Goal: Task Accomplishment & Management: Manage account settings

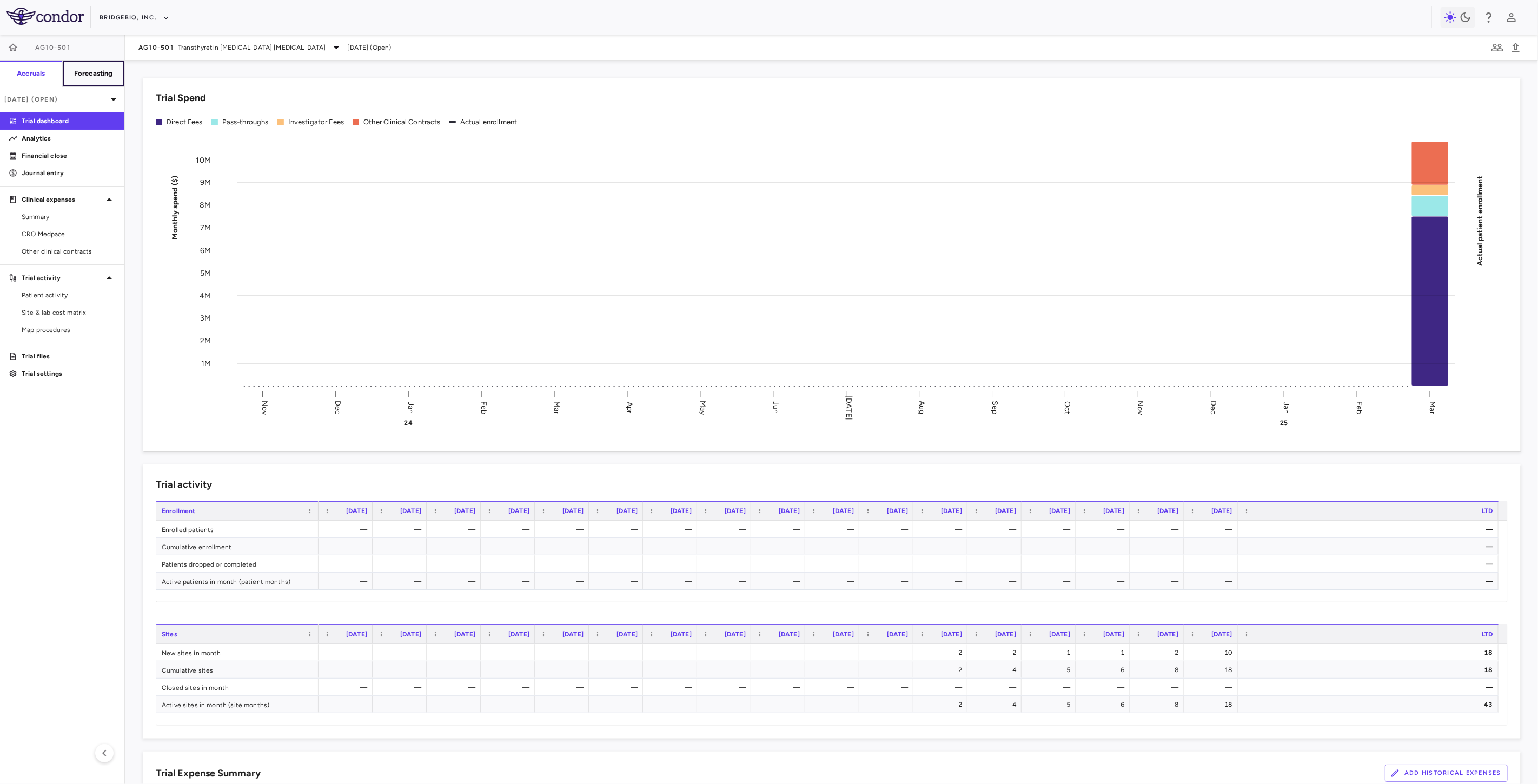
click at [97, 72] on h6 "Forecasting" at bounding box center [94, 73] width 39 height 9
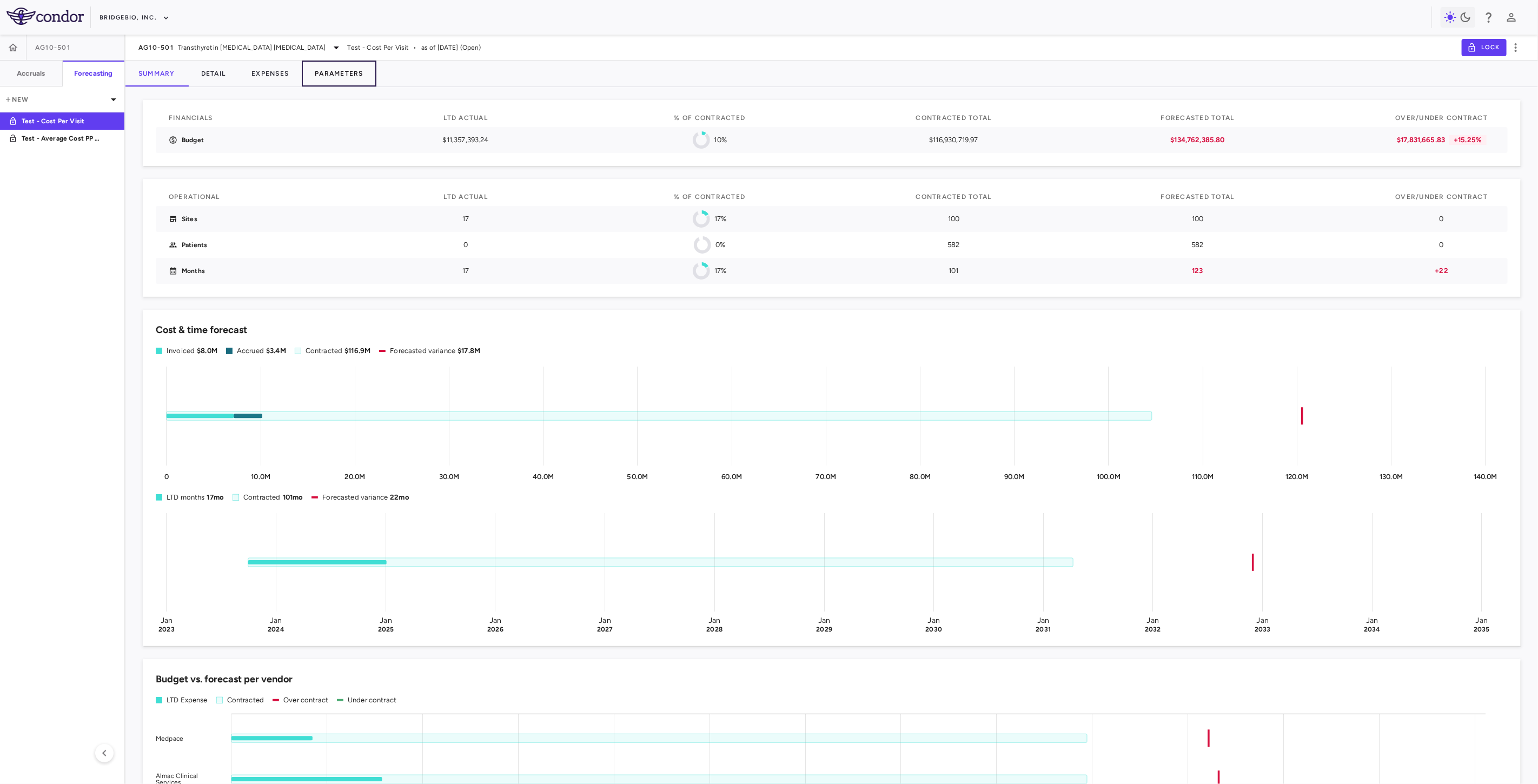
click at [348, 73] on button "Parameters" at bounding box center [339, 73] width 74 height 26
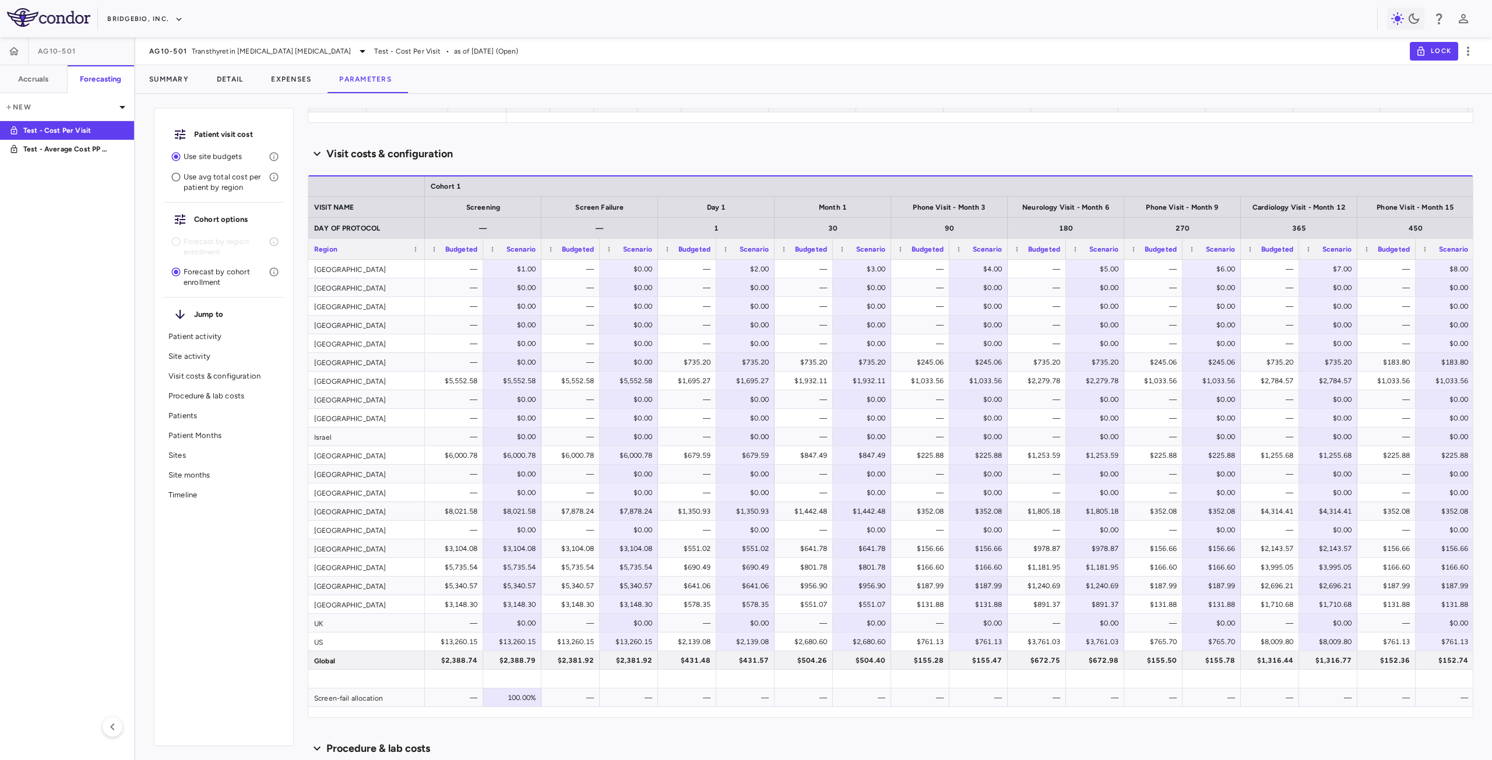
scroll to position [1035, 0]
click at [166, 78] on button "Summary" at bounding box center [169, 79] width 68 height 28
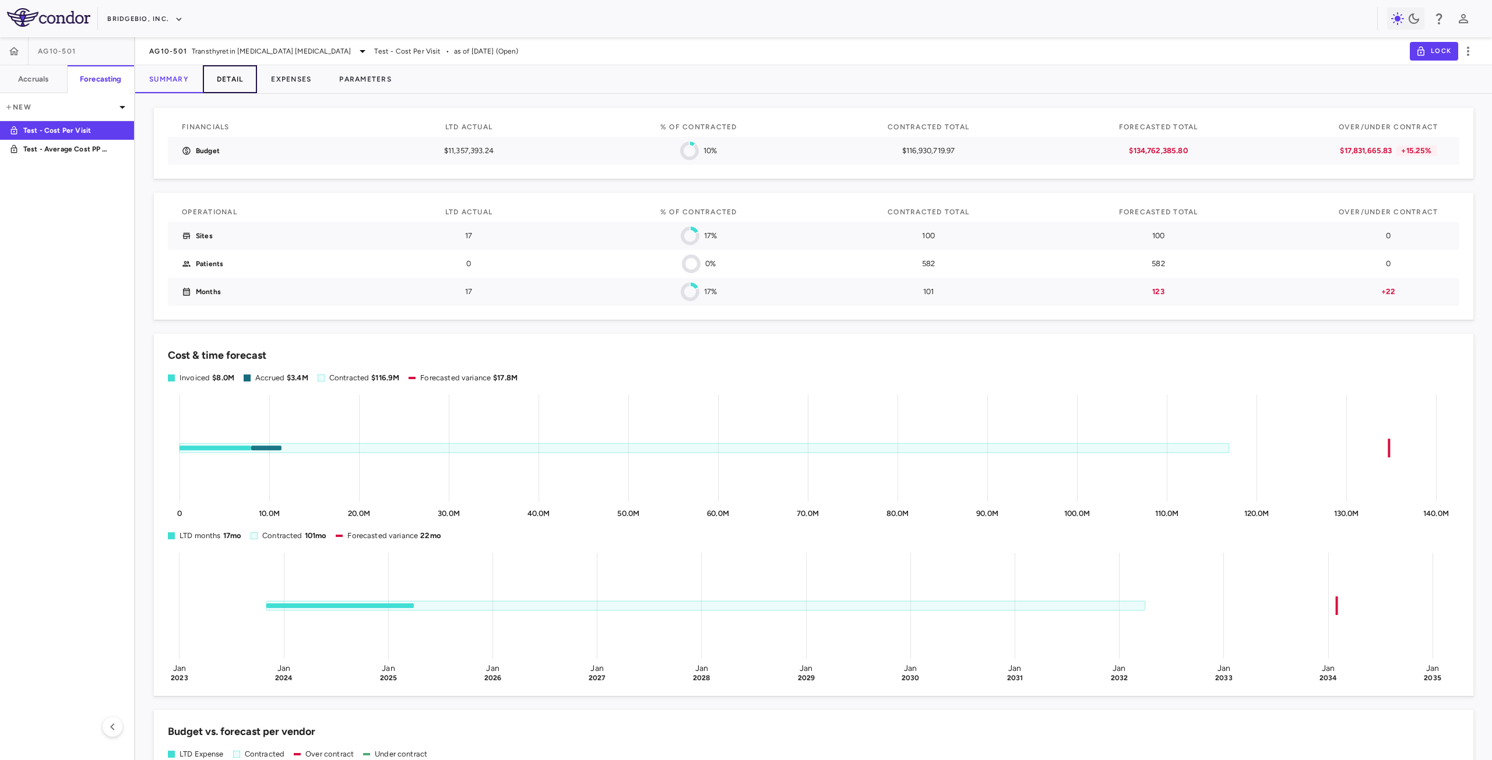
click at [224, 76] on button "Detail" at bounding box center [230, 79] width 55 height 28
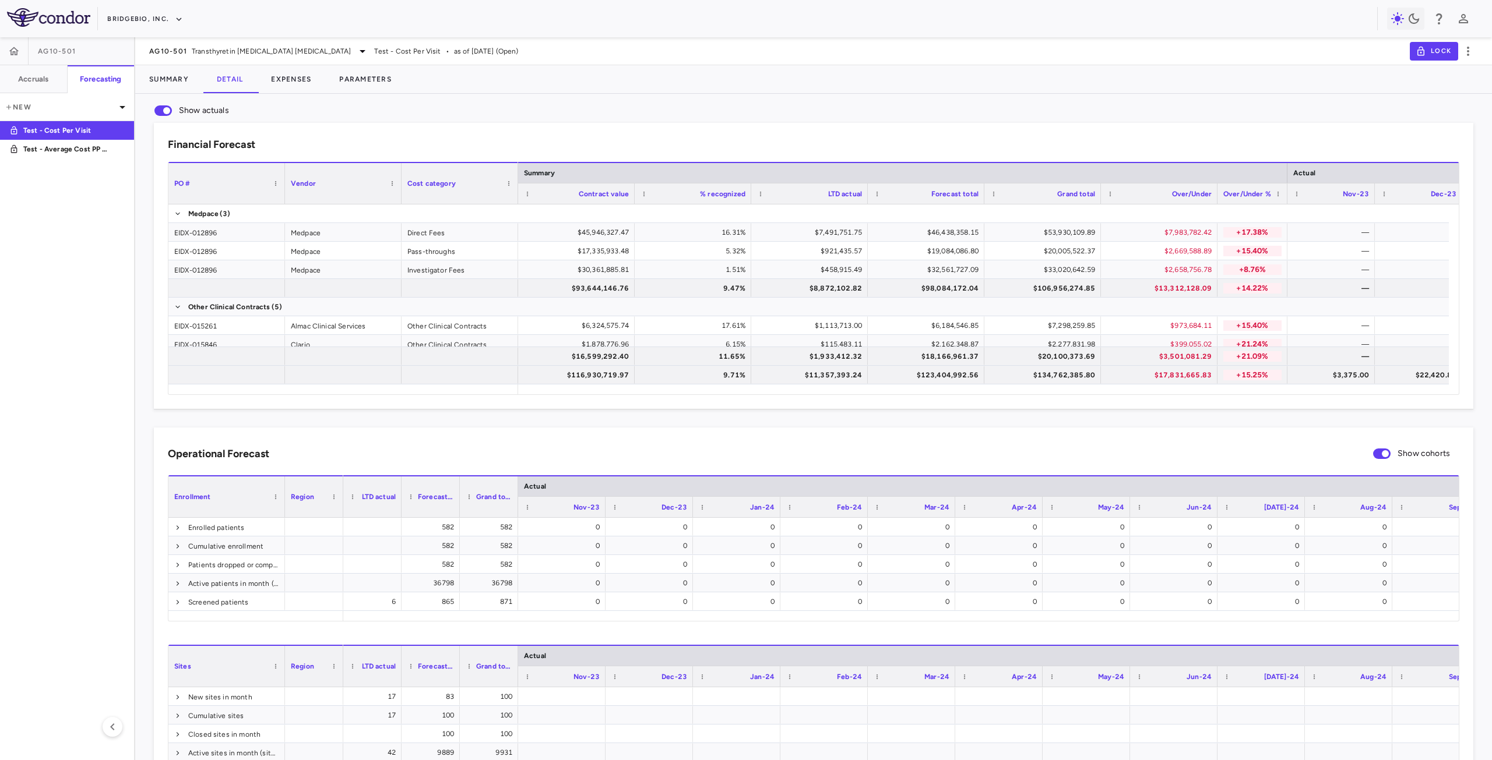
click at [488, 436] on div "Operational Forecast Show cohorts Type Cohort Region Drag here to set column la…" at bounding box center [813, 614] width 1319 height 372
click at [229, 53] on span "Transthyretin Amyloid Cardiomyopathy" at bounding box center [271, 51] width 159 height 10
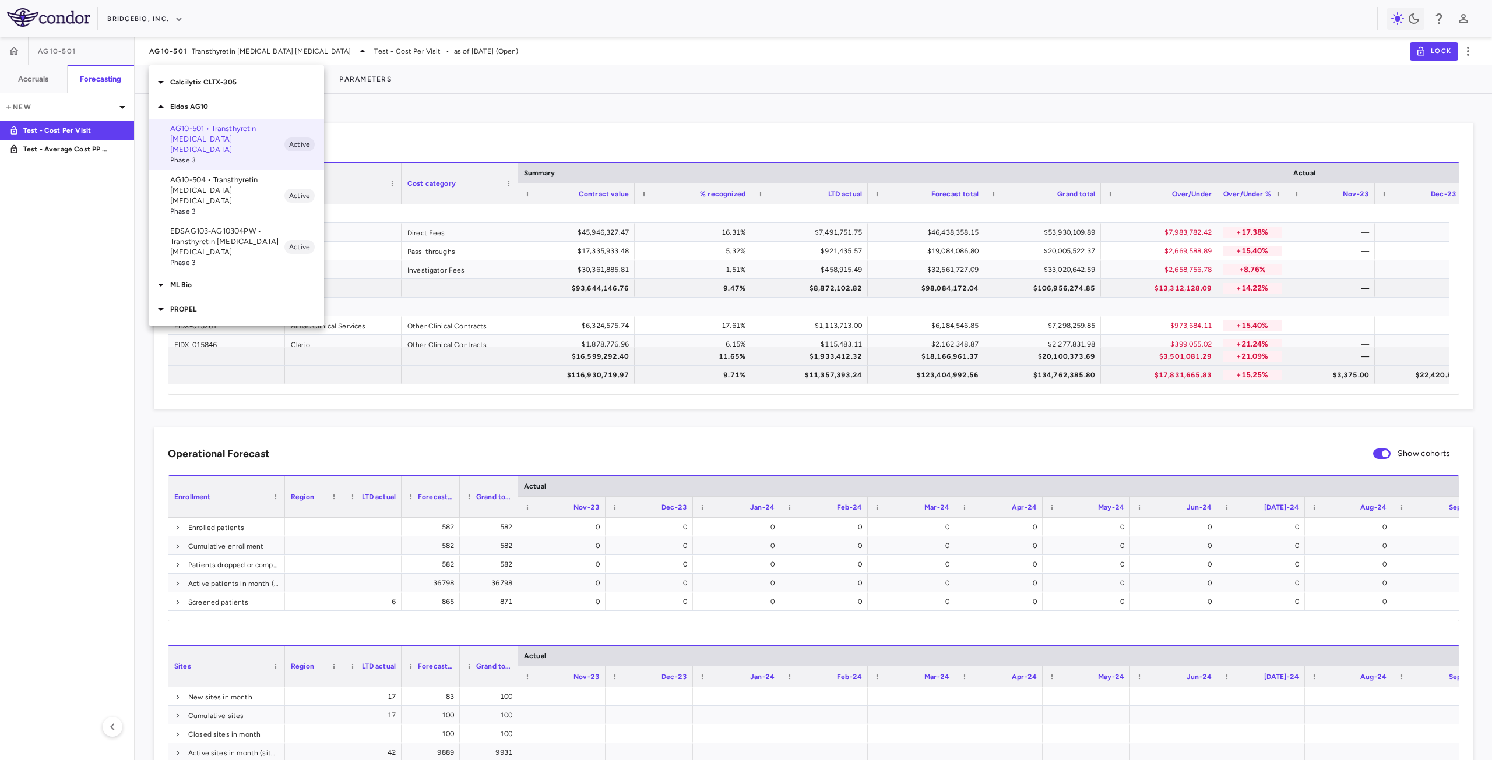
click at [213, 280] on p "ML Bio" at bounding box center [247, 285] width 154 height 10
click at [212, 302] on p "MLB-01-005 • Limb GirdleMuscular Dystrophy" at bounding box center [227, 317] width 114 height 31
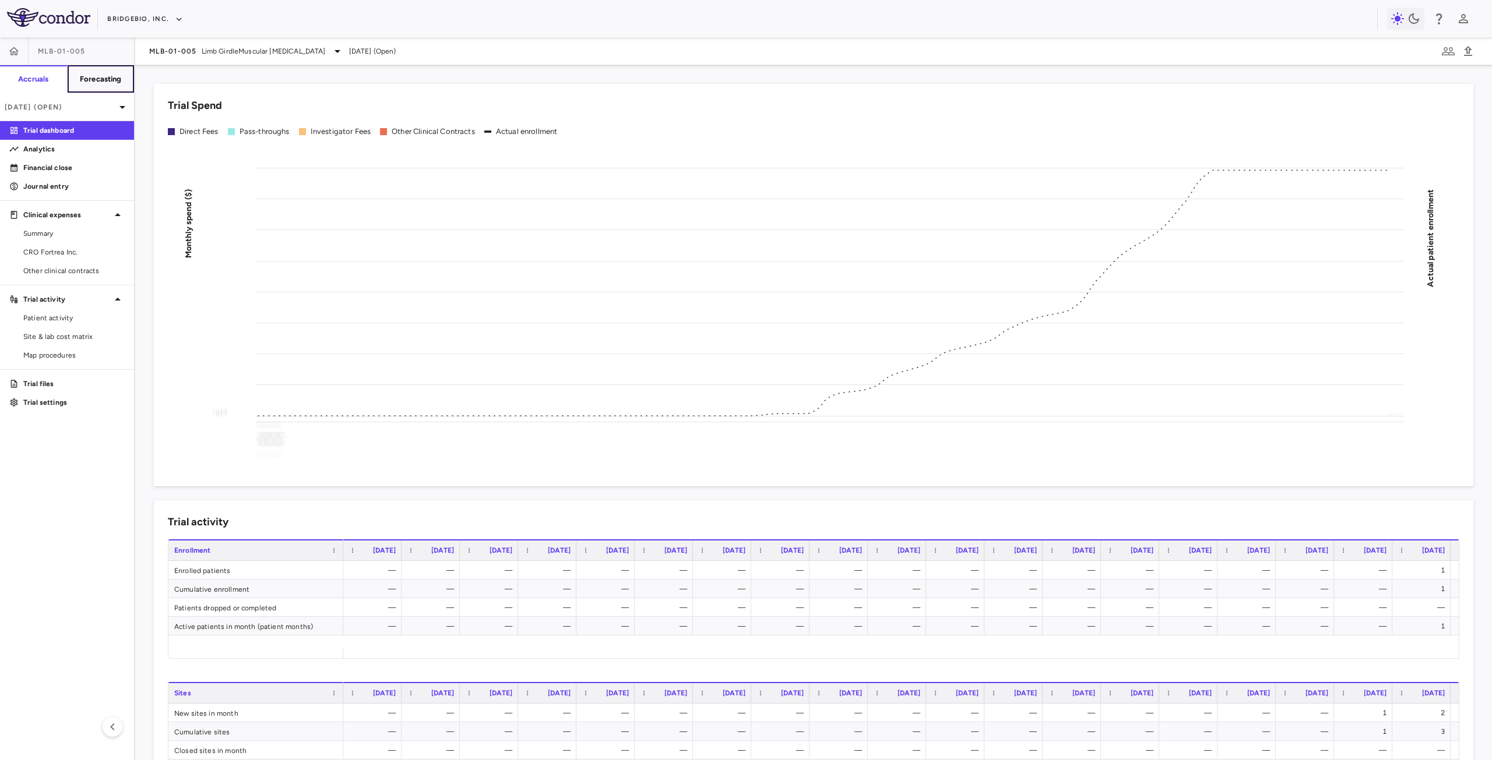
click at [114, 88] on button "Forecasting" at bounding box center [101, 79] width 68 height 28
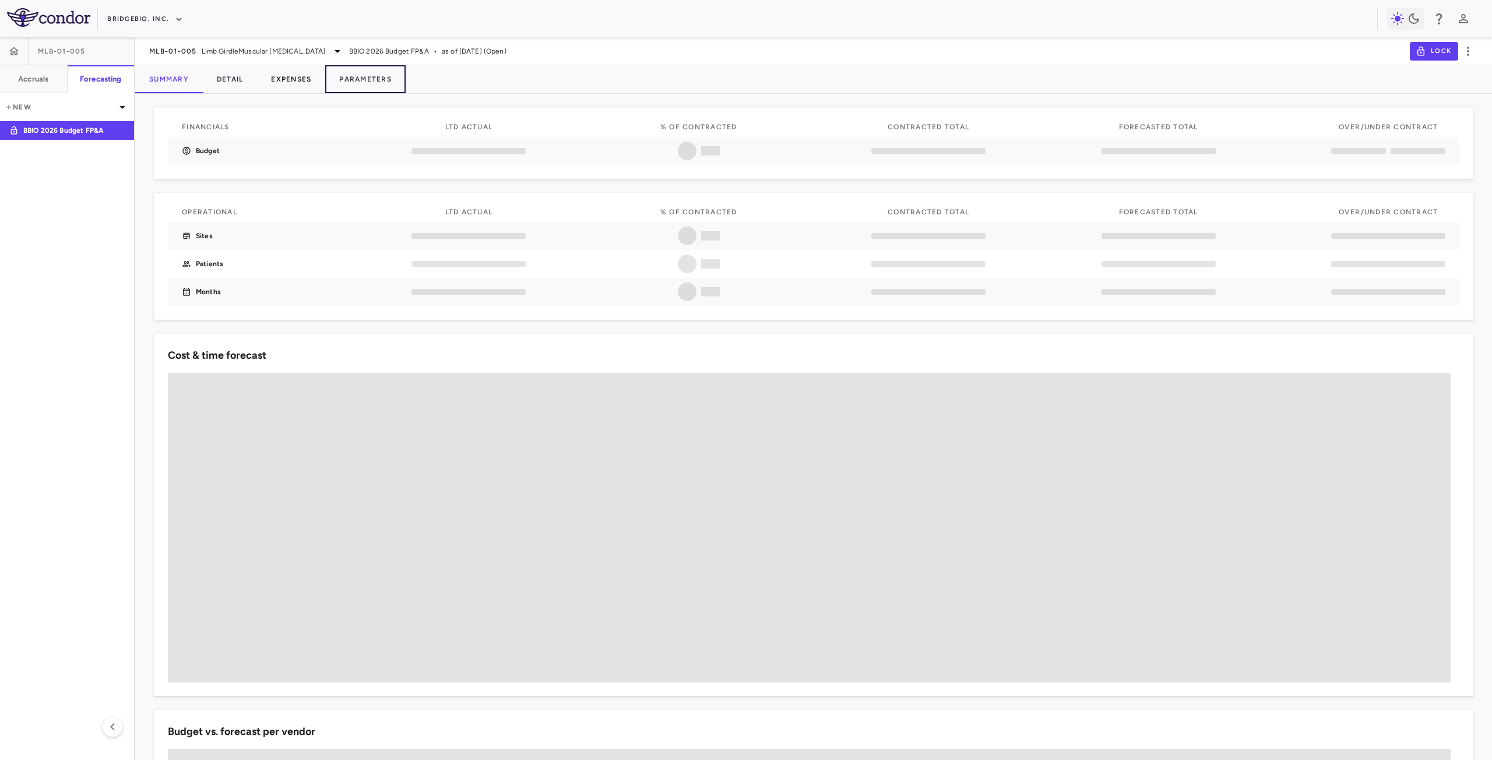
drag, startPoint x: 365, startPoint y: 77, endPoint x: 299, endPoint y: 78, distance: 65.8
click at [365, 77] on button "Parameters" at bounding box center [365, 79] width 80 height 28
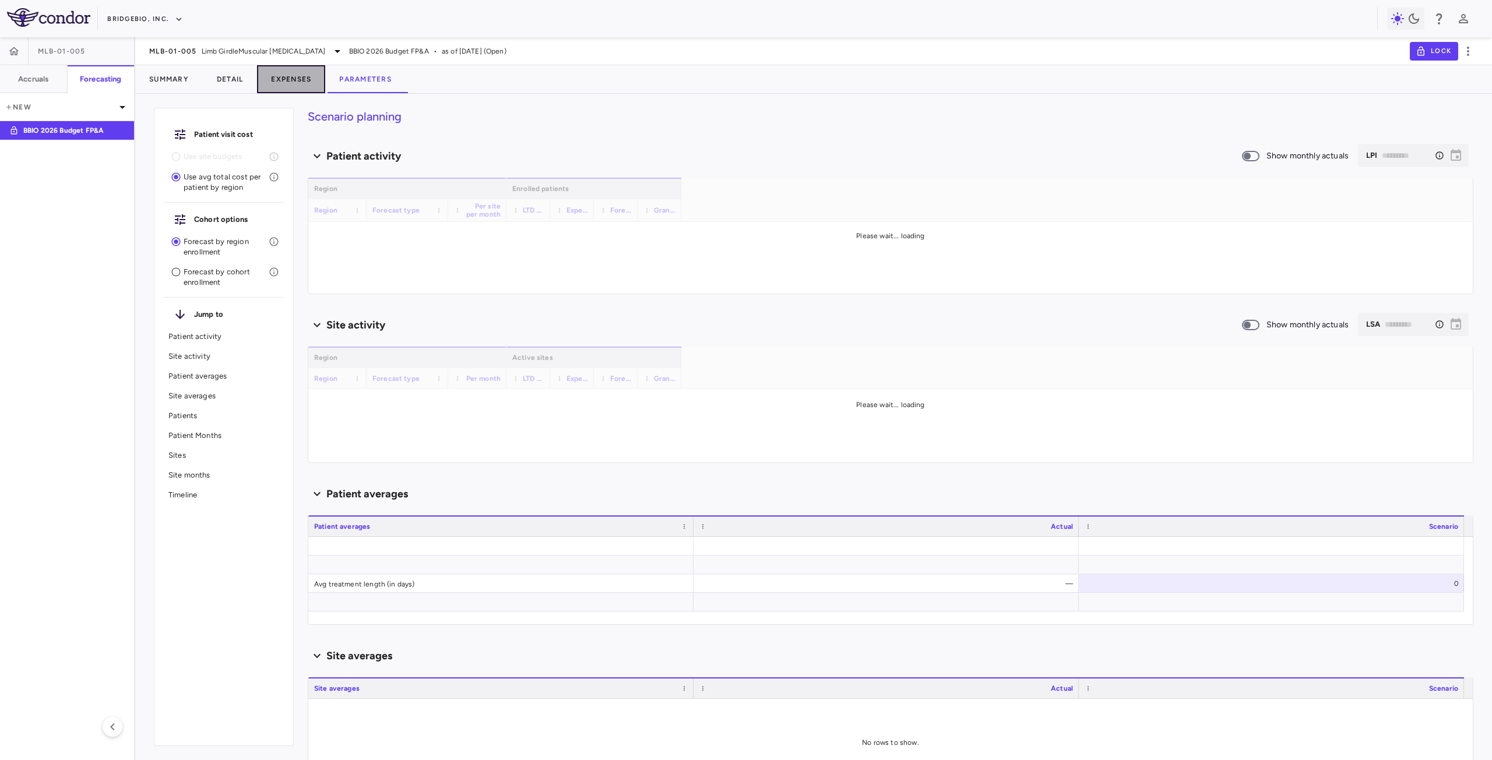
click at [299, 78] on button "Expenses" at bounding box center [291, 79] width 68 height 28
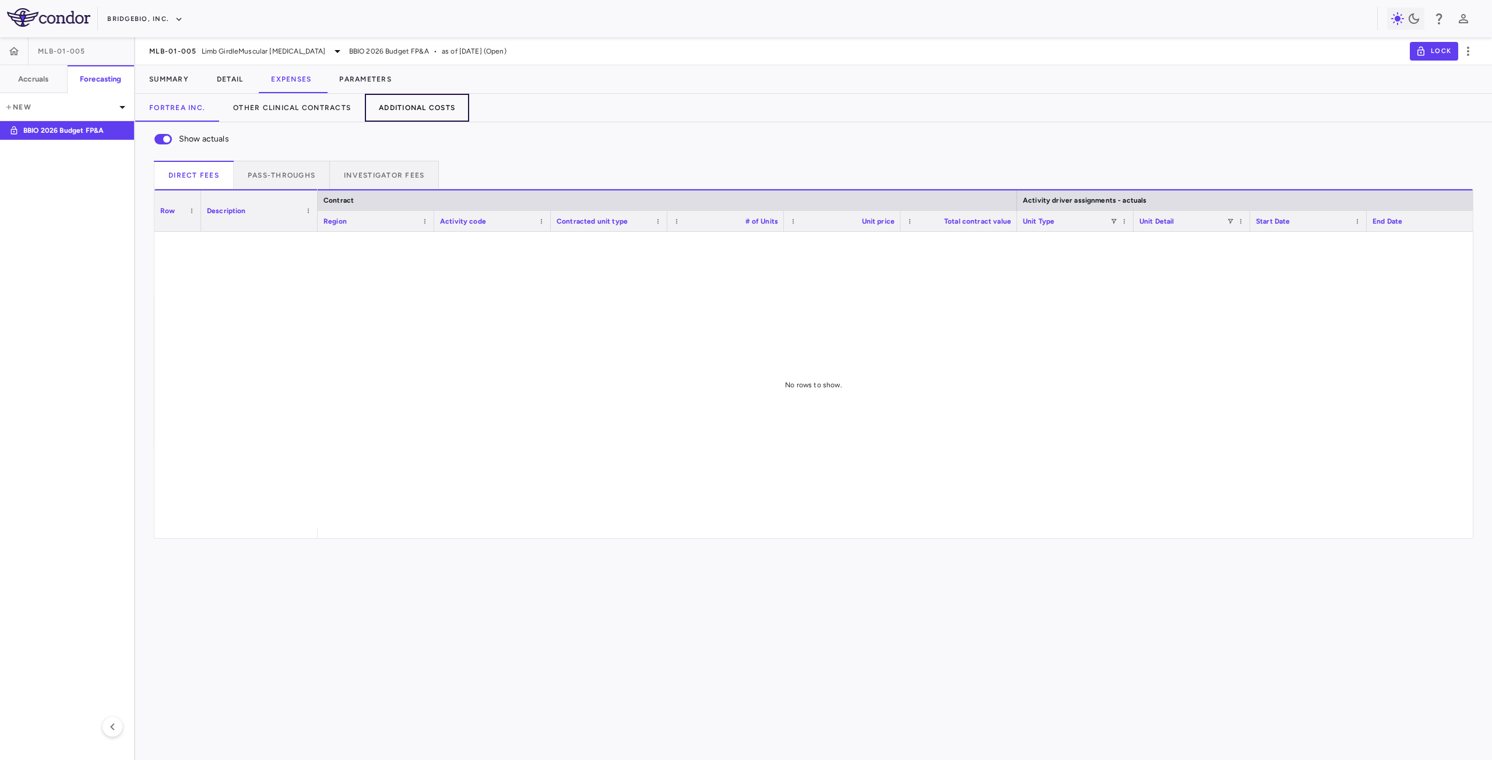
click at [422, 115] on button "Additional Costs" at bounding box center [417, 108] width 104 height 28
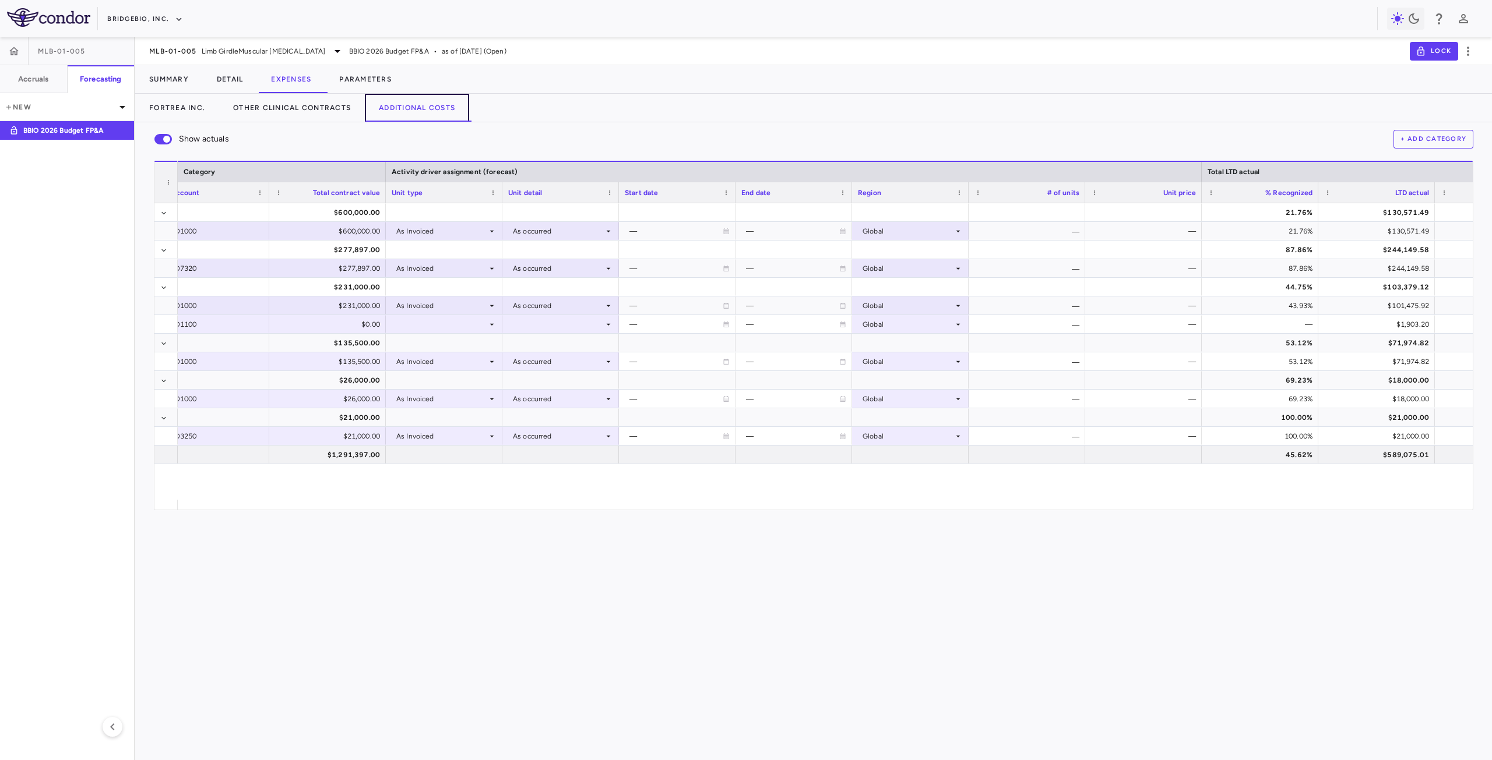
scroll to position [0, 896]
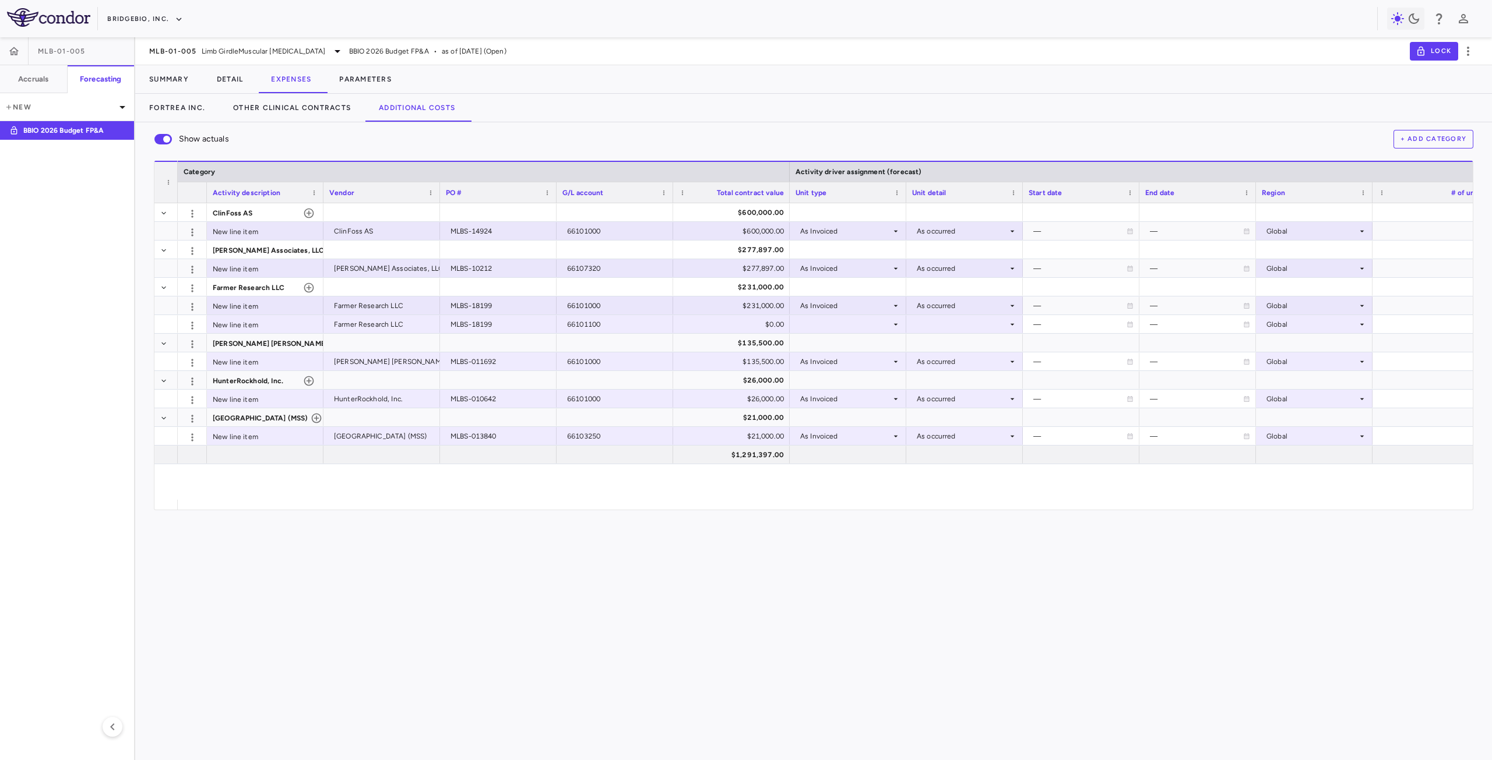
click at [763, 544] on div "Show actuals + Add Category Drag here to set row groups Drag here to set column…" at bounding box center [813, 441] width 1356 height 638
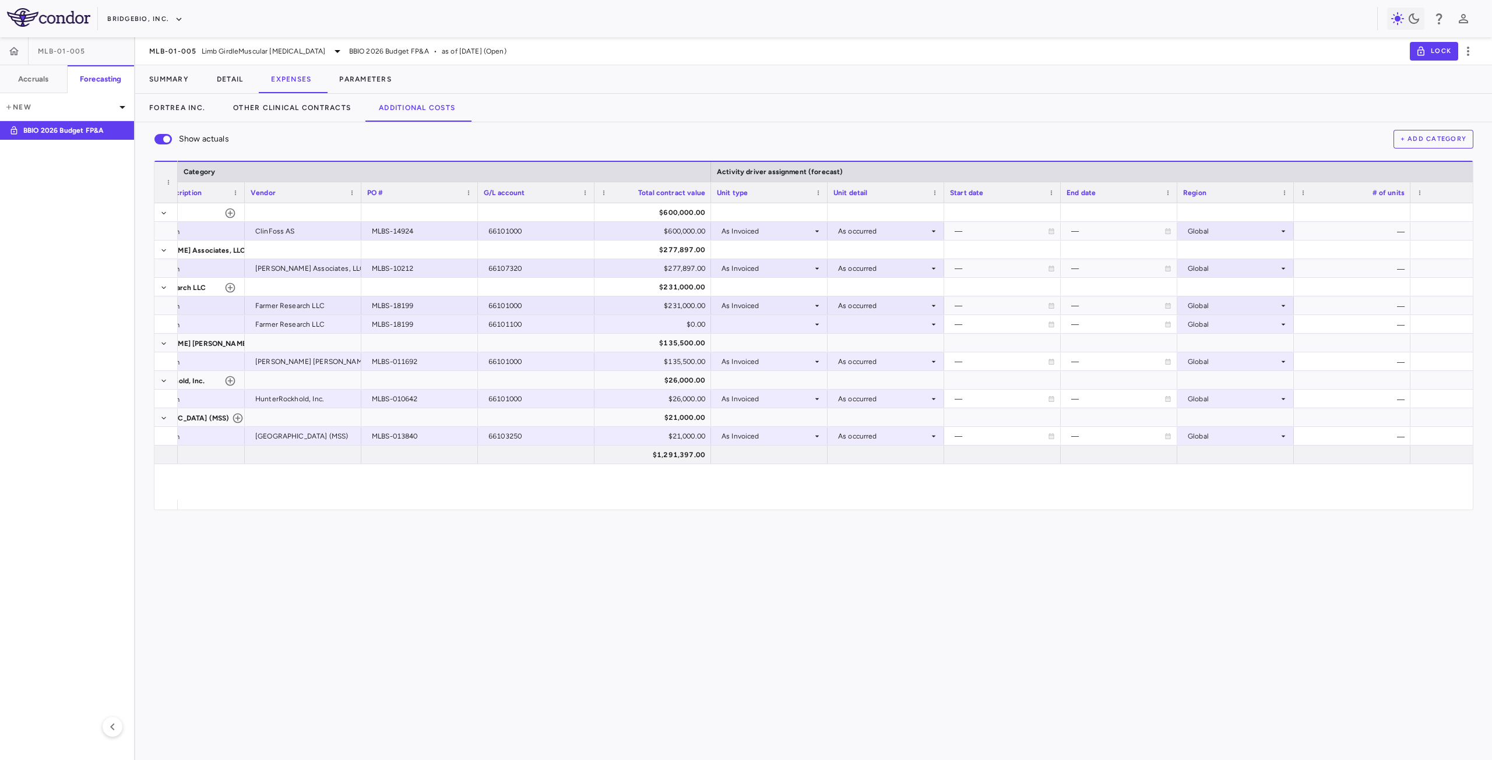
scroll to position [0, 0]
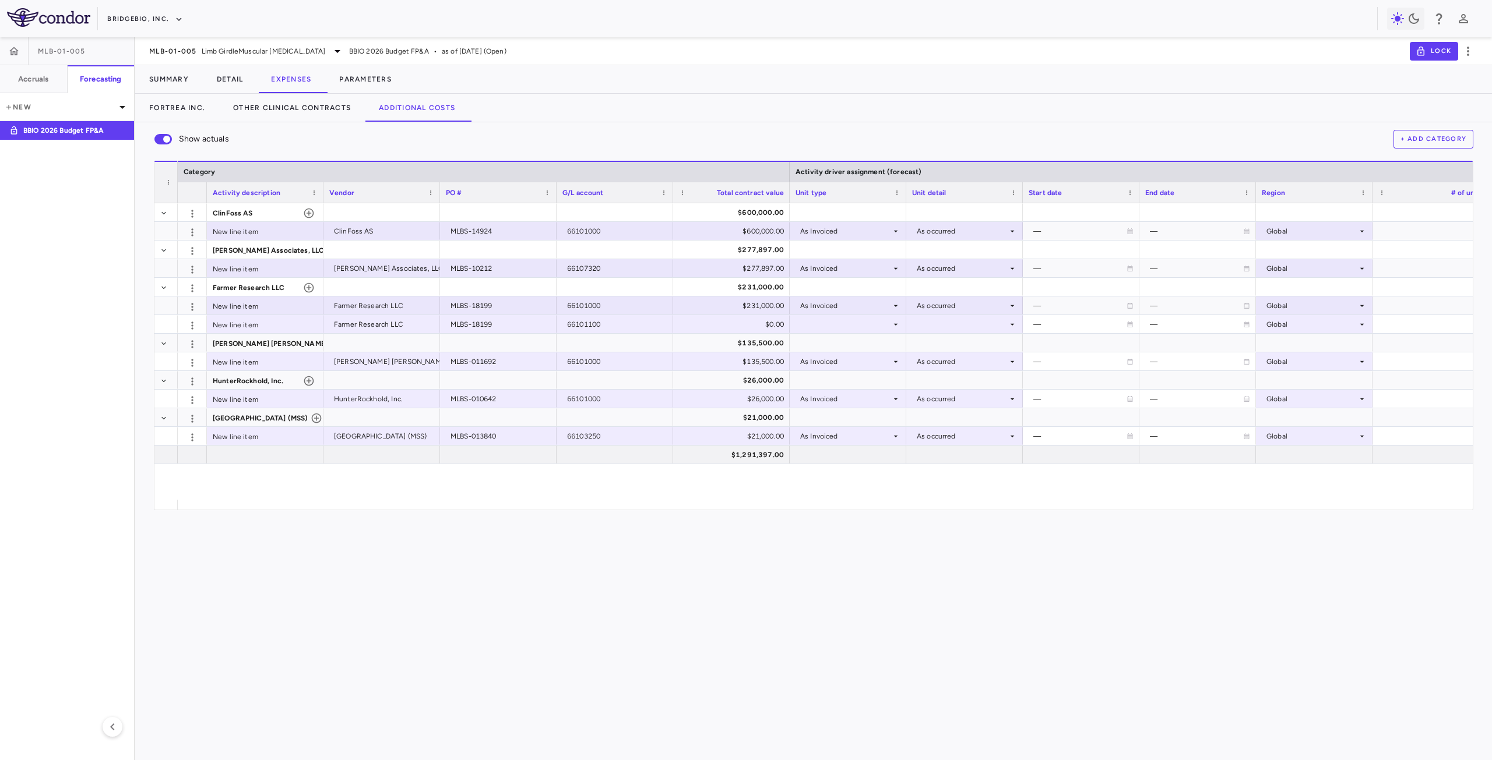
click at [290, 554] on div "Show actuals + Add Category Drag here to set row groups Drag here to set column…" at bounding box center [813, 441] width 1356 height 638
click at [235, 48] on span "Limb GirdleMuscular Dystrophy" at bounding box center [264, 51] width 124 height 10
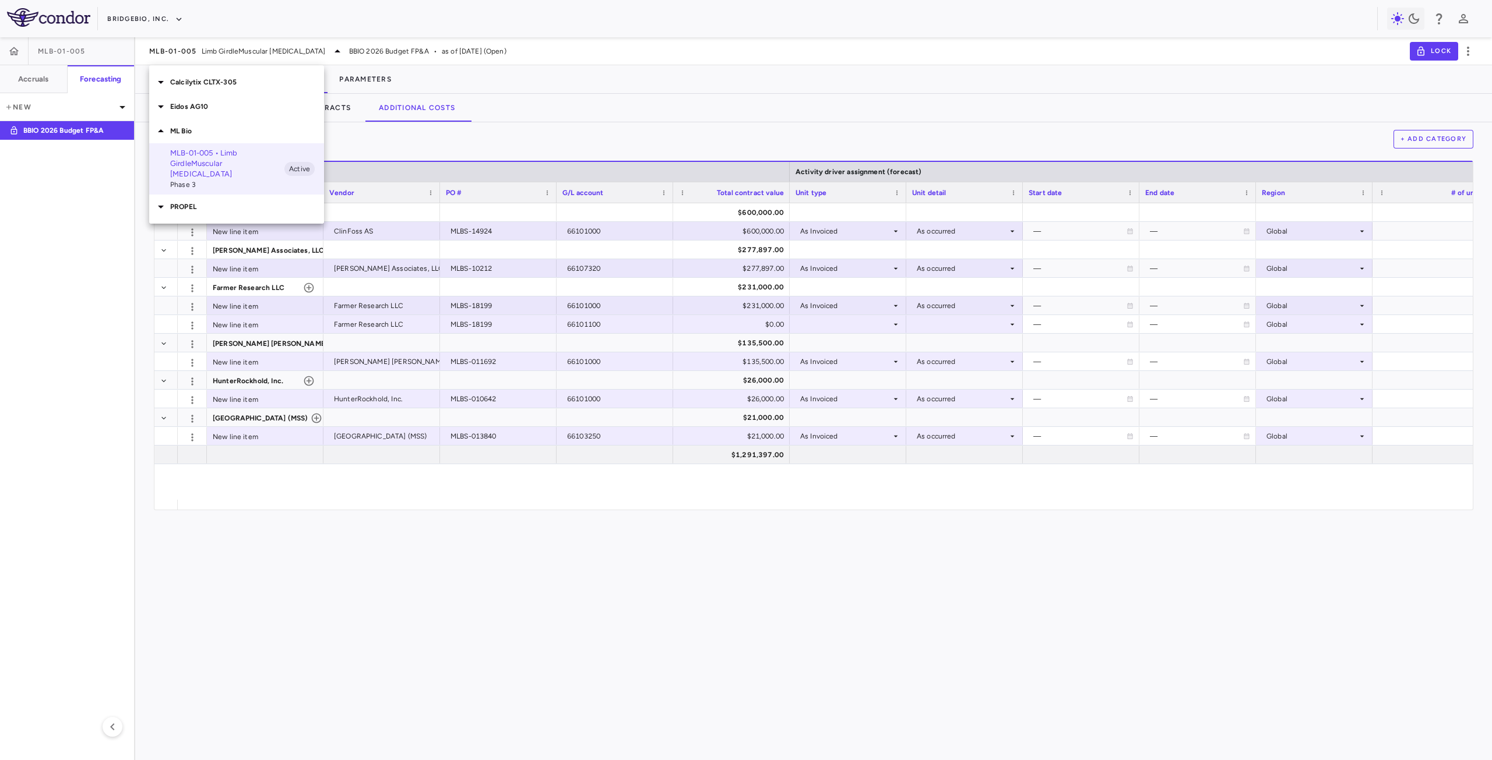
click at [192, 114] on div "Eidos AG10" at bounding box center [236, 106] width 175 height 24
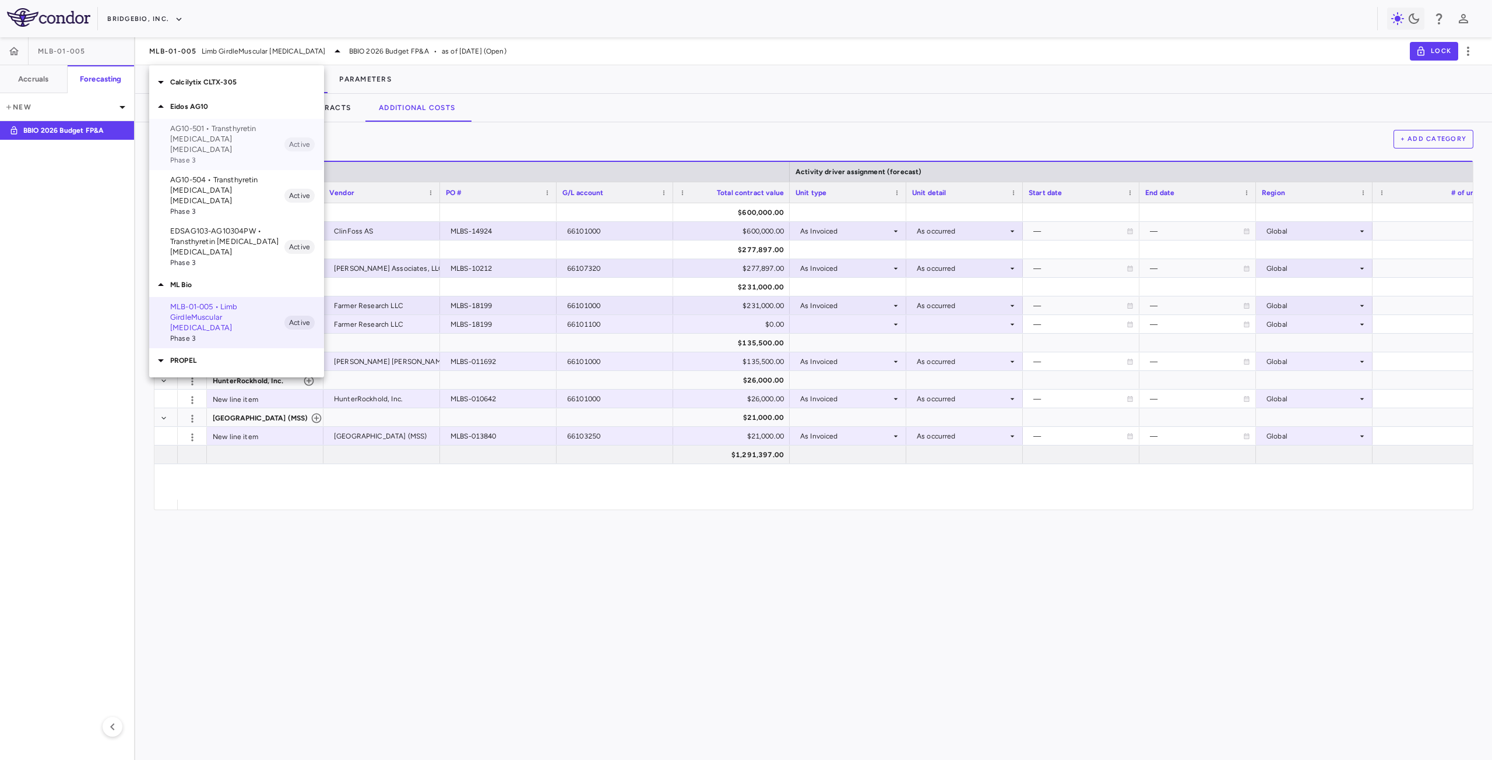
click at [200, 135] on p "AG10-501 • Transthyretin Amyloid Cardiomyopathy" at bounding box center [227, 139] width 114 height 31
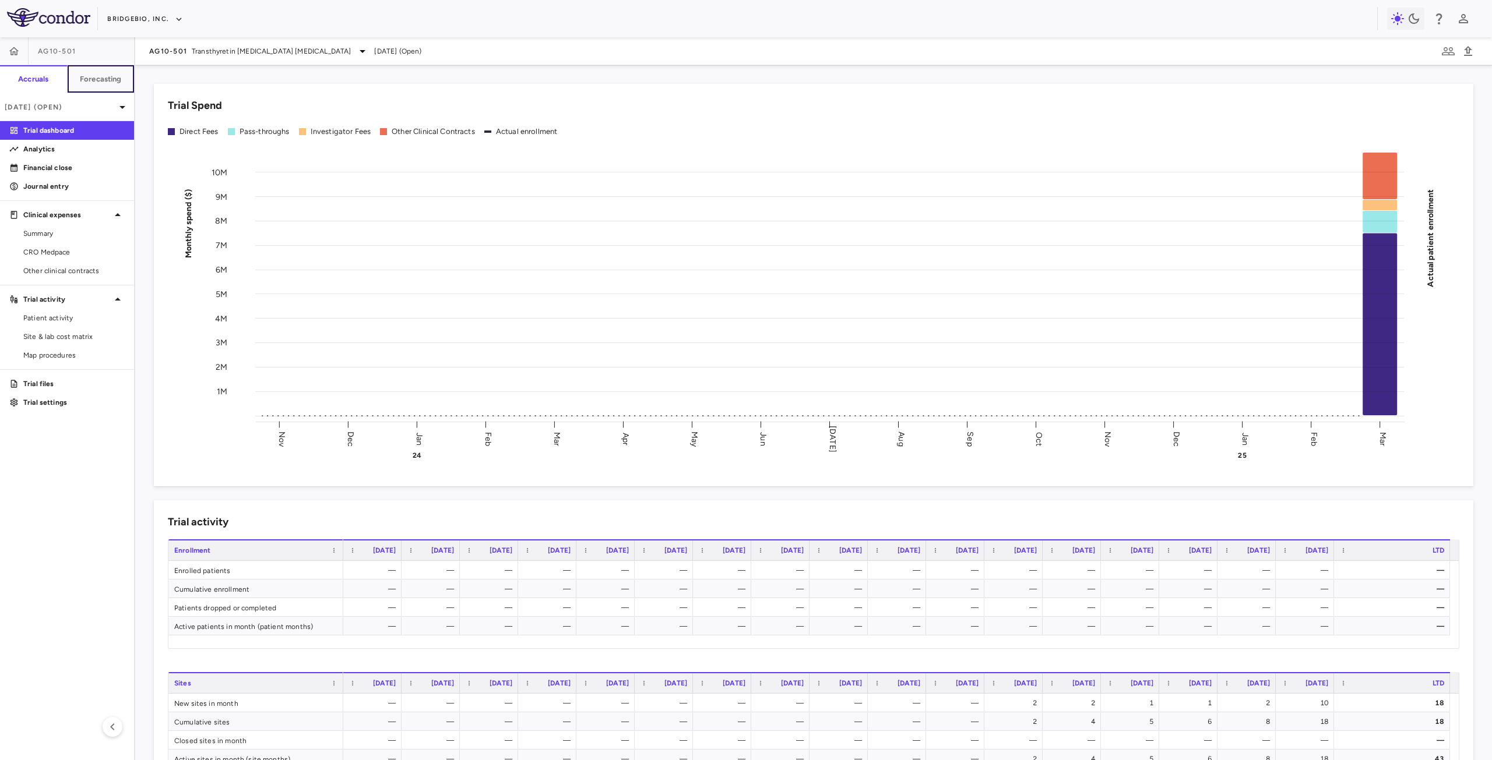
drag, startPoint x: 102, startPoint y: 75, endPoint x: 113, endPoint y: 79, distance: 11.8
click at [103, 75] on h6 "Forecasting" at bounding box center [101, 79] width 42 height 10
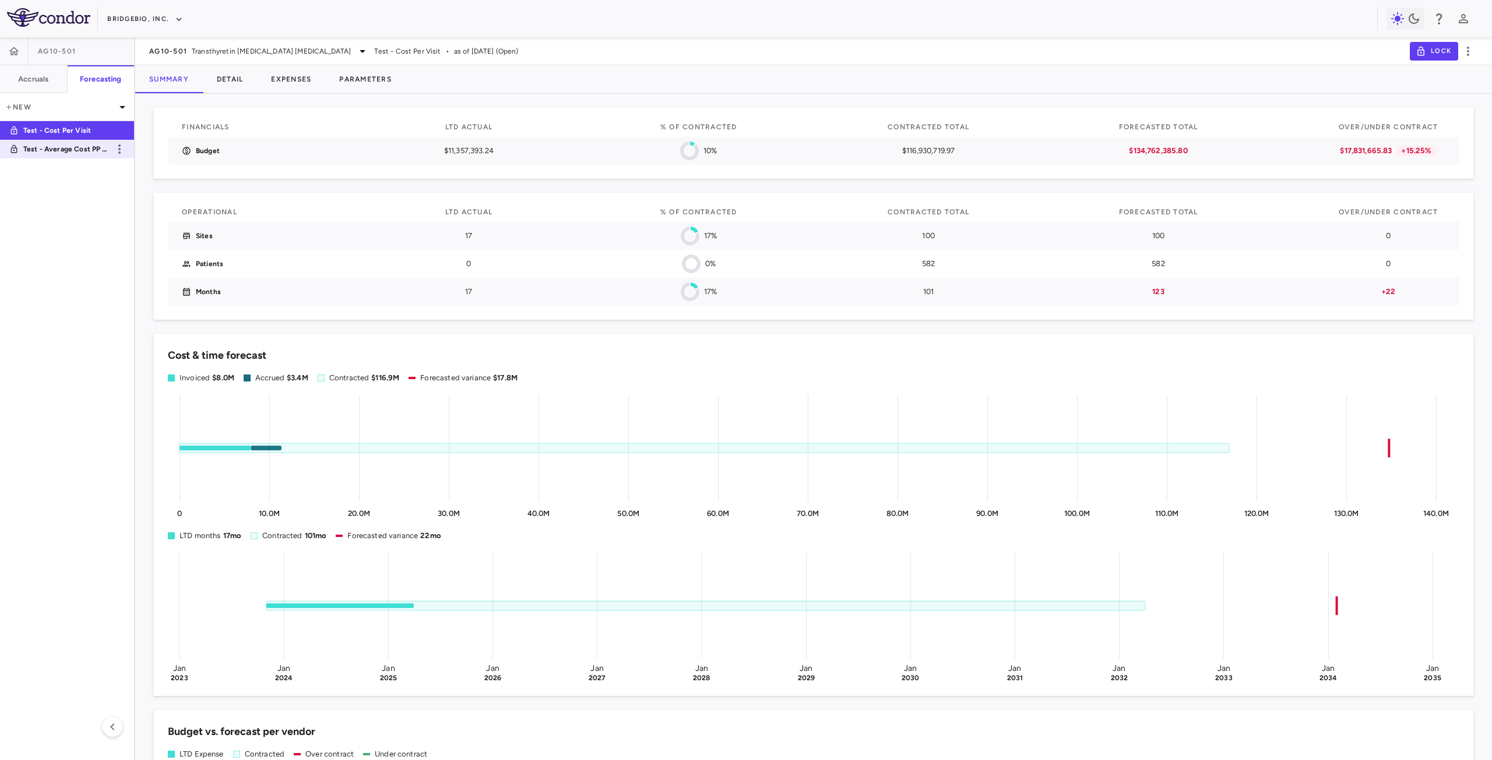
click at [93, 154] on link "Test - Average Cost PP (new)" at bounding box center [67, 149] width 134 height 27
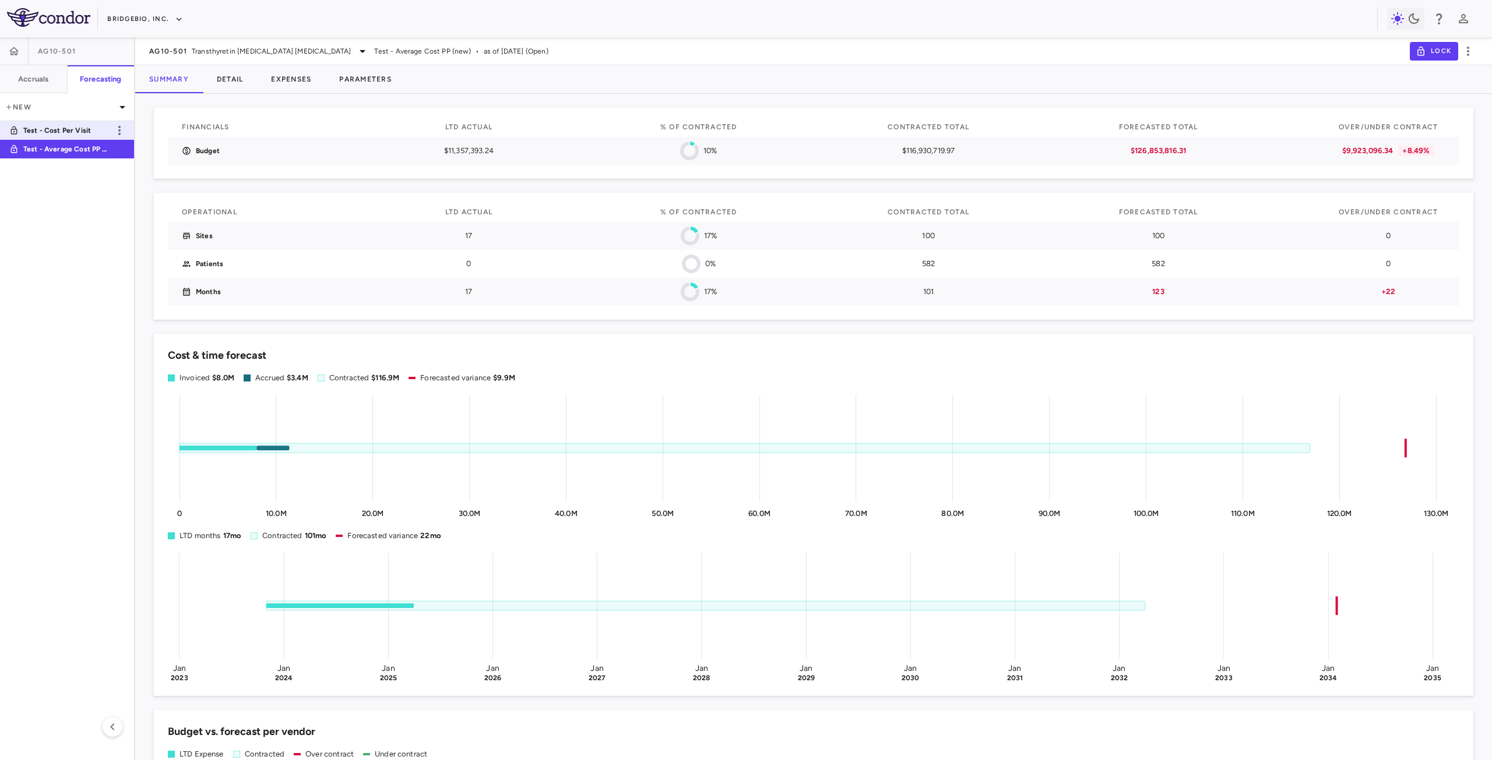
click at [89, 132] on p "Test - Cost Per Visit" at bounding box center [66, 130] width 86 height 10
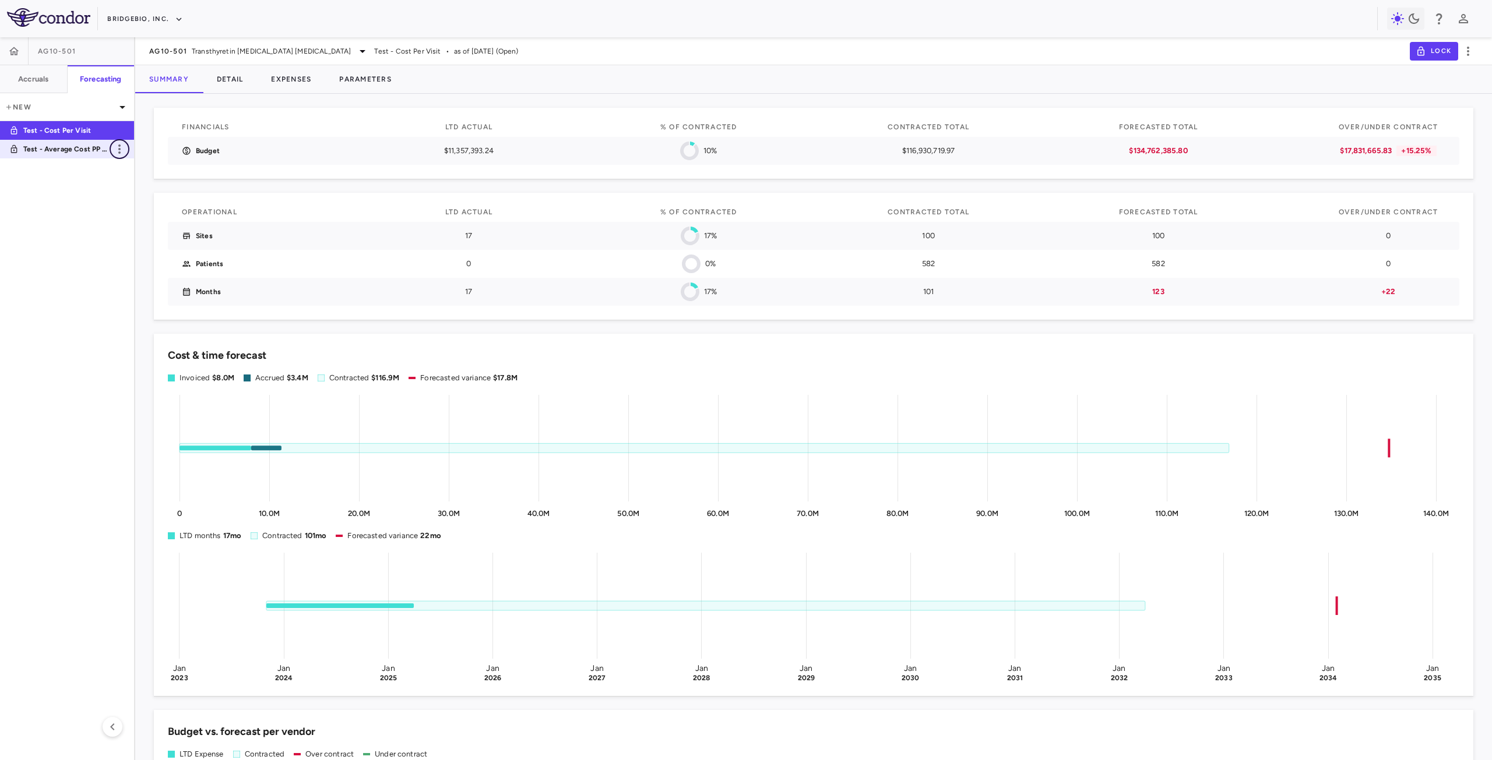
click at [118, 151] on icon "button" at bounding box center [119, 149] width 14 height 14
click at [61, 202] on div at bounding box center [746, 380] width 1492 height 760
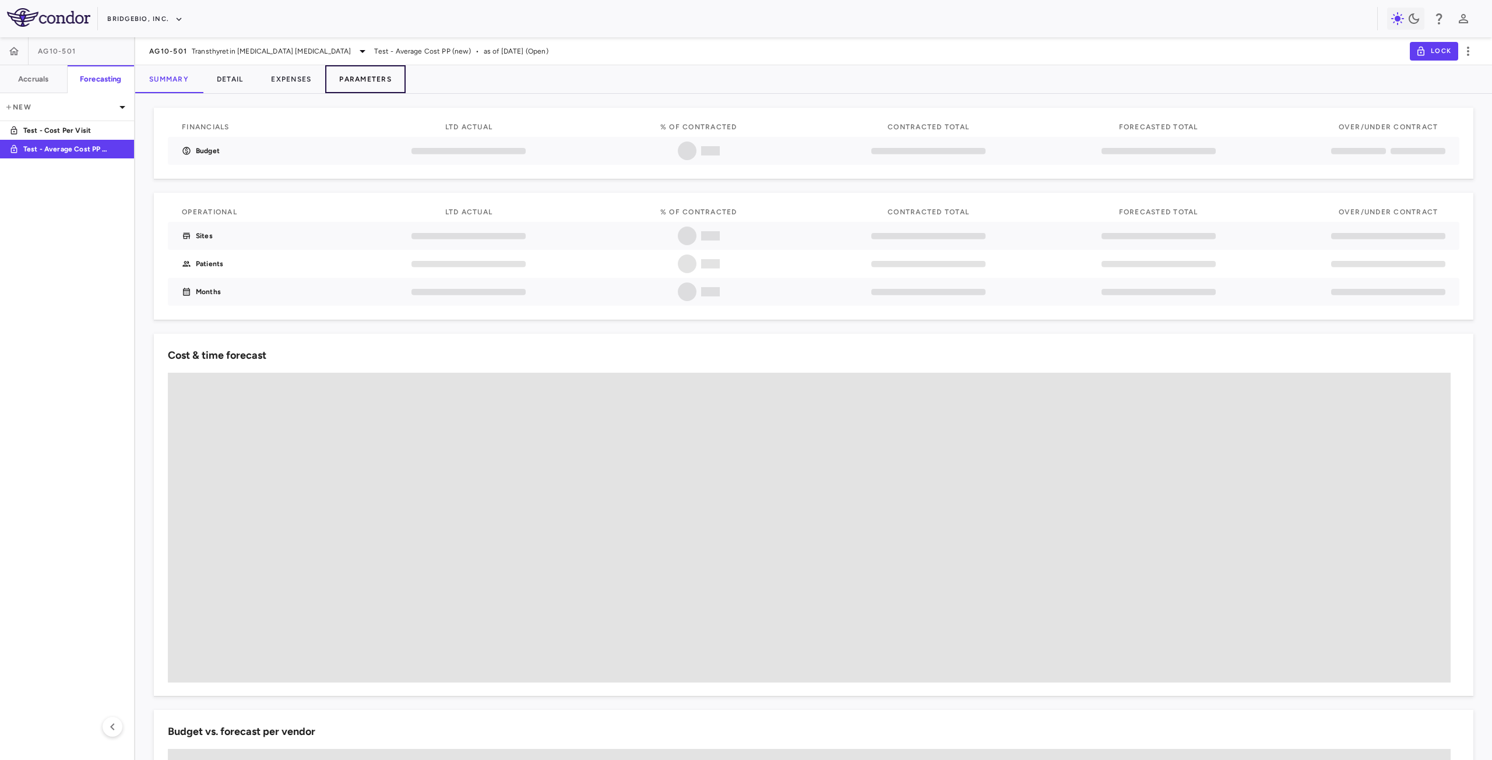
click at [359, 76] on button "Parameters" at bounding box center [365, 79] width 80 height 28
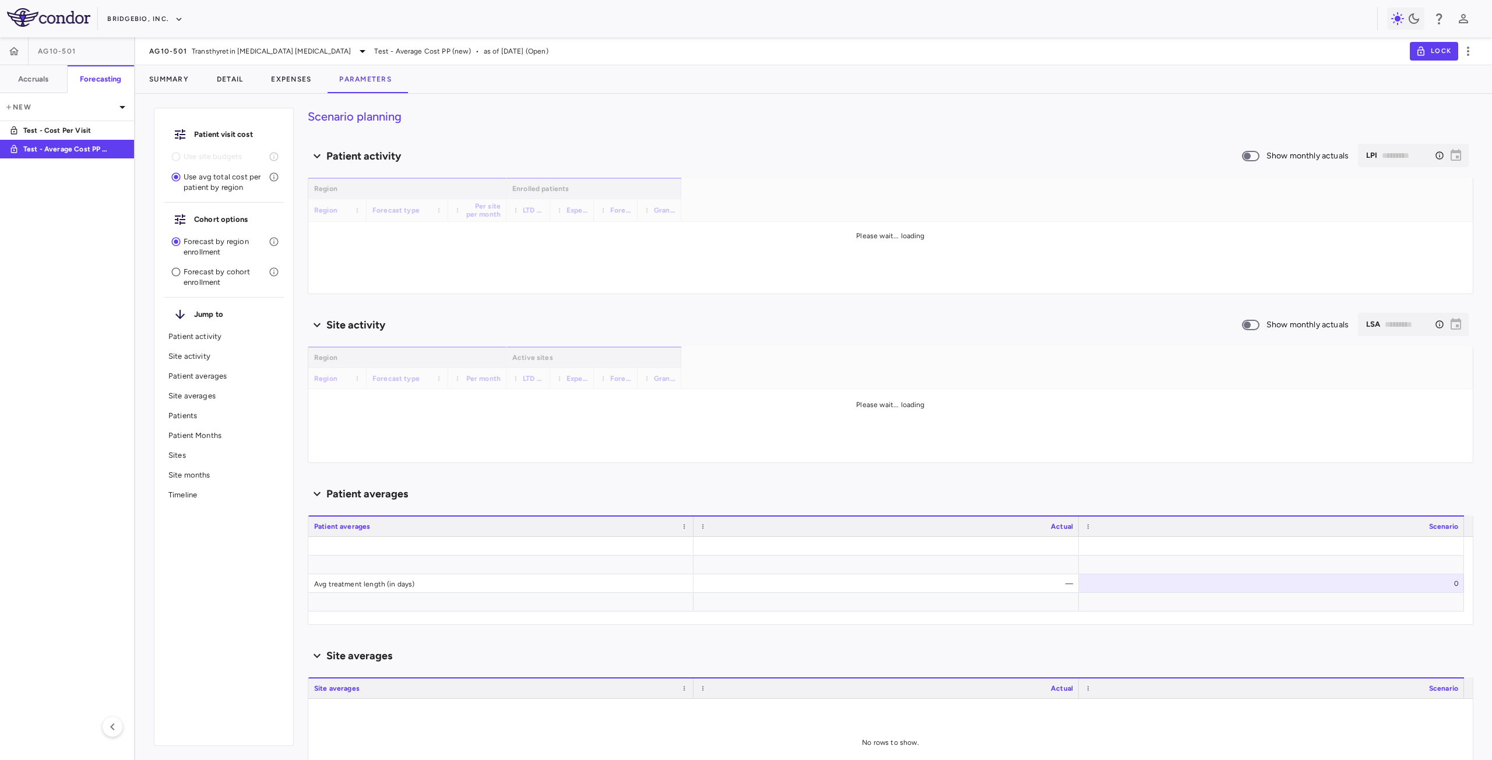
click at [84, 133] on p "Test - Cost Per Visit" at bounding box center [66, 130] width 86 height 10
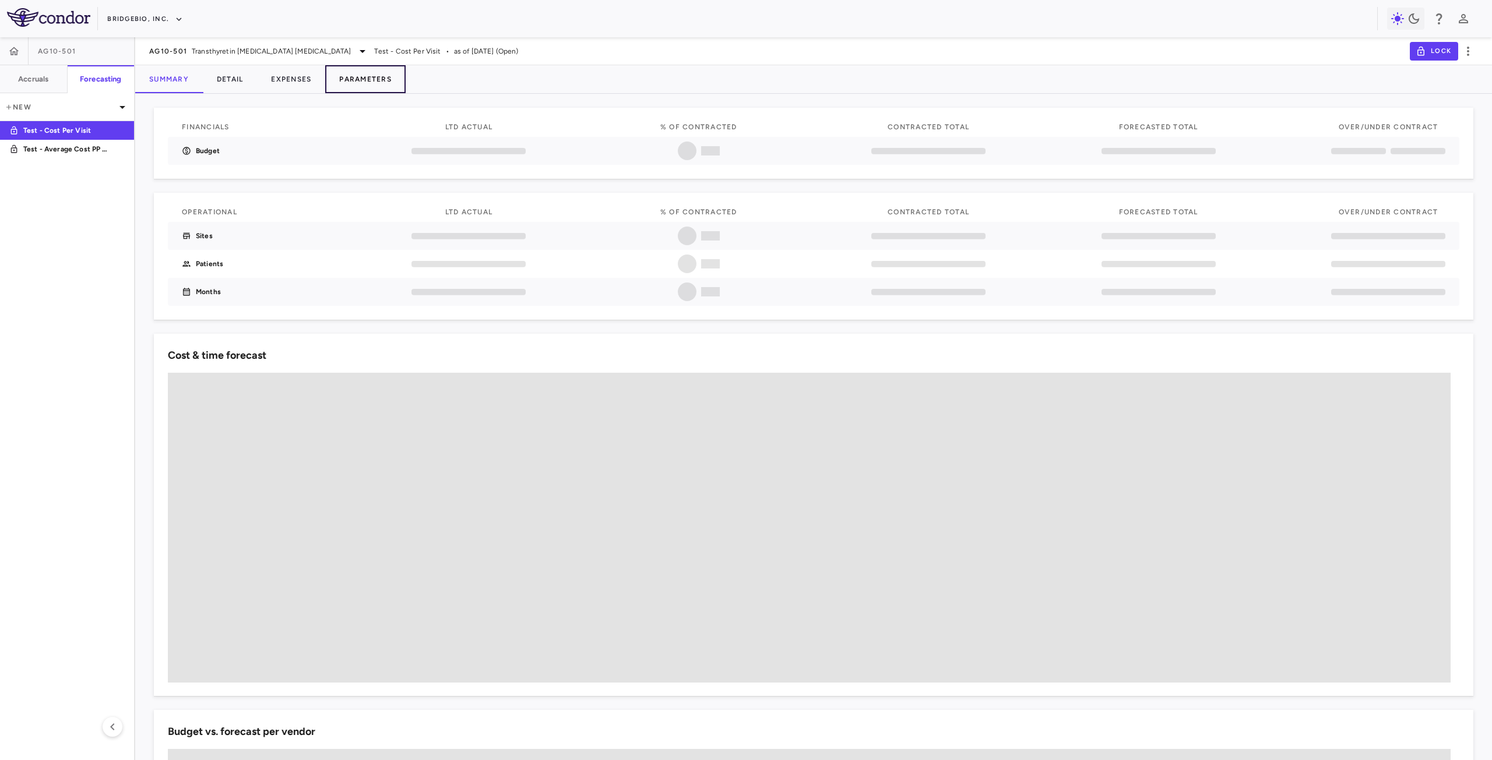
click at [355, 86] on button "Parameters" at bounding box center [365, 79] width 80 height 28
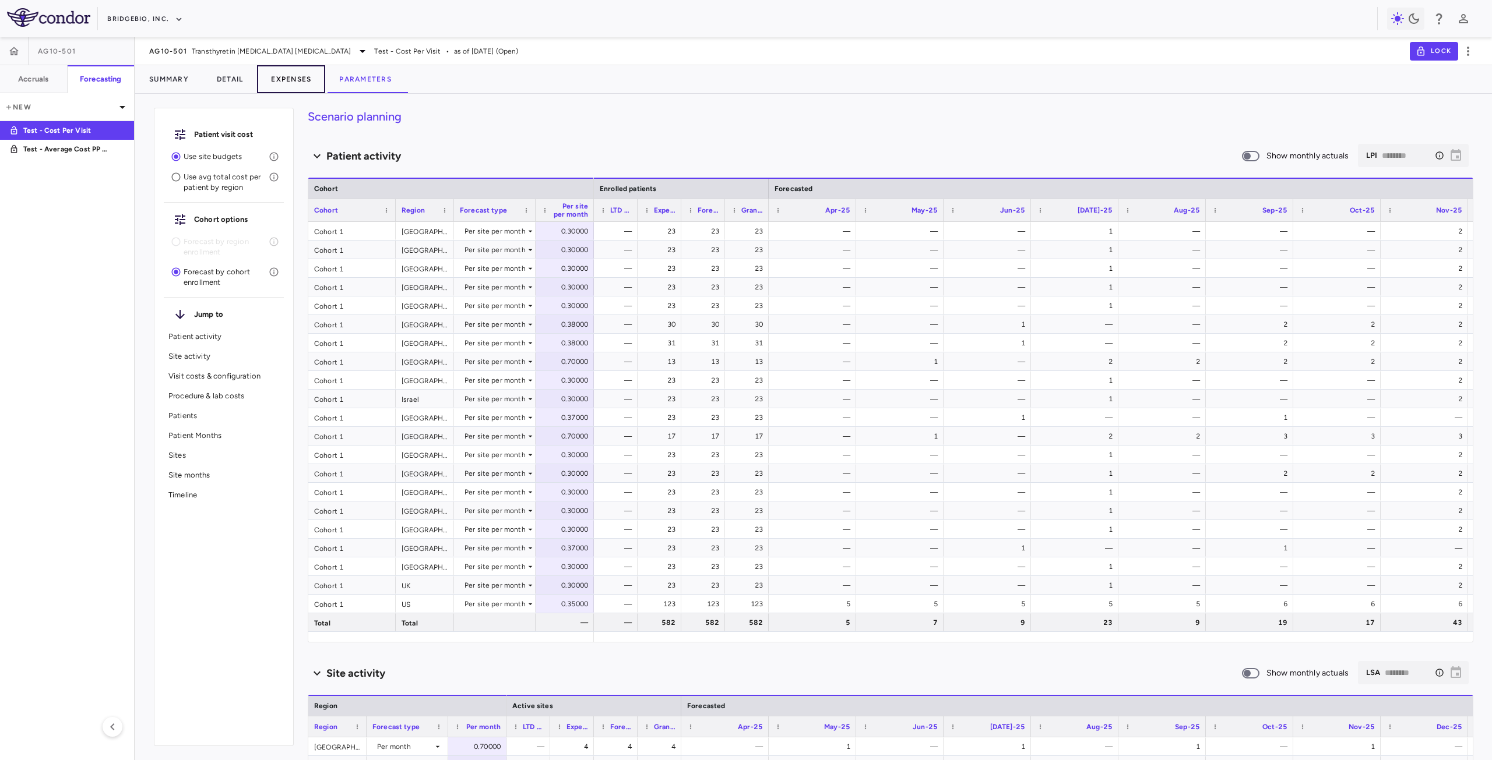
click at [299, 79] on button "Expenses" at bounding box center [291, 79] width 68 height 28
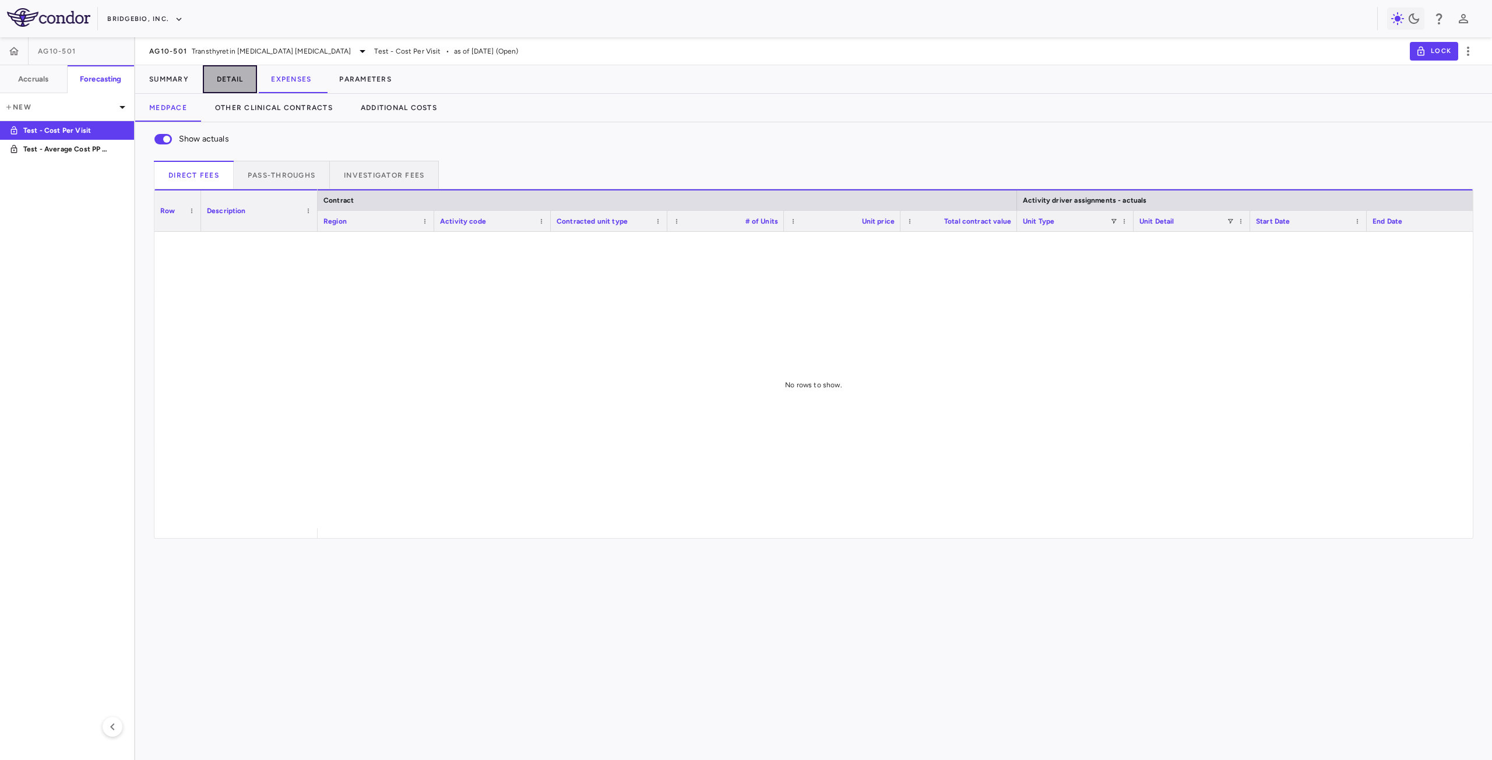
click at [251, 80] on button "Detail" at bounding box center [230, 79] width 55 height 28
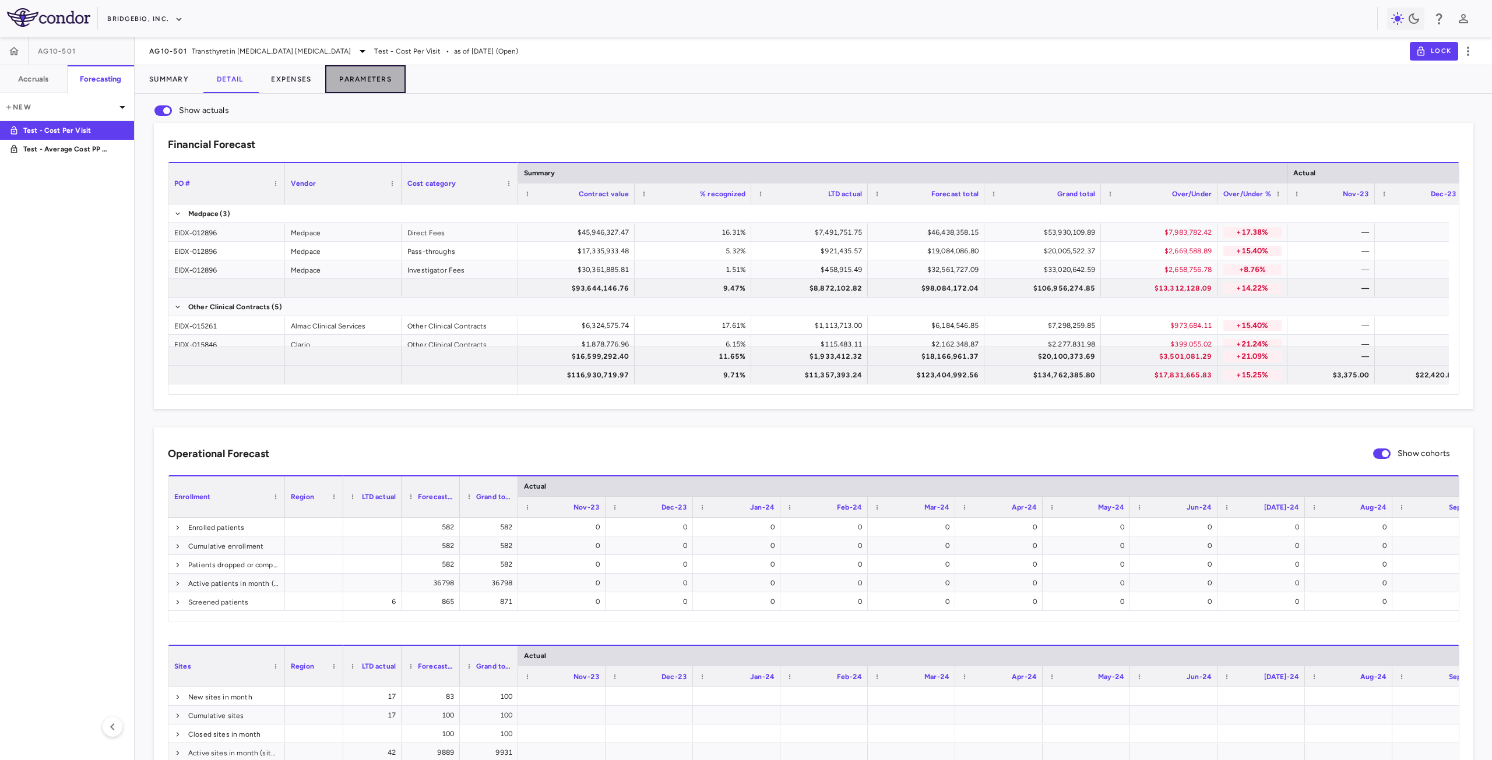
click at [354, 76] on button "Parameters" at bounding box center [365, 79] width 80 height 28
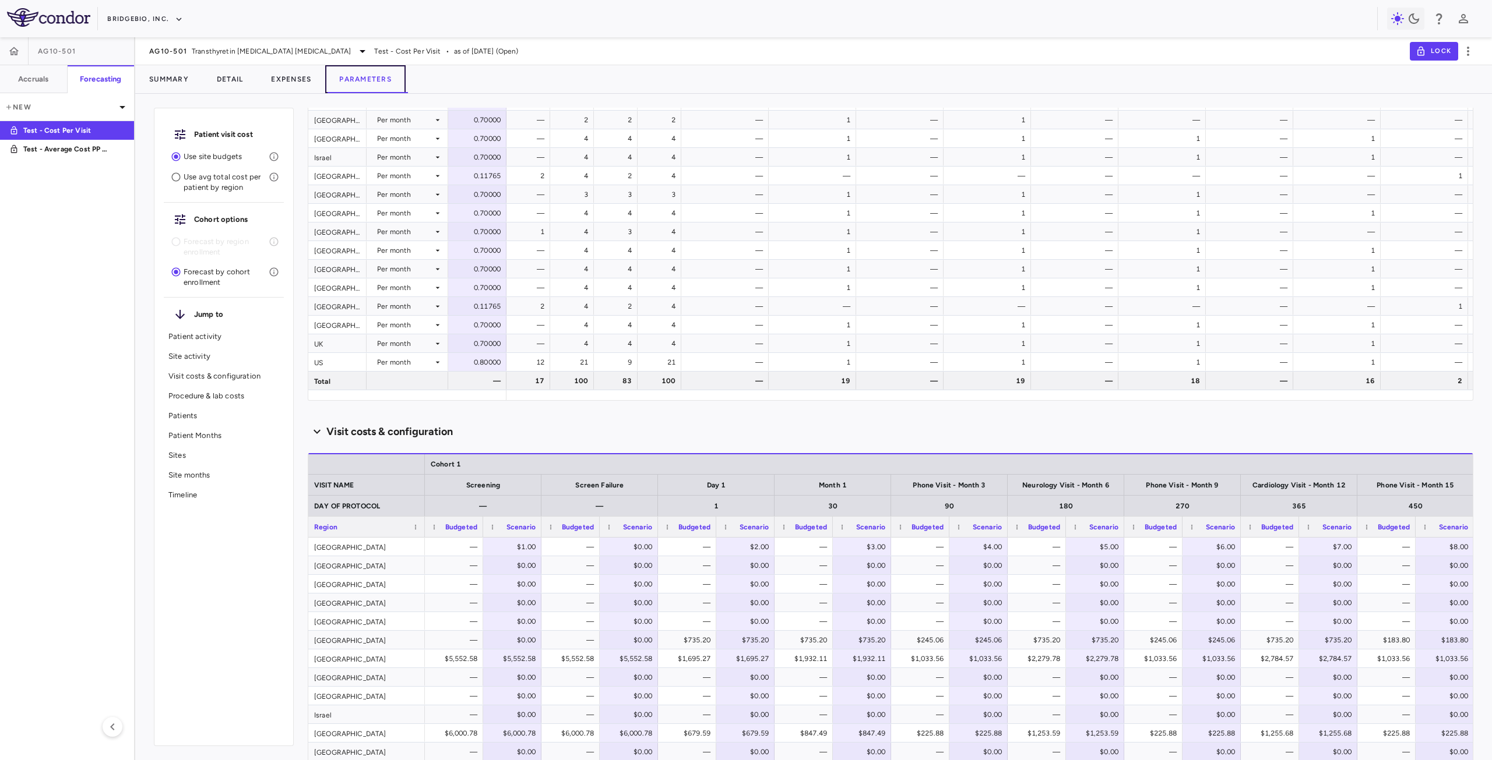
scroll to position [1107, 0]
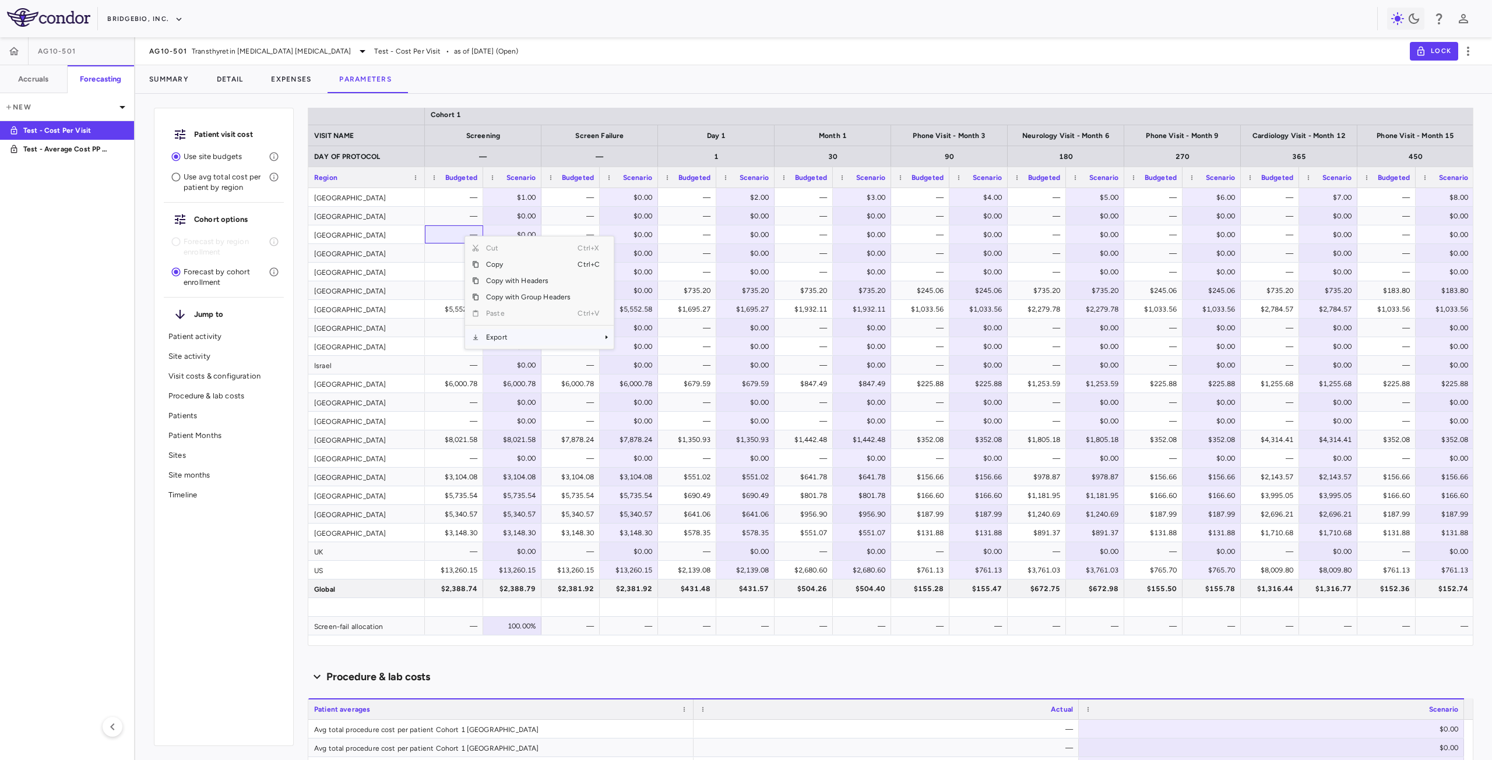
click at [521, 336] on span "Export" at bounding box center [528, 337] width 98 height 16
click at [664, 339] on span "CSV Export" at bounding box center [652, 341] width 55 height 16
click at [501, 195] on div "$1.00" at bounding box center [514, 197] width 42 height 19
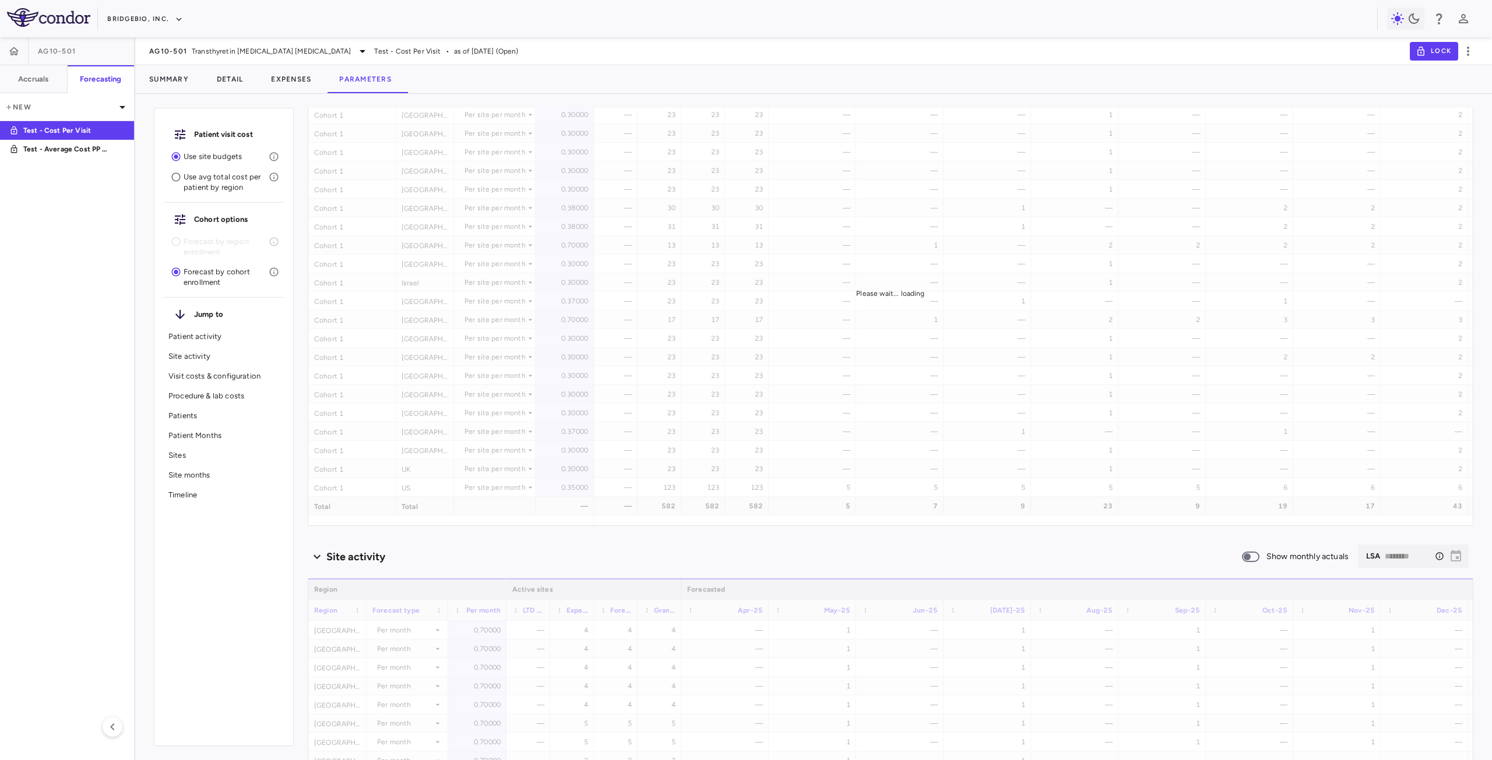
scroll to position [0, 0]
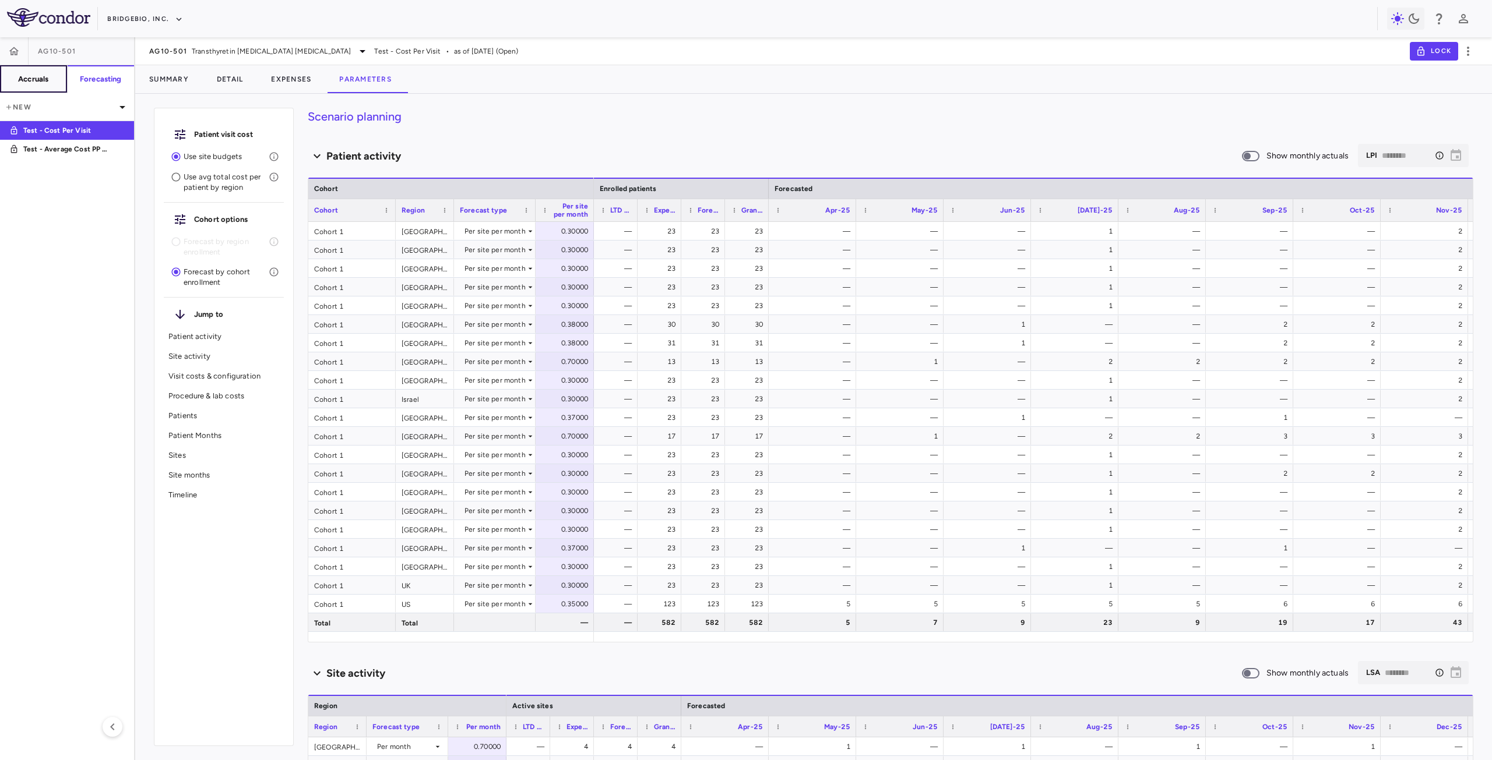
click at [45, 80] on h6 "Accruals" at bounding box center [33, 79] width 30 height 10
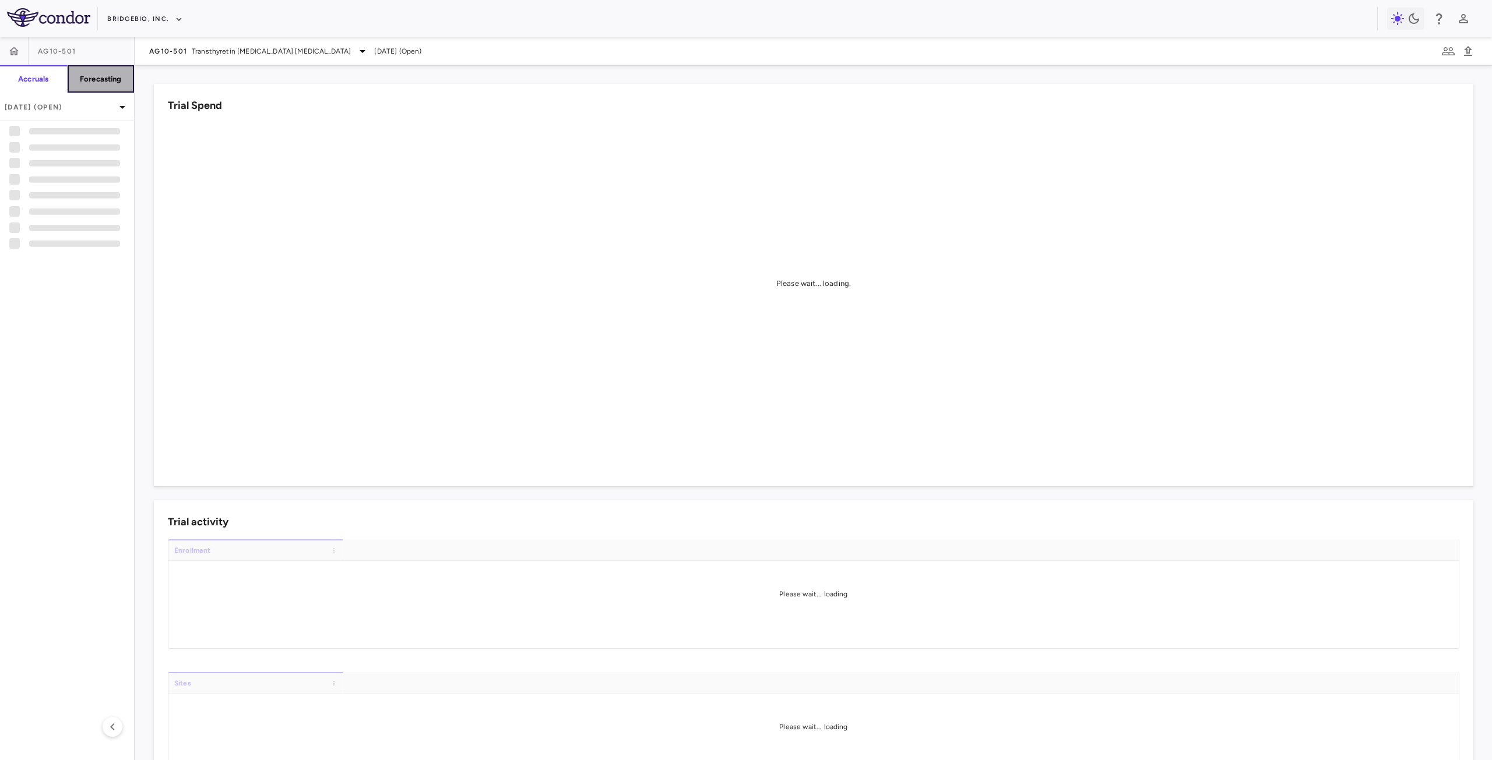
click at [104, 81] on h6 "Forecasting" at bounding box center [101, 79] width 42 height 10
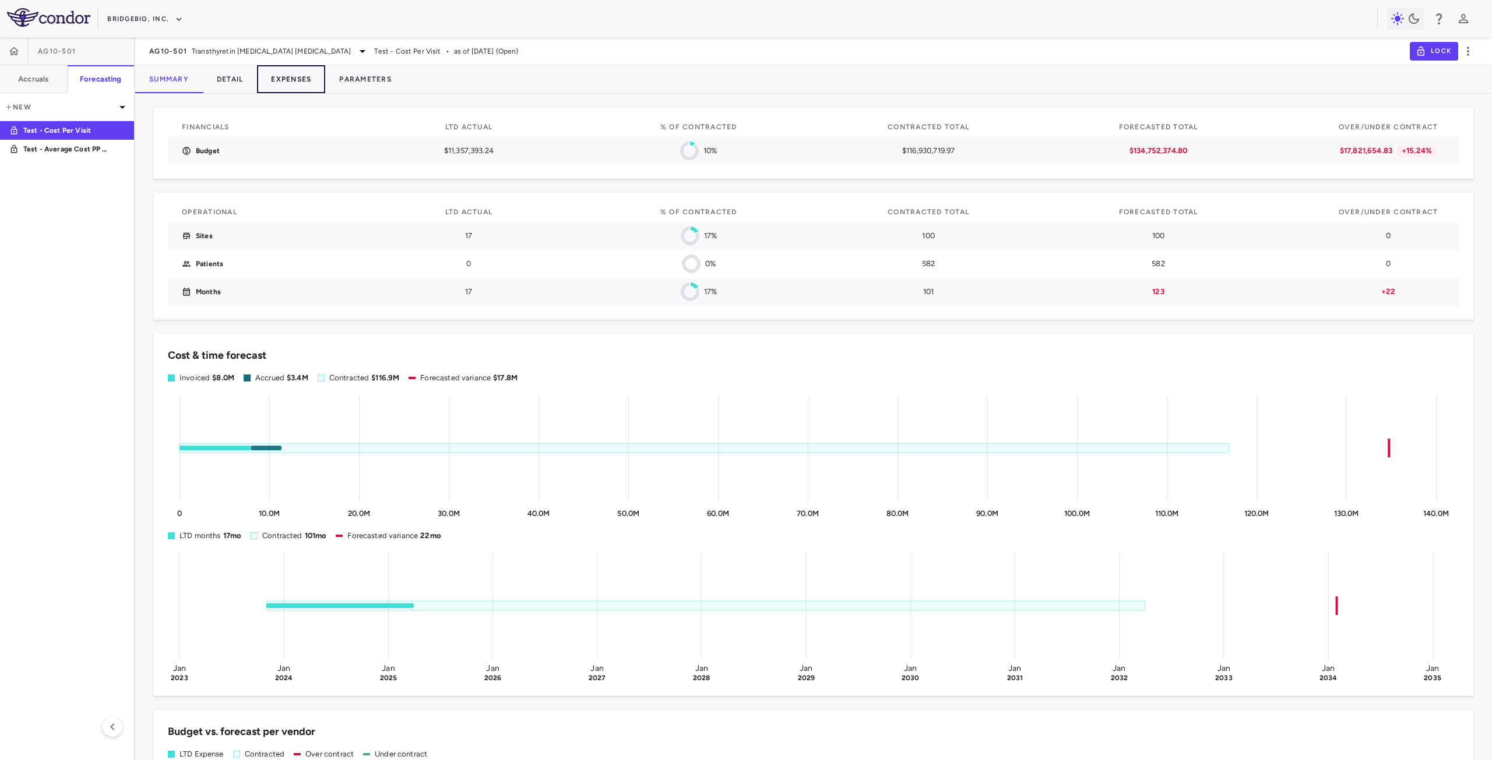
click at [291, 83] on button "Expenses" at bounding box center [291, 79] width 68 height 28
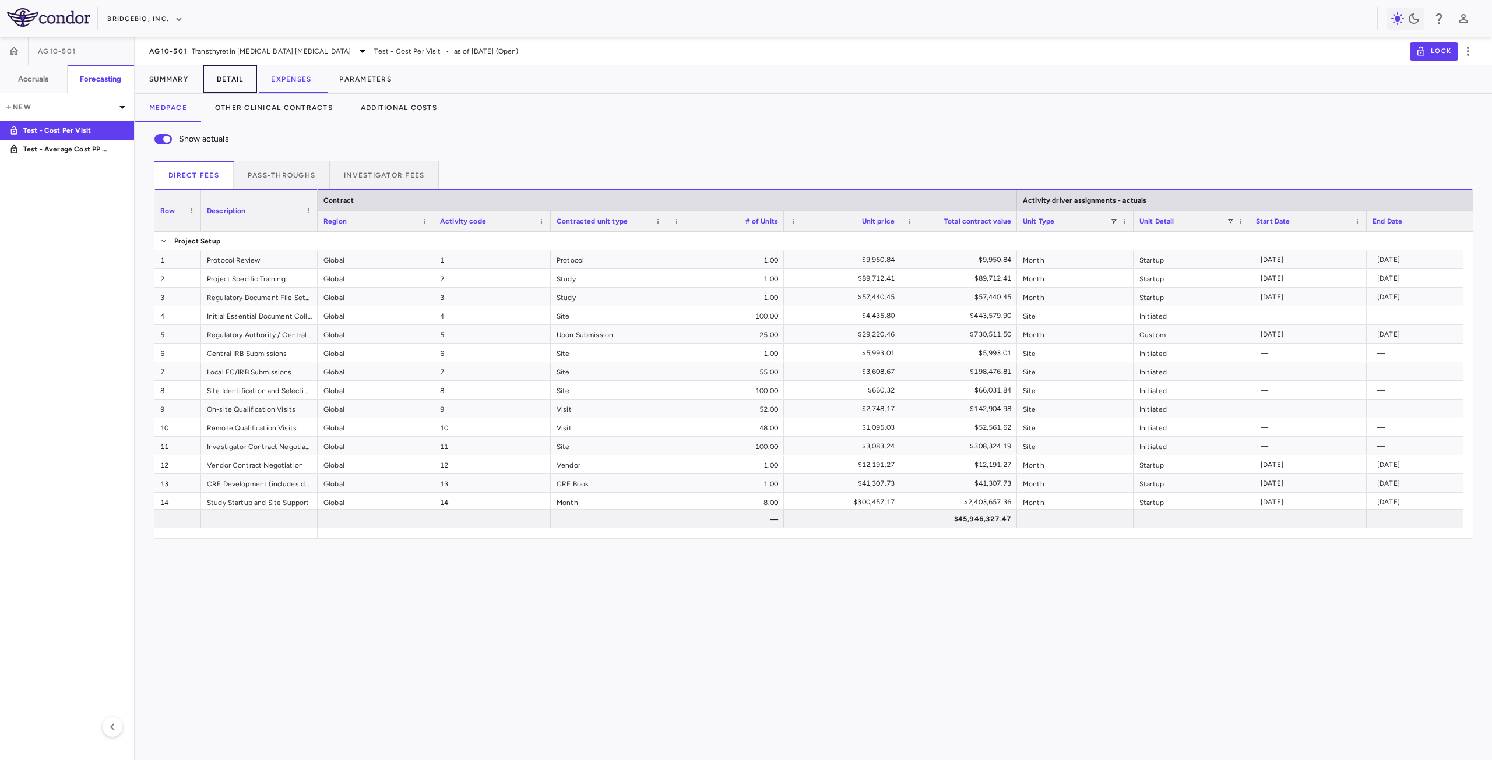
click at [242, 80] on button "Detail" at bounding box center [230, 79] width 55 height 28
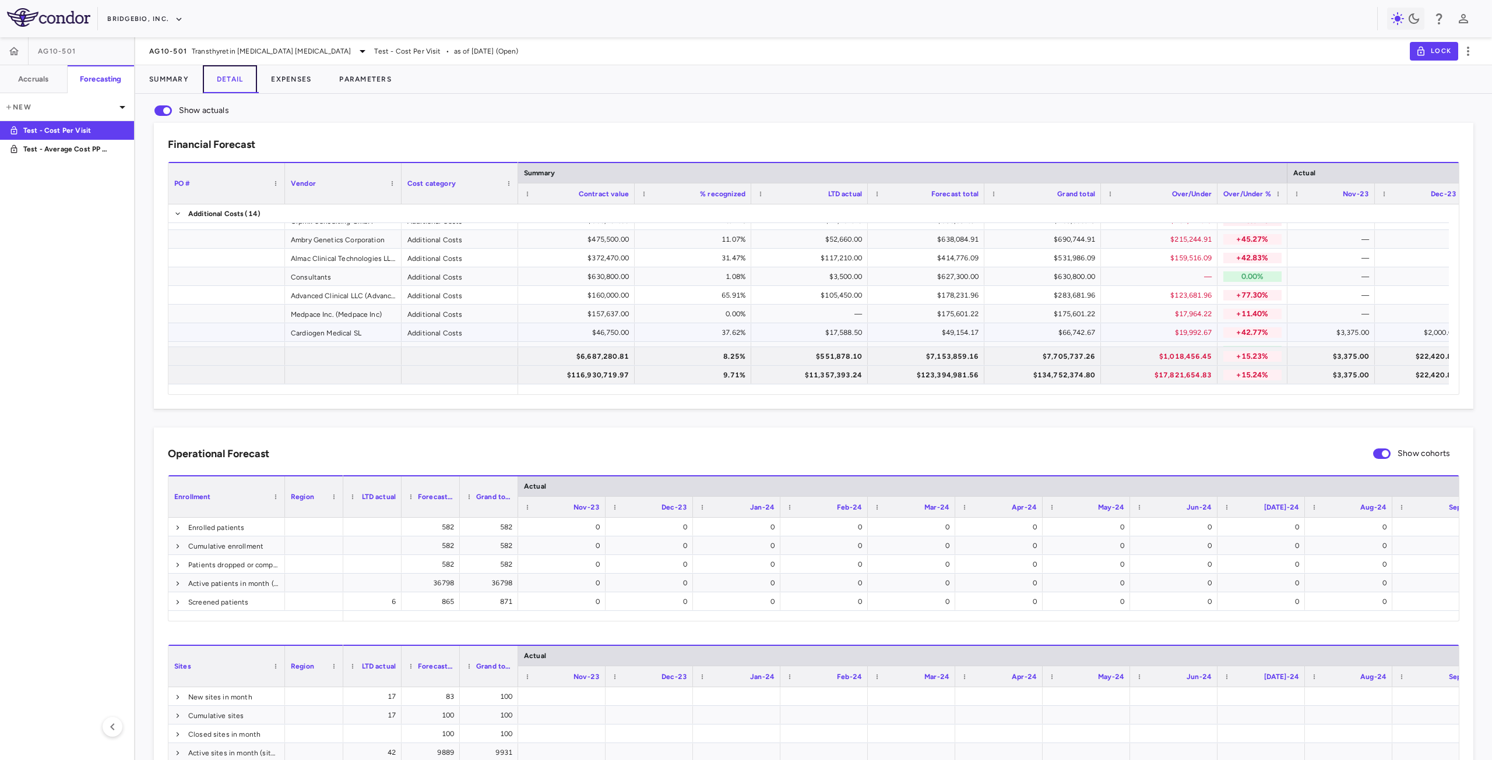
scroll to position [350, 0]
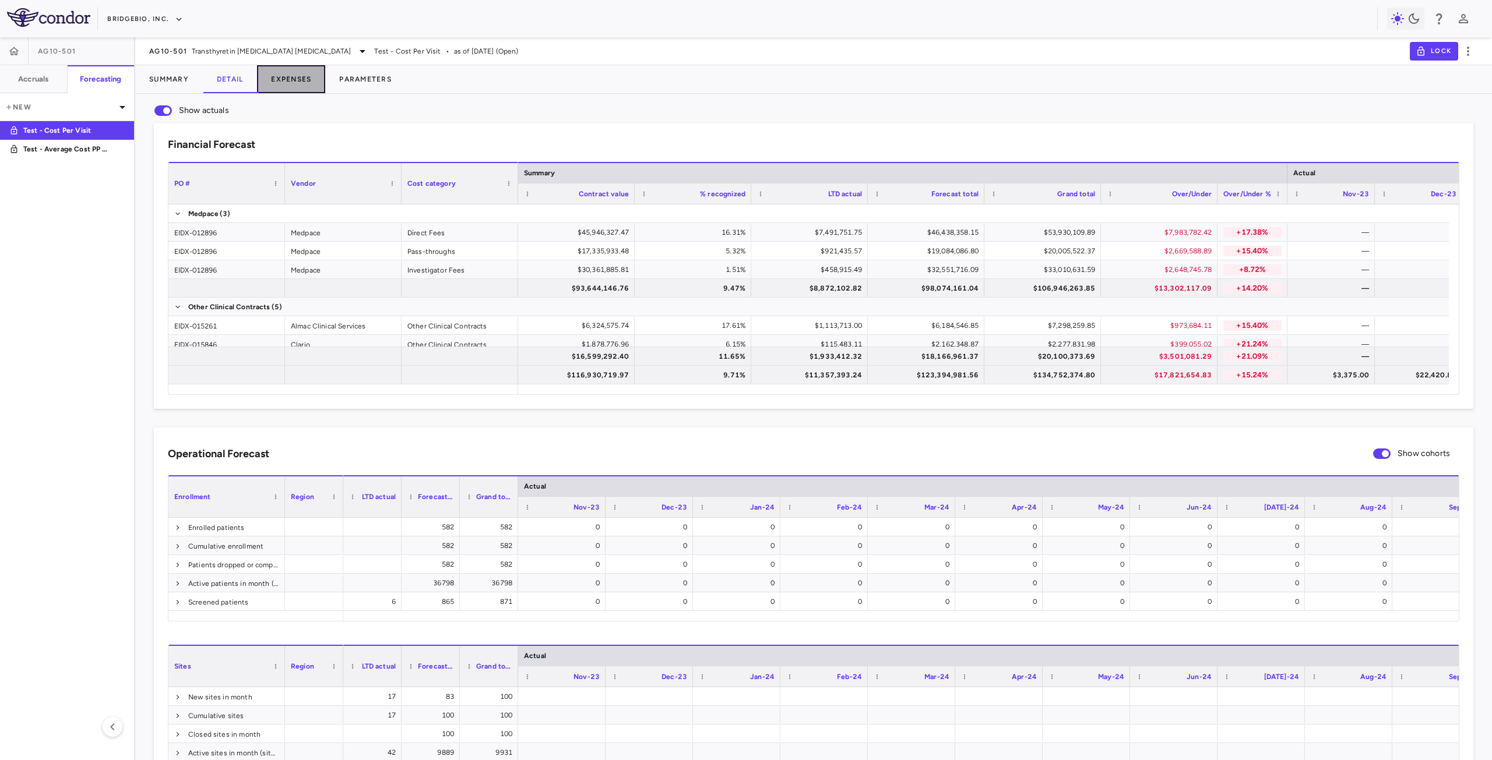
click at [306, 79] on button "Expenses" at bounding box center [291, 79] width 68 height 28
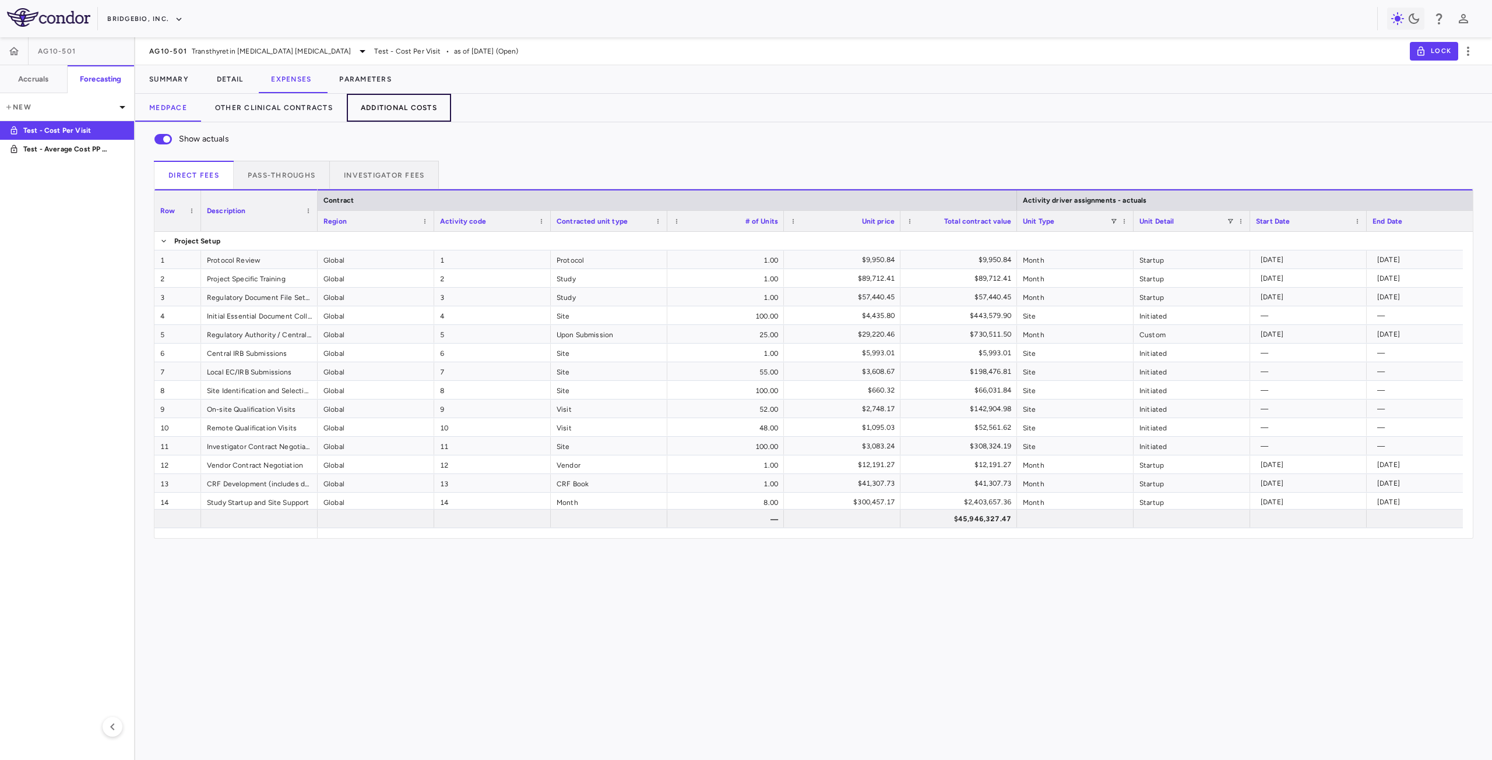
click at [394, 105] on button "Additional Costs" at bounding box center [399, 108] width 104 height 28
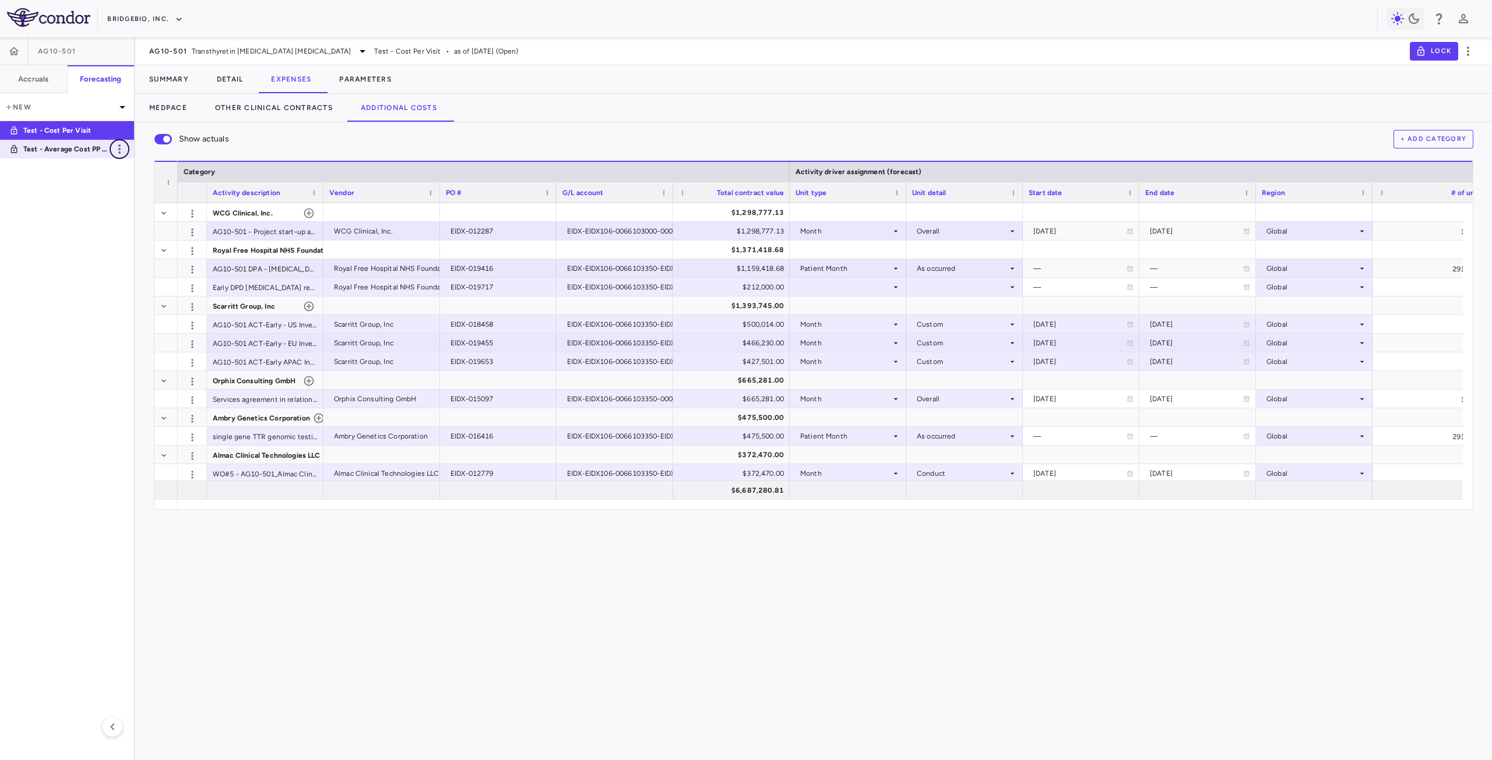
click at [118, 147] on icon "button" at bounding box center [119, 149] width 14 height 14
click at [132, 201] on div "Delete" at bounding box center [136, 199] width 52 height 20
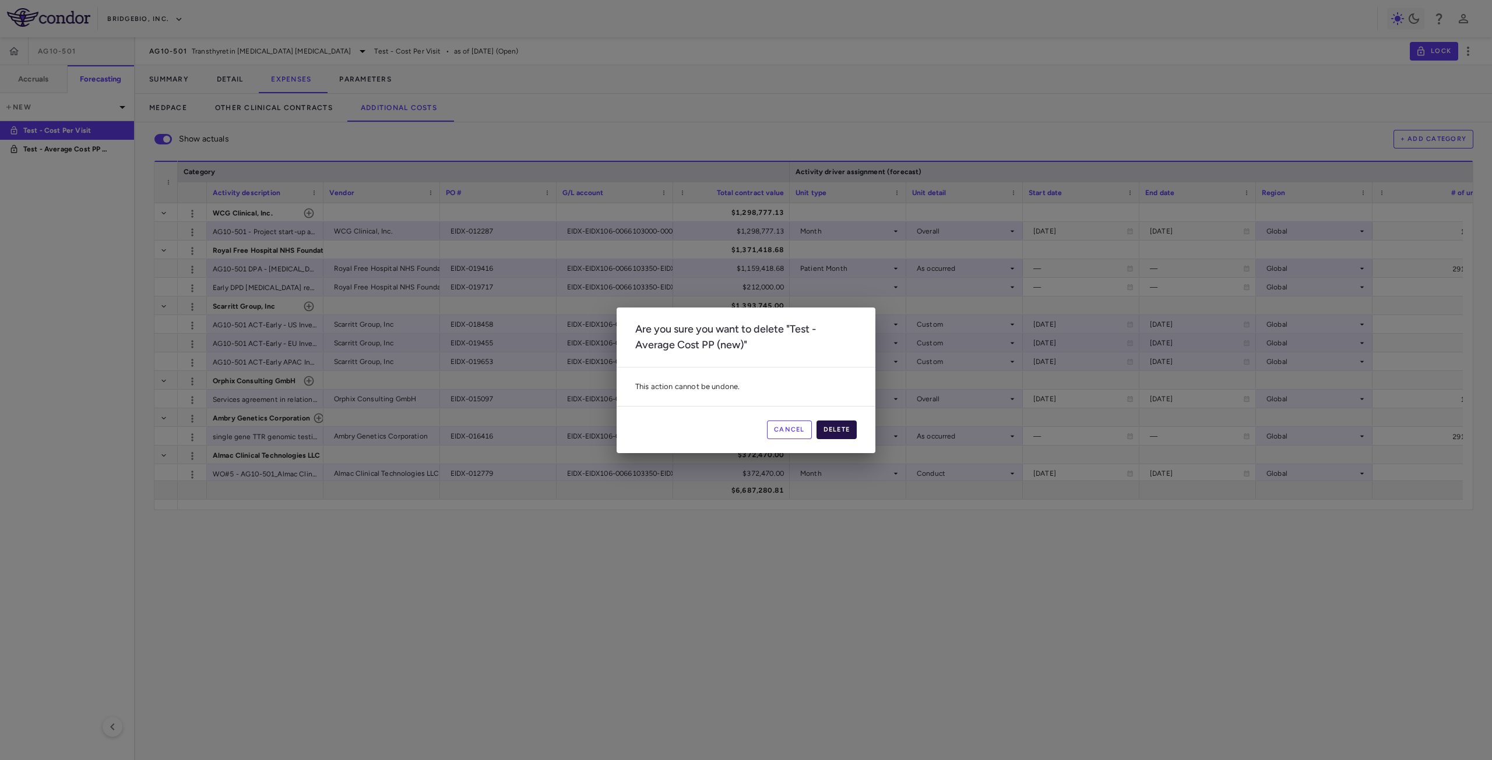
click at [845, 431] on button "Delete" at bounding box center [836, 430] width 41 height 19
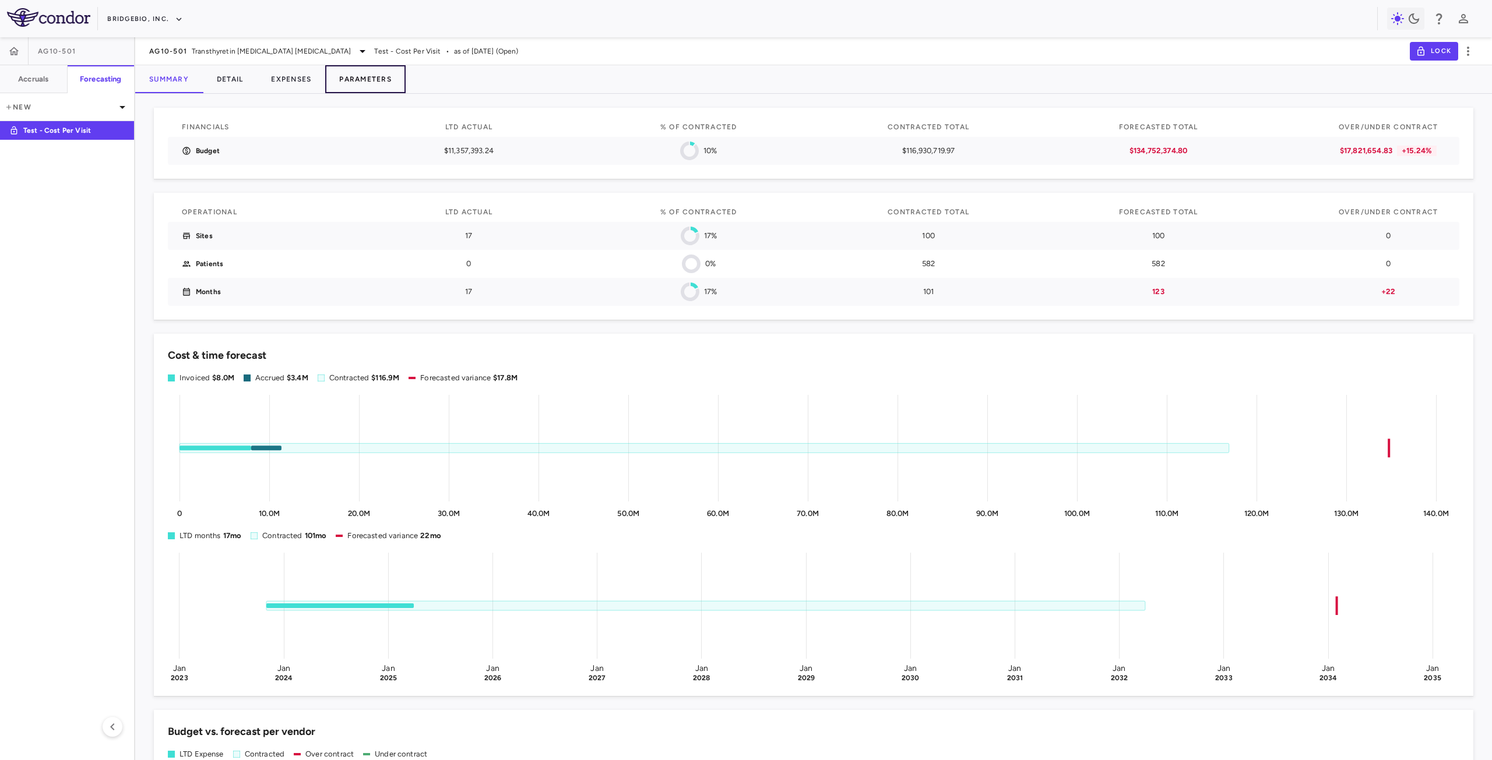
click at [376, 71] on button "Parameters" at bounding box center [365, 79] width 80 height 28
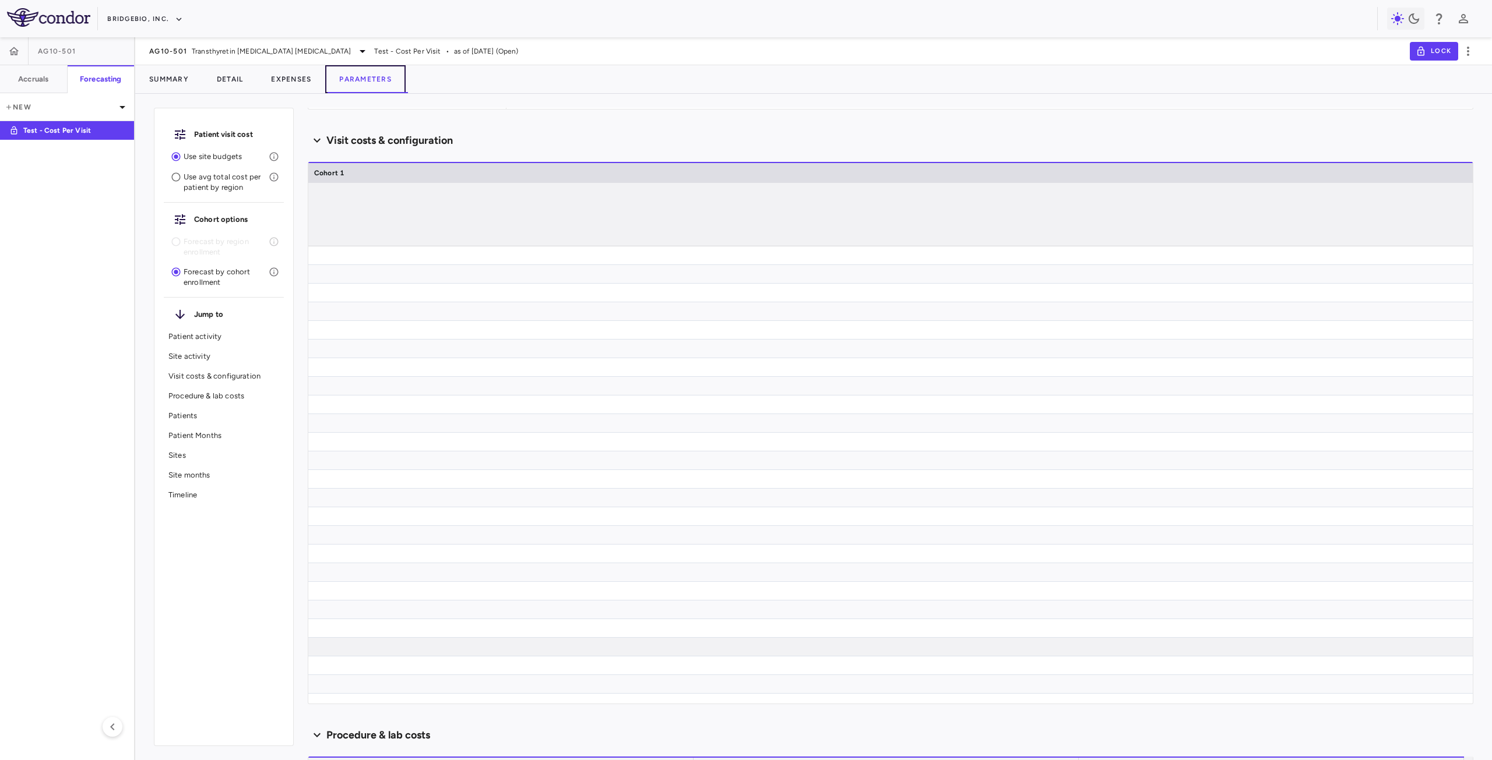
scroll to position [0, 3972]
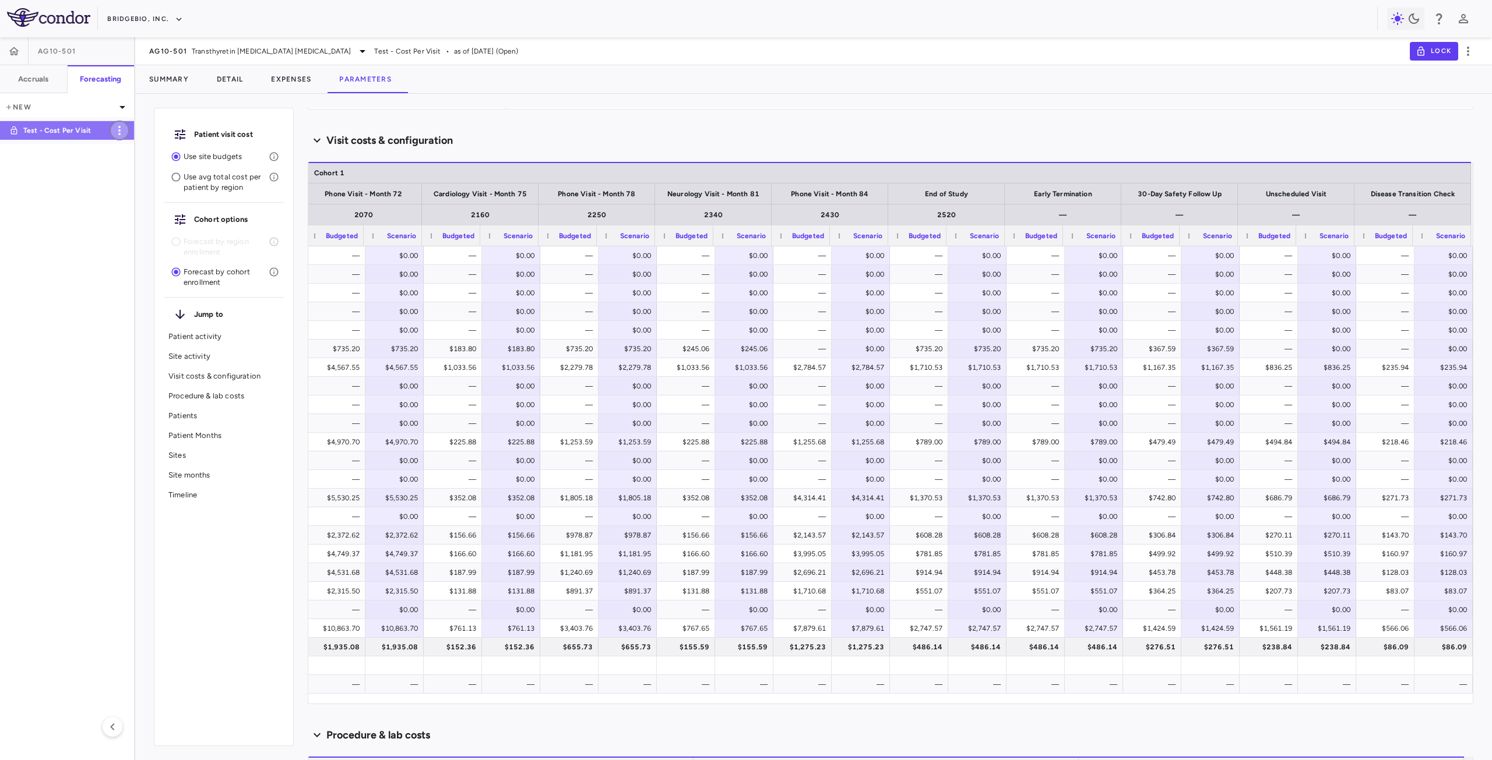
click at [120, 130] on icon "button" at bounding box center [119, 130] width 2 height 9
click at [146, 161] on div "Duplicate" at bounding box center [136, 160] width 52 height 20
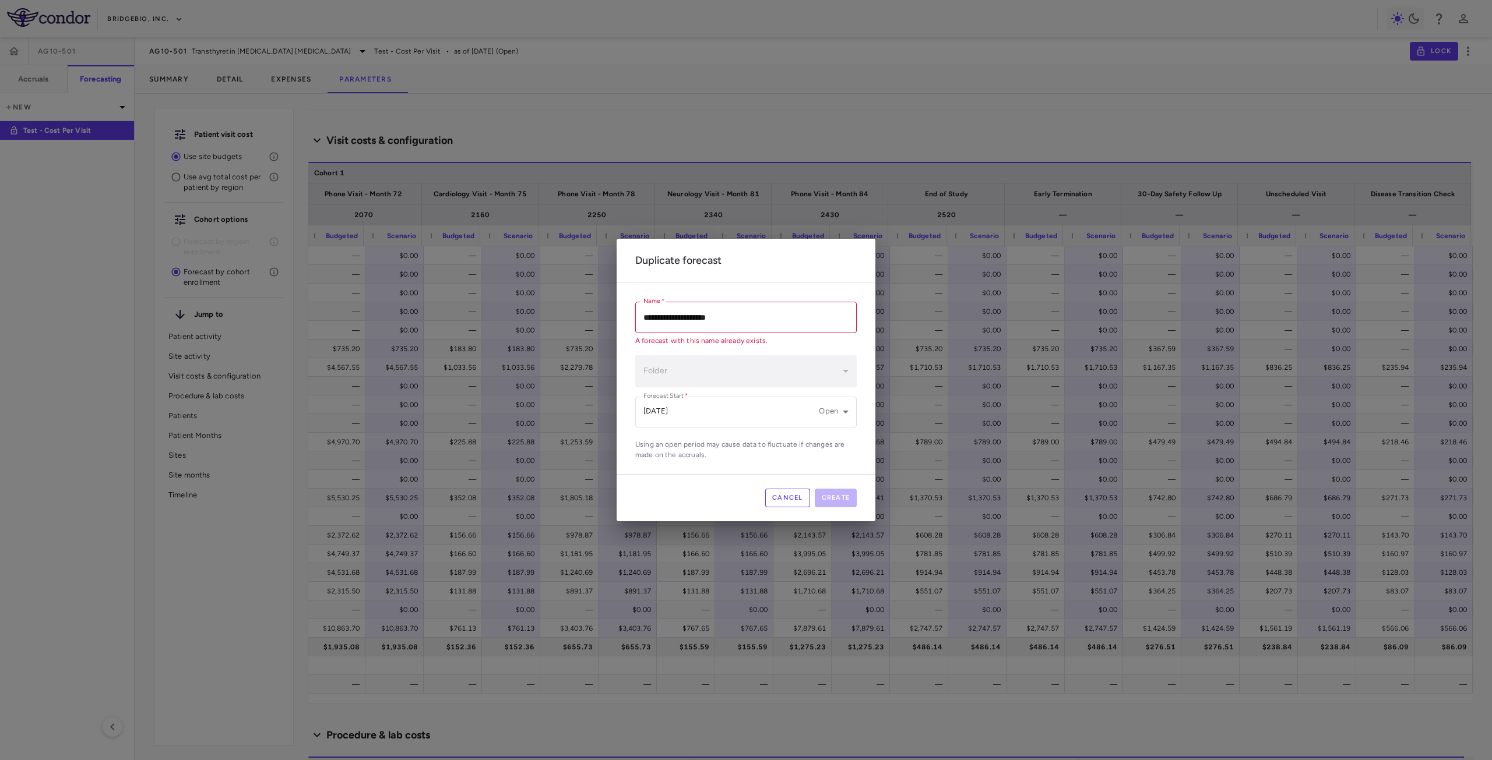
click at [732, 315] on input "**********" at bounding box center [745, 317] width 221 height 31
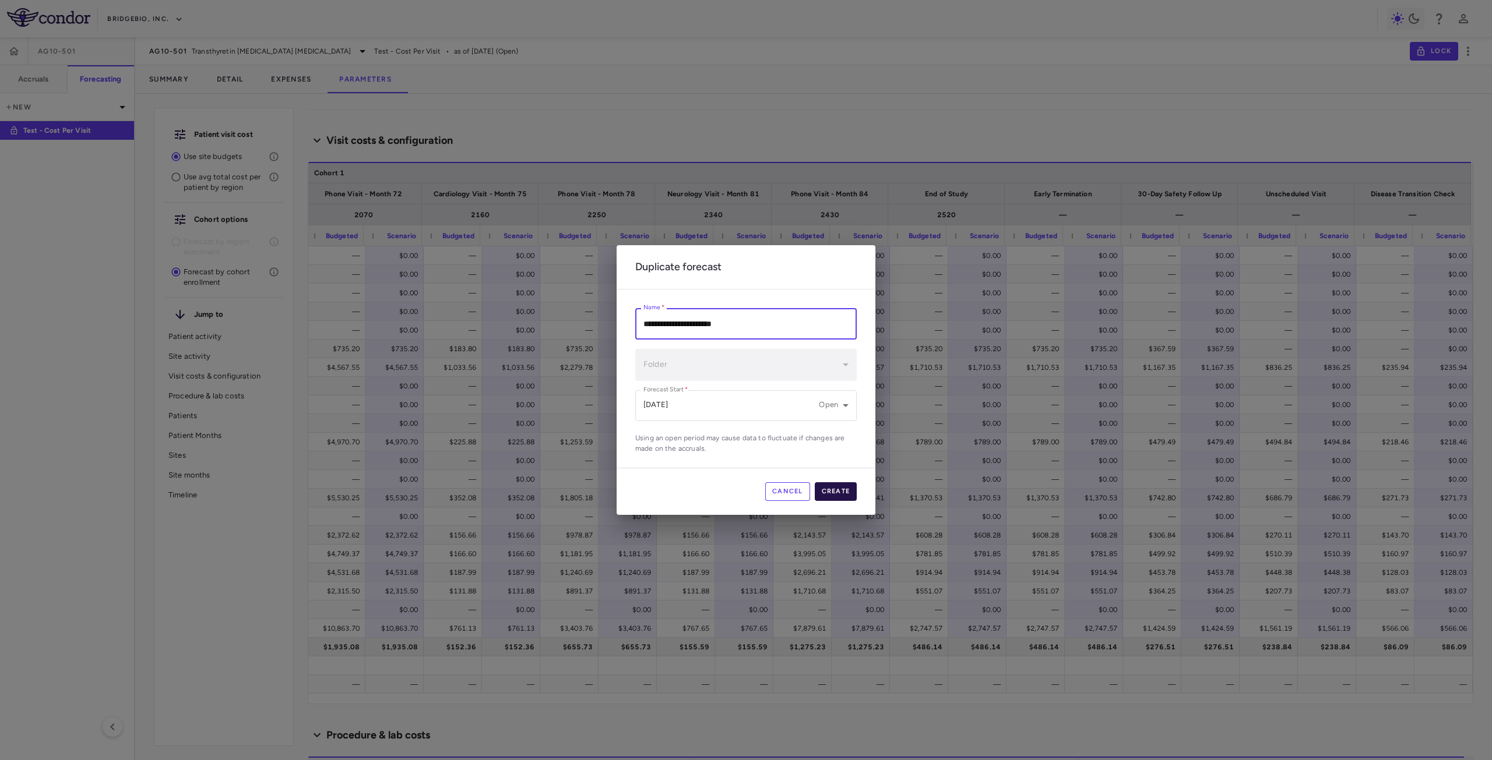
type input "**********"
click at [842, 493] on button "Create" at bounding box center [836, 491] width 43 height 19
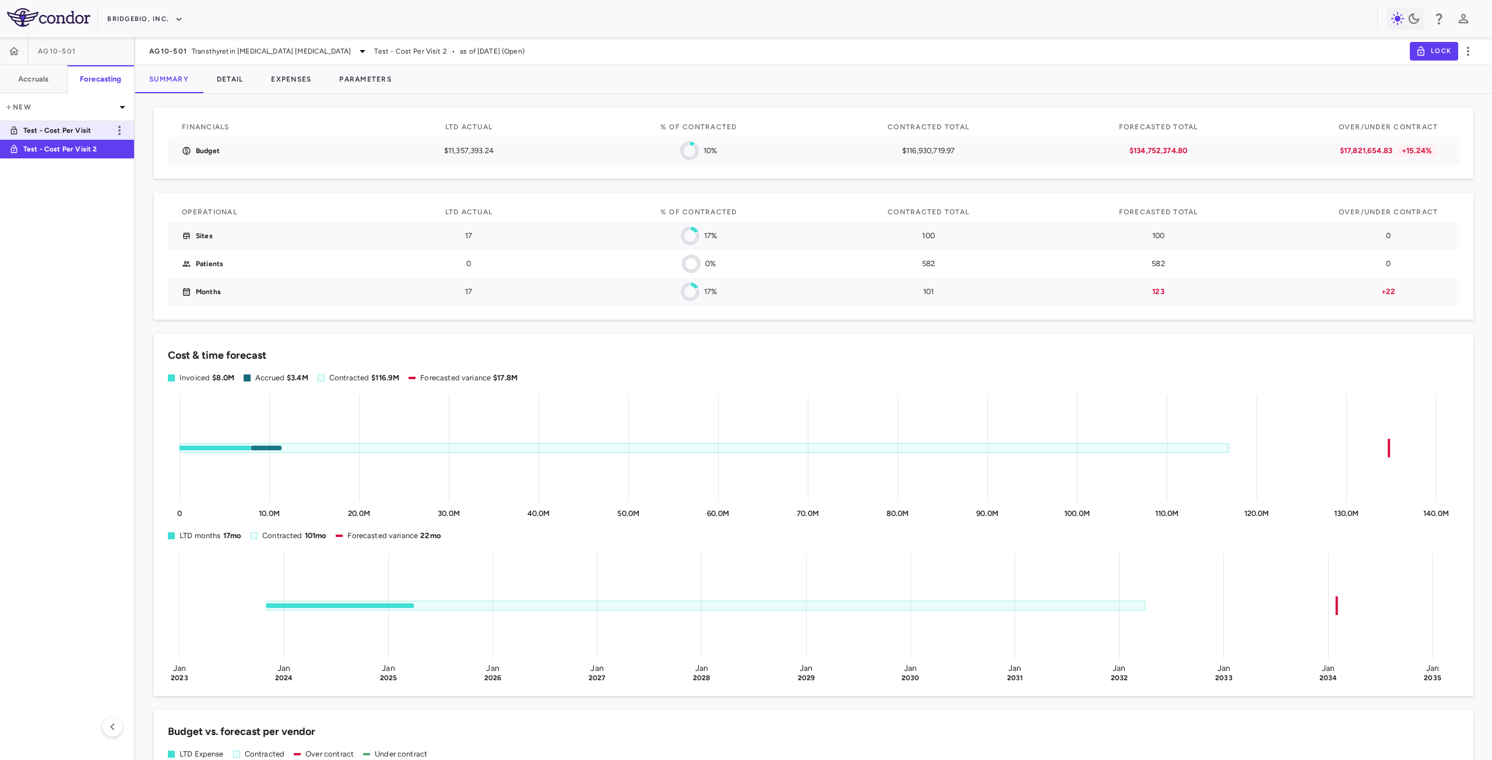
click at [78, 133] on p "Test - Cost Per Visit" at bounding box center [66, 130] width 86 height 10
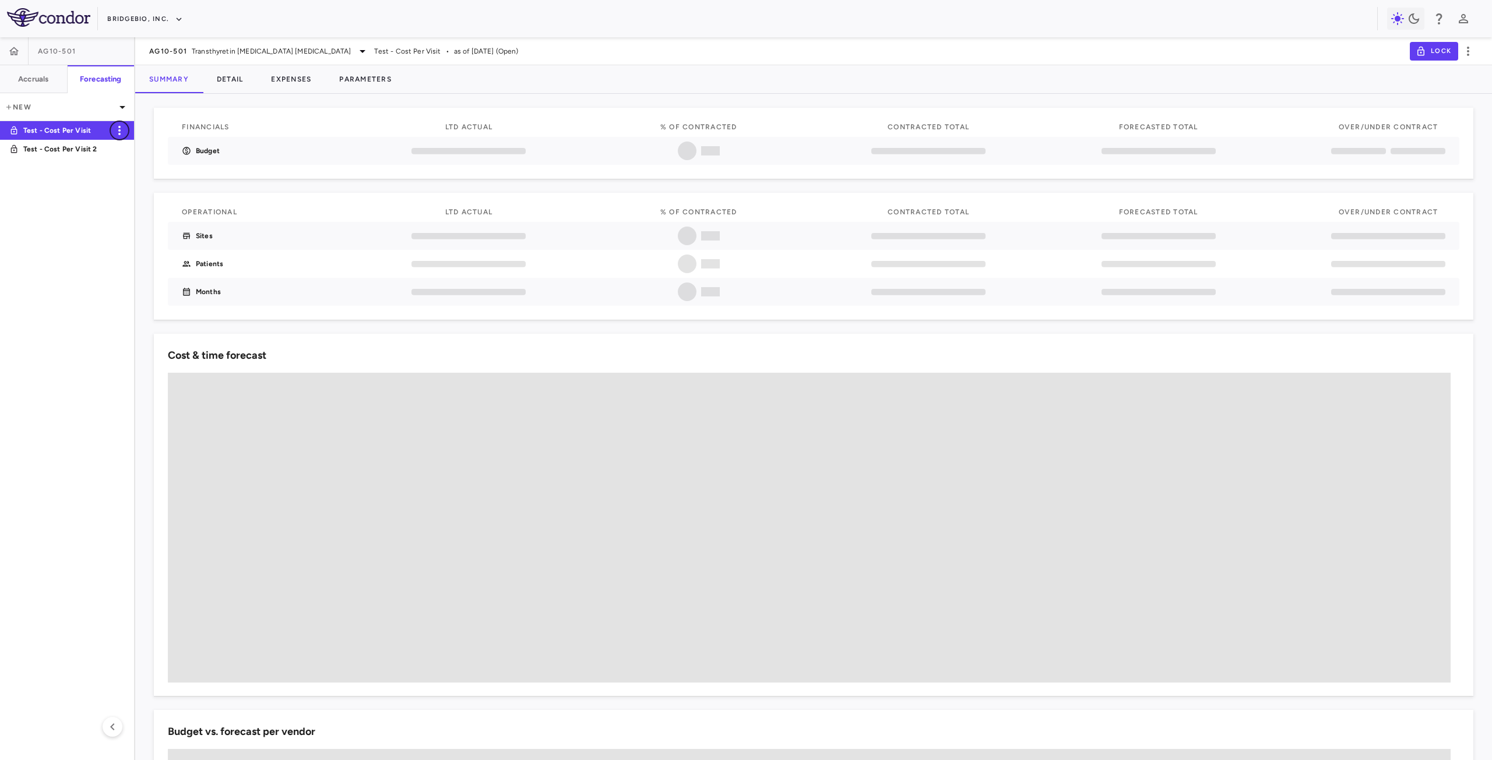
click at [119, 129] on icon "button" at bounding box center [119, 130] width 2 height 9
click at [140, 140] on div "Rename" at bounding box center [136, 141] width 52 height 20
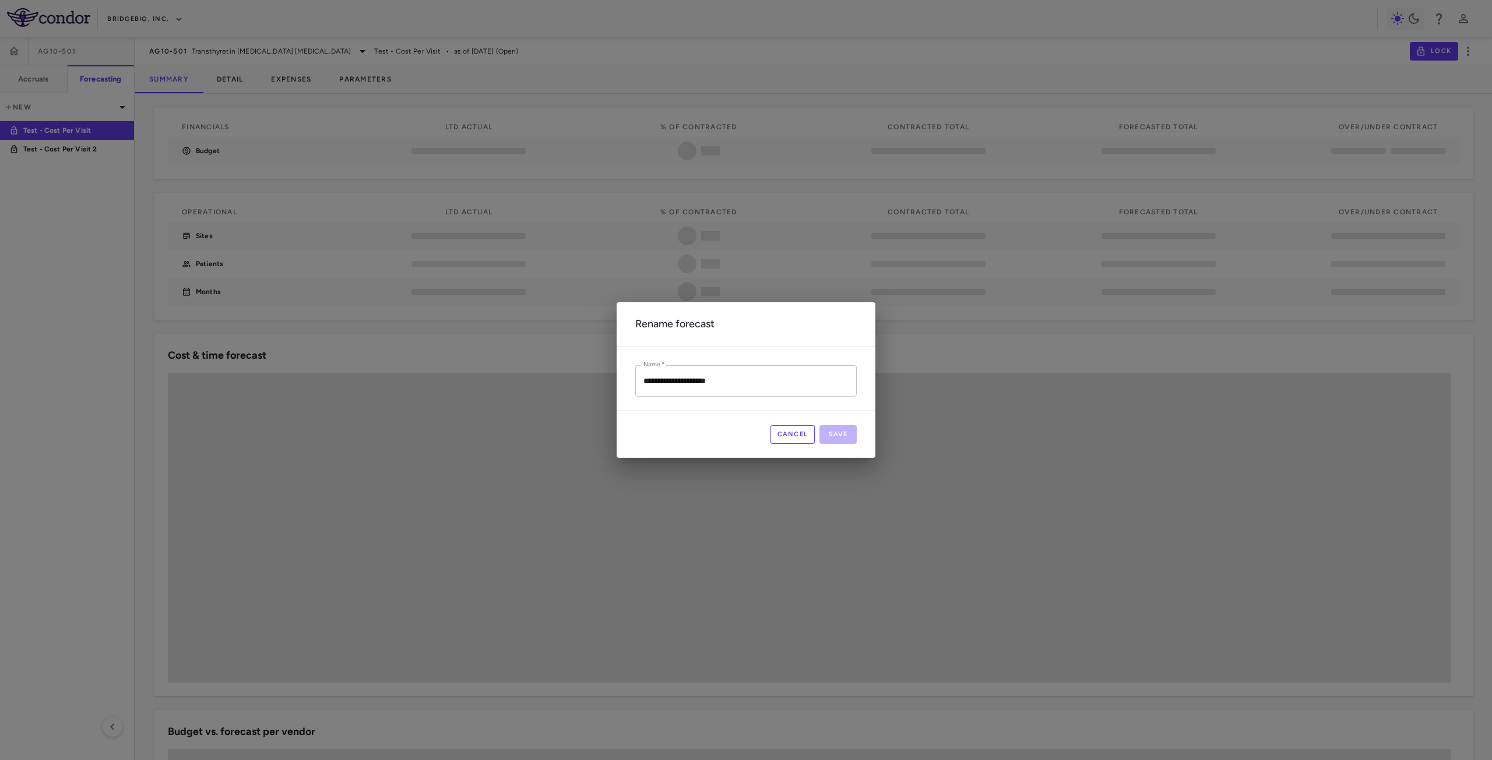
click at [729, 378] on input "**********" at bounding box center [745, 380] width 221 height 31
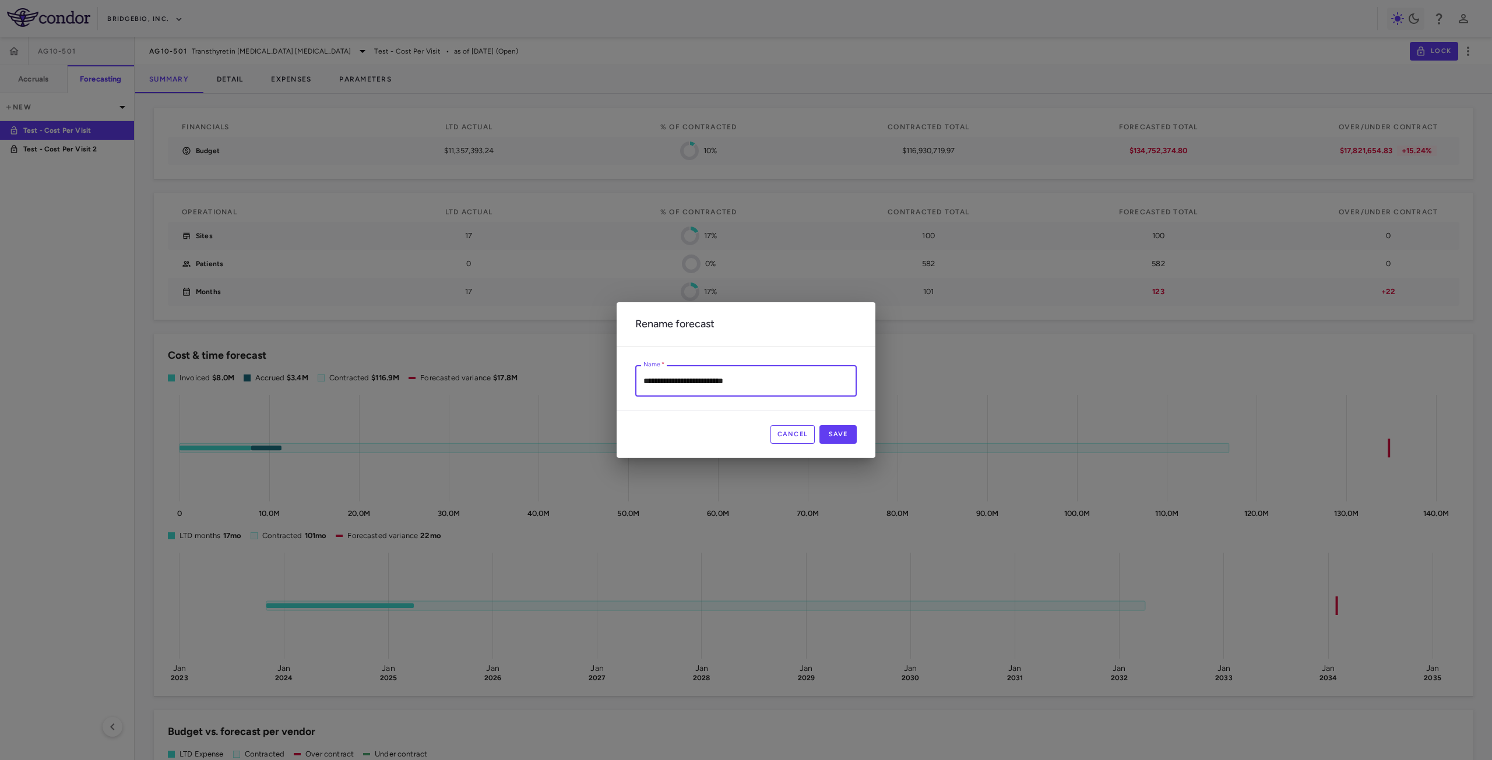
type input "**********"
click at [843, 438] on button "Save" at bounding box center [837, 434] width 37 height 19
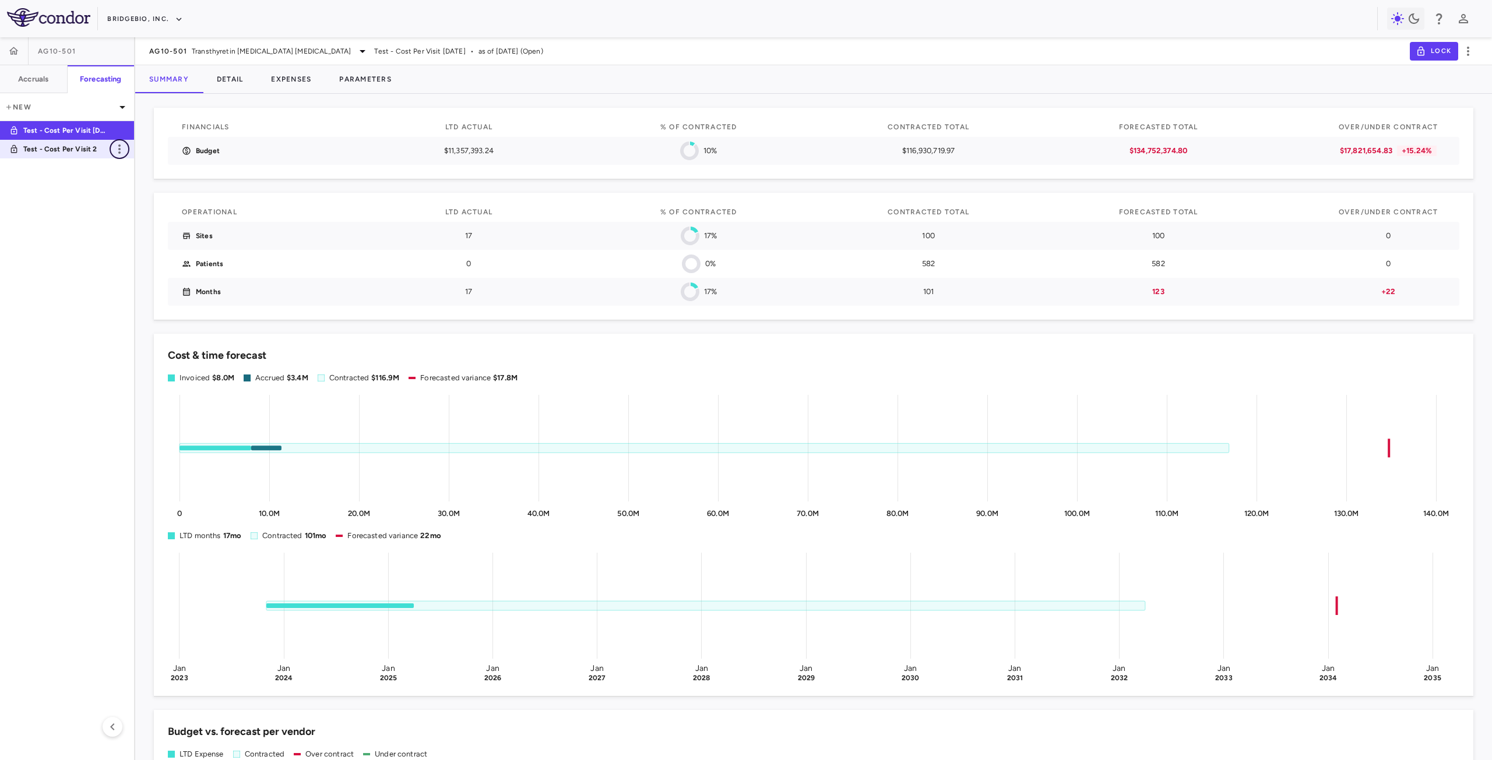
click at [119, 151] on icon "button" at bounding box center [119, 148] width 2 height 9
click at [135, 158] on div "Rename" at bounding box center [136, 159] width 52 height 20
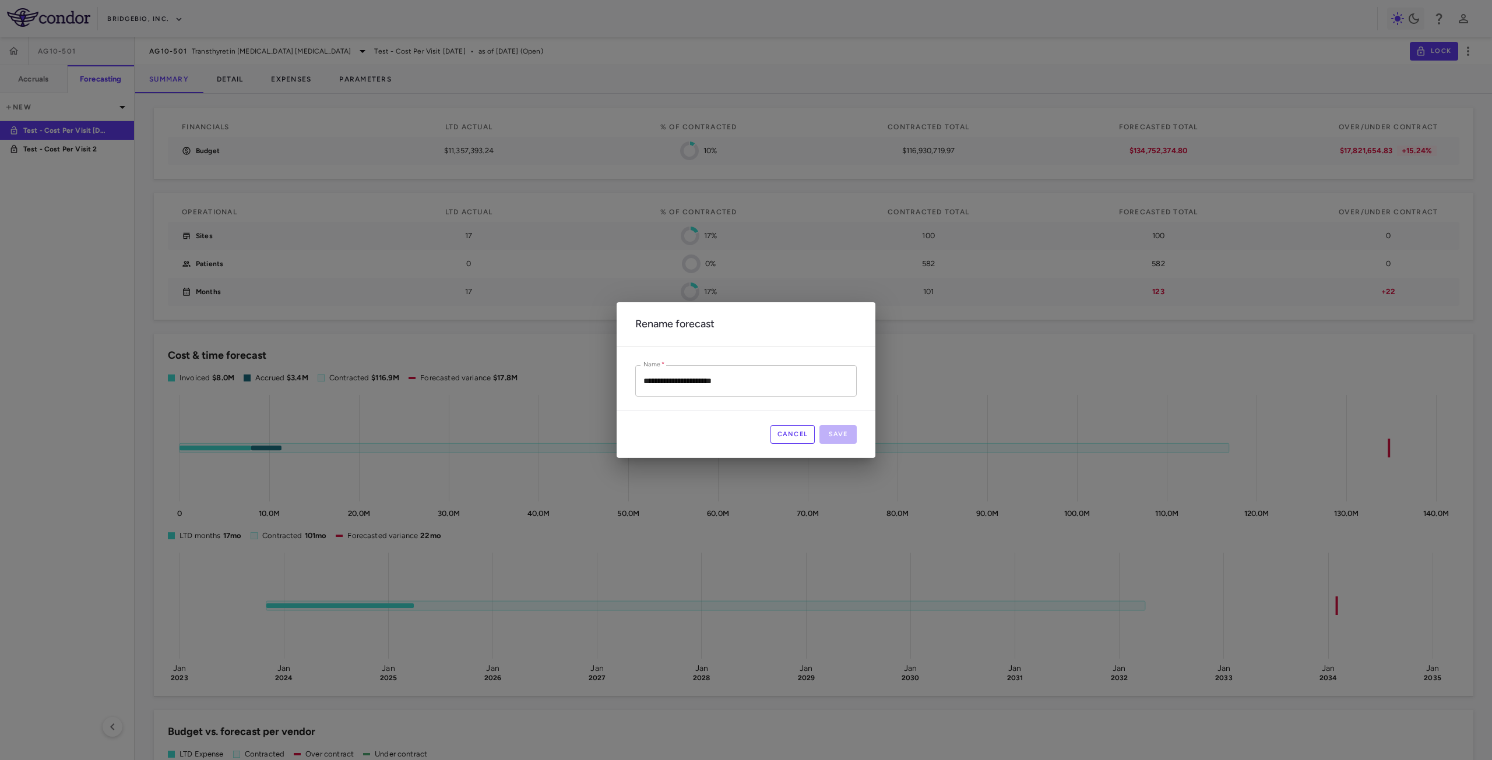
click at [725, 376] on input "**********" at bounding box center [745, 380] width 221 height 31
click at [719, 379] on input "**********" at bounding box center [745, 380] width 221 height 31
type input "**********"
click at [840, 435] on button "Save" at bounding box center [837, 434] width 37 height 19
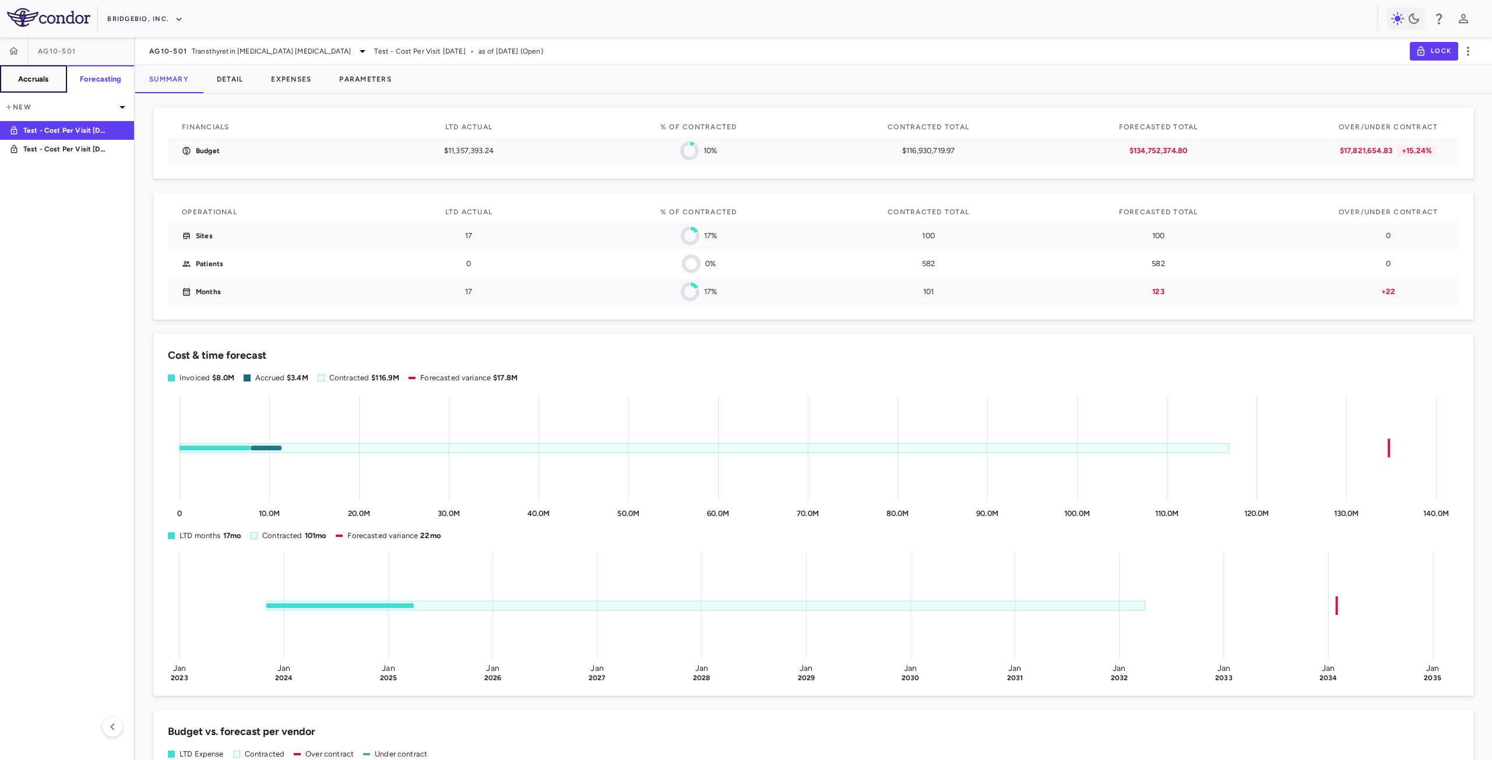
click at [52, 79] on button "Accruals" at bounding box center [34, 79] width 68 height 28
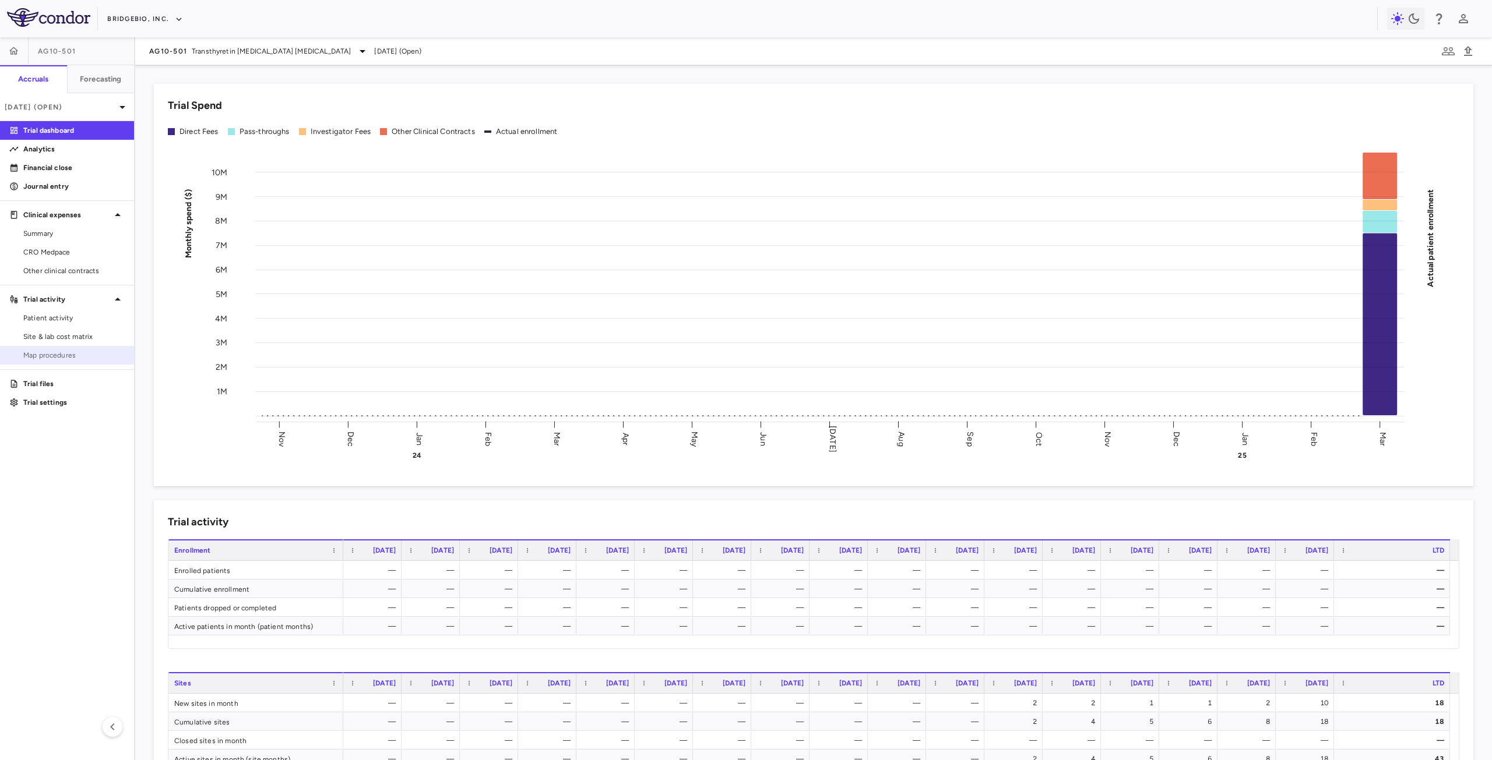
click at [67, 355] on span "Map procedures" at bounding box center [73, 355] width 101 height 10
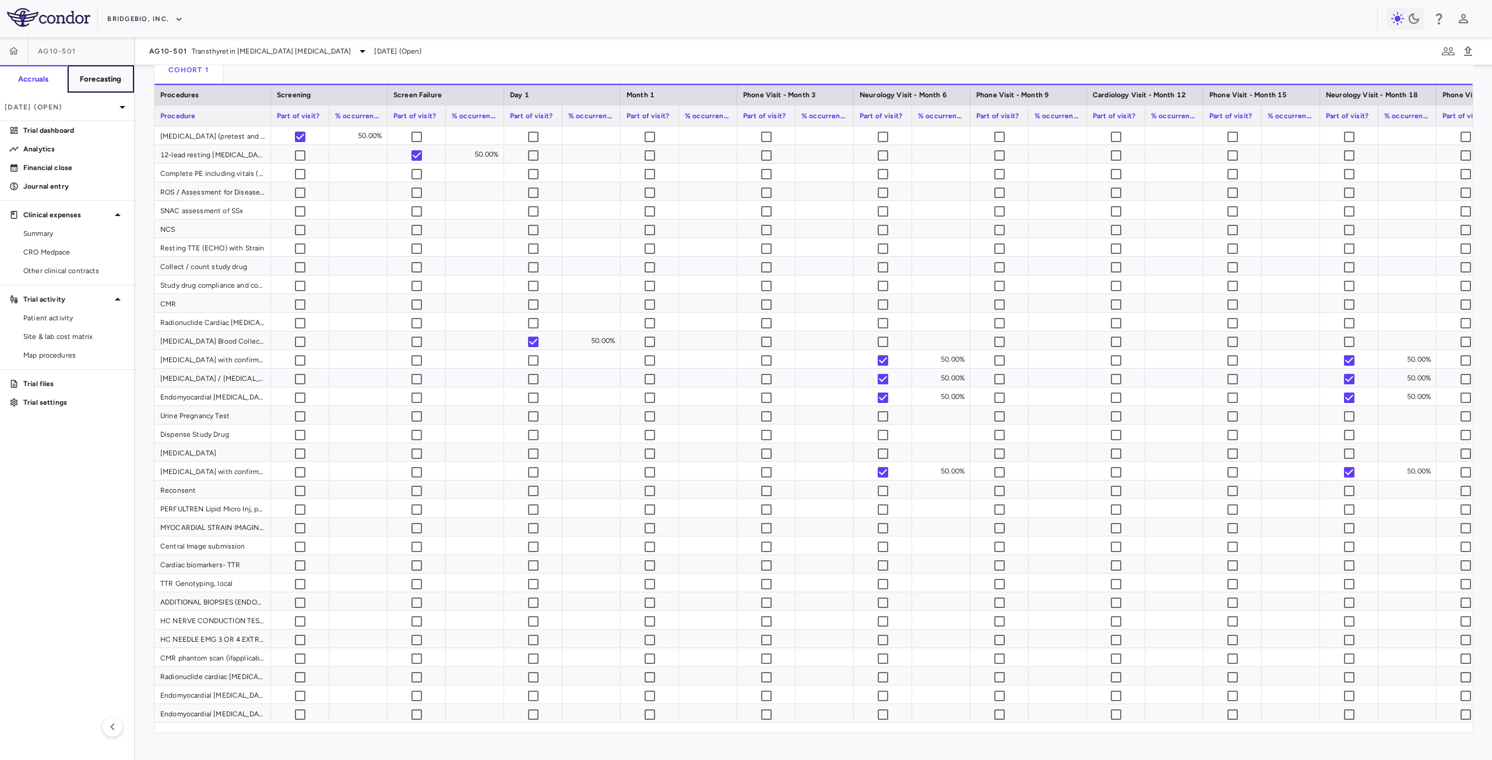
click at [115, 77] on h6 "Forecasting" at bounding box center [101, 79] width 42 height 10
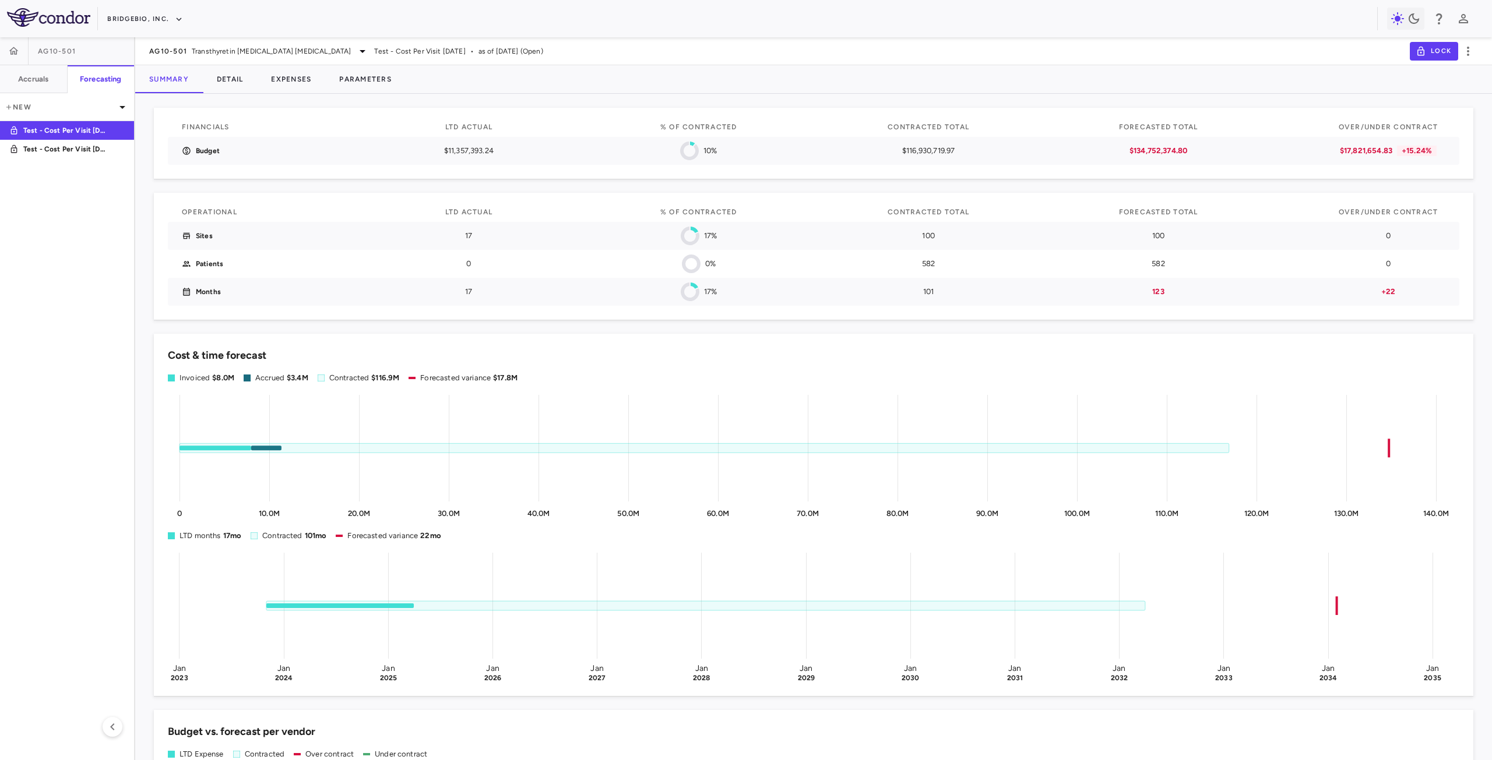
click at [355, 78] on button "Parameters" at bounding box center [365, 79] width 80 height 28
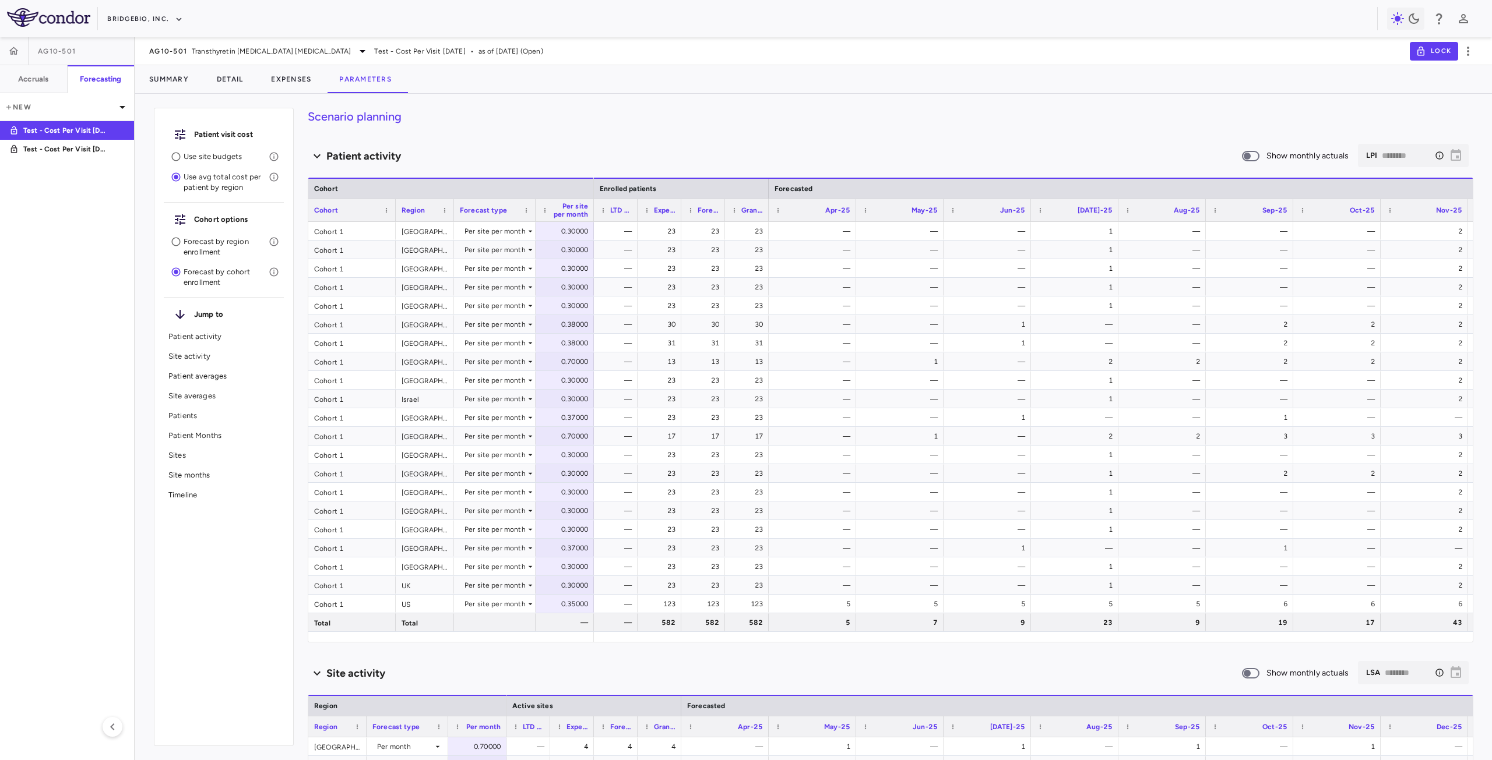
click at [223, 156] on p "Use site budgets" at bounding box center [226, 156] width 85 height 10
click at [174, 83] on button "Summary" at bounding box center [169, 79] width 68 height 28
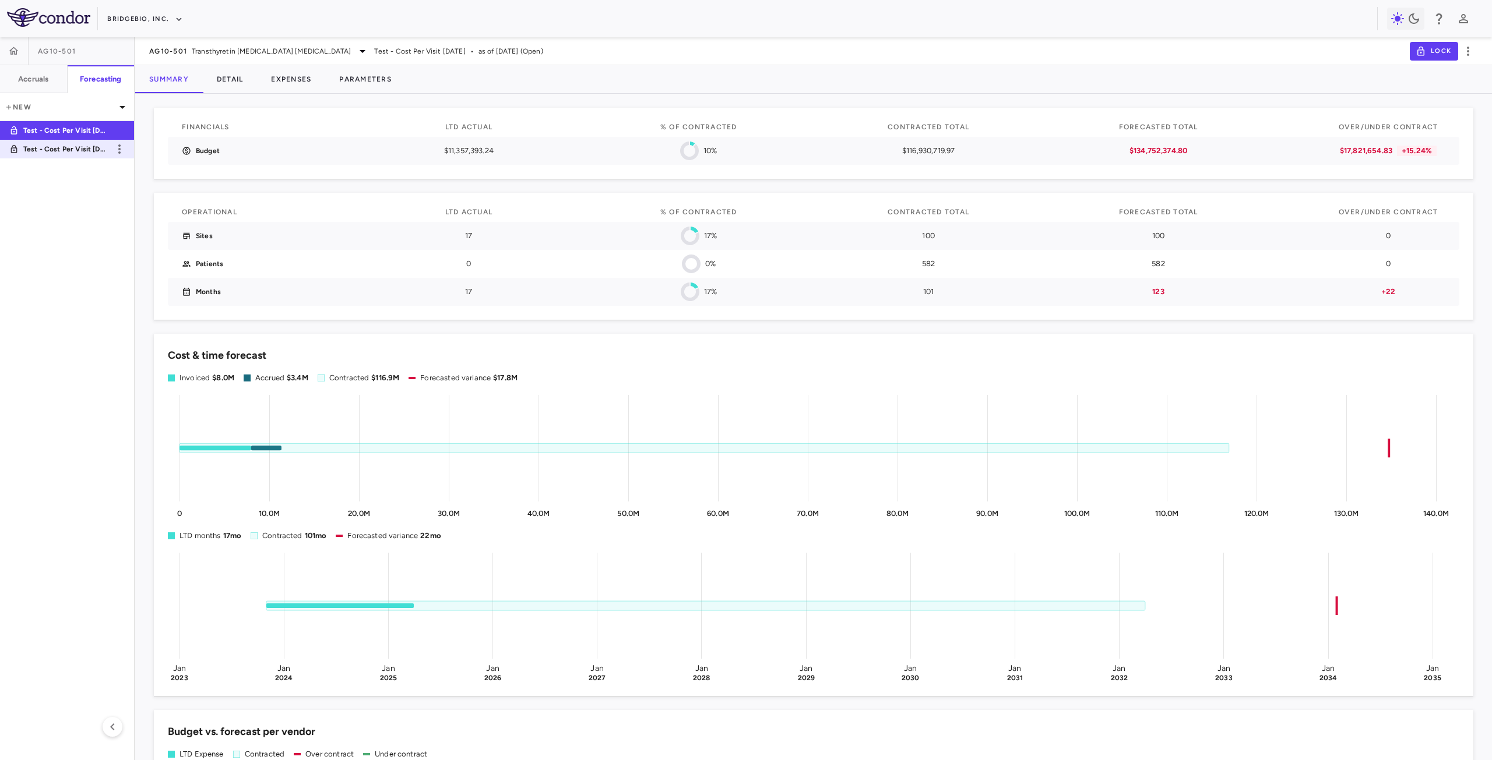
click at [86, 147] on p "Test - Cost Per Visit Mar2025 2" at bounding box center [66, 149] width 86 height 10
click at [104, 126] on p "Test - Cost Per Visit Mar2025" at bounding box center [66, 130] width 86 height 10
click at [359, 80] on button "Parameters" at bounding box center [365, 79] width 80 height 28
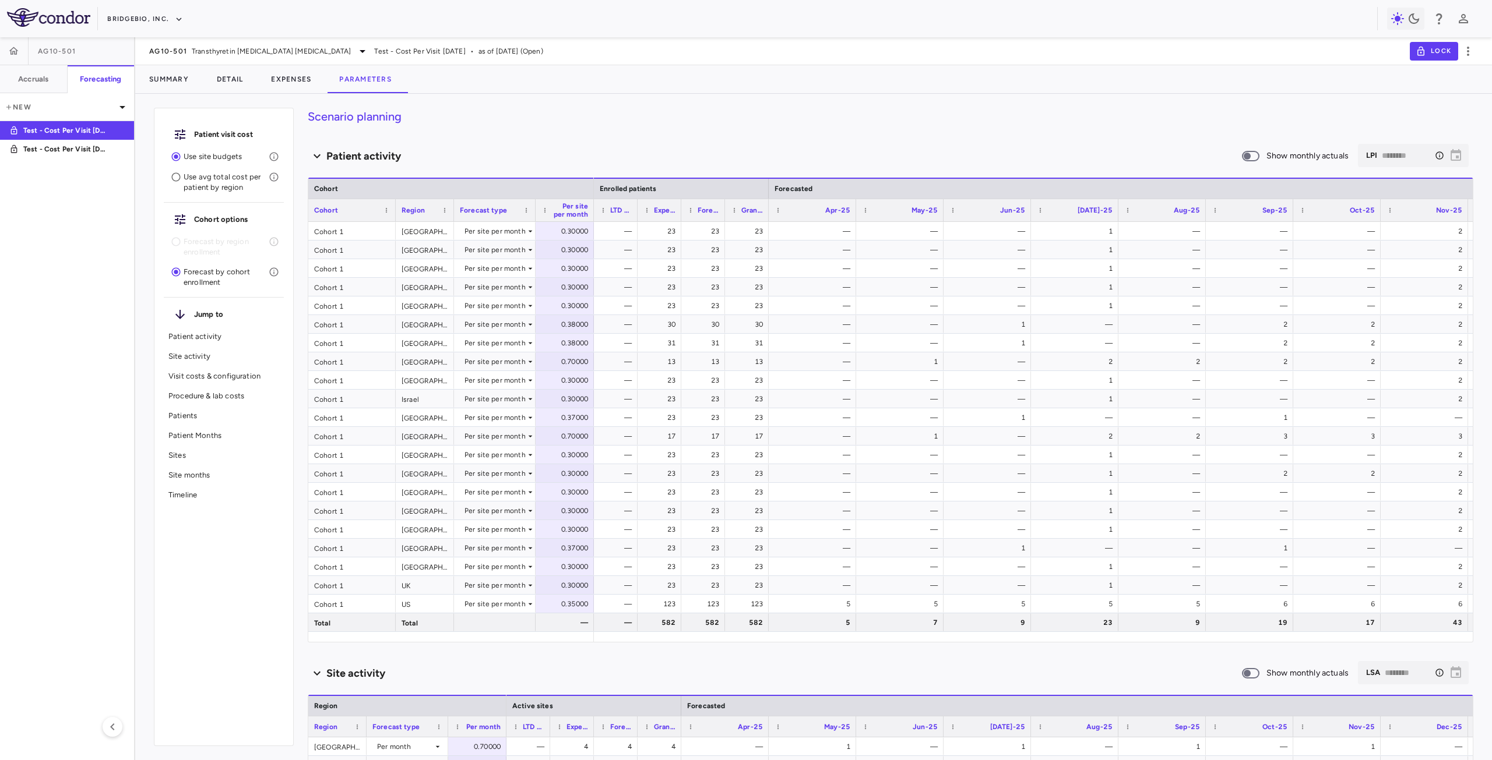
click at [208, 417] on p "Patients" at bounding box center [223, 416] width 111 height 10
click at [12, 53] on icon "button" at bounding box center [14, 51] width 12 height 12
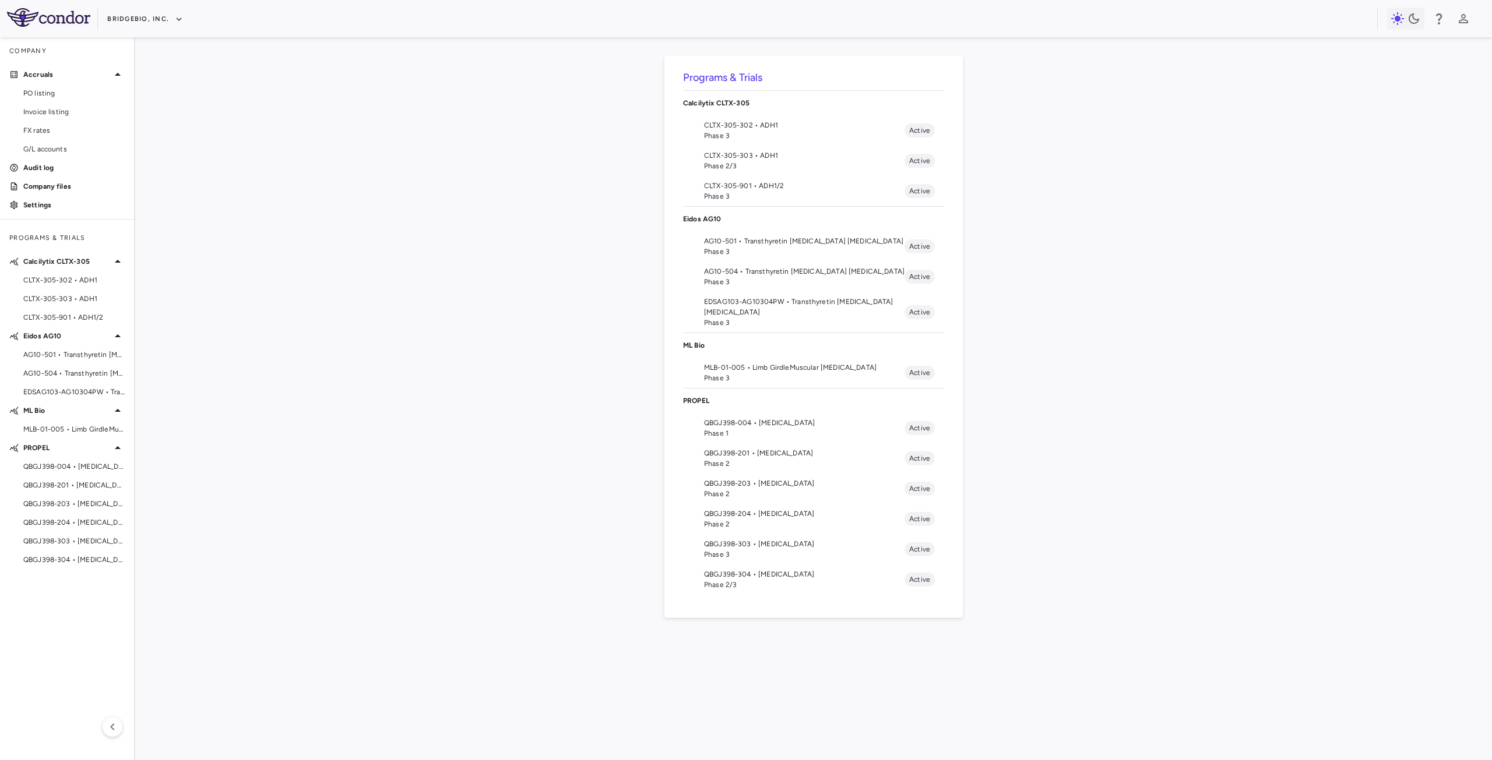
click at [476, 381] on div "Programs & Trials Calcilytix CLTX-305 CLTX-305-302 • ADH1 Phase 3 Active CLTX-3…" at bounding box center [813, 399] width 1319 height 686
click at [720, 242] on span "AG10-501 • Transthyretin Amyloid Cardiomyopathy" at bounding box center [804, 241] width 200 height 10
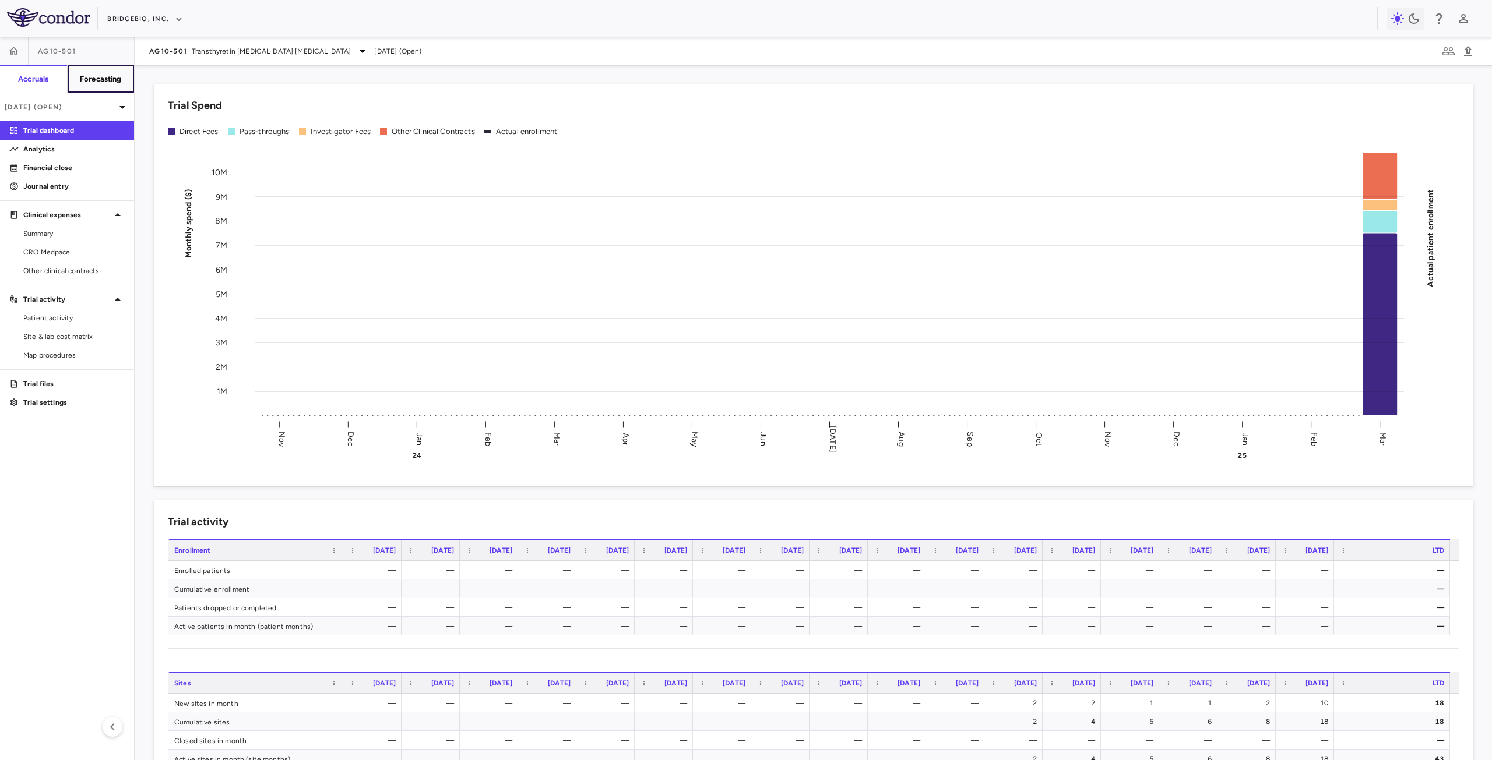
click at [101, 79] on h6 "Forecasting" at bounding box center [101, 79] width 42 height 10
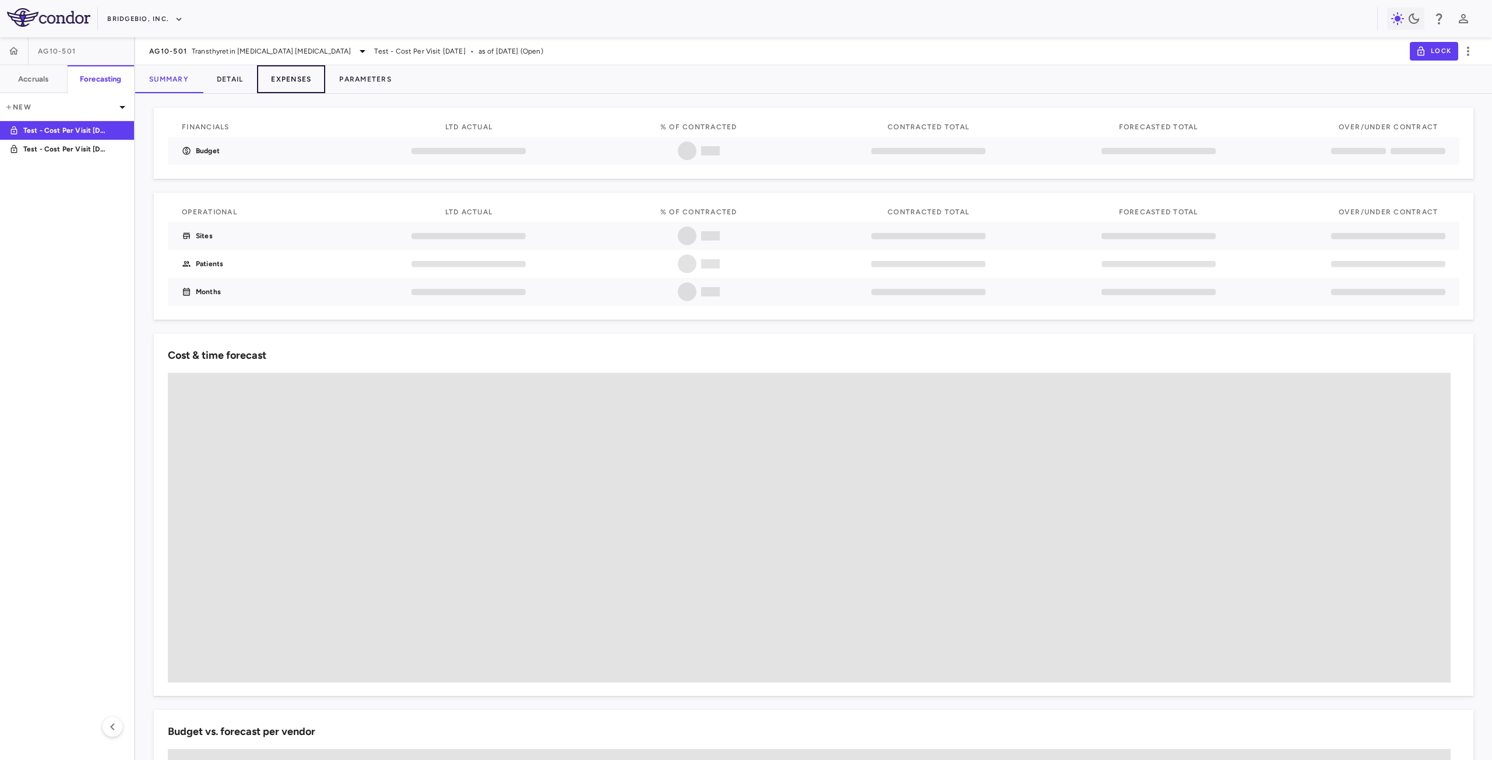
click at [294, 79] on button "Expenses" at bounding box center [291, 79] width 68 height 28
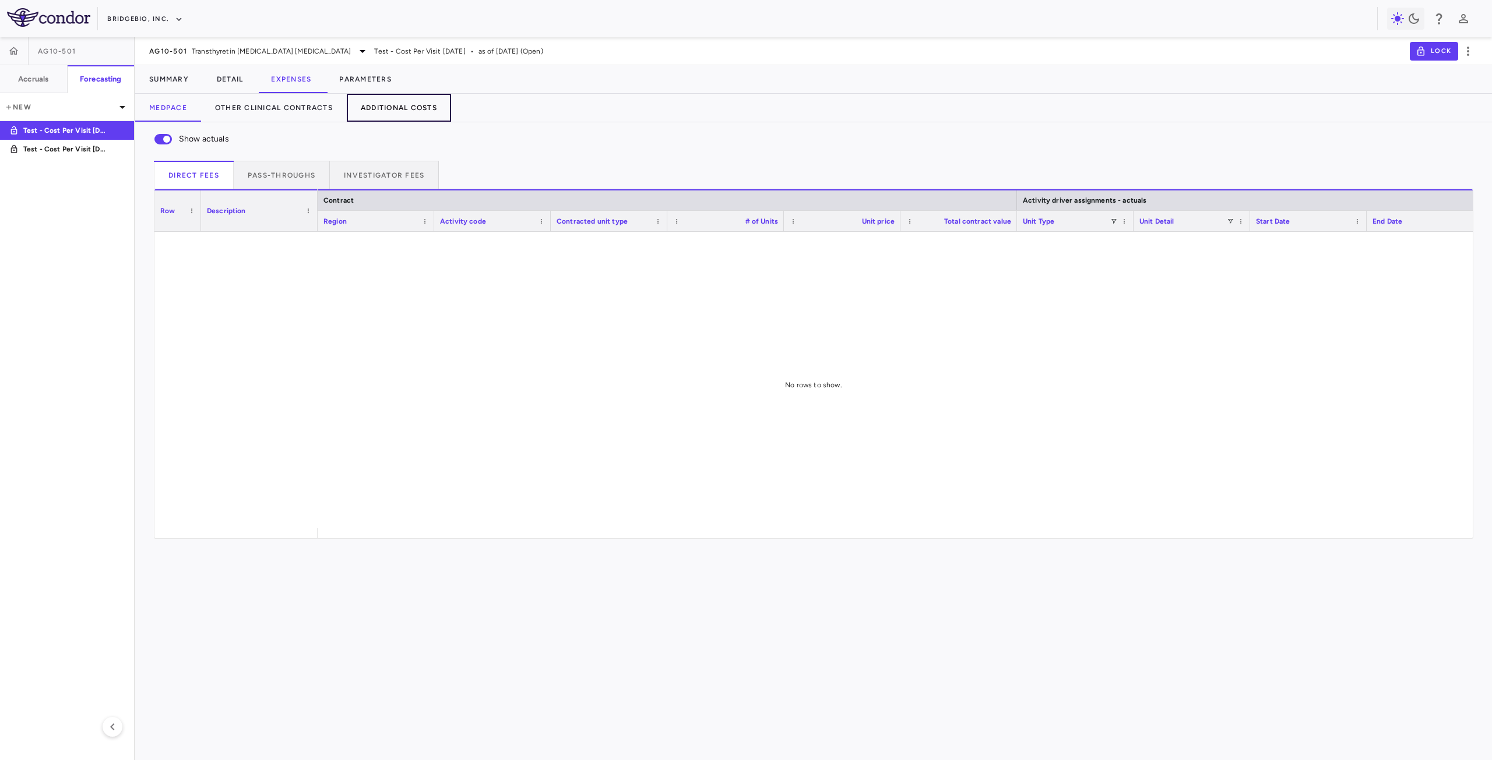
click at [398, 106] on button "Additional Costs" at bounding box center [399, 108] width 104 height 28
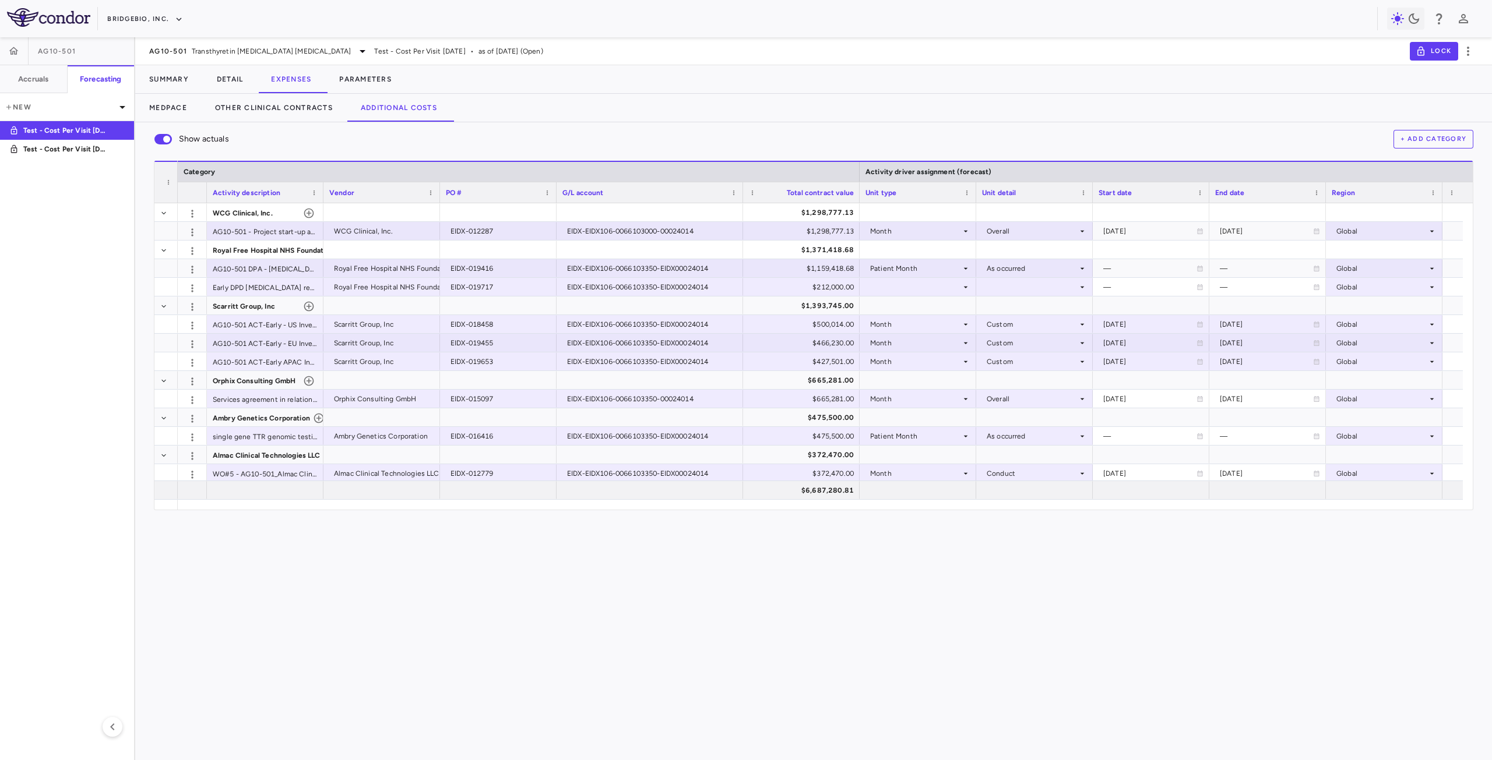
drag, startPoint x: 672, startPoint y: 189, endPoint x: 742, endPoint y: 191, distance: 69.9
click at [742, 191] on div at bounding box center [742, 192] width 5 height 20
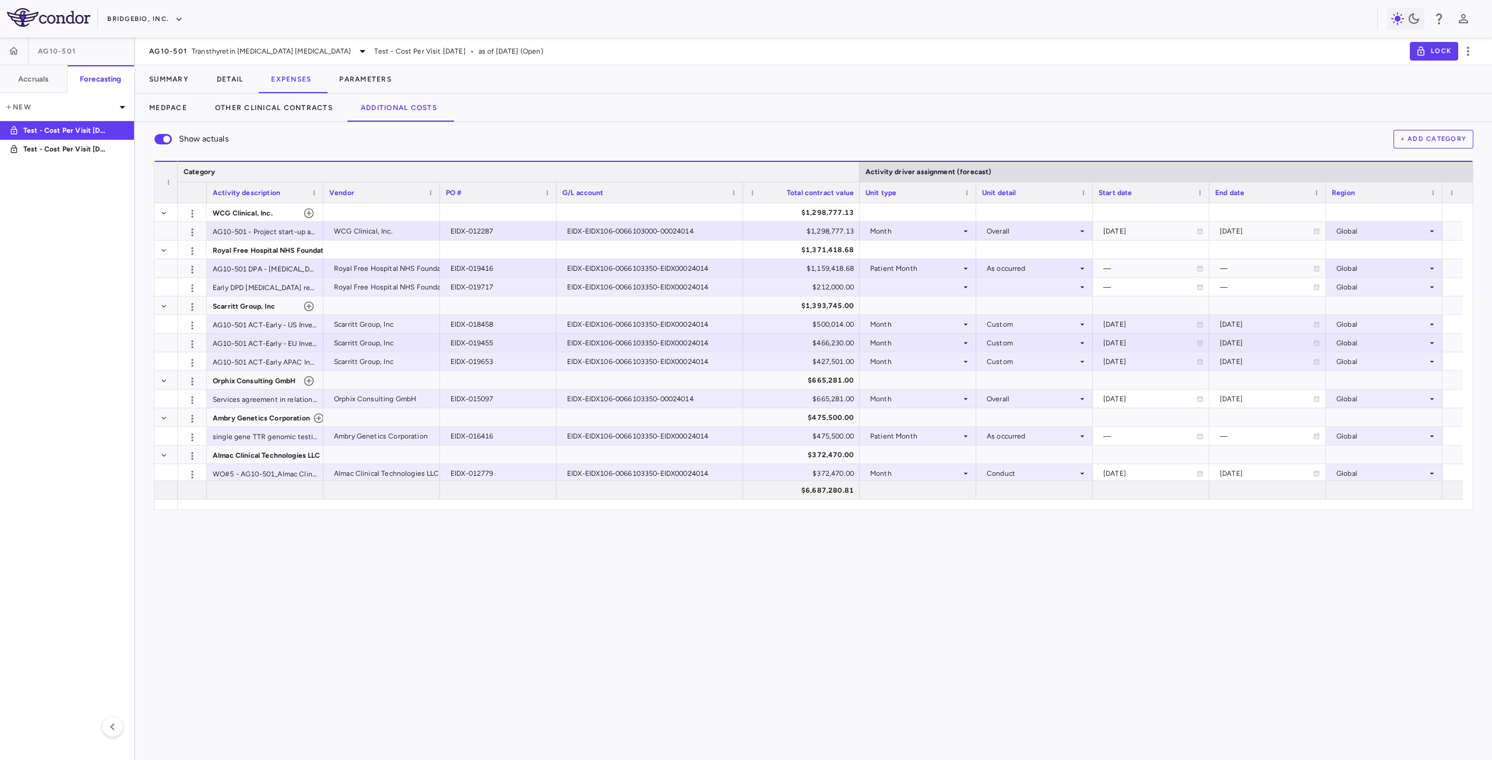
click at [858, 168] on div at bounding box center [858, 172] width 5 height 20
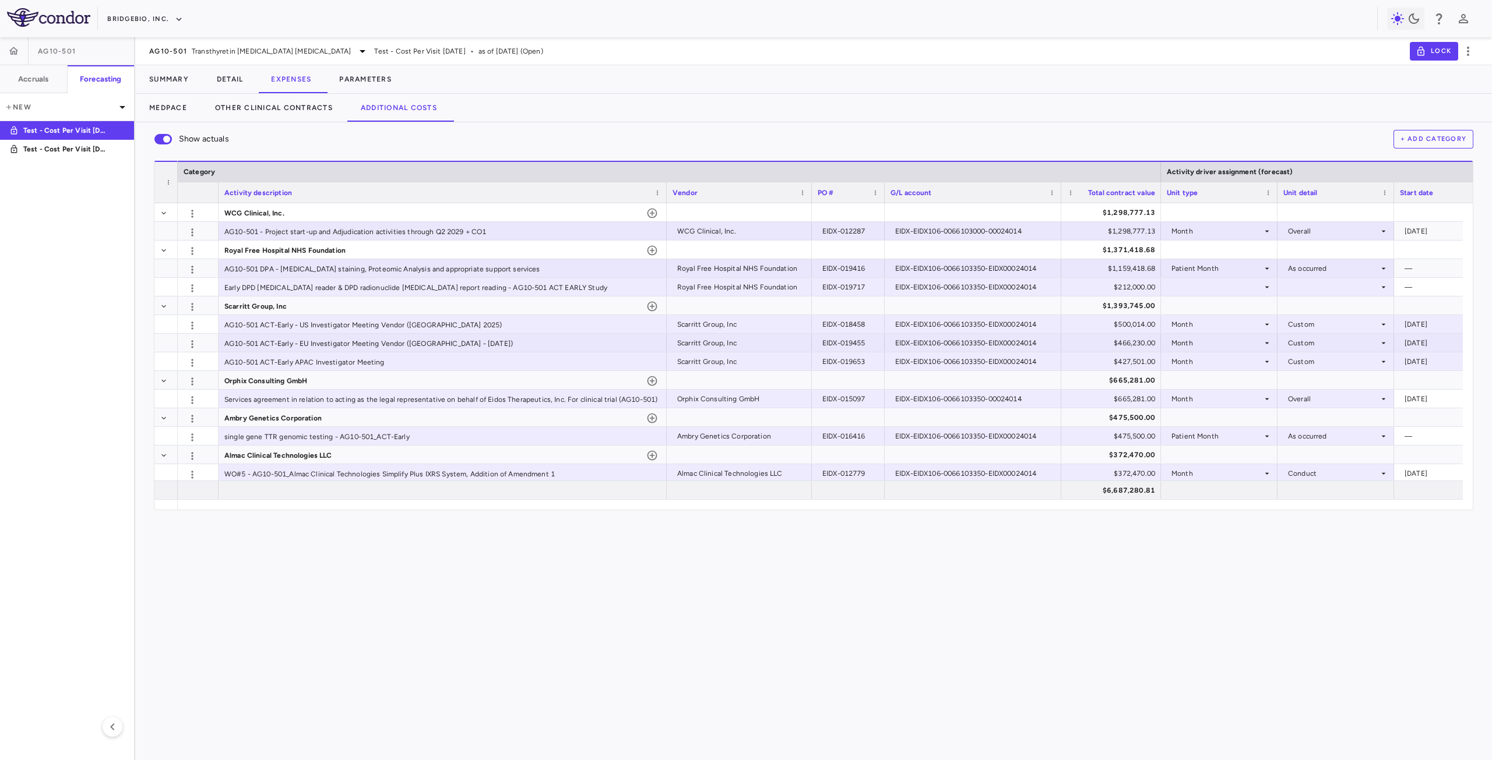
click at [648, 578] on div "Show actuals + Add Category Press ENTER to sort. Press ALT DOWN to open column …" at bounding box center [813, 441] width 1356 height 638
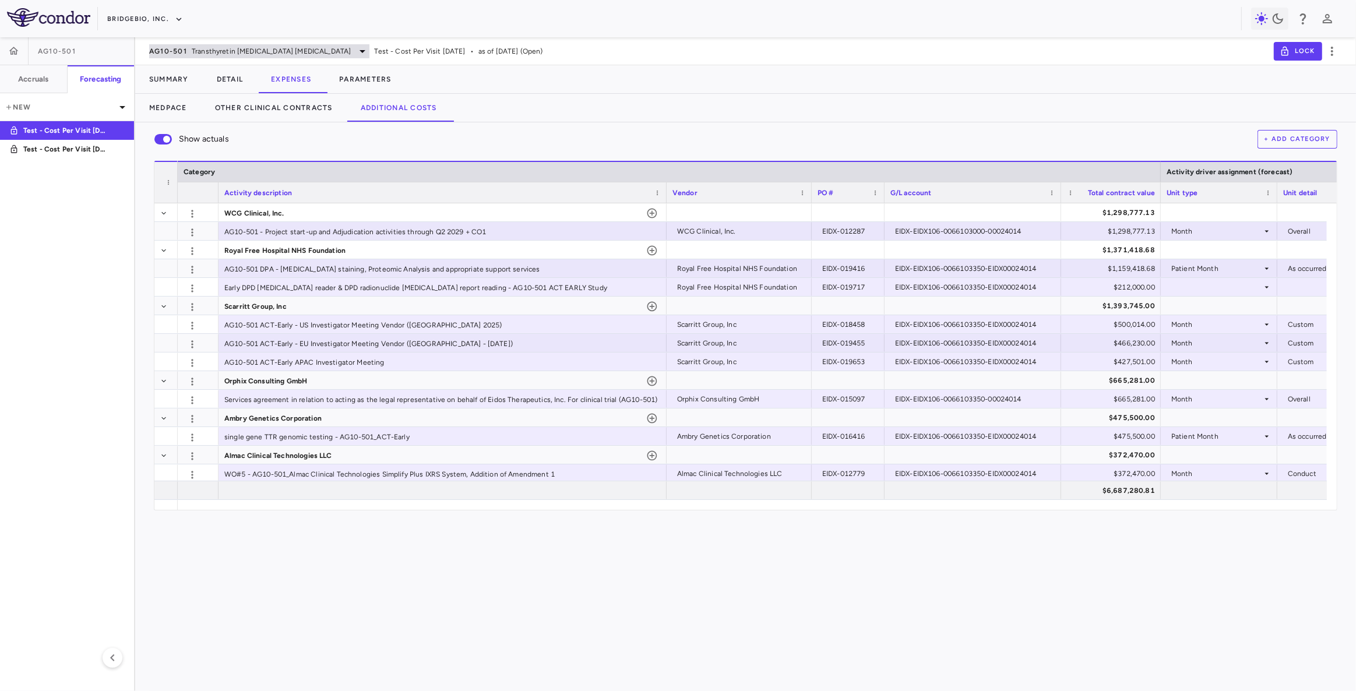
click at [309, 50] on span "Transthyretin [MEDICAL_DATA] [MEDICAL_DATA]" at bounding box center [271, 51] width 159 height 10
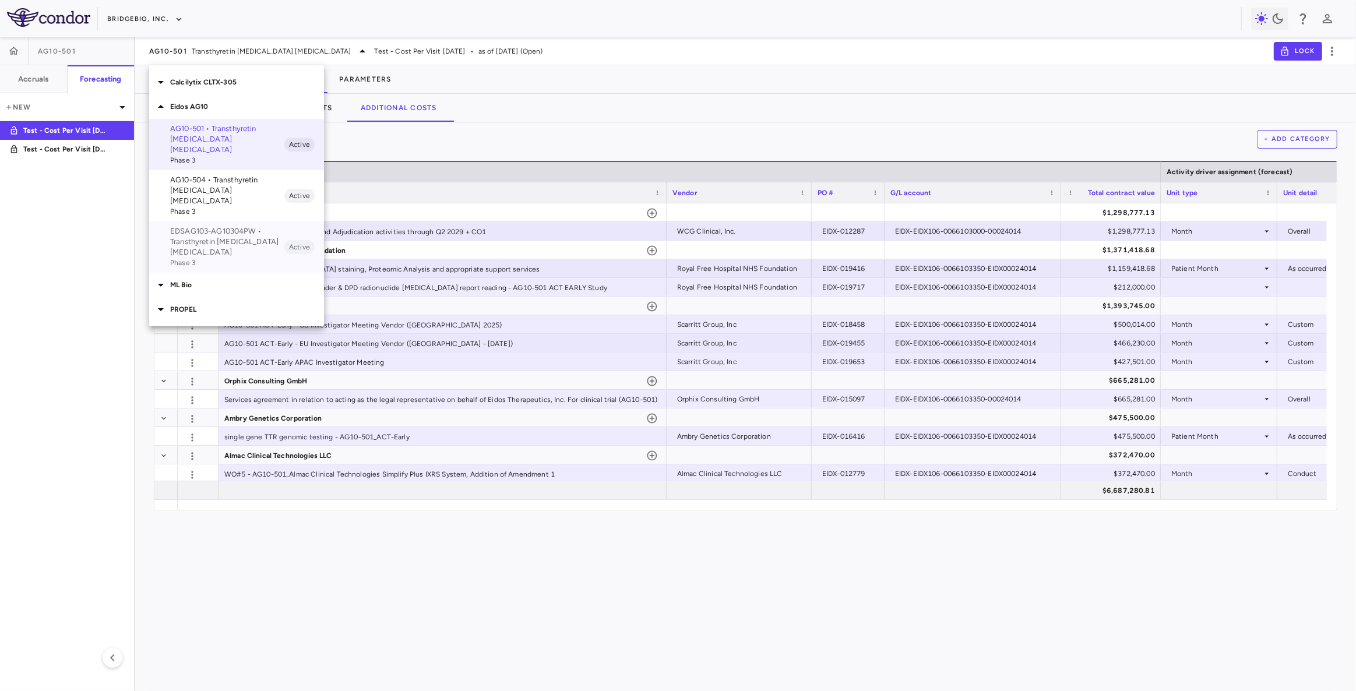
click at [211, 226] on p "EDSAG103-AG10304PW • Transthyretin [MEDICAL_DATA] [MEDICAL_DATA]" at bounding box center [227, 241] width 114 height 31
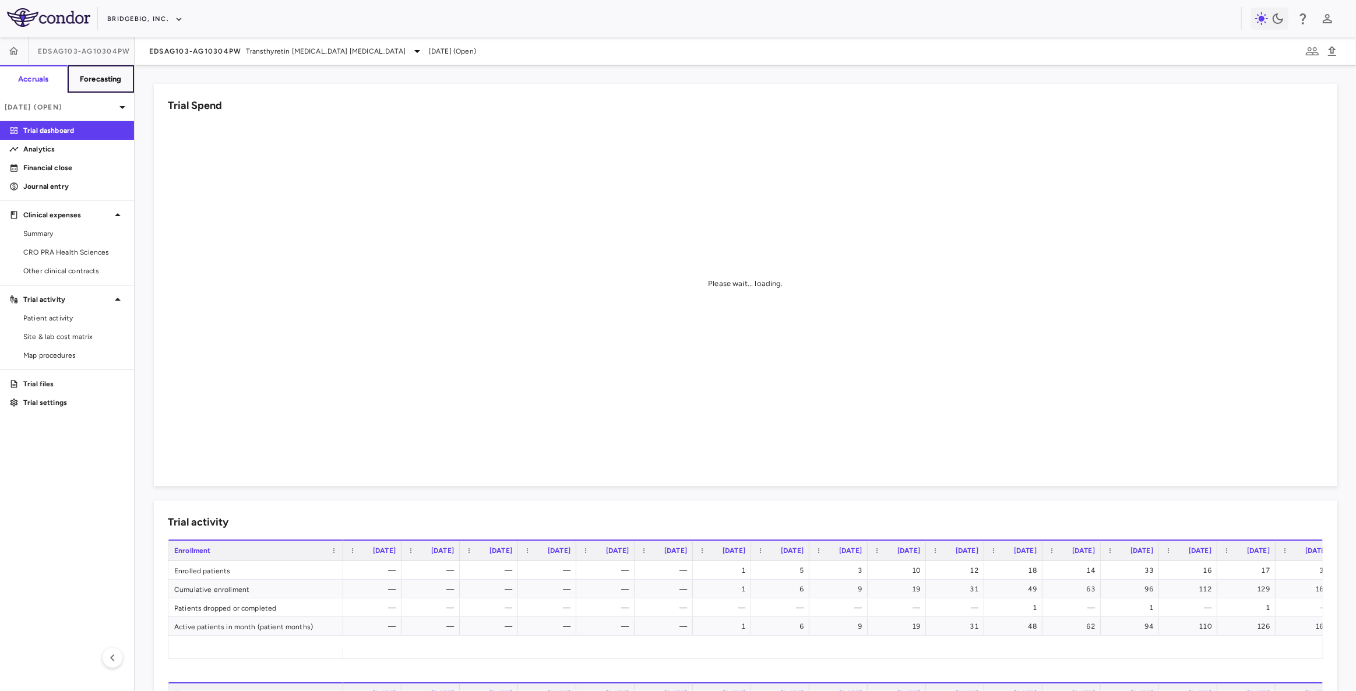
click at [100, 76] on h6 "Forecasting" at bounding box center [101, 79] width 42 height 10
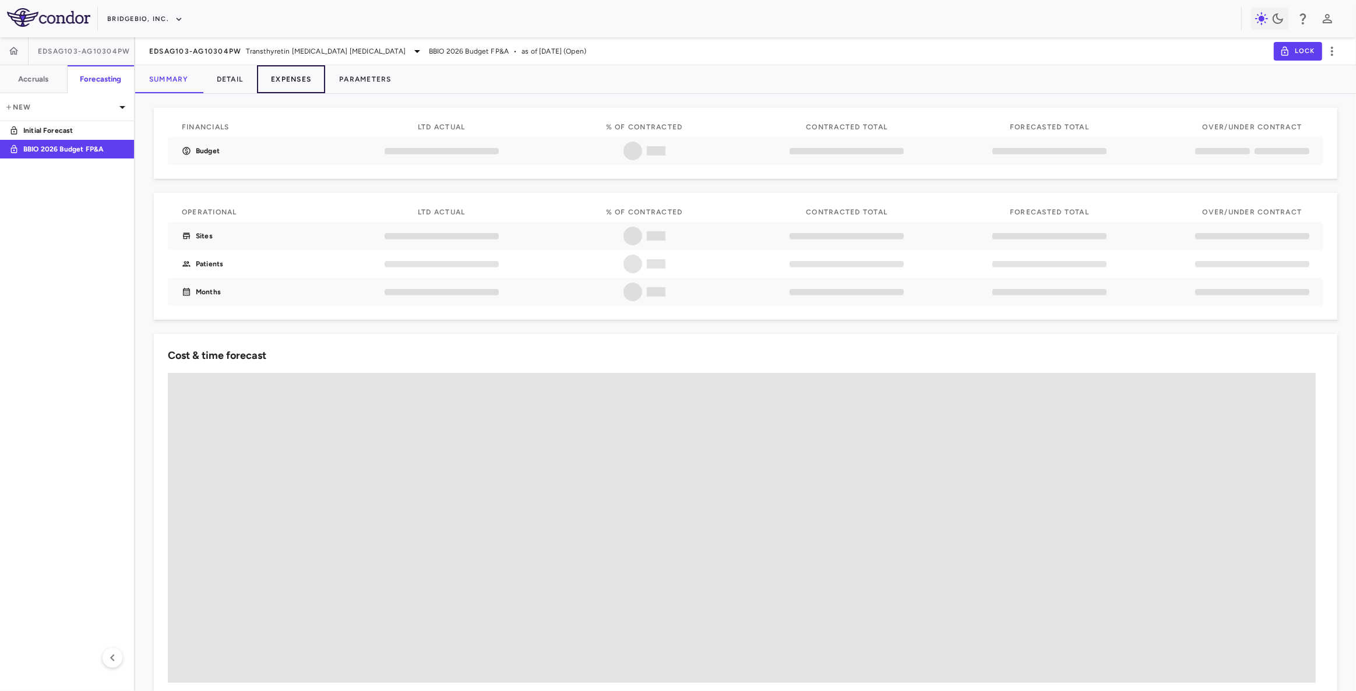
click at [299, 79] on button "Expenses" at bounding box center [291, 79] width 68 height 28
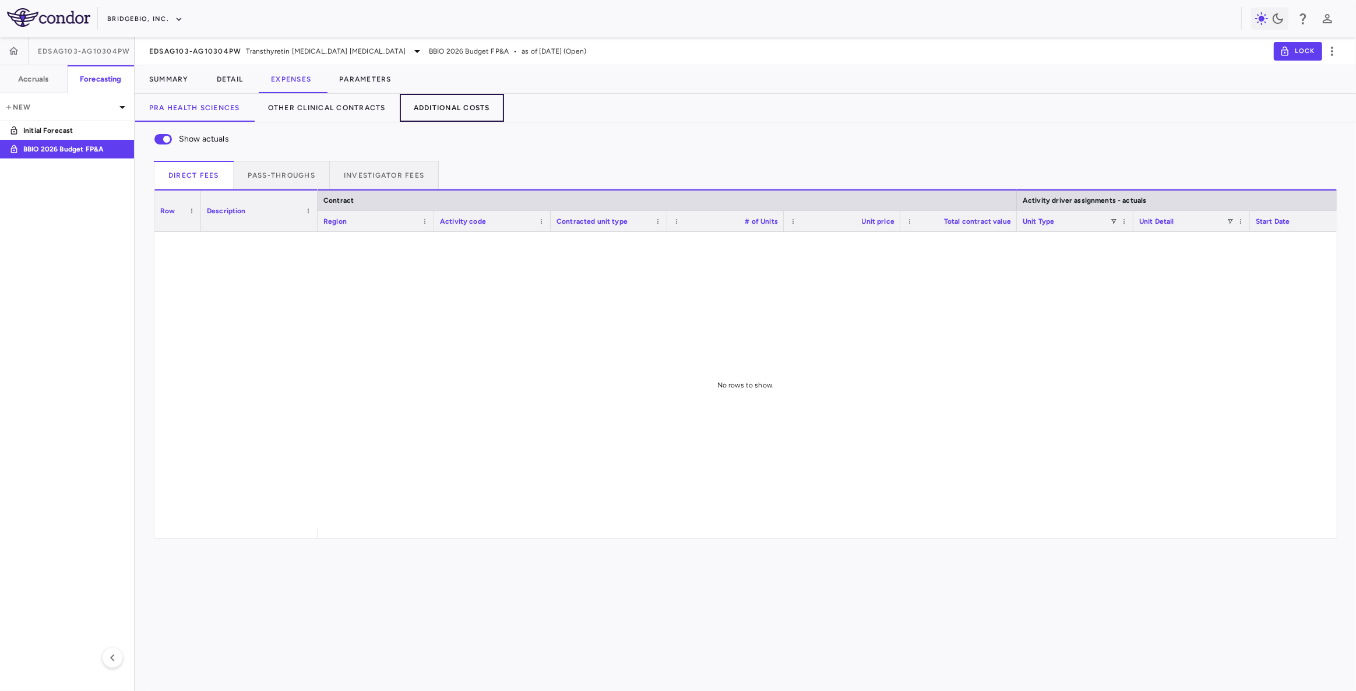
click at [443, 111] on button "Additional Costs" at bounding box center [452, 108] width 104 height 28
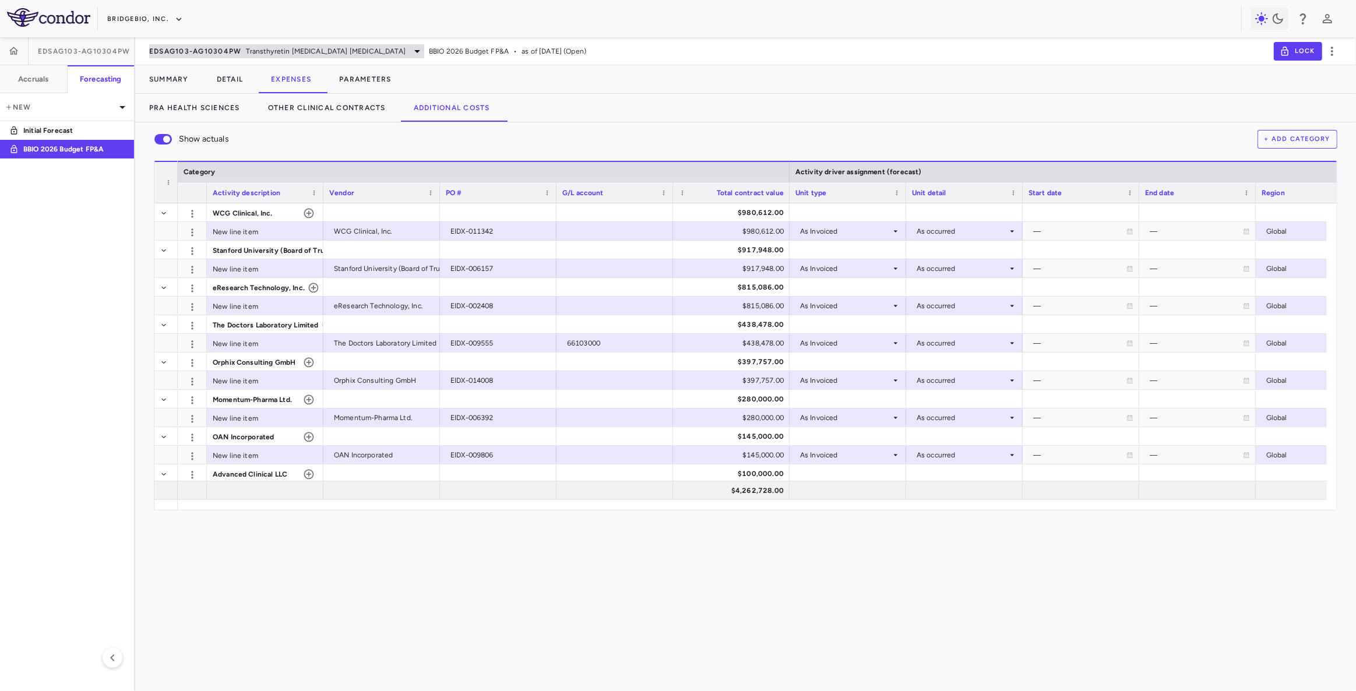
click at [239, 51] on span "EDSAG103-AG10304PW" at bounding box center [195, 51] width 93 height 9
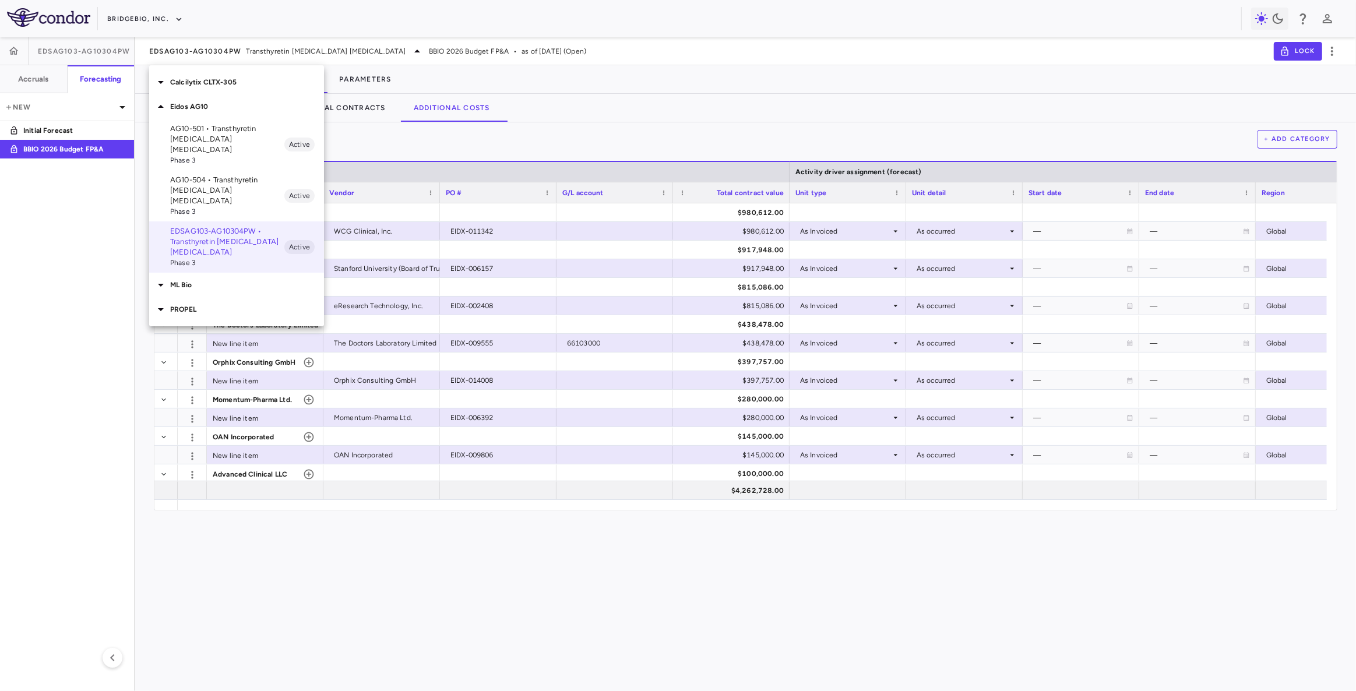
click at [221, 139] on p "AG10-501 • Transthyretin [MEDICAL_DATA] [MEDICAL_DATA]" at bounding box center [227, 139] width 114 height 31
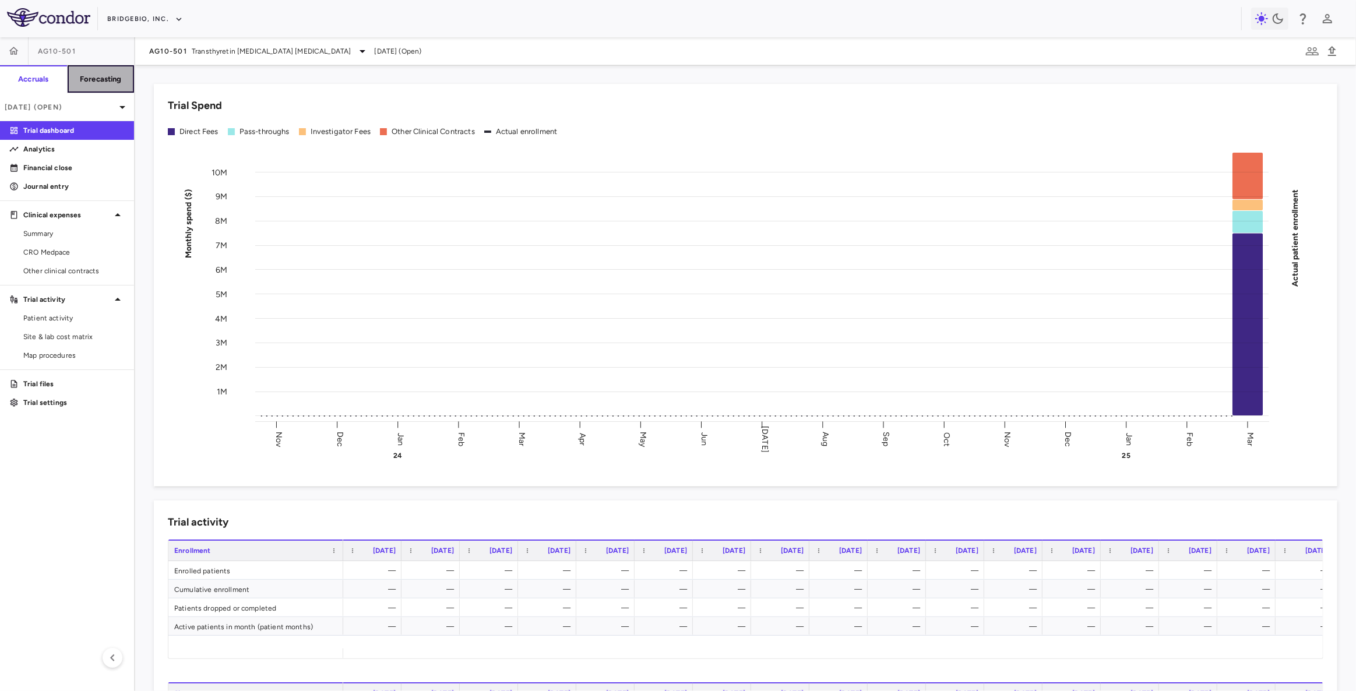
click at [100, 78] on h6 "Forecasting" at bounding box center [101, 79] width 42 height 10
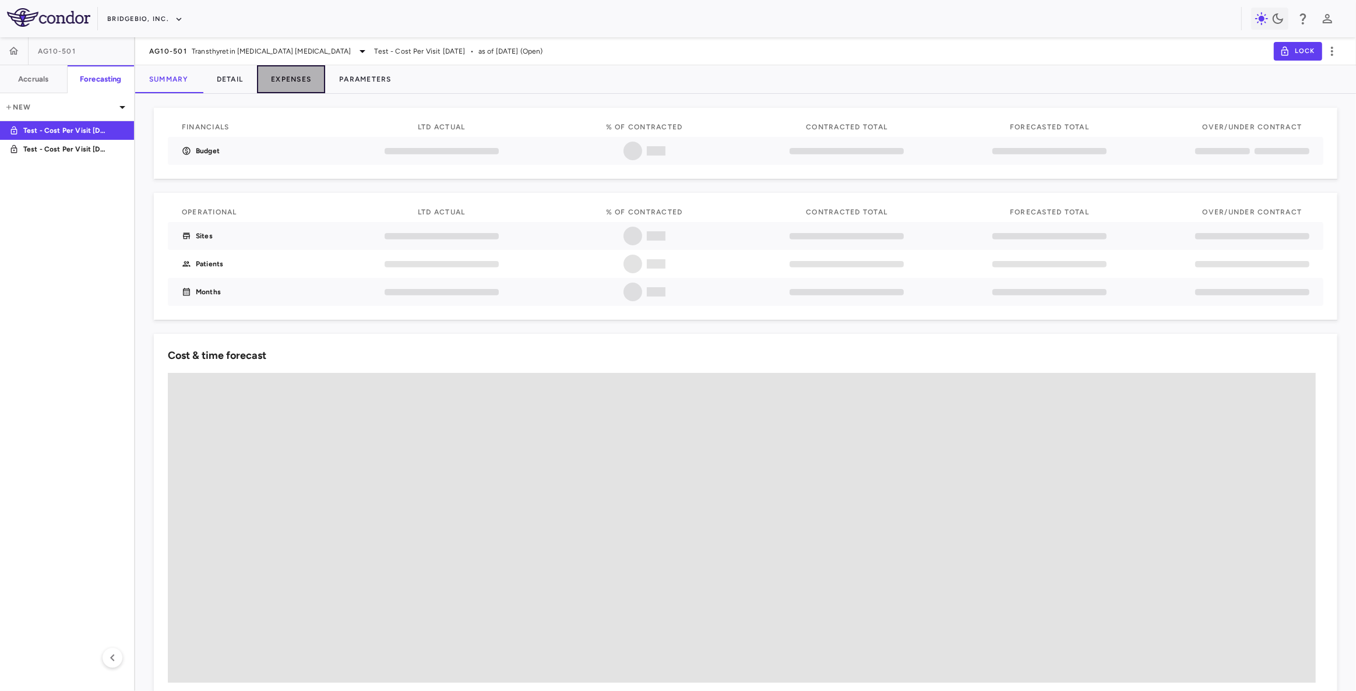
click at [298, 79] on button "Expenses" at bounding box center [291, 79] width 68 height 28
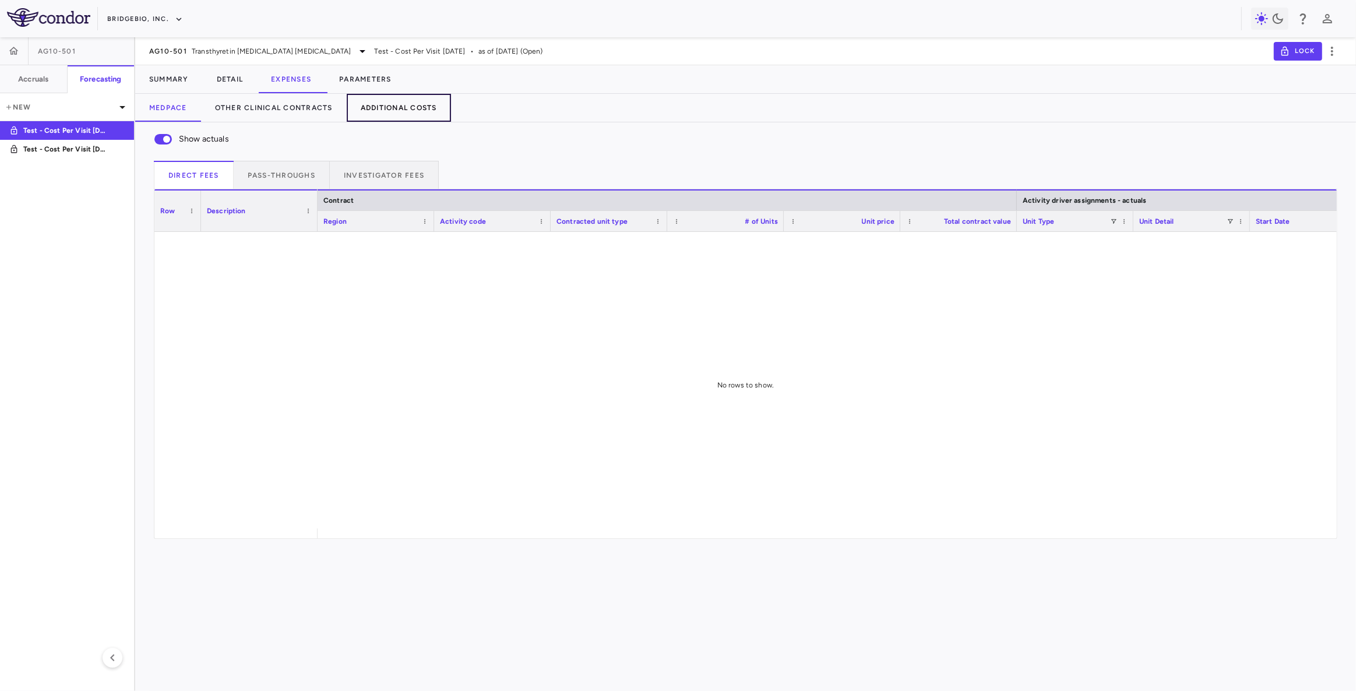
click at [402, 109] on button "Additional Costs" at bounding box center [399, 108] width 104 height 28
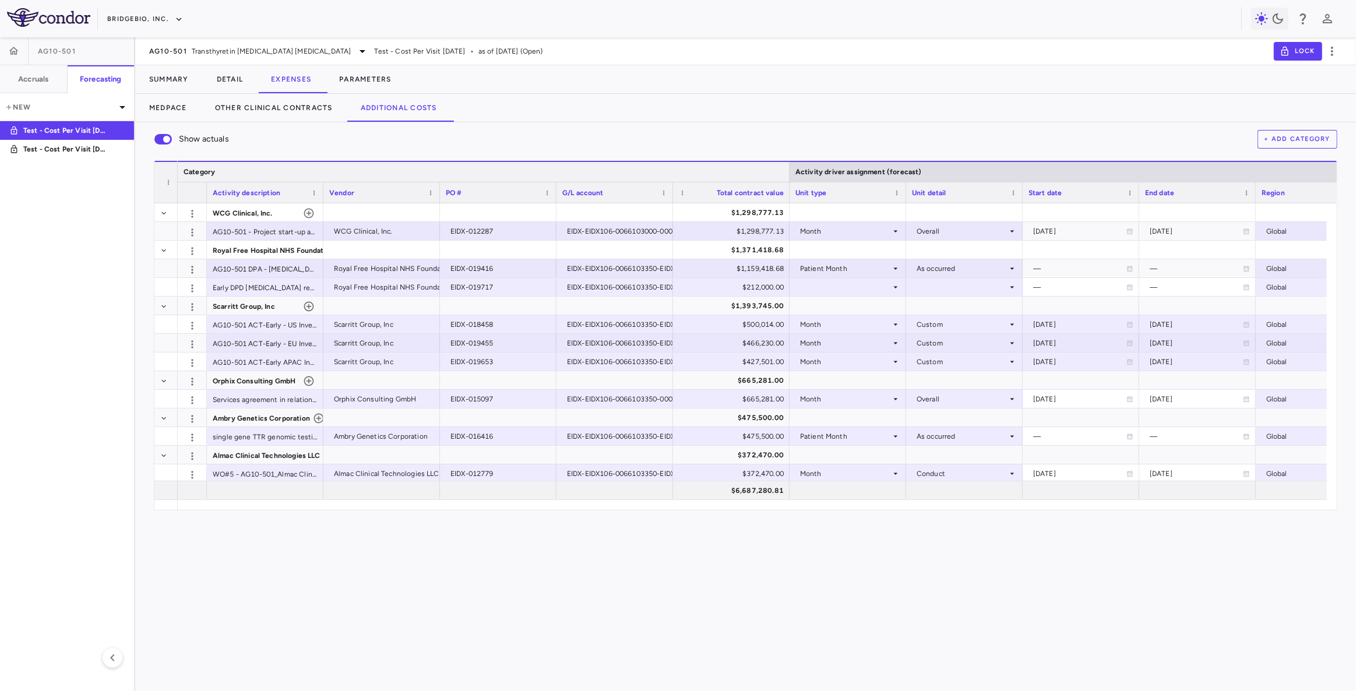
click at [789, 172] on div at bounding box center [789, 172] width 5 height 20
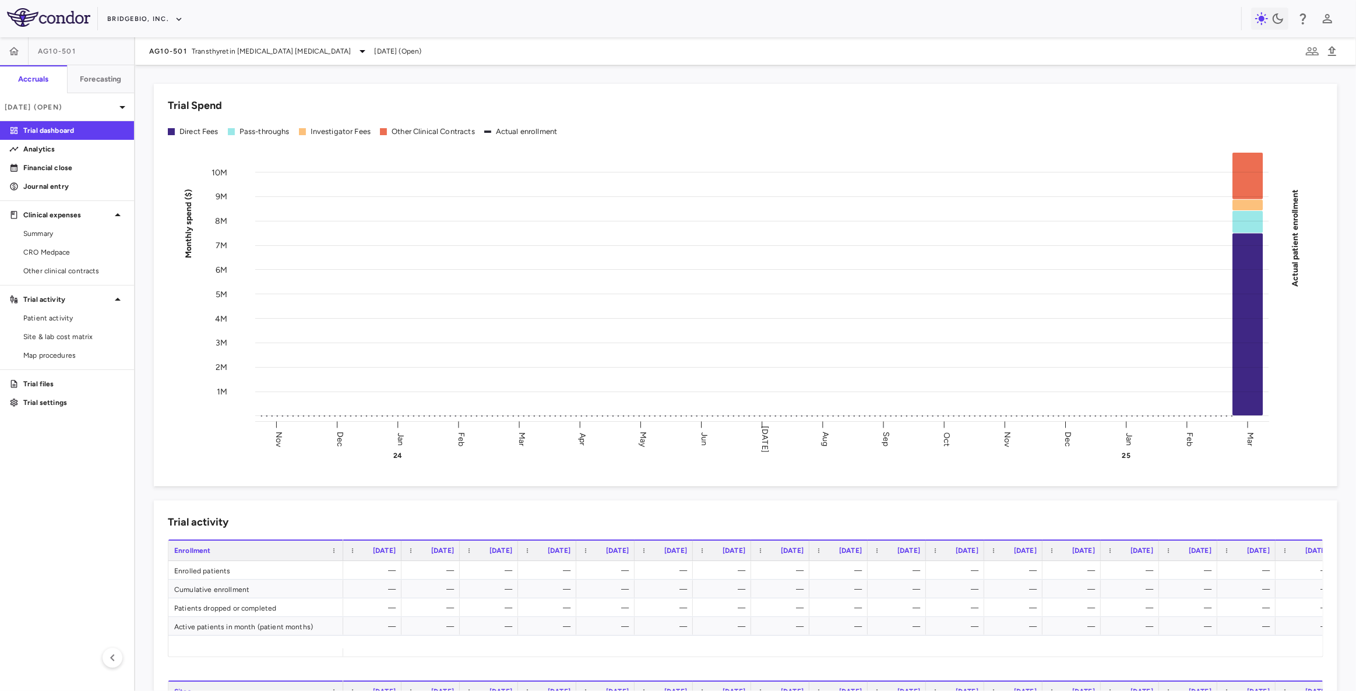
click at [238, 492] on div "Trial activity Drag here to set row groups Drag here to set column labels Enrol…" at bounding box center [738, 650] width 1197 height 326
click at [281, 47] on span "Transthyretin [MEDICAL_DATA] [MEDICAL_DATA]" at bounding box center [271, 51] width 159 height 10
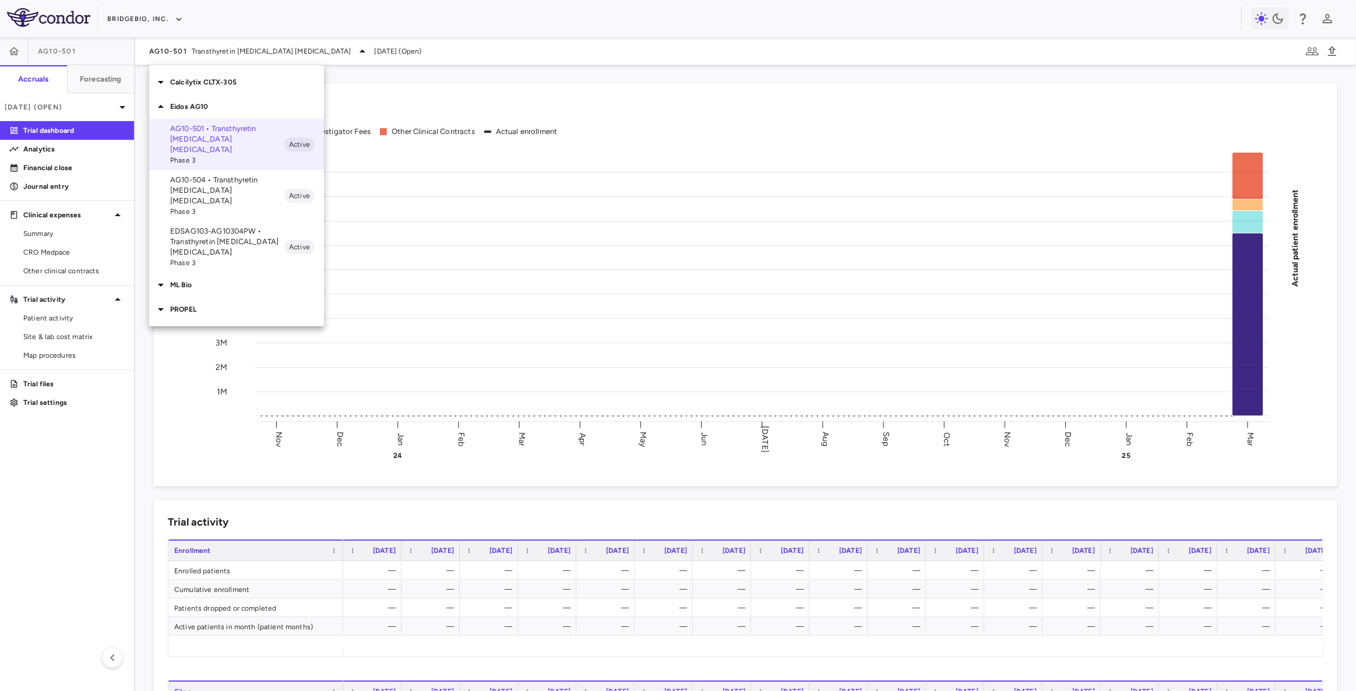
click at [195, 304] on p "PROPEL" at bounding box center [247, 309] width 154 height 10
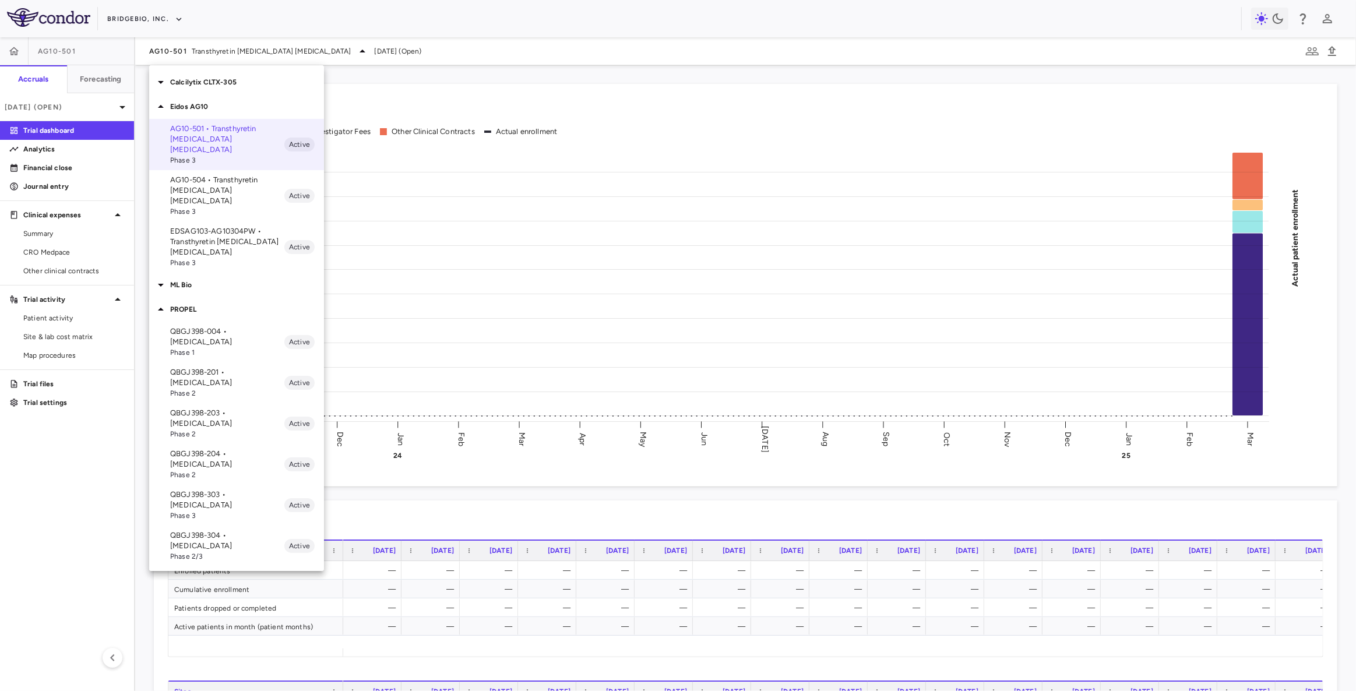
click at [226, 326] on p "QBGJ398-004 • [MEDICAL_DATA]" at bounding box center [227, 336] width 114 height 21
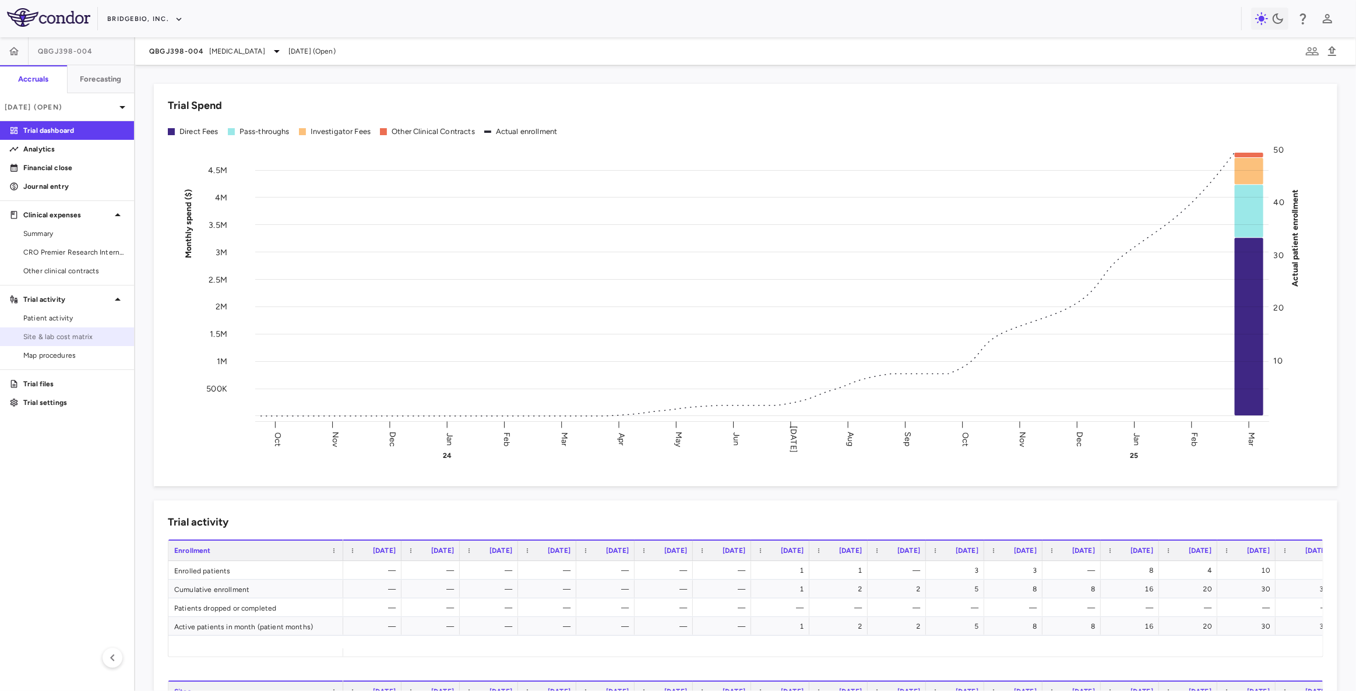
click at [82, 332] on span "Site & lab cost matrix" at bounding box center [73, 337] width 101 height 10
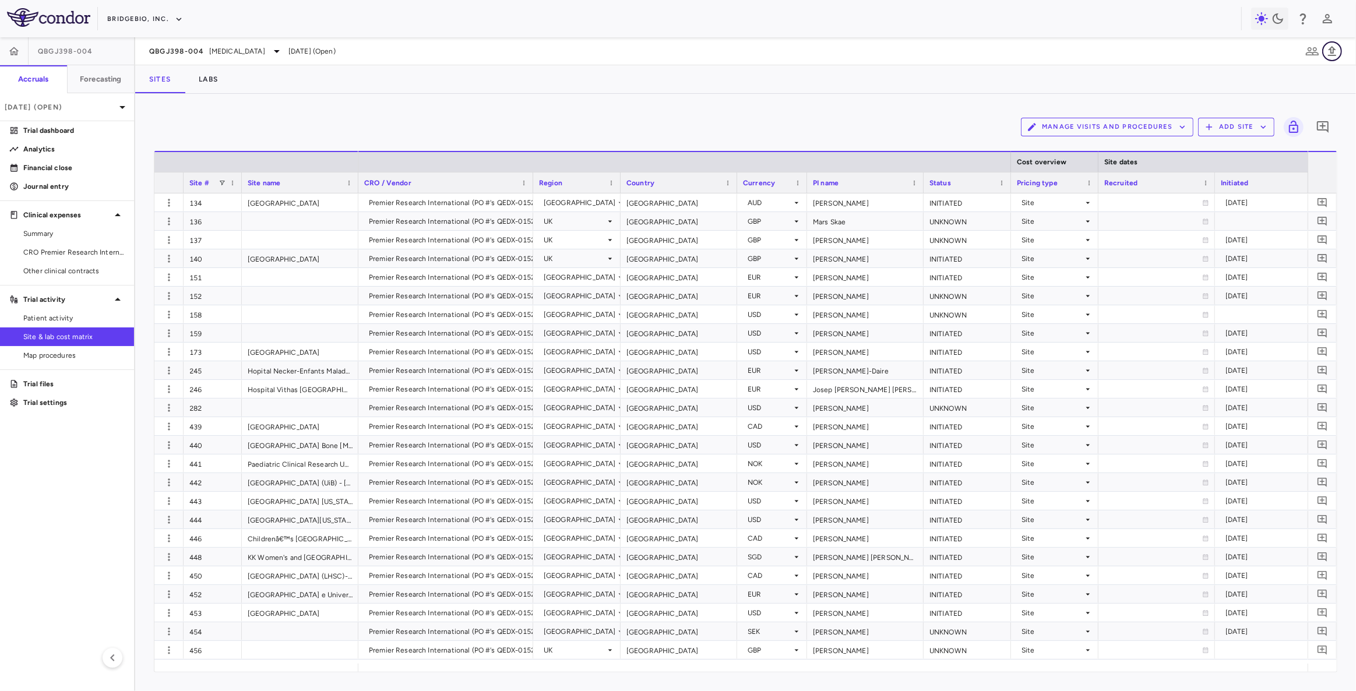
click at [1334, 52] on icon "button" at bounding box center [1332, 51] width 14 height 14
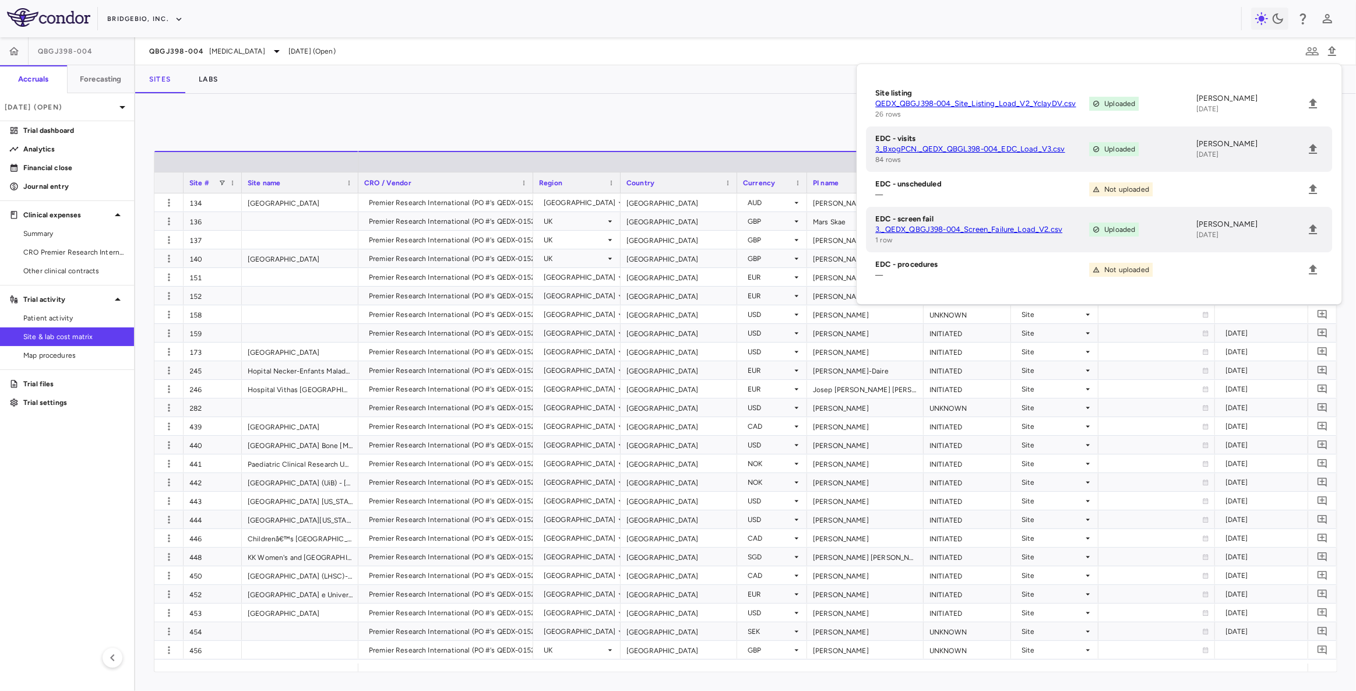
click at [547, 122] on div "Manage Visits and Procedures Add Site 0" at bounding box center [745, 126] width 1183 height 29
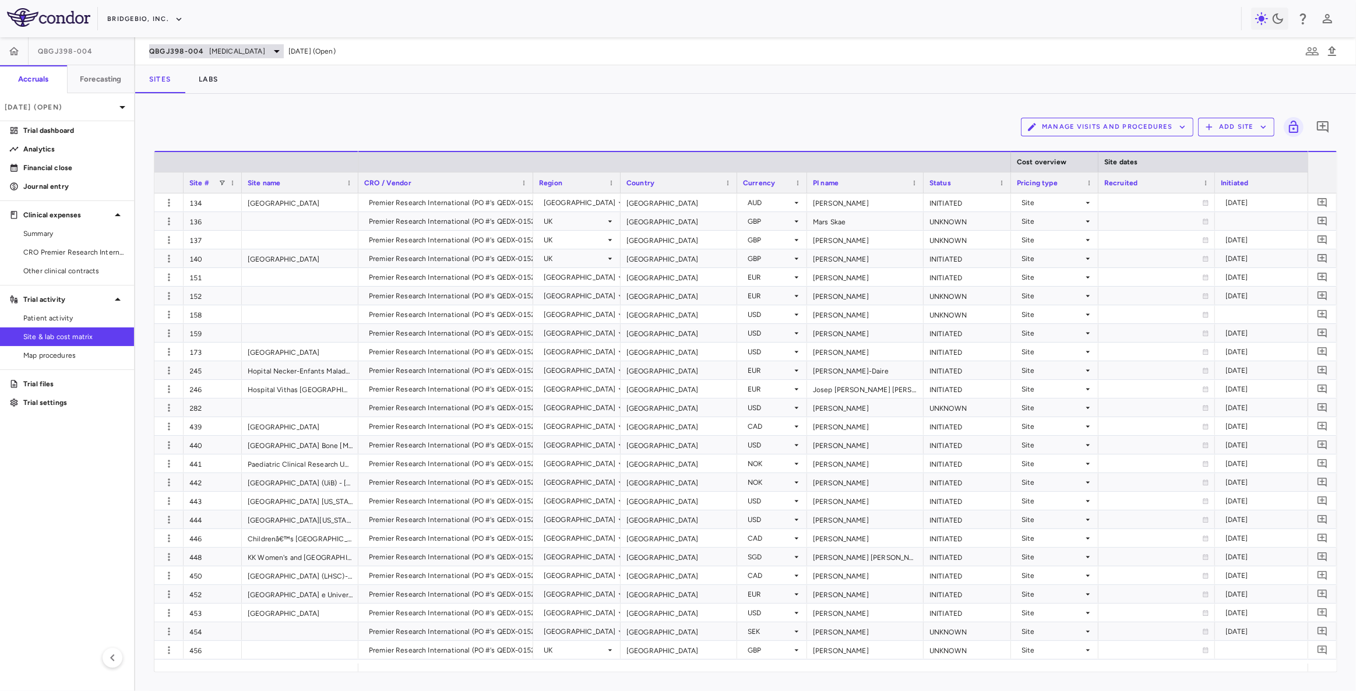
click at [231, 52] on span "[MEDICAL_DATA]" at bounding box center [237, 51] width 56 height 10
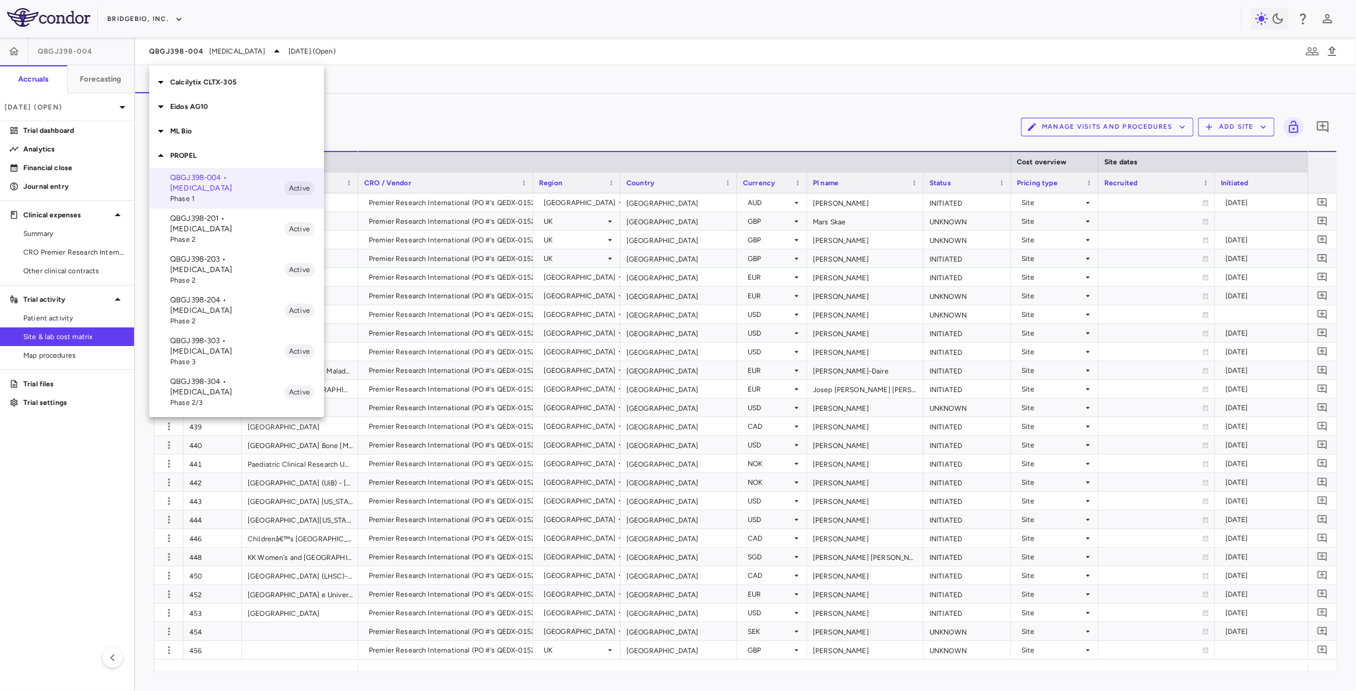
click at [196, 133] on p "ML Bio" at bounding box center [247, 131] width 154 height 10
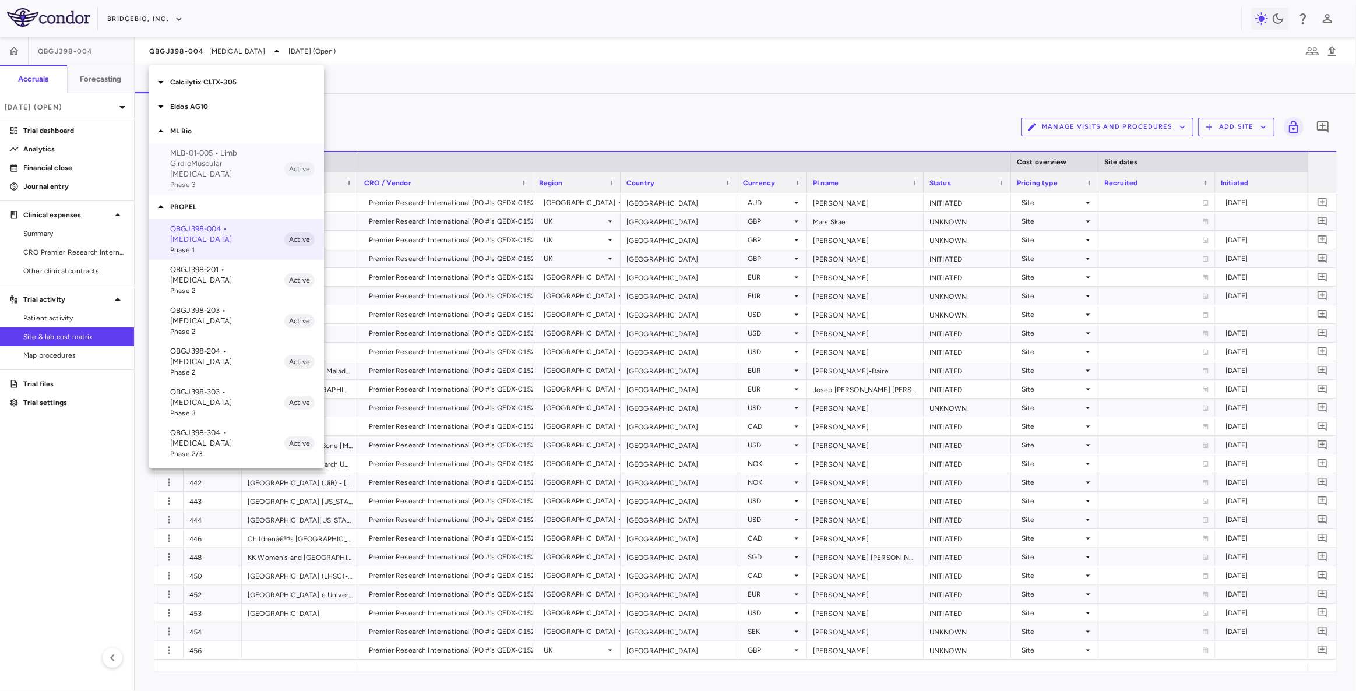
click at [204, 163] on p "MLB-01-005 • Limb GirdleMuscular [MEDICAL_DATA]" at bounding box center [227, 163] width 114 height 31
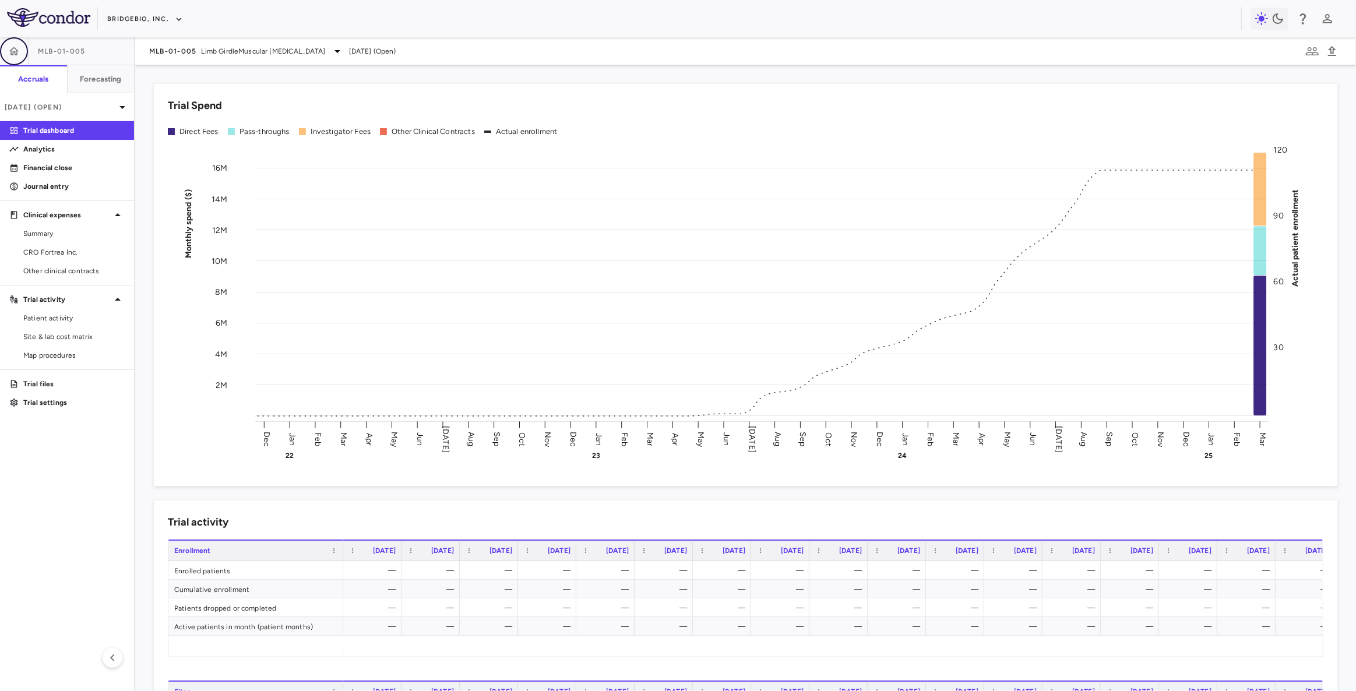
click at [12, 49] on icon "button" at bounding box center [14, 51] width 10 height 8
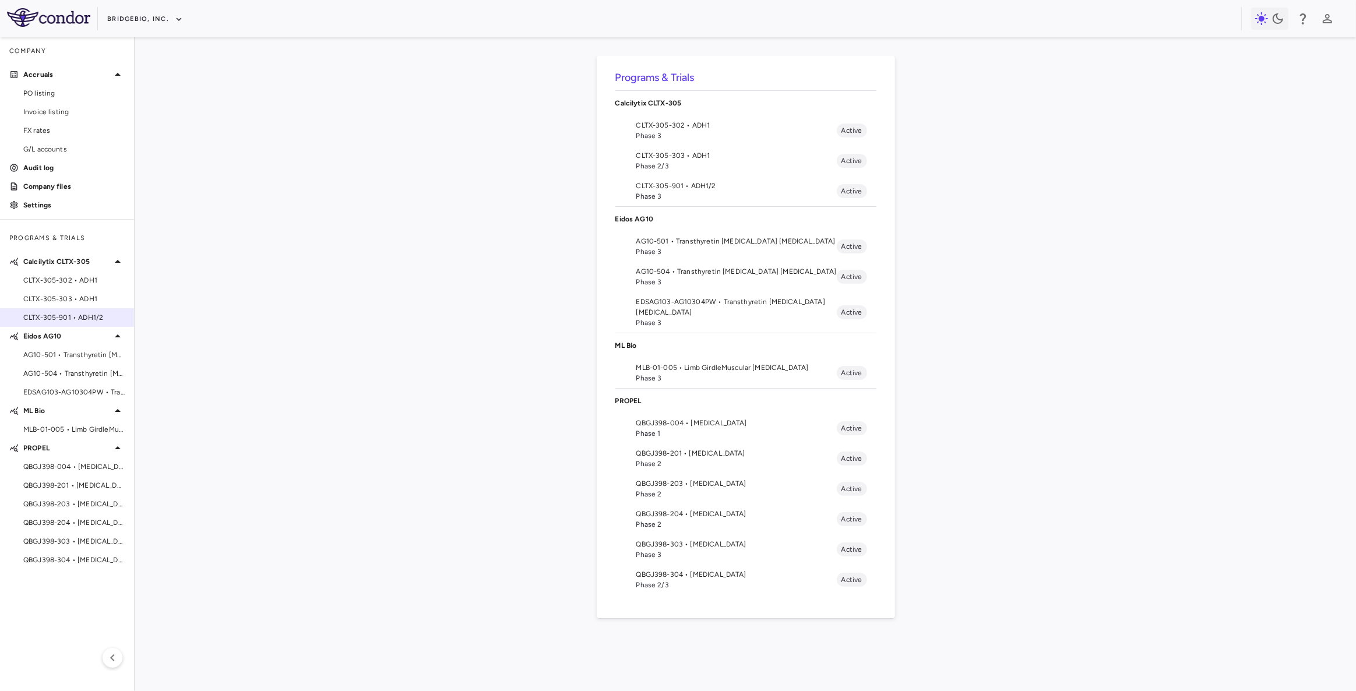
click at [80, 318] on span "CLTX-305-901 • ADH1/2" at bounding box center [73, 317] width 101 height 10
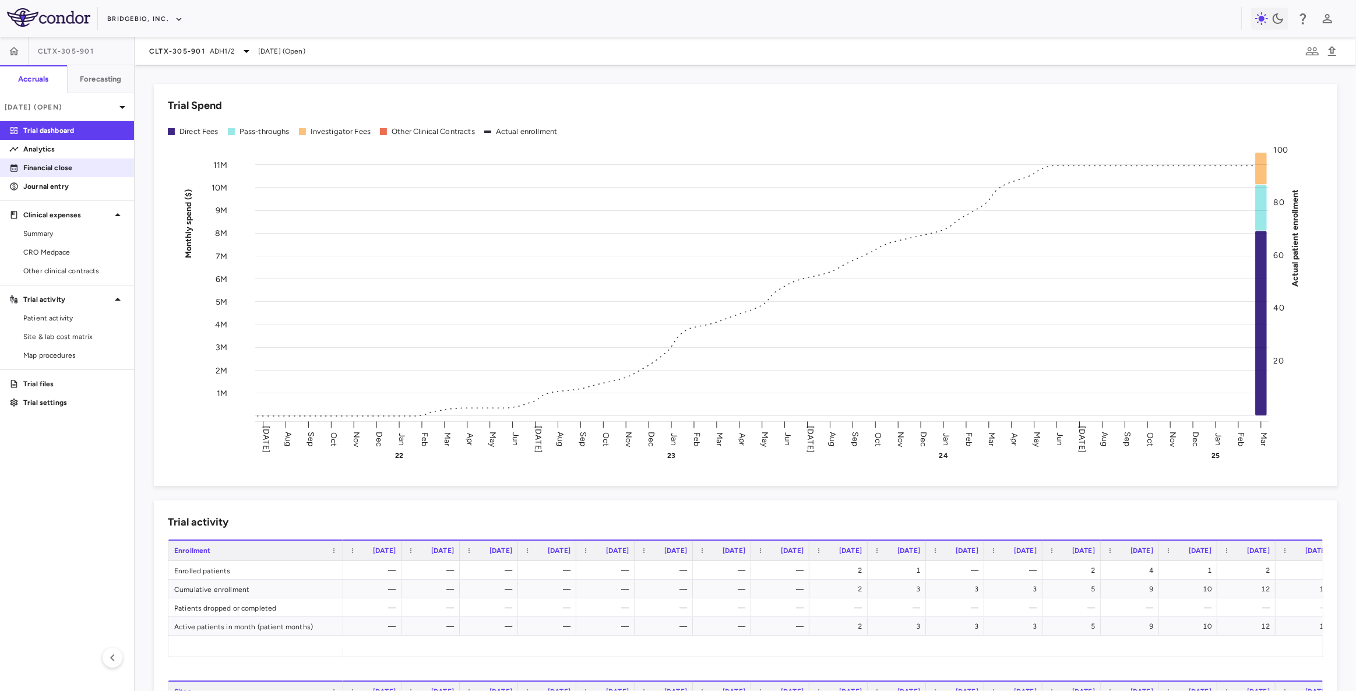
click at [60, 171] on p "Financial close" at bounding box center [73, 168] width 101 height 10
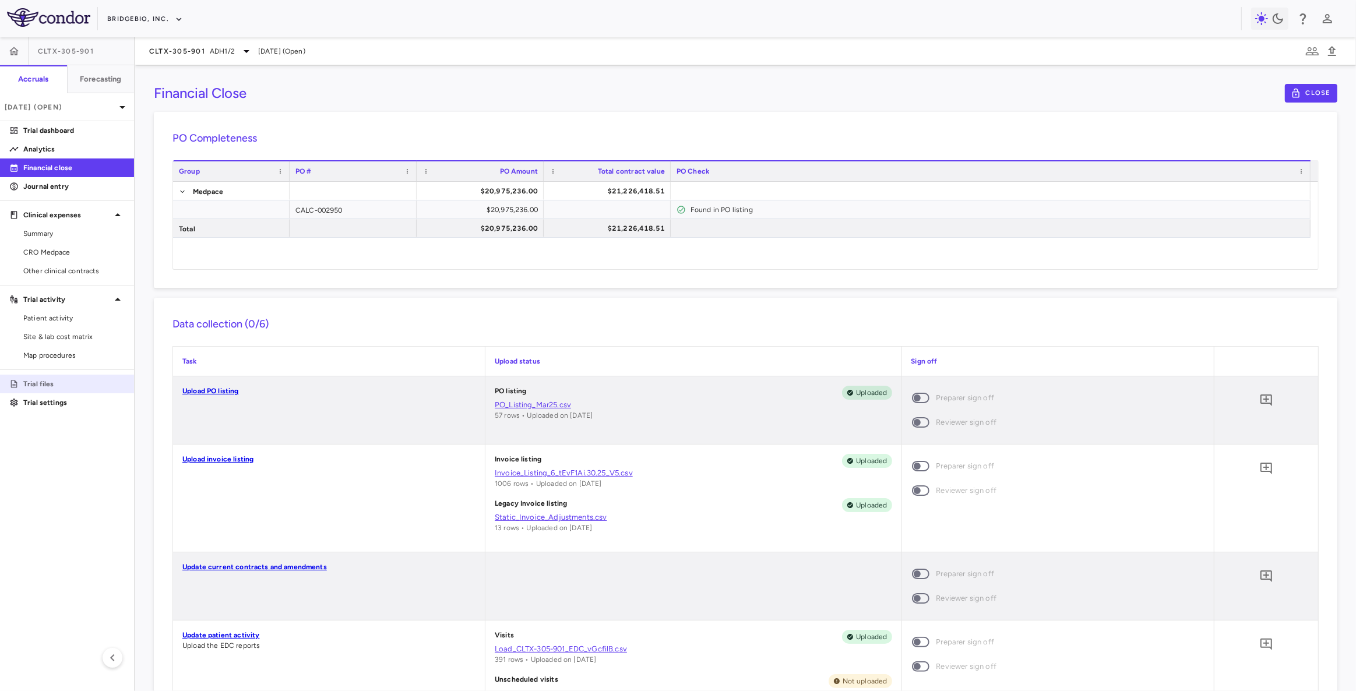
click at [50, 385] on p "Trial files" at bounding box center [73, 384] width 101 height 10
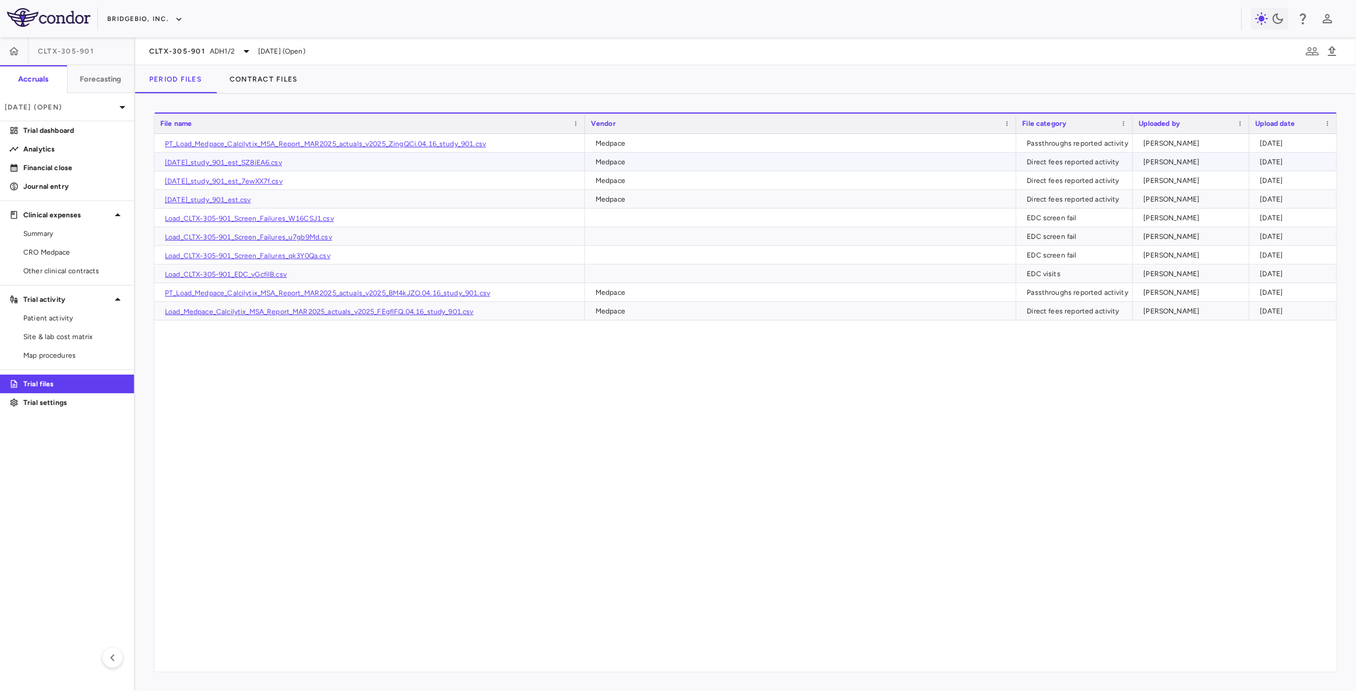
click at [1296, 159] on div "[DATE]" at bounding box center [1295, 162] width 71 height 19
click at [1270, 145] on div "[DATE]" at bounding box center [1295, 143] width 71 height 19
click at [1262, 163] on div "[DATE]" at bounding box center [1295, 162] width 71 height 19
click at [66, 251] on span "CRO Medpace" at bounding box center [73, 252] width 101 height 10
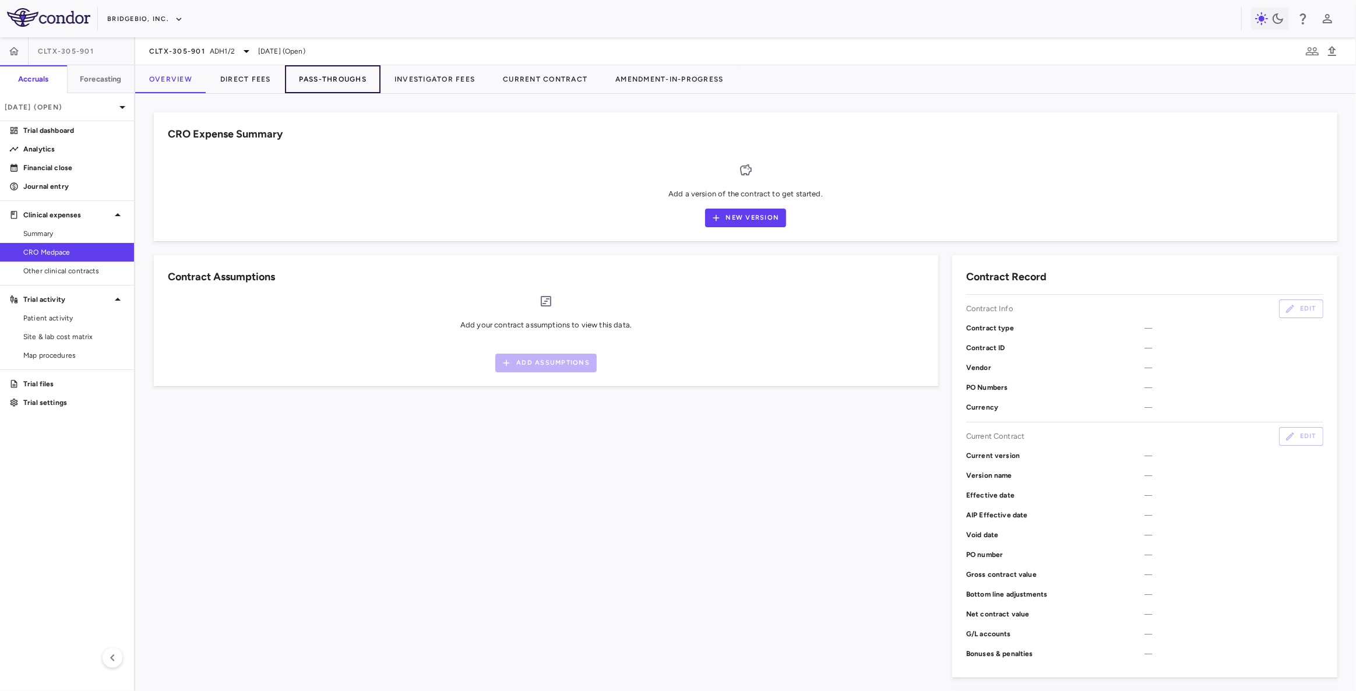
click at [348, 82] on button "Pass-Throughs" at bounding box center [333, 79] width 96 height 28
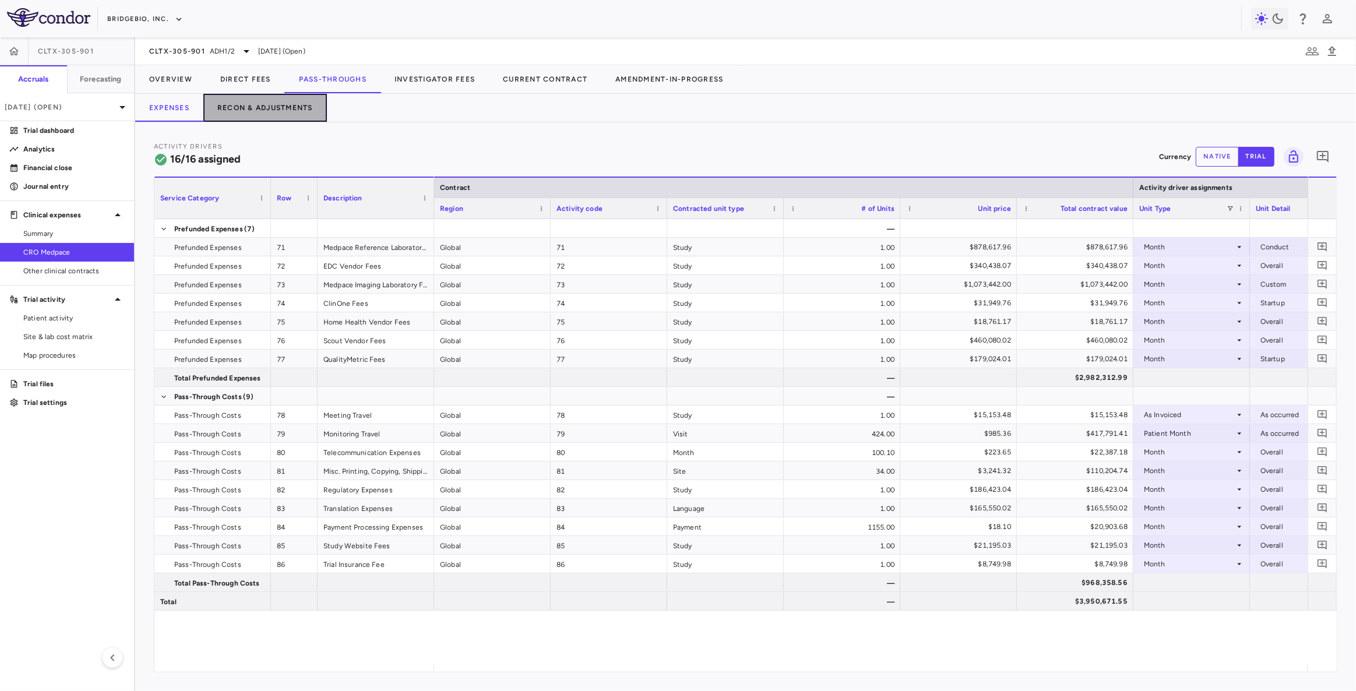
click at [272, 106] on button "Recon & Adjustments" at bounding box center [265, 108] width 124 height 28
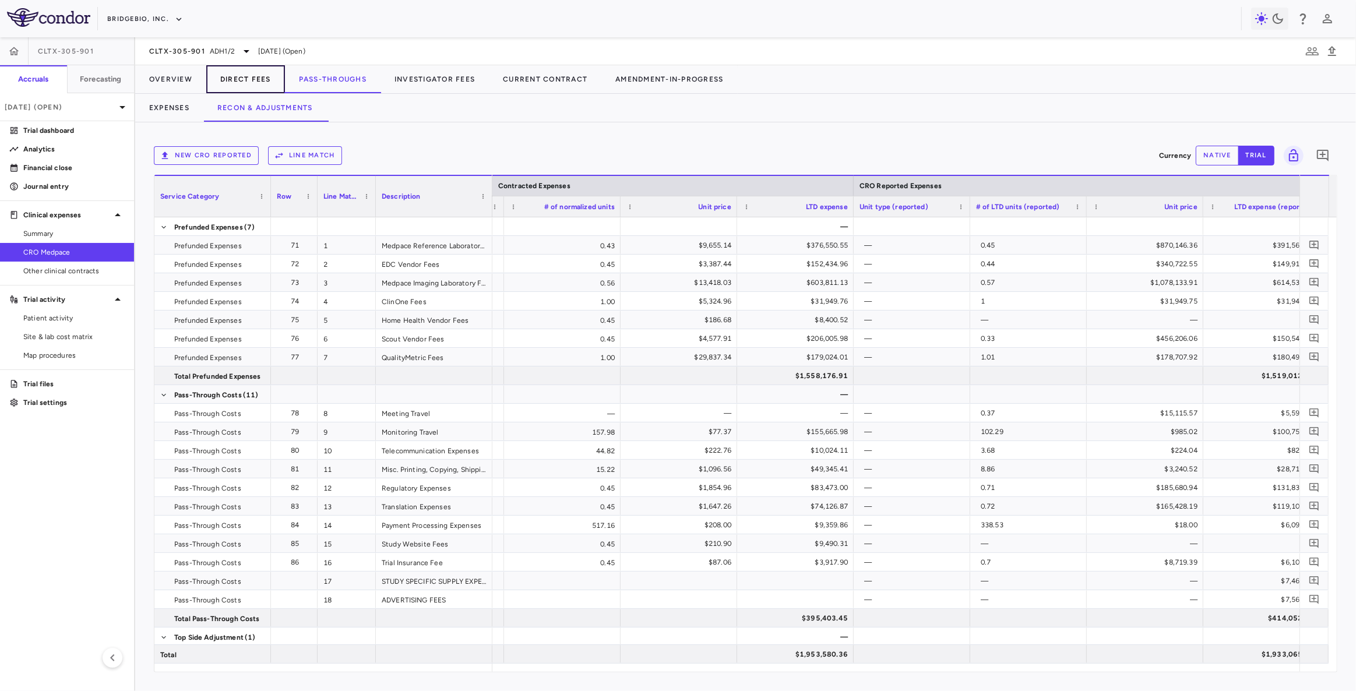
click at [241, 80] on button "Direct Fees" at bounding box center [245, 79] width 79 height 28
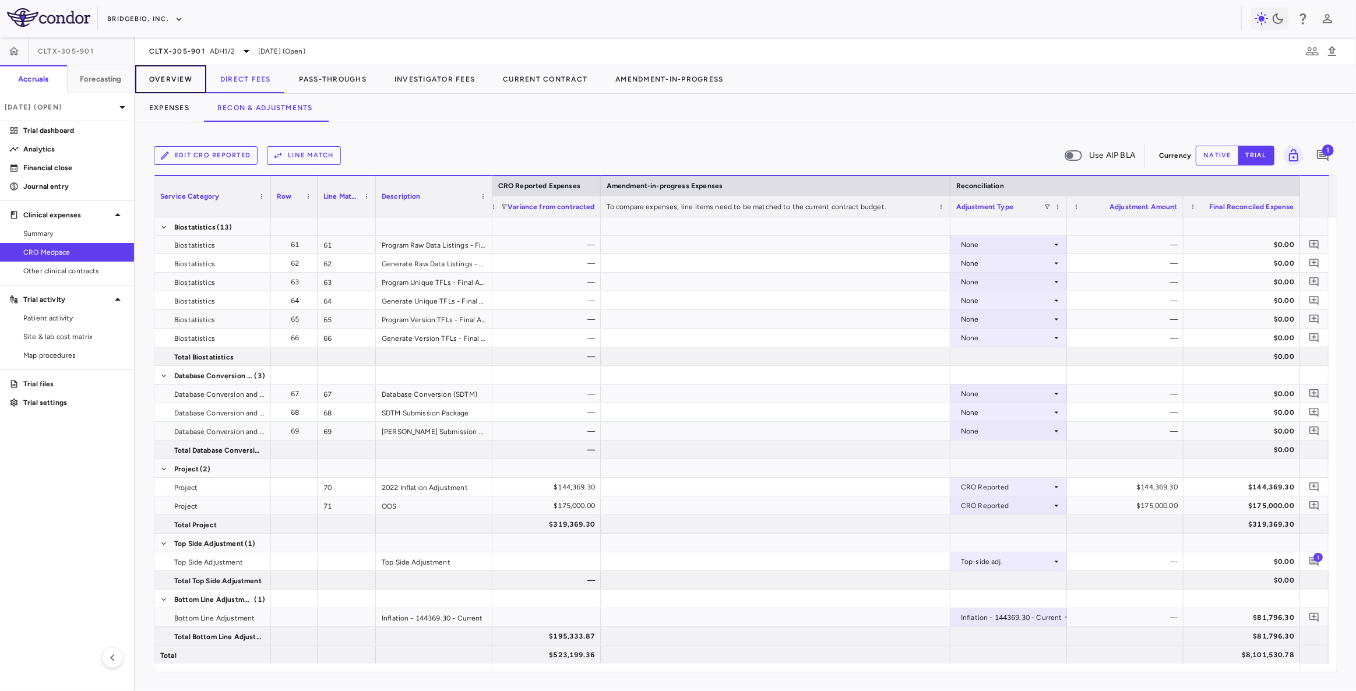
click at [175, 80] on button "Overview" at bounding box center [170, 79] width 71 height 28
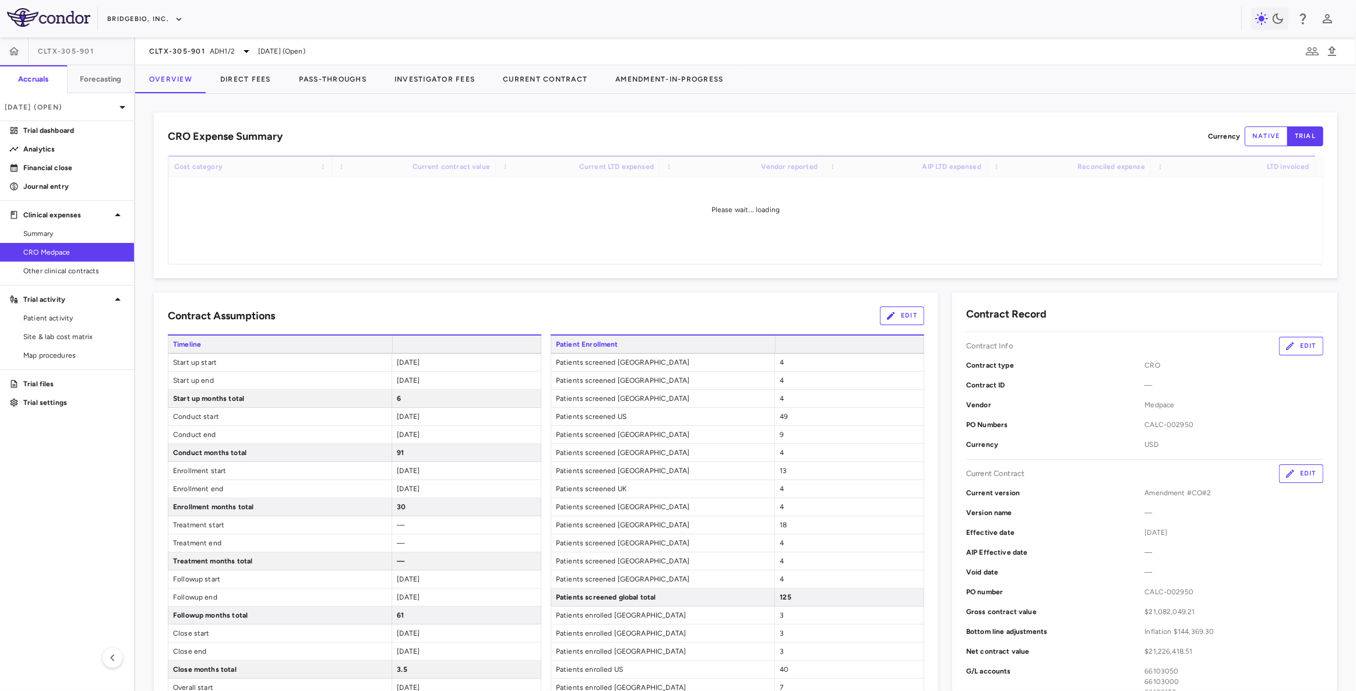
click at [1285, 477] on icon "button" at bounding box center [1290, 473] width 10 height 10
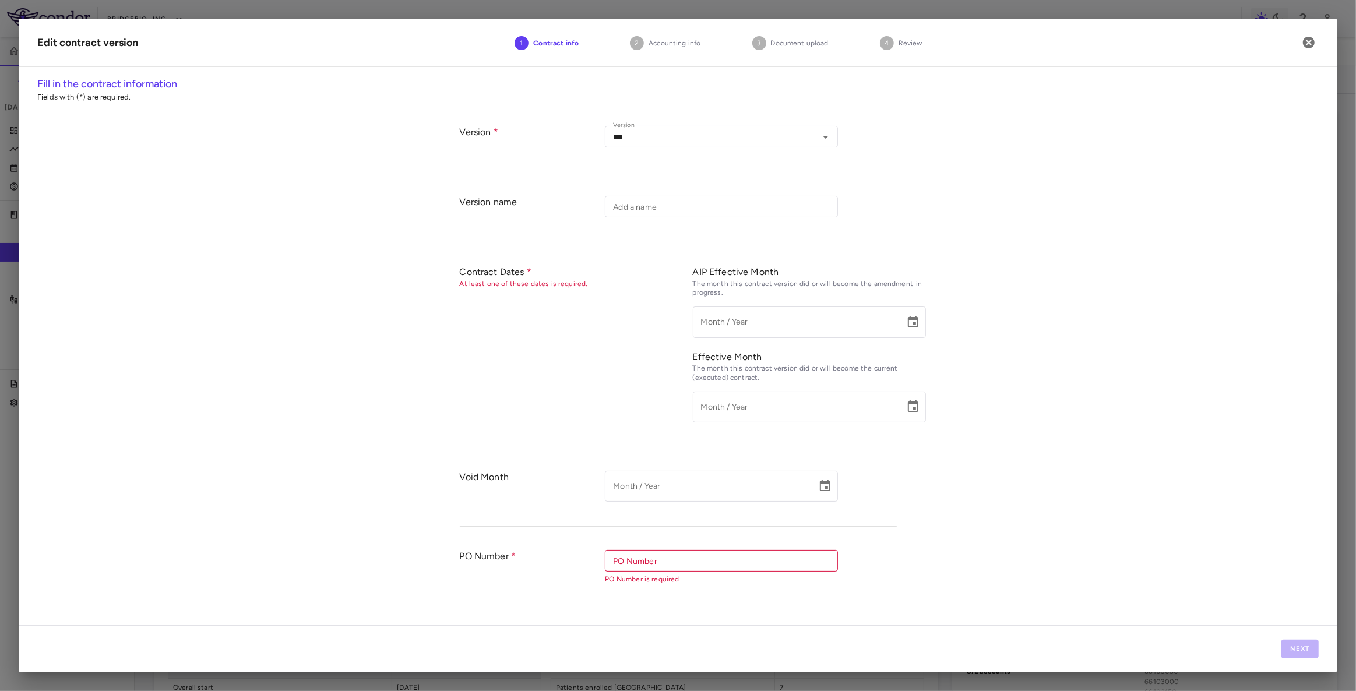
type input "*********"
type input "**********"
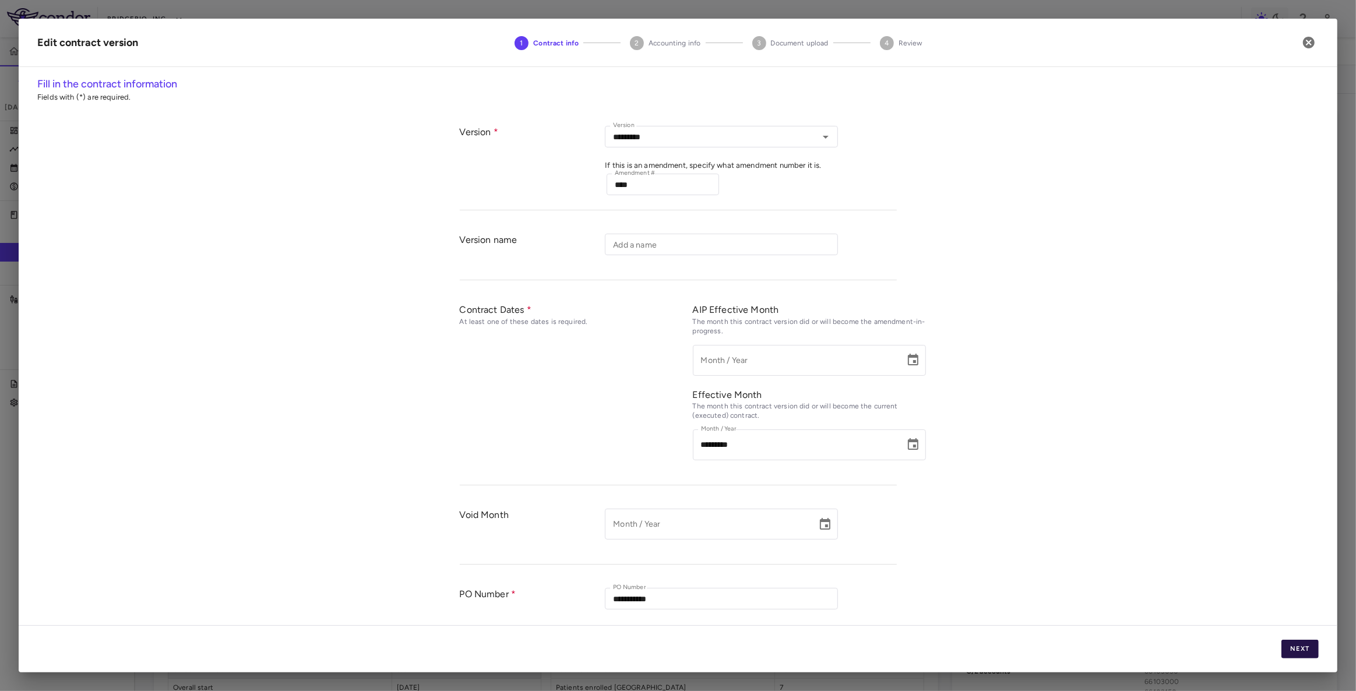
click at [1308, 649] on button "Next" at bounding box center [1299, 649] width 37 height 19
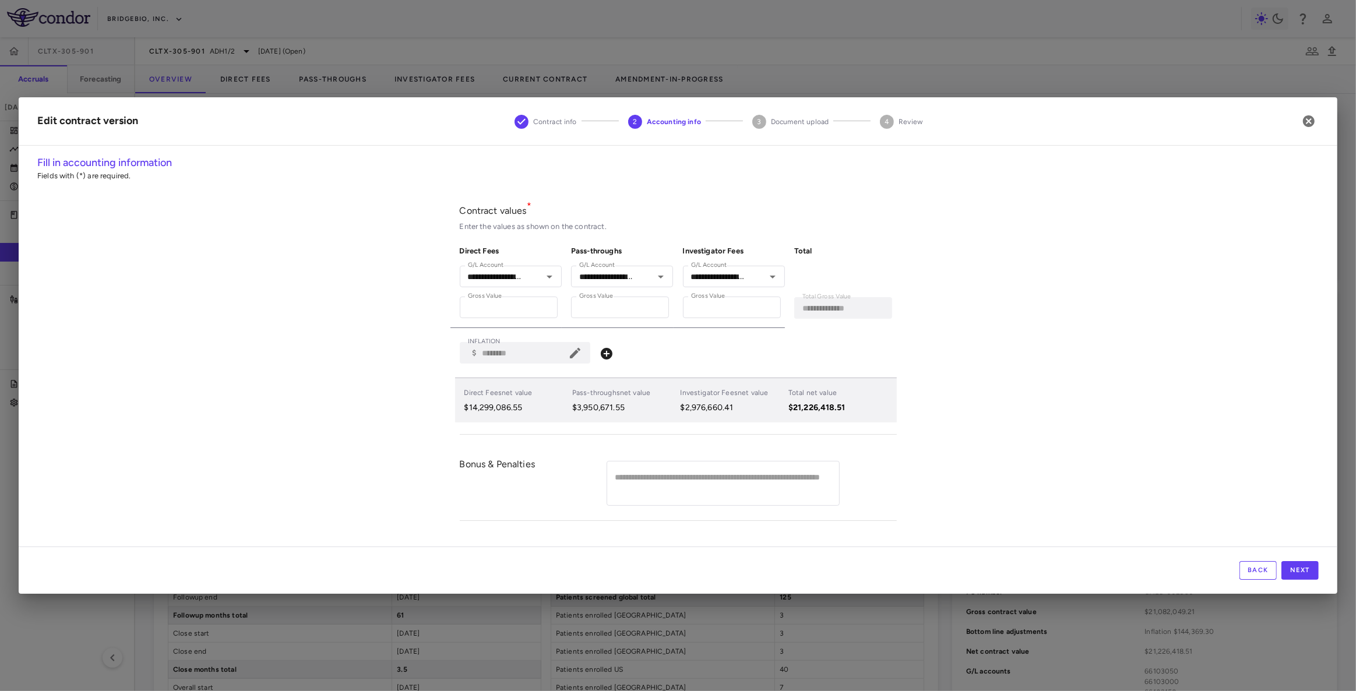
click at [576, 355] on icon at bounding box center [575, 353] width 10 height 10
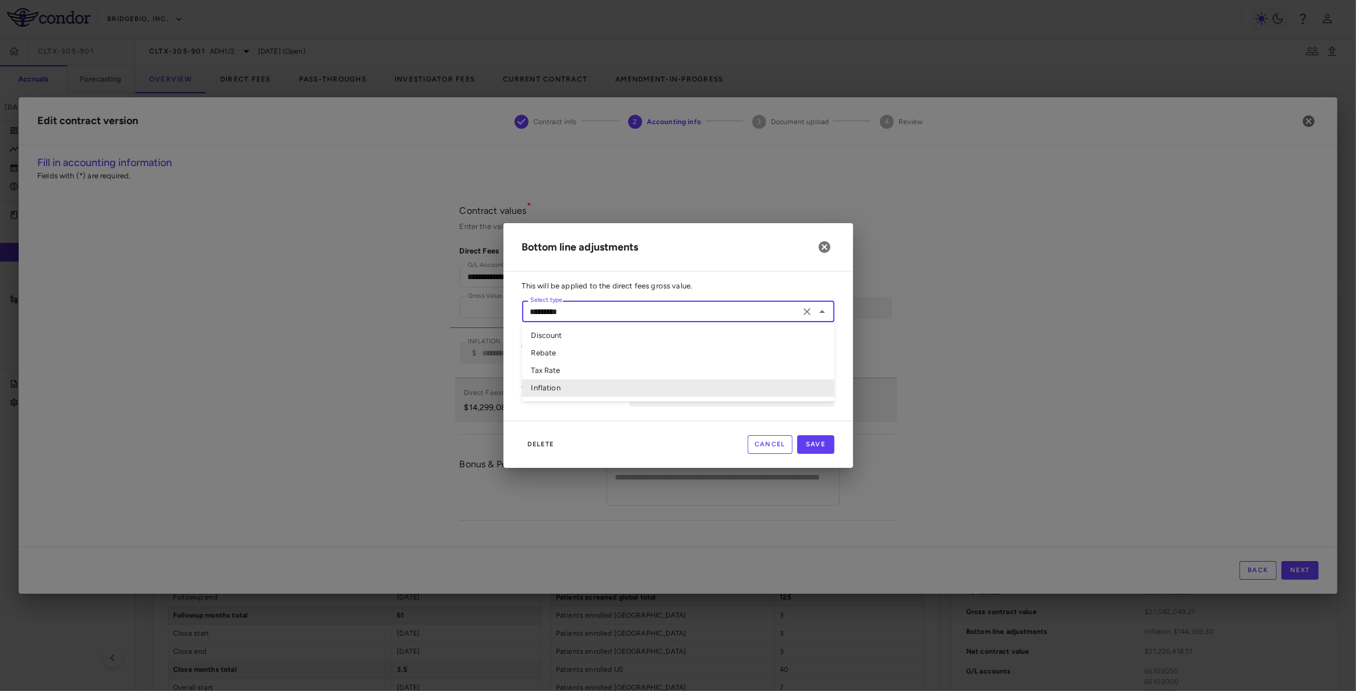
click at [580, 316] on input "*********" at bounding box center [661, 311] width 271 height 15
click at [583, 313] on input "*********" at bounding box center [661, 311] width 271 height 15
click at [671, 285] on p "This will be applied to the direct fees gross value." at bounding box center [678, 286] width 312 height 10
click at [527, 300] on div "This will be applied to the direct fees gross value. Select type ********* Sele…" at bounding box center [678, 350] width 350 height 139
click at [540, 312] on input "*********" at bounding box center [661, 311] width 271 height 15
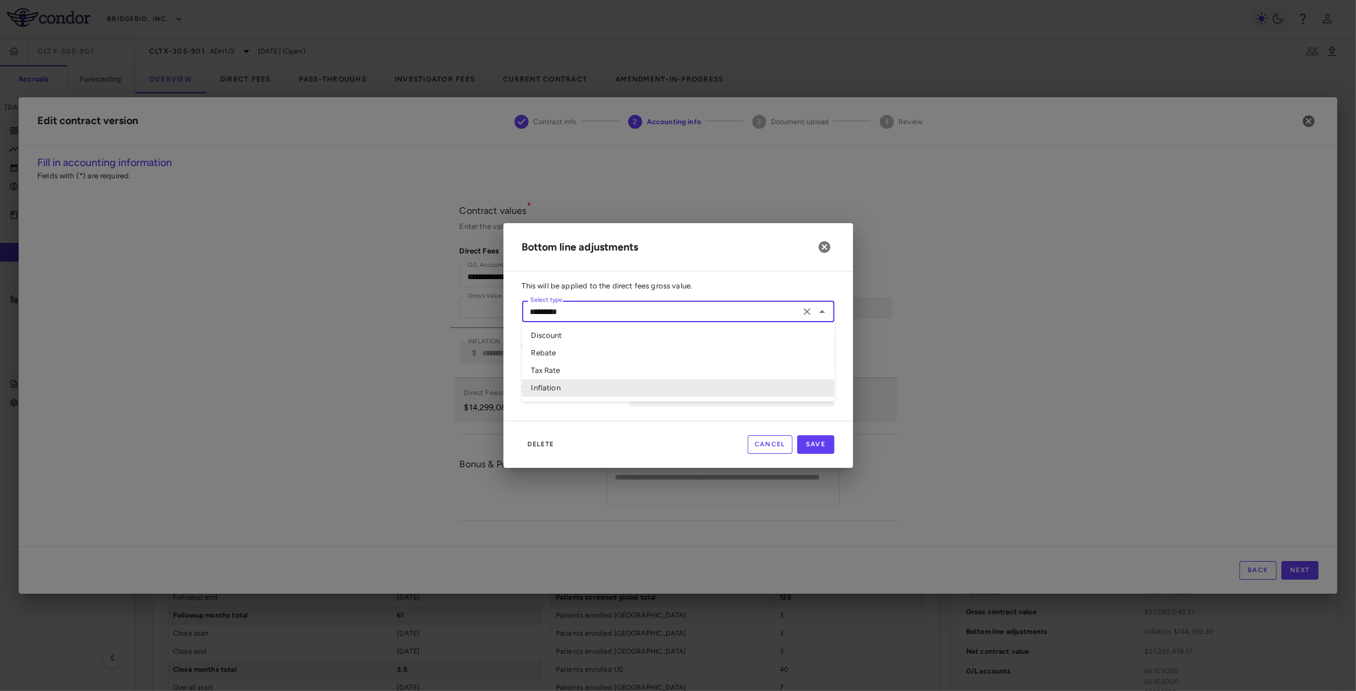
click at [565, 388] on li "Inflation" at bounding box center [678, 388] width 312 height 17
drag, startPoint x: 826, startPoint y: 248, endPoint x: 927, endPoint y: 274, distance: 104.7
click at [826, 248] on icon "button" at bounding box center [824, 247] width 14 height 14
type input "*"
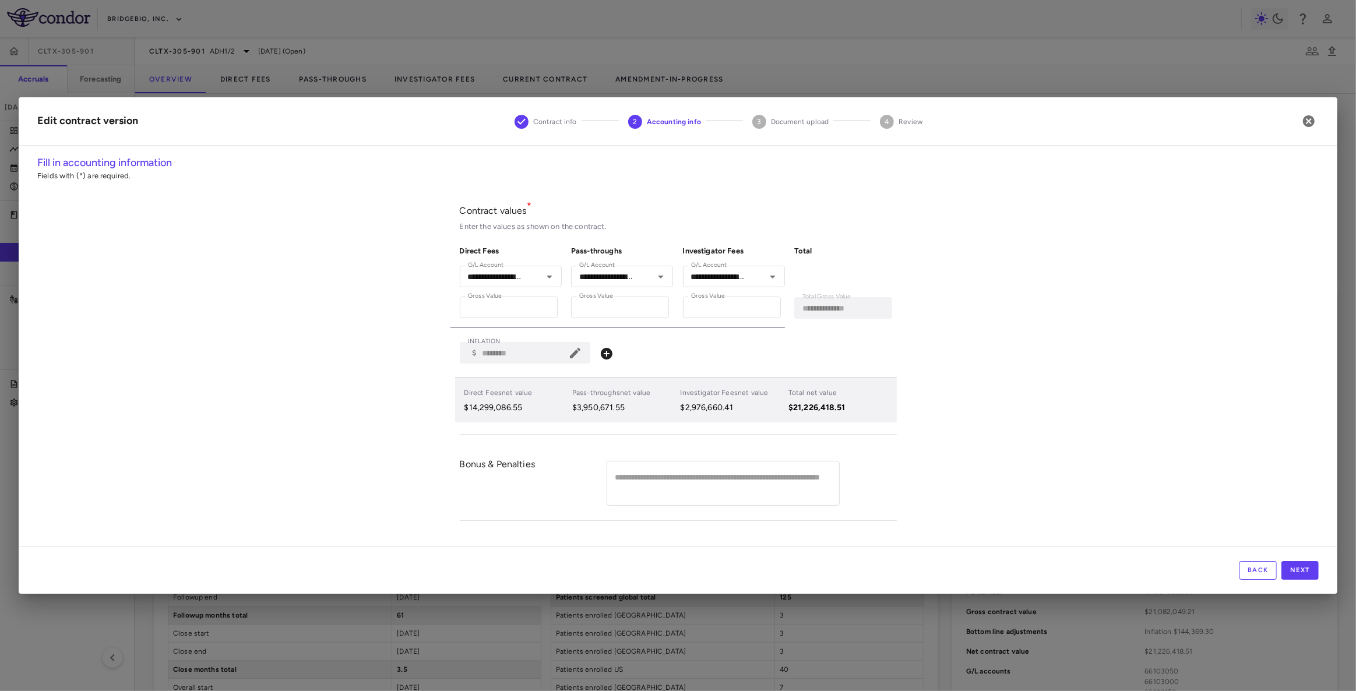
type input "********"
click at [1089, 299] on div "**********" at bounding box center [678, 351] width 1319 height 392
click at [1309, 122] on icon "button" at bounding box center [1309, 121] width 14 height 14
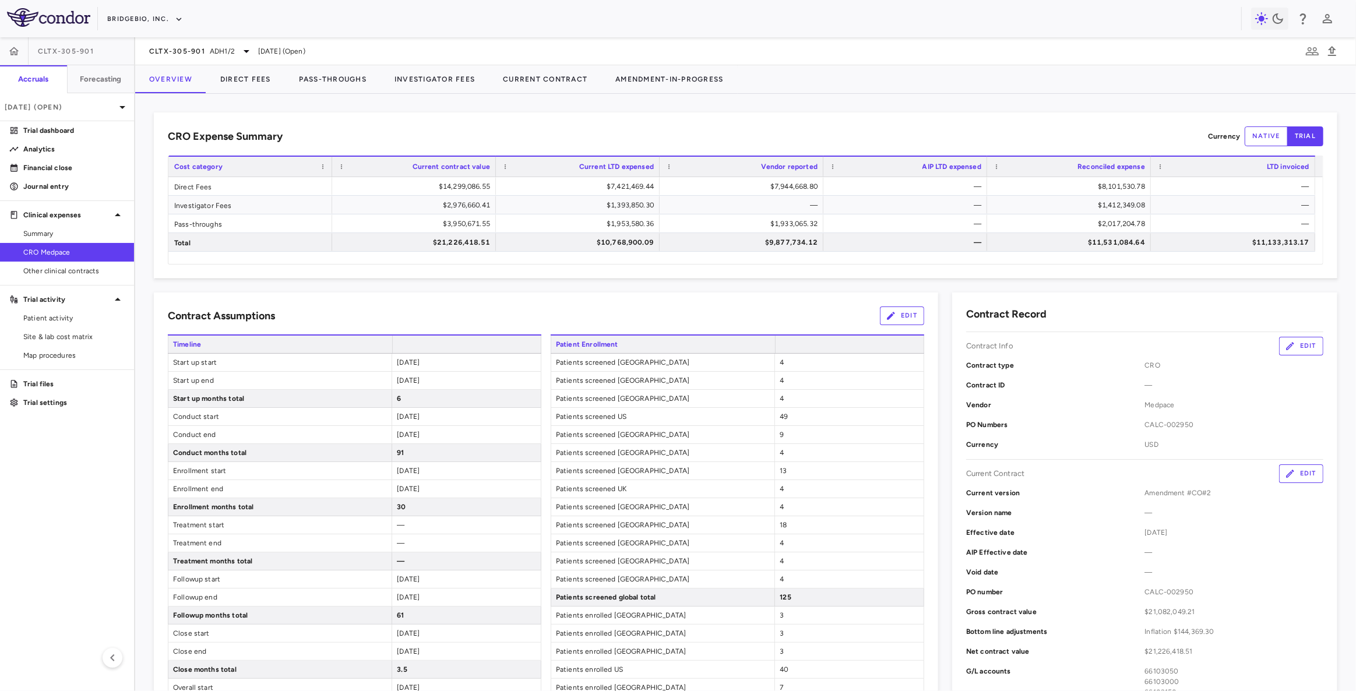
click at [563, 309] on div "Contract Assumptions Edit" at bounding box center [546, 315] width 756 height 19
click at [256, 83] on button "Direct Fees" at bounding box center [245, 79] width 79 height 28
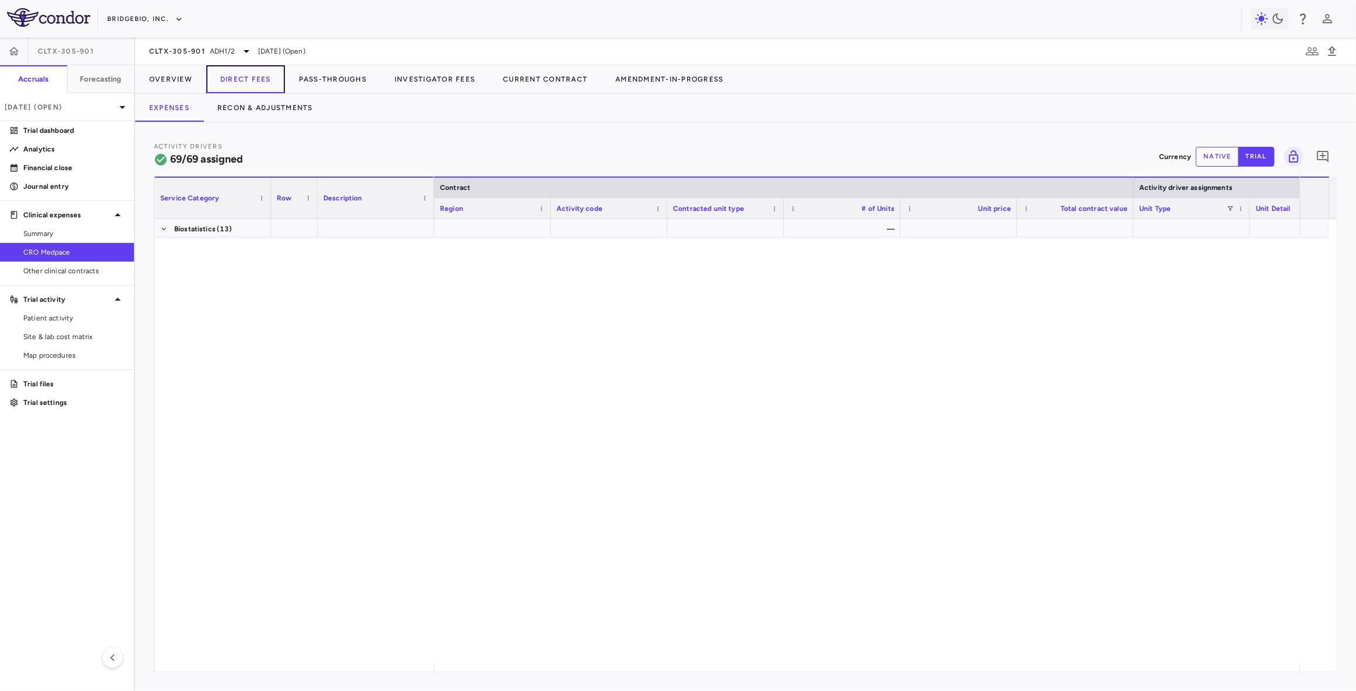
scroll to position [1289, 0]
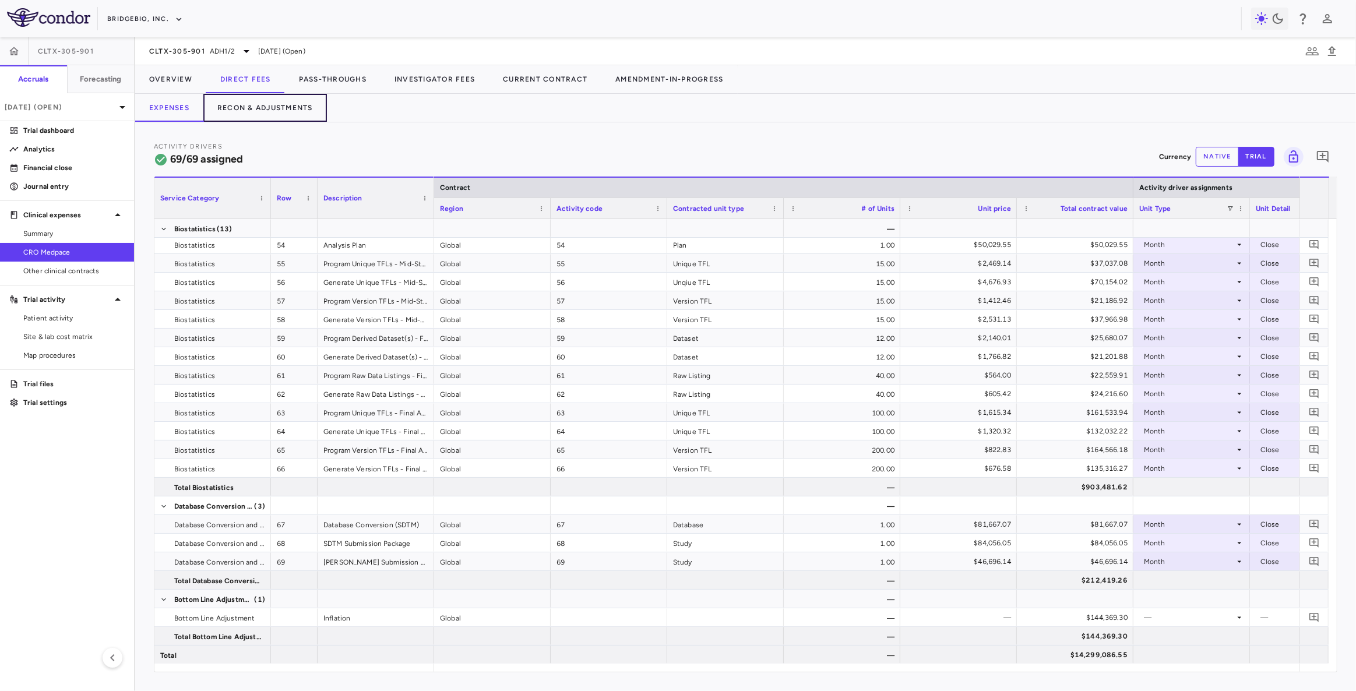
drag, startPoint x: 272, startPoint y: 108, endPoint x: 500, endPoint y: 686, distance: 622.0
click at [273, 108] on button "Recon & Adjustments" at bounding box center [265, 108] width 124 height 28
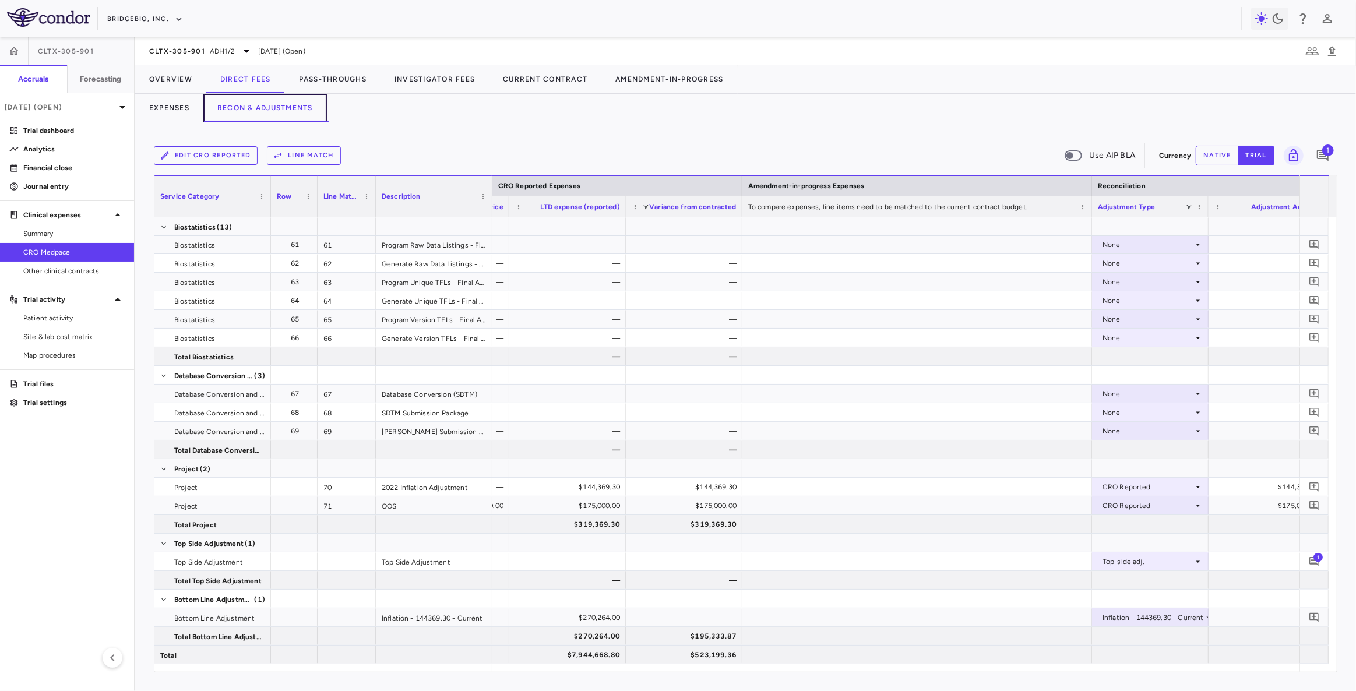
scroll to position [0, 1370]
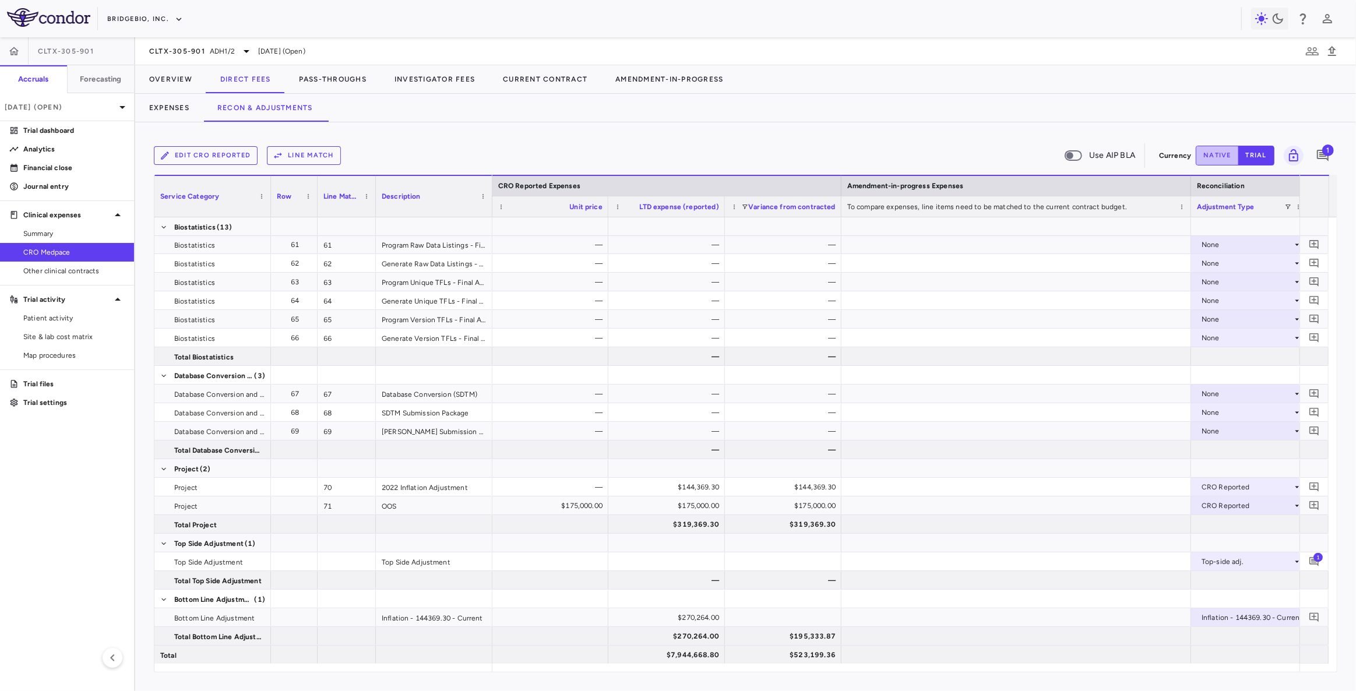
click at [1222, 151] on button "native" at bounding box center [1217, 156] width 43 height 20
click at [657, 613] on div "$270,264.00" at bounding box center [669, 617] width 100 height 19
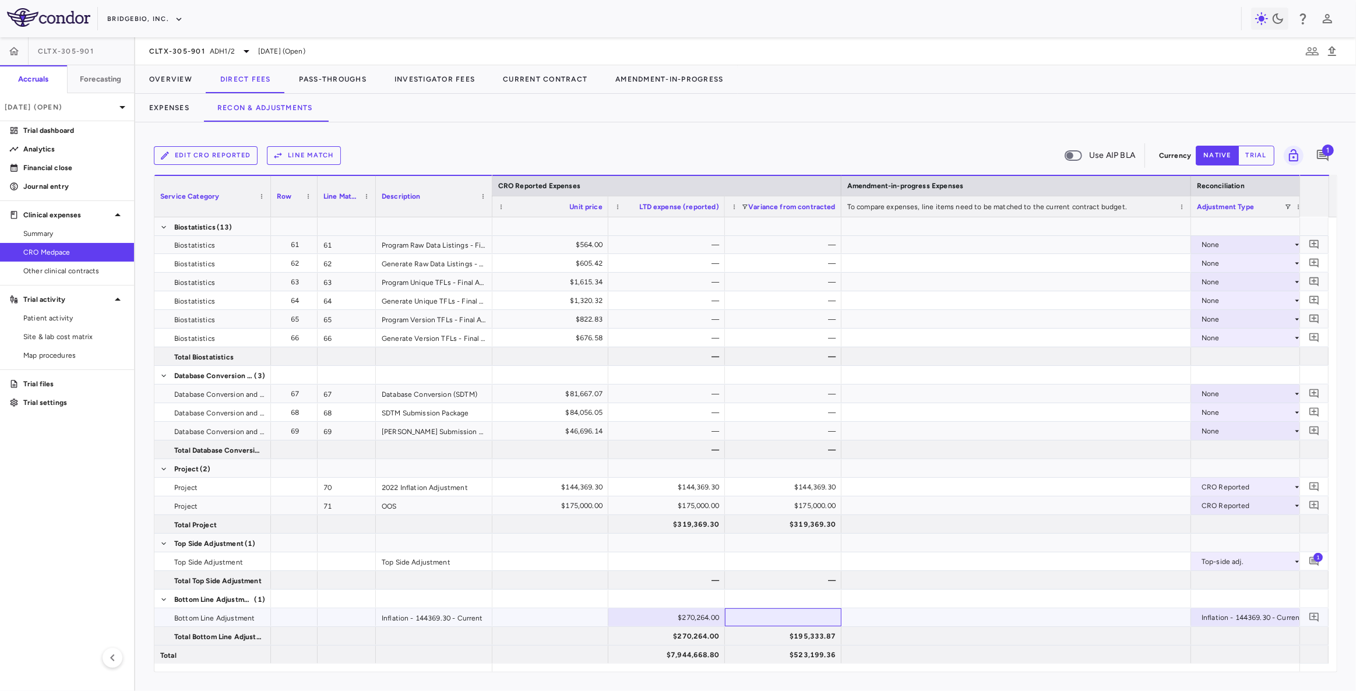
click at [763, 618] on div at bounding box center [783, 617] width 117 height 18
click at [1265, 160] on button "trial" at bounding box center [1256, 156] width 36 height 20
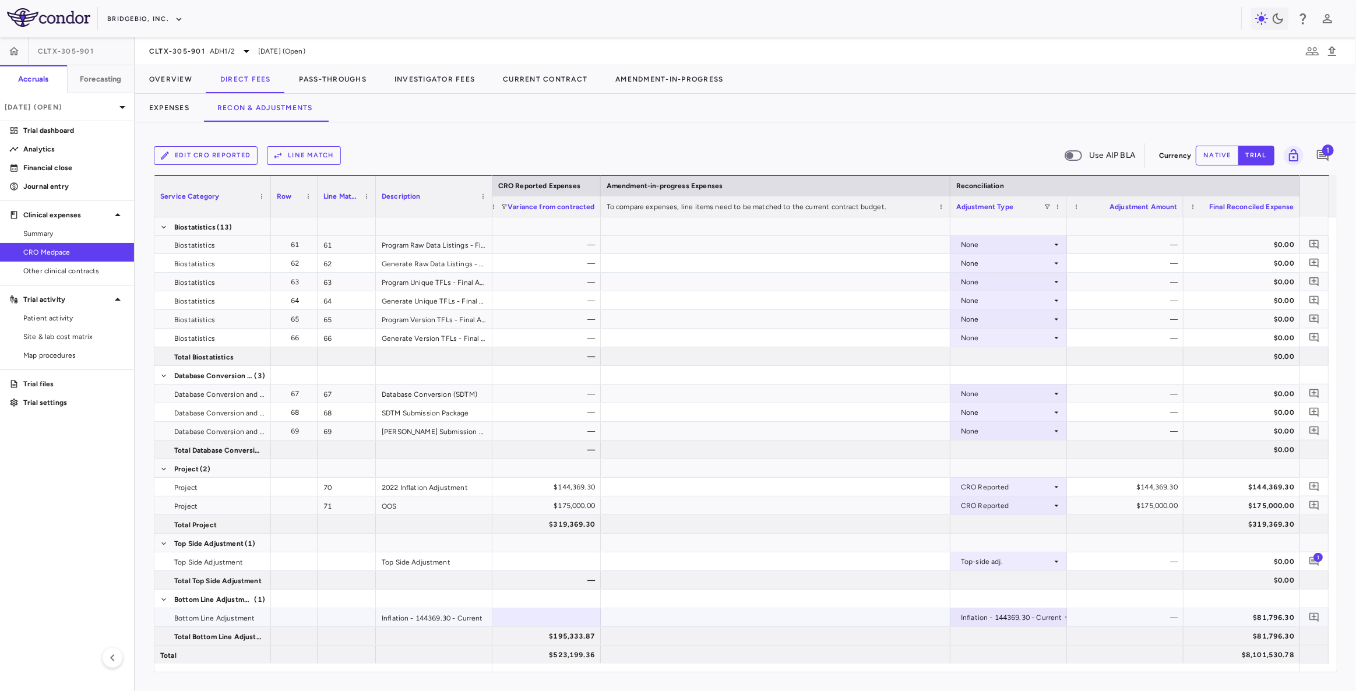
click at [1025, 621] on div "Inflation - 144369.30 - Current" at bounding box center [1011, 617] width 101 height 19
click at [1066, 615] on div at bounding box center [678, 345] width 1356 height 691
click at [1059, 615] on div "Inflation - 144369.30 - Current" at bounding box center [1011, 617] width 101 height 19
click at [653, 577] on div at bounding box center [678, 345] width 1356 height 691
click at [563, 482] on div "$144,369.30" at bounding box center [545, 487] width 100 height 19
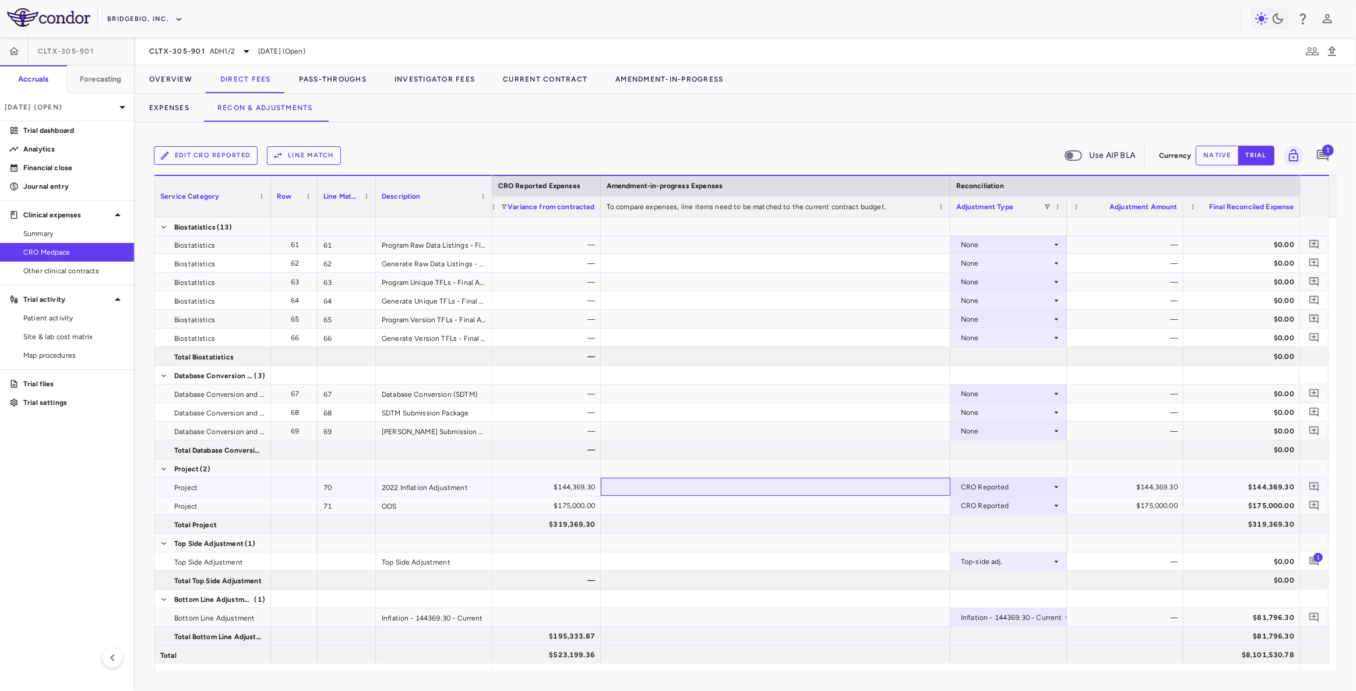
click at [671, 486] on div at bounding box center [776, 487] width 350 height 18
click at [220, 52] on span "ADH1/2" at bounding box center [222, 51] width 25 height 10
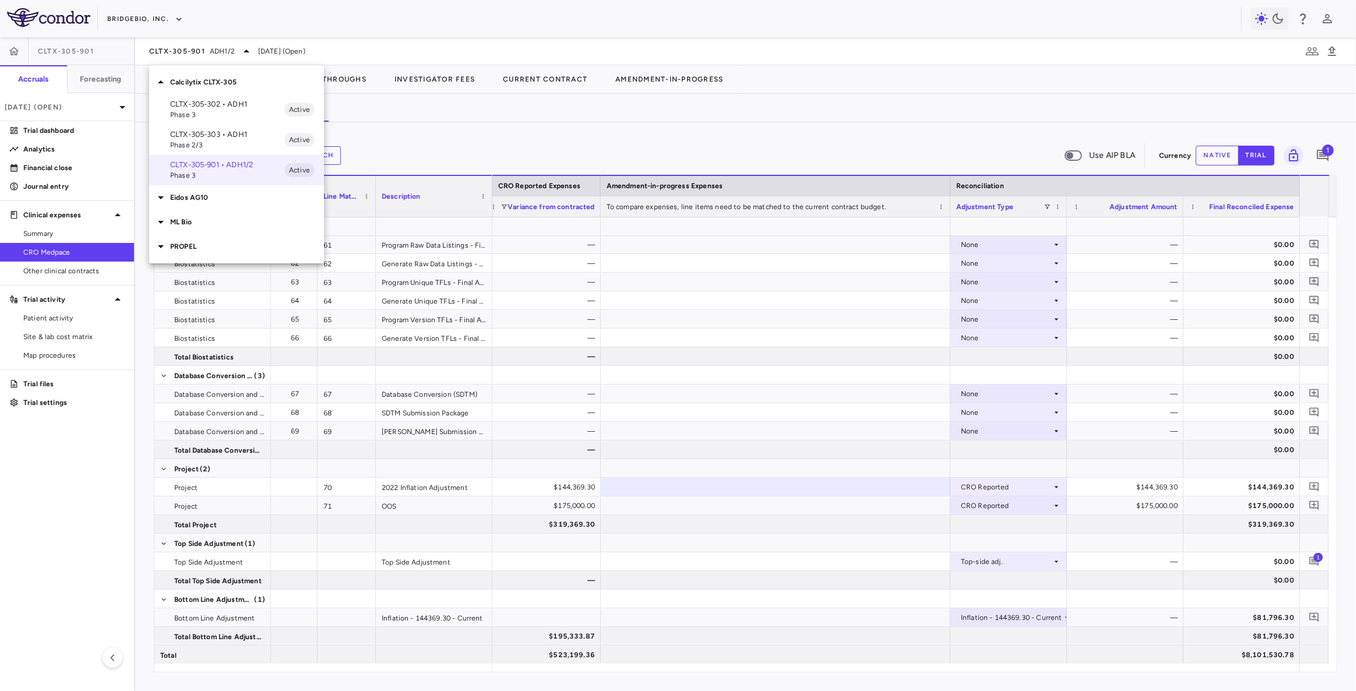
click at [211, 108] on p "CLTX-305-302 • ADH1" at bounding box center [227, 104] width 114 height 10
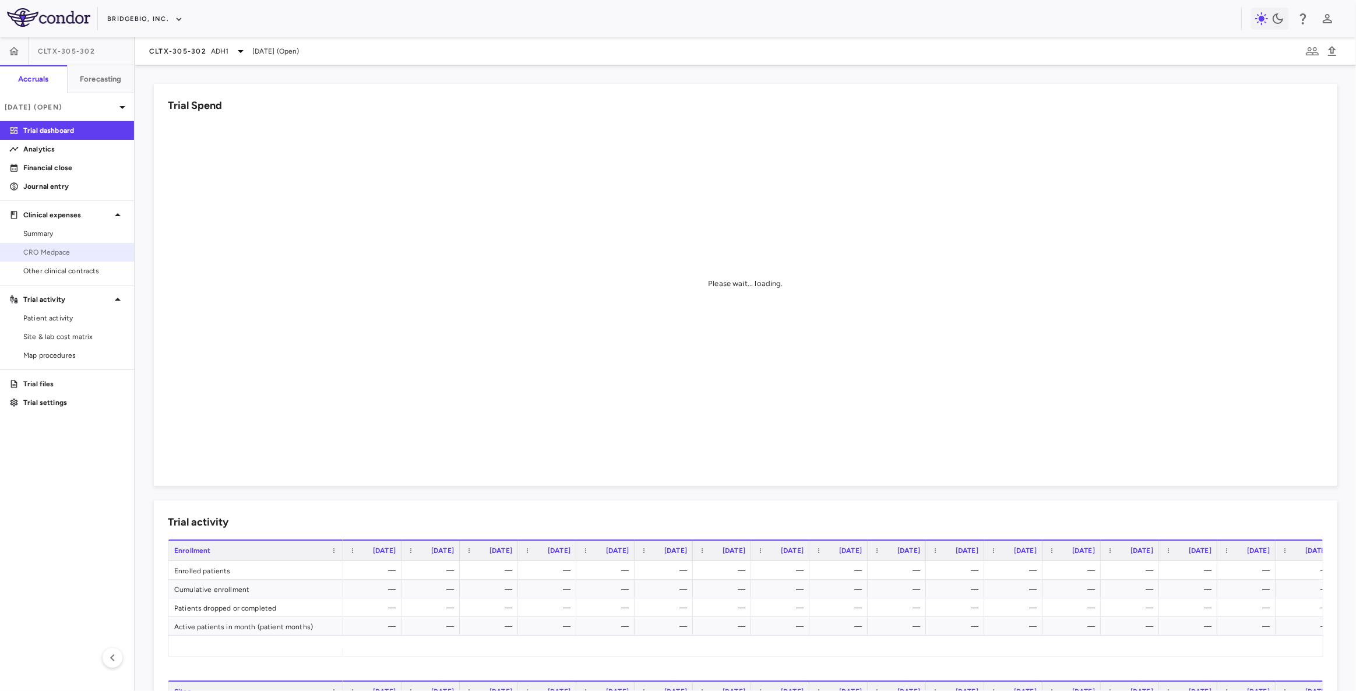
click at [54, 250] on span "CRO Medpace" at bounding box center [73, 252] width 101 height 10
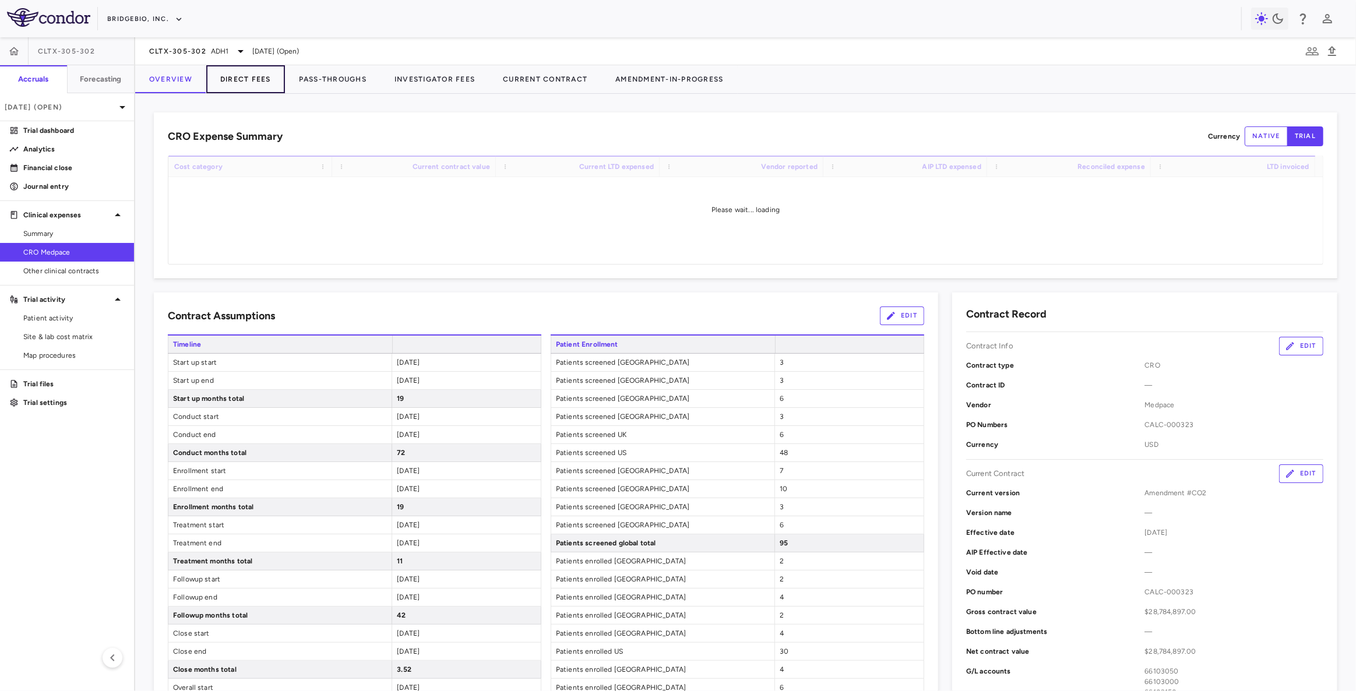
click at [257, 79] on button "Direct Fees" at bounding box center [245, 79] width 79 height 28
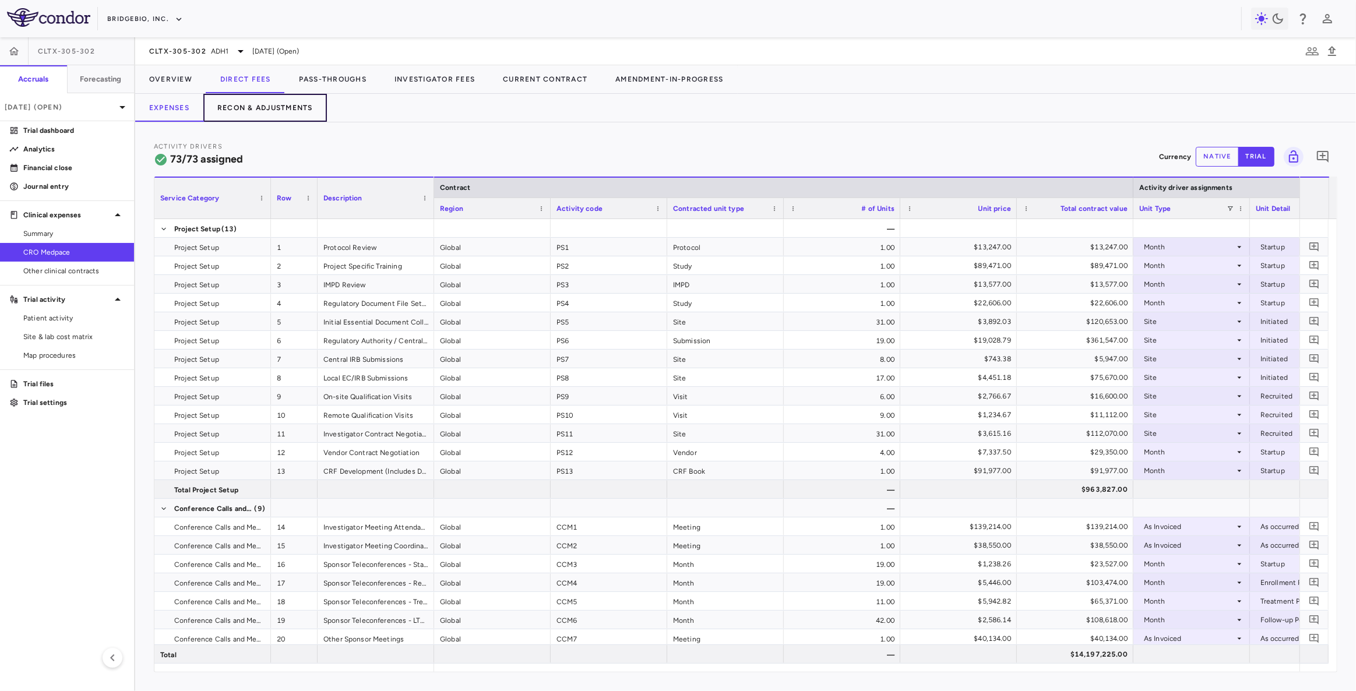
click at [274, 104] on button "Recon & Adjustments" at bounding box center [265, 108] width 124 height 28
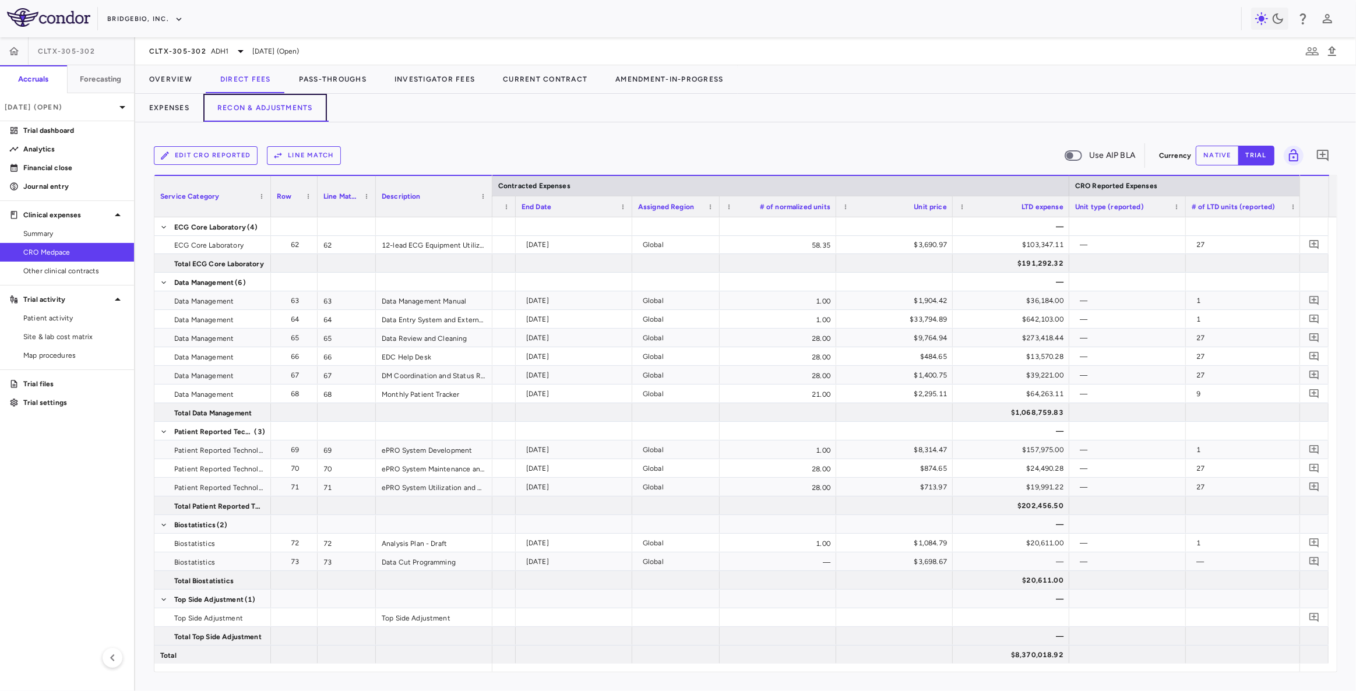
scroll to position [0, 653]
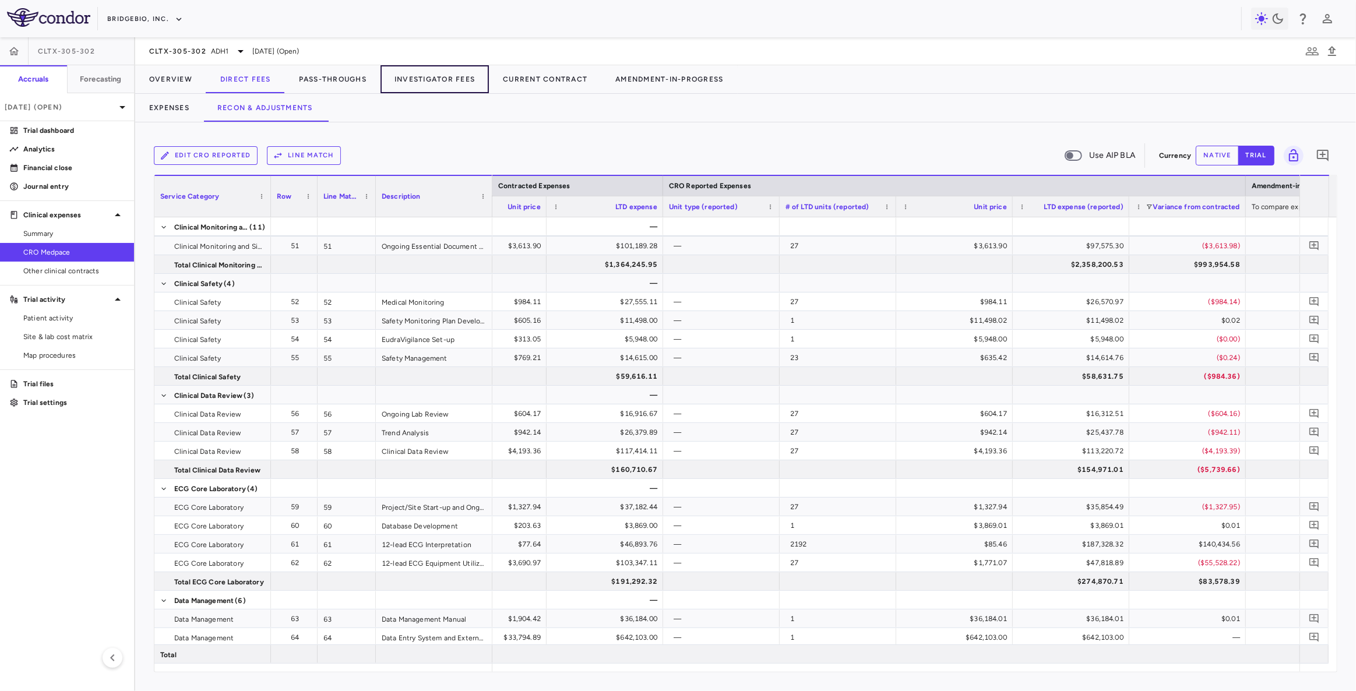
drag, startPoint x: 418, startPoint y: 76, endPoint x: 460, endPoint y: 128, distance: 67.1
click at [418, 76] on button "Investigator Fees" at bounding box center [434, 79] width 108 height 28
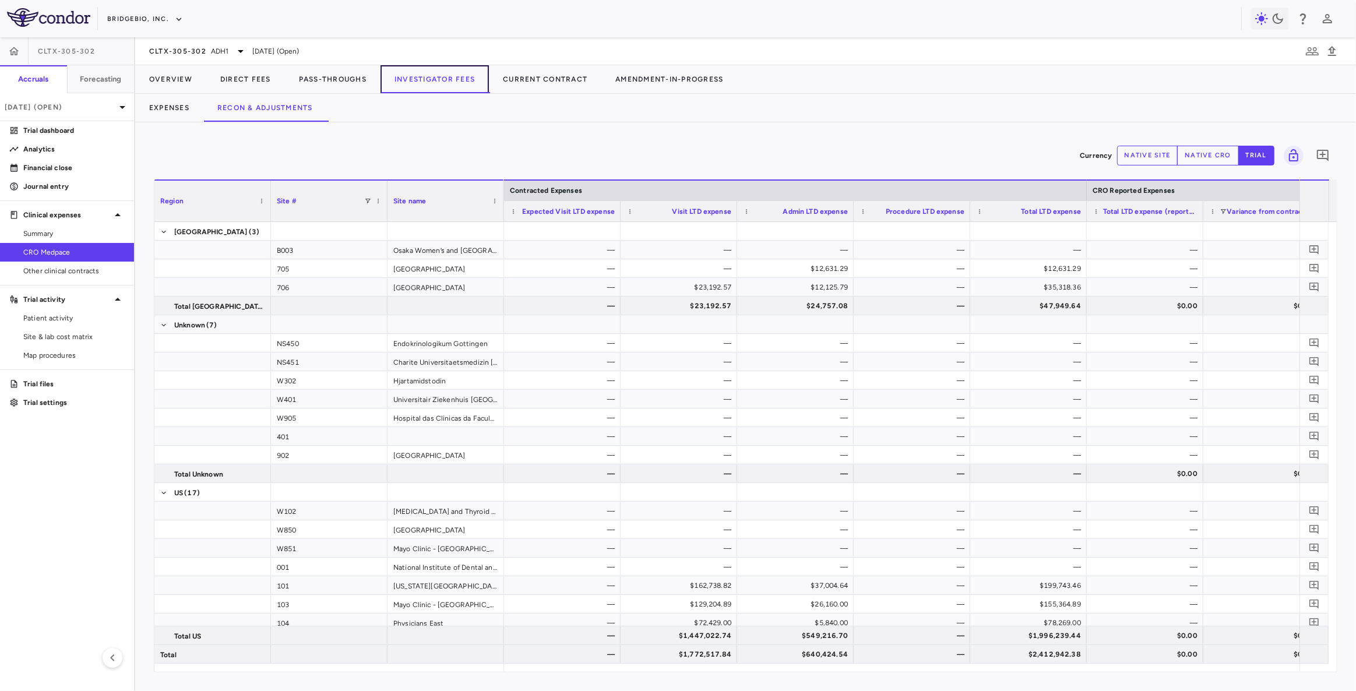
scroll to position [862, 0]
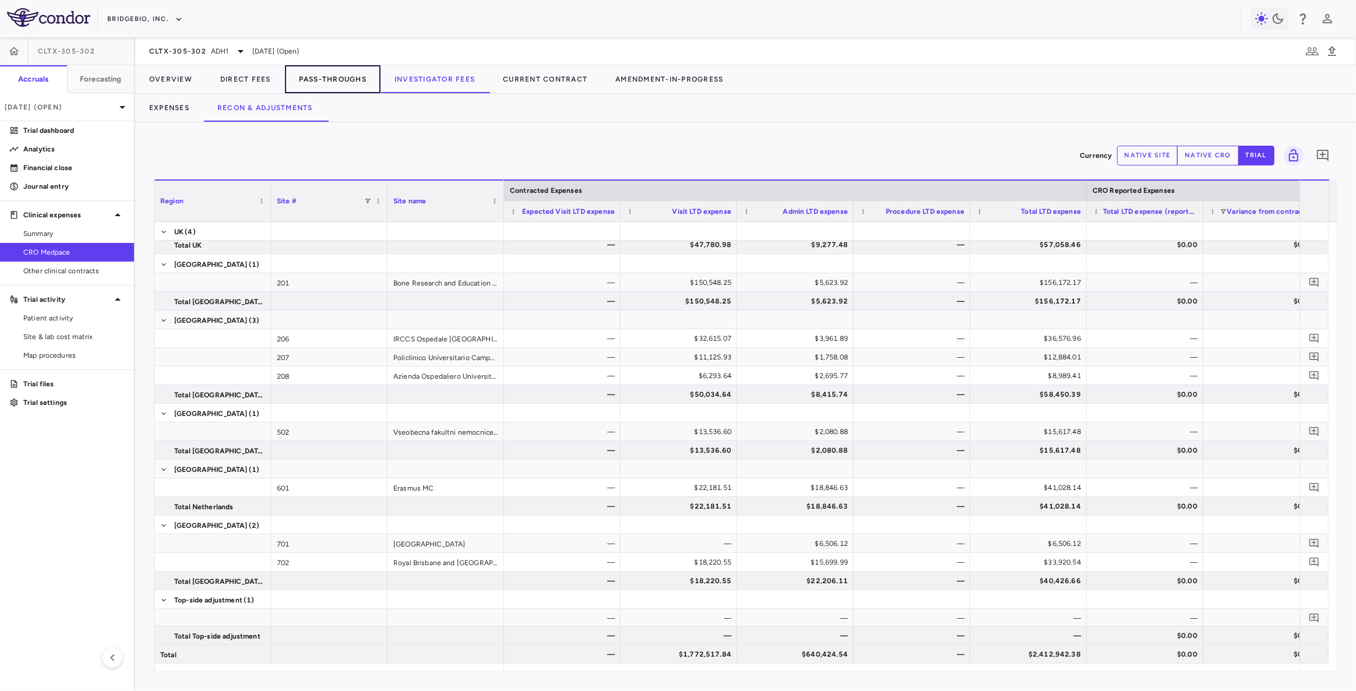
click at [334, 79] on button "Pass-Throughs" at bounding box center [333, 79] width 96 height 28
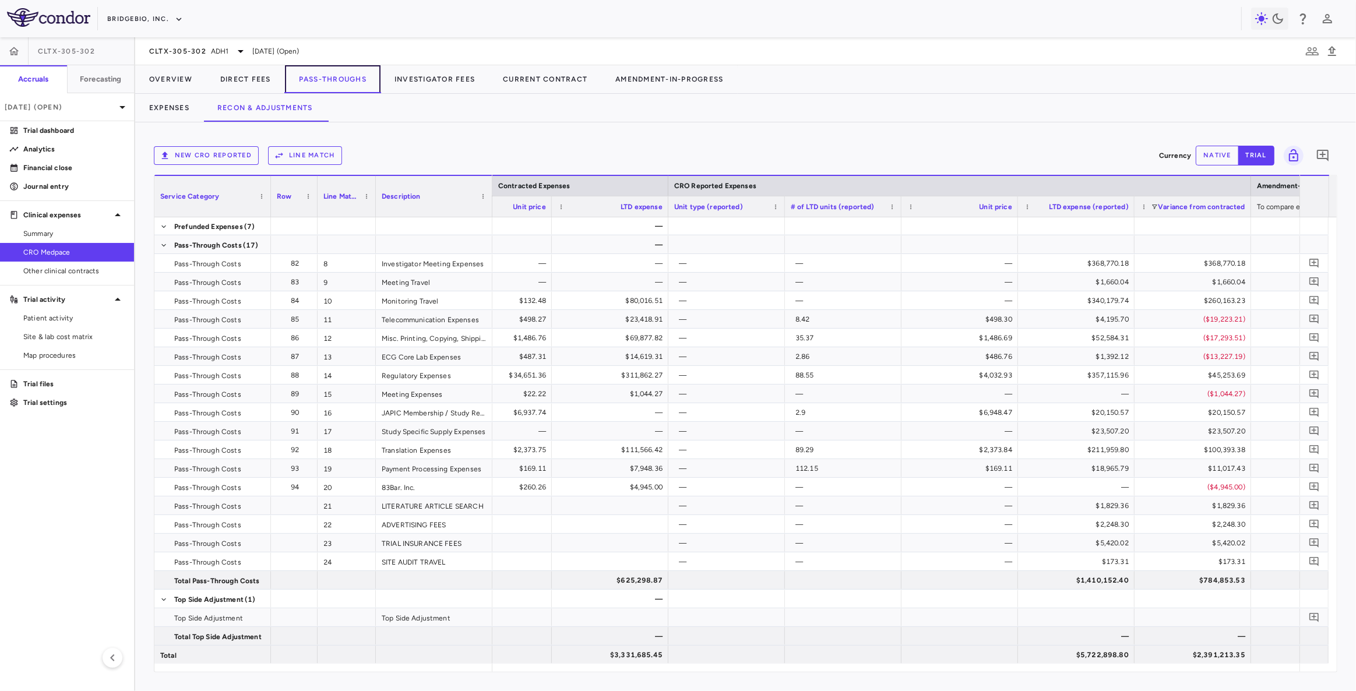
scroll to position [0, 957]
click at [44, 385] on p "Trial files" at bounding box center [73, 384] width 101 height 10
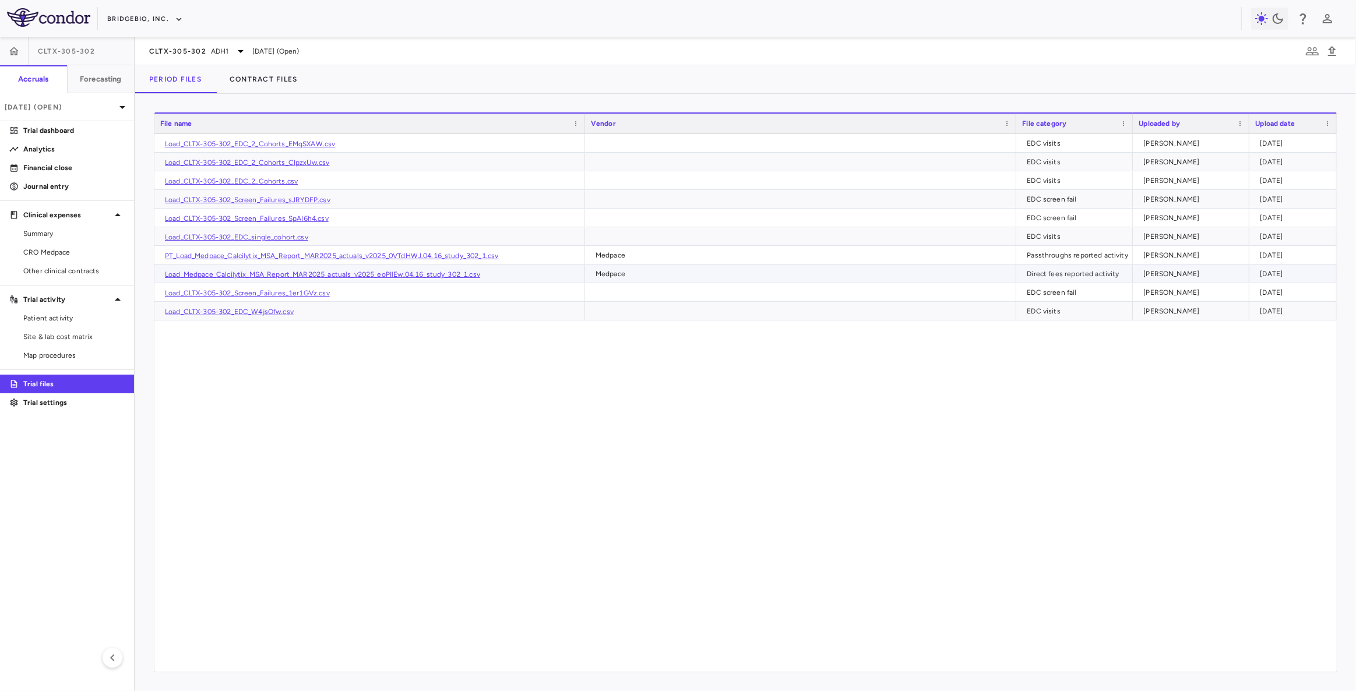
click at [339, 272] on link "Load_Medpace_Calcilytix_MSA_Report_MAR2025_actuals_v2025_eoPIlEw.04.16_study_30…" at bounding box center [322, 274] width 315 height 8
click at [55, 231] on span "Summary" at bounding box center [73, 233] width 101 height 10
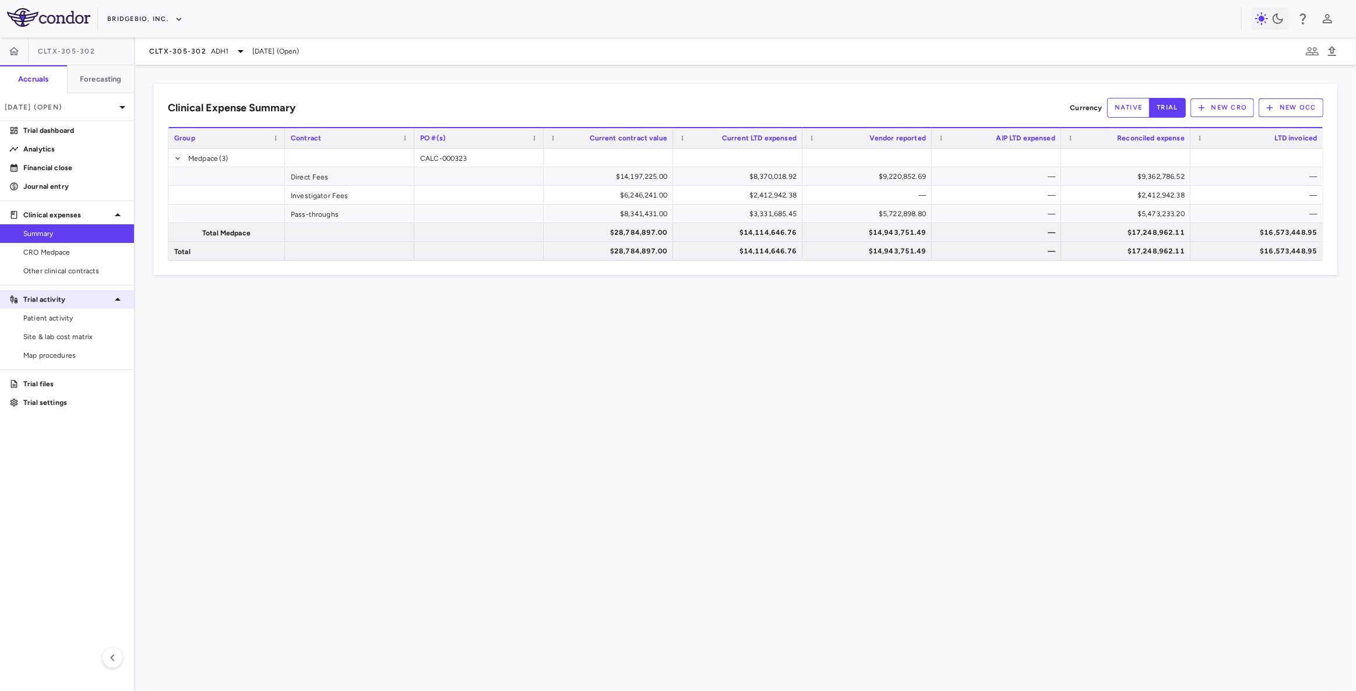
drag, startPoint x: 86, startPoint y: 254, endPoint x: 74, endPoint y: 294, distance: 41.9
click at [86, 254] on span "CRO Medpace" at bounding box center [73, 252] width 101 height 10
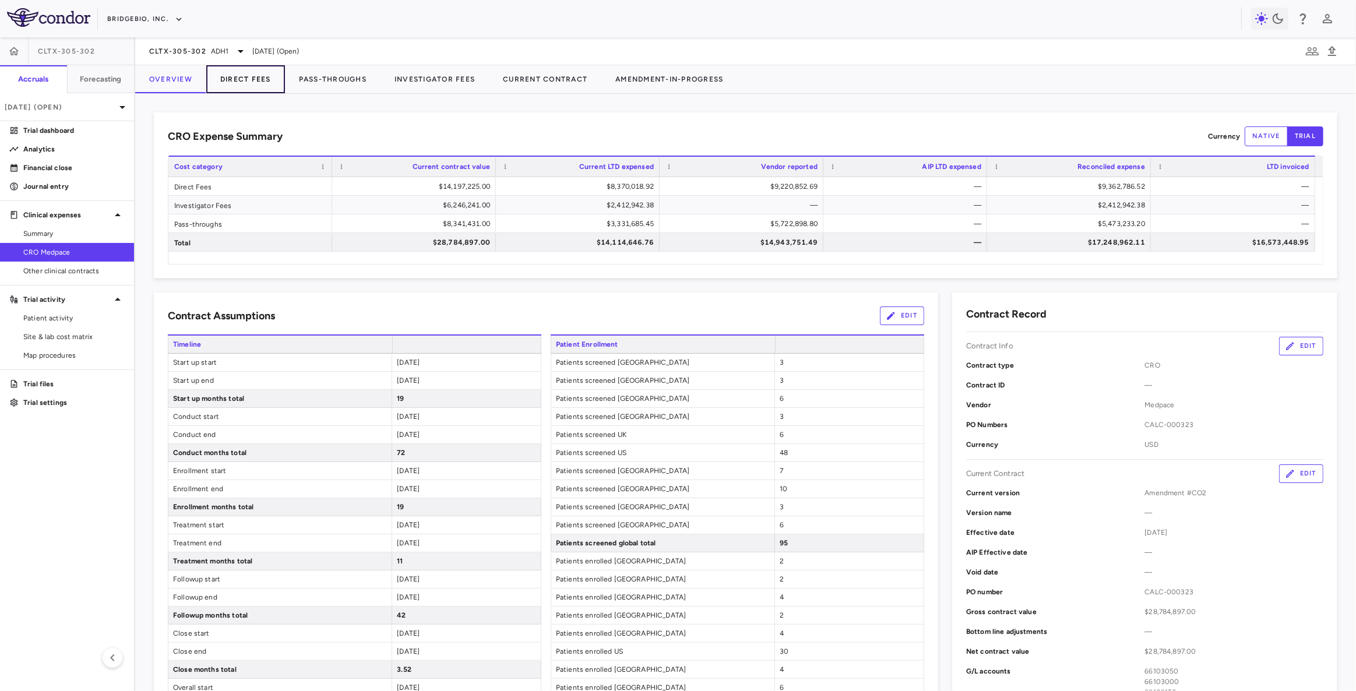
click at [259, 82] on button "Direct Fees" at bounding box center [245, 79] width 79 height 28
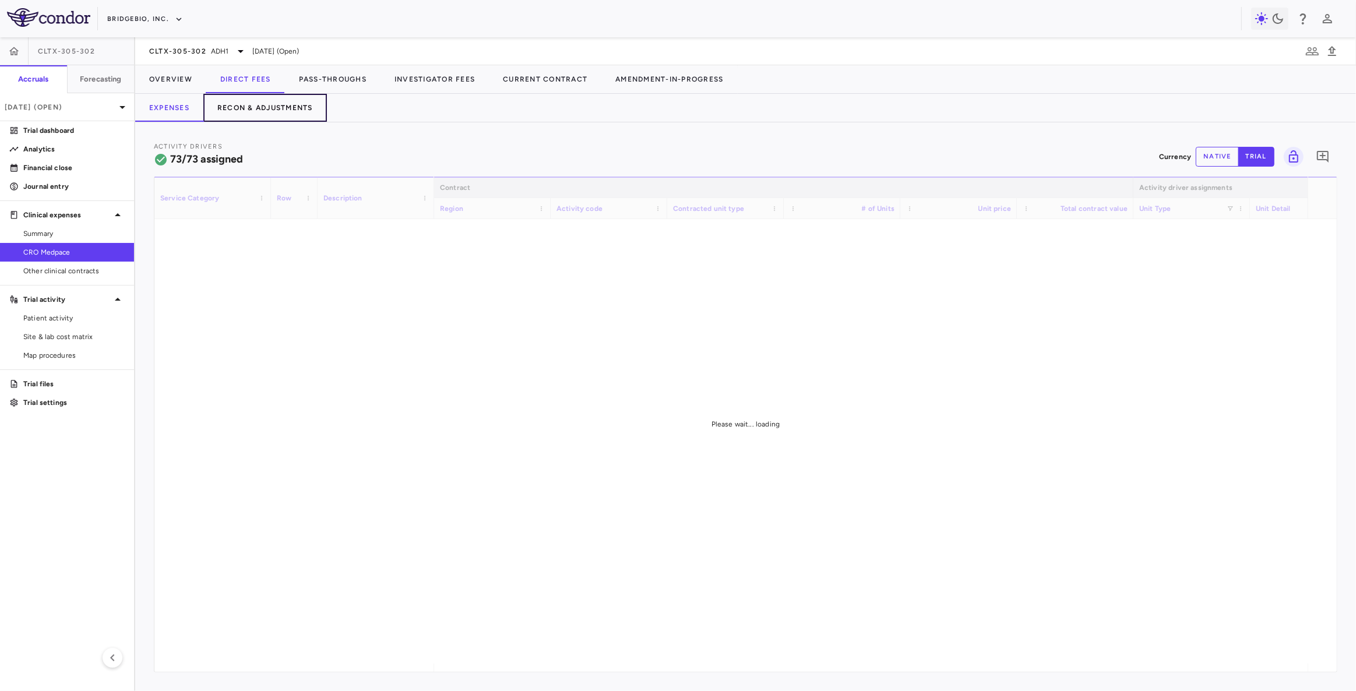
click at [281, 110] on button "Recon & Adjustments" at bounding box center [265, 108] width 124 height 28
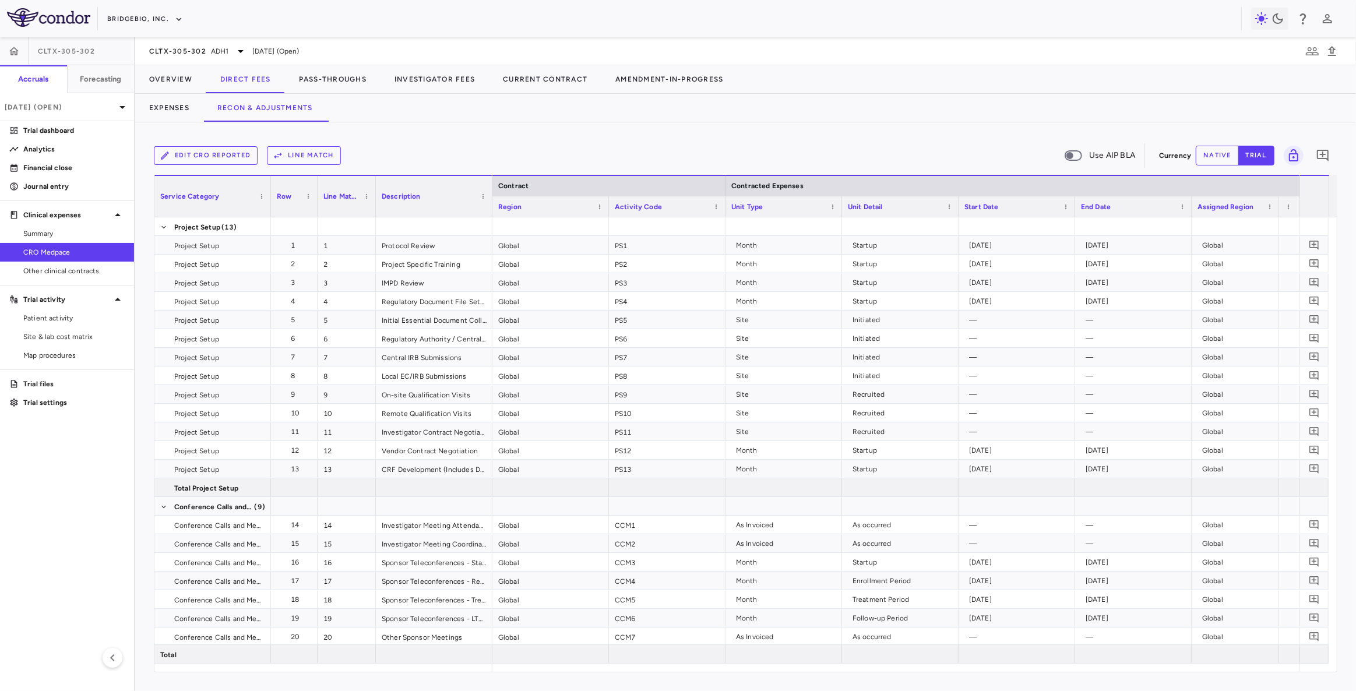
click at [303, 154] on button "Line Match" at bounding box center [304, 155] width 74 height 19
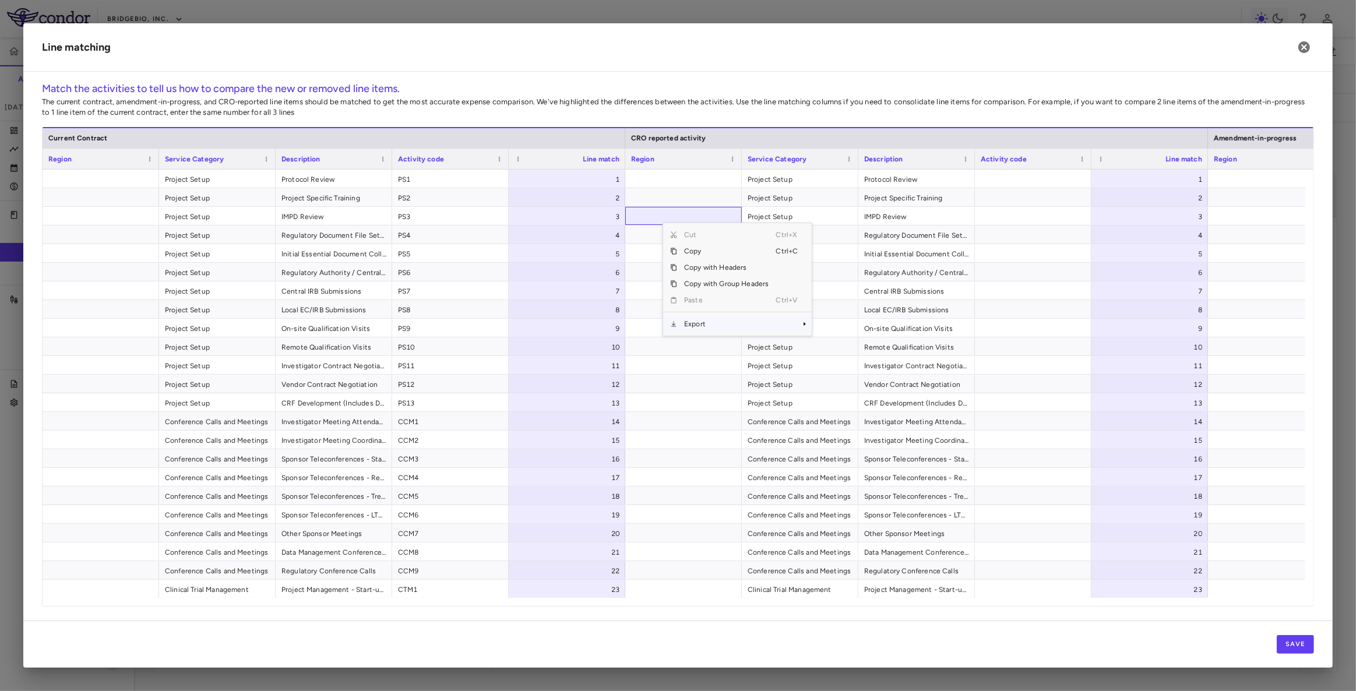
click at [698, 323] on span "Export" at bounding box center [726, 324] width 98 height 16
click at [739, 325] on span "Export" at bounding box center [726, 324] width 98 height 16
click at [831, 327] on span "CSV Export" at bounding box center [850, 328] width 55 height 16
drag, startPoint x: 1305, startPoint y: 45, endPoint x: 230, endPoint y: 170, distance: 1082.8
click at [1305, 45] on icon "button" at bounding box center [1304, 47] width 14 height 14
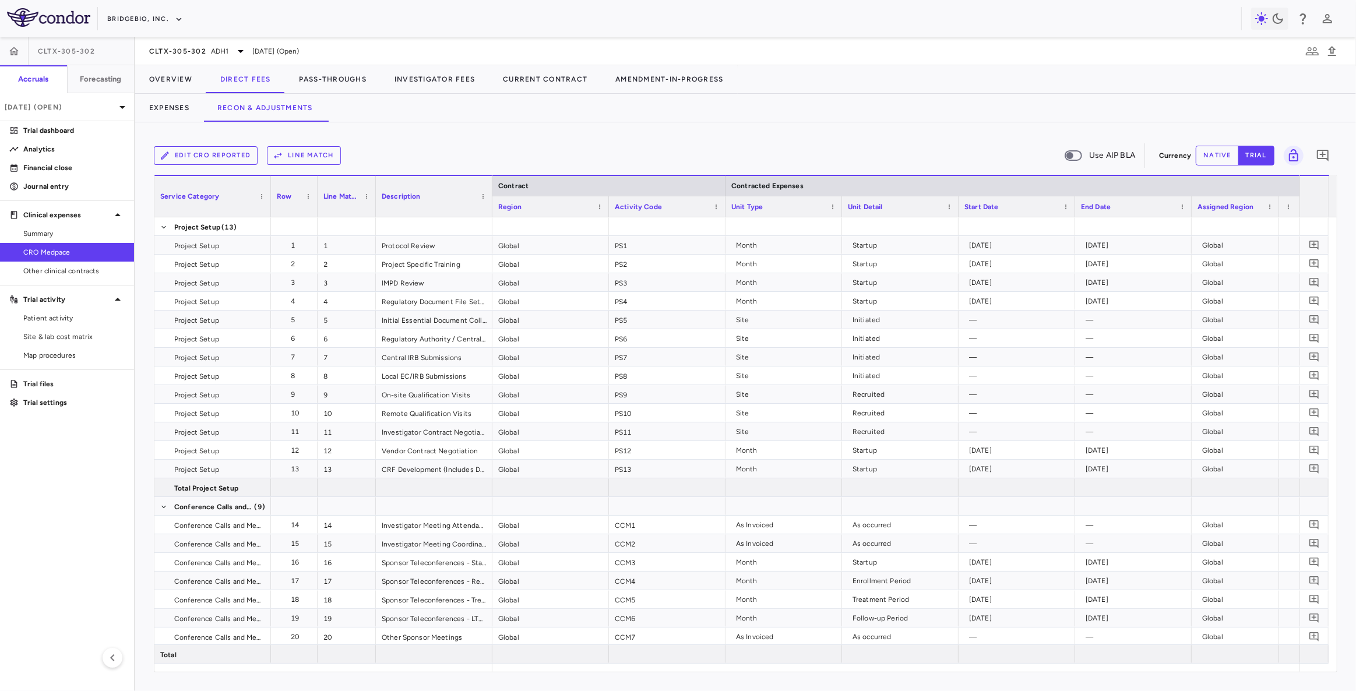
click at [213, 157] on button "Edit CRO reported" at bounding box center [206, 155] width 104 height 19
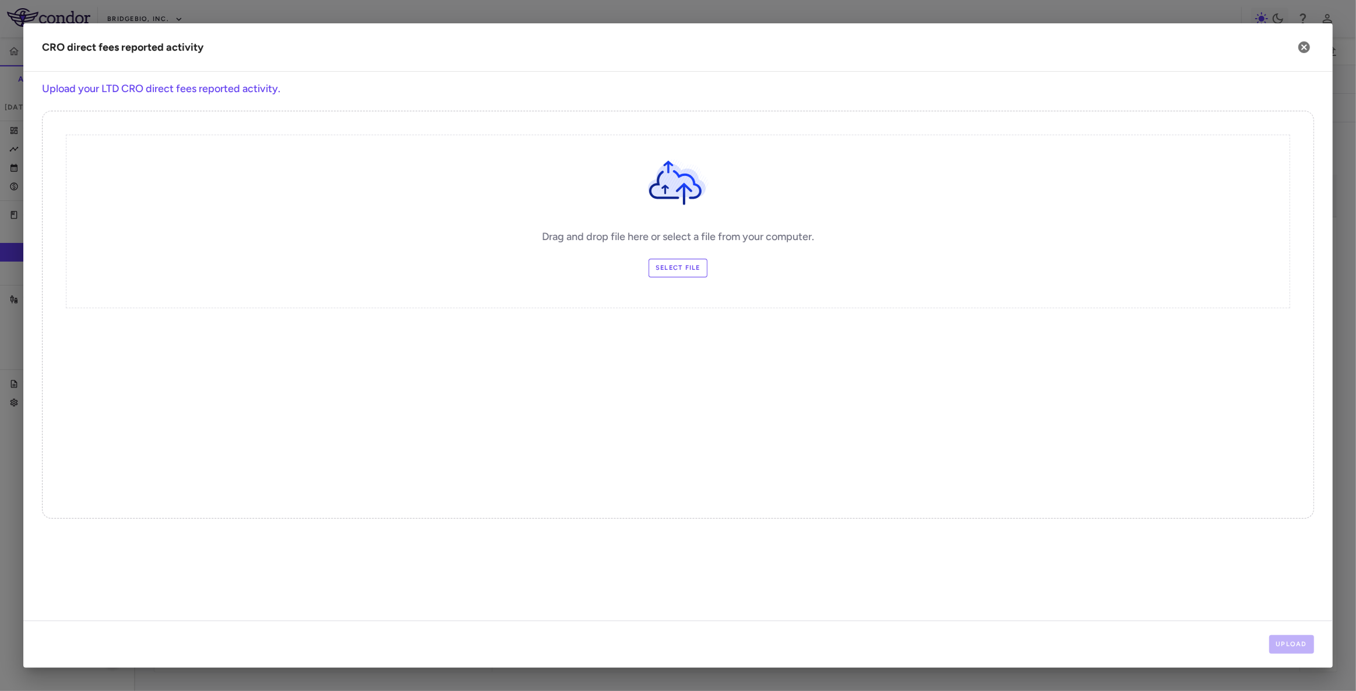
click at [674, 267] on label "Select file" at bounding box center [677, 268] width 59 height 19
click at [0, 0] on input "Select file" at bounding box center [0, 0] width 0 height 0
click at [1282, 639] on button "Upload" at bounding box center [1291, 644] width 45 height 19
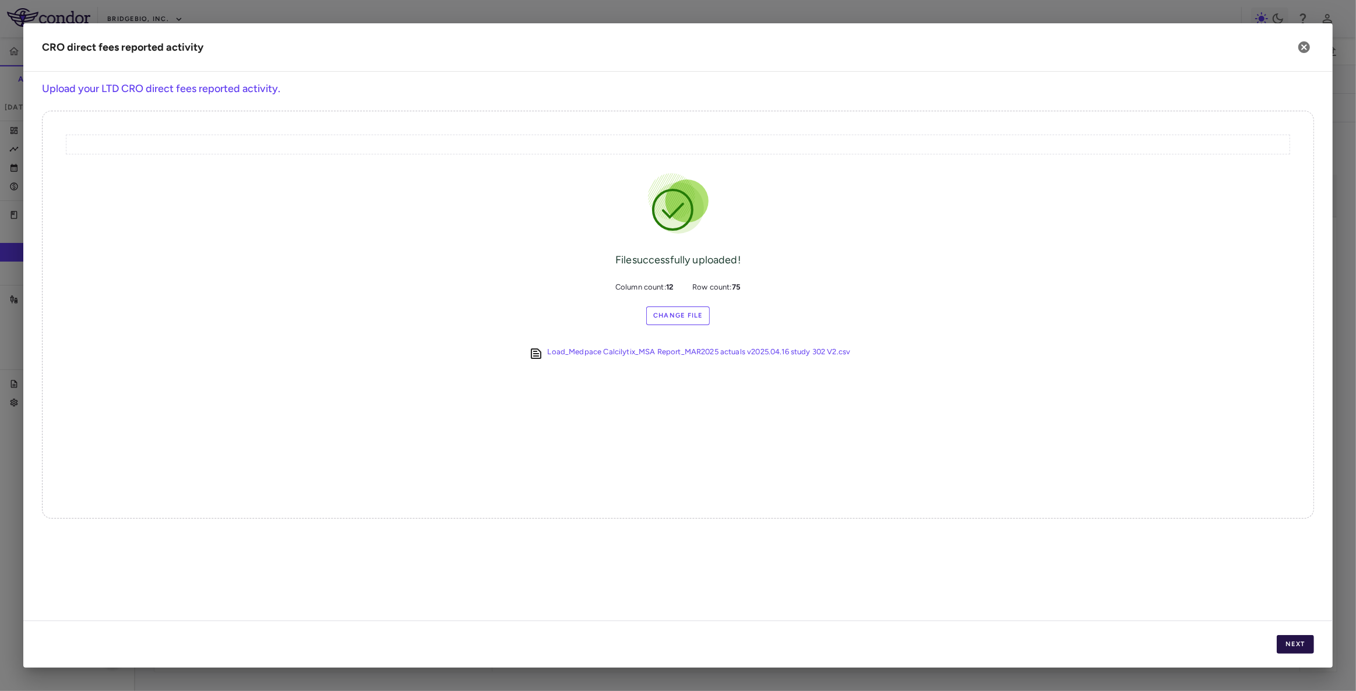
click at [1284, 645] on button "Next" at bounding box center [1295, 644] width 37 height 19
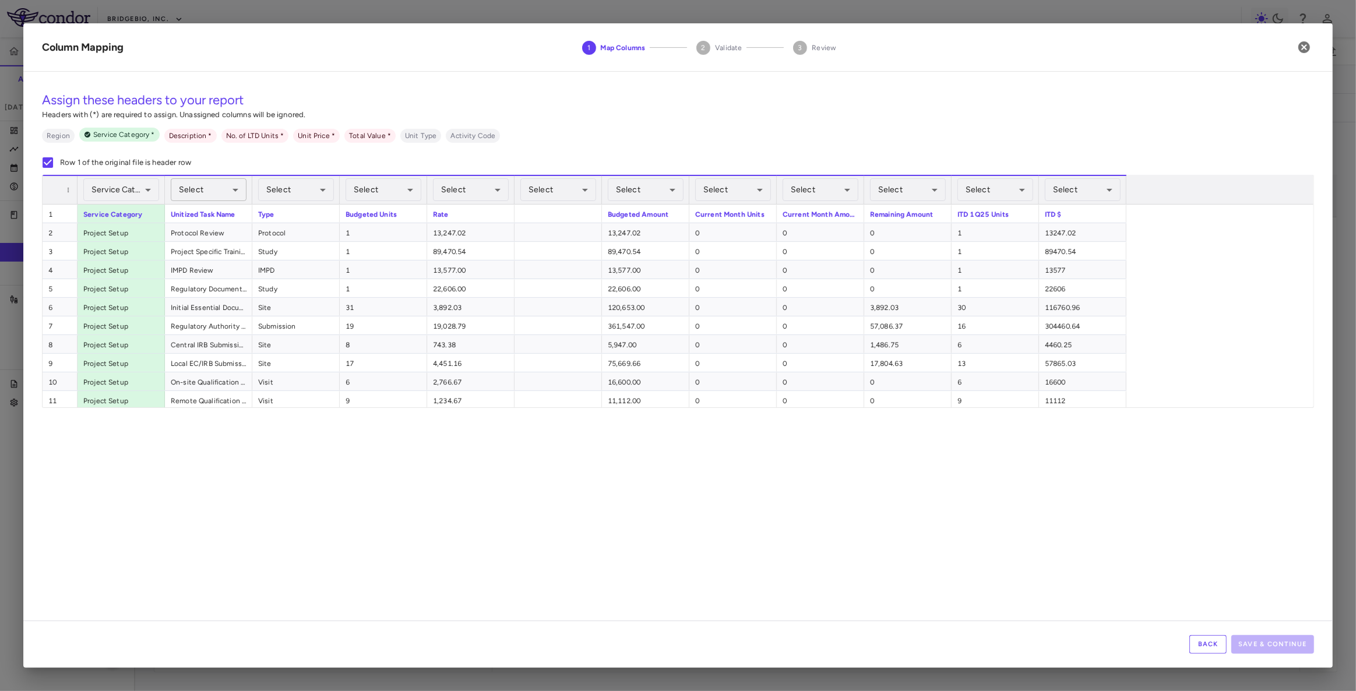
click at [220, 189] on body "Skip to sidebar Skip to main content BridgeBio, Inc. CLTX-305-302 Accruals Fore…" at bounding box center [678, 345] width 1356 height 691
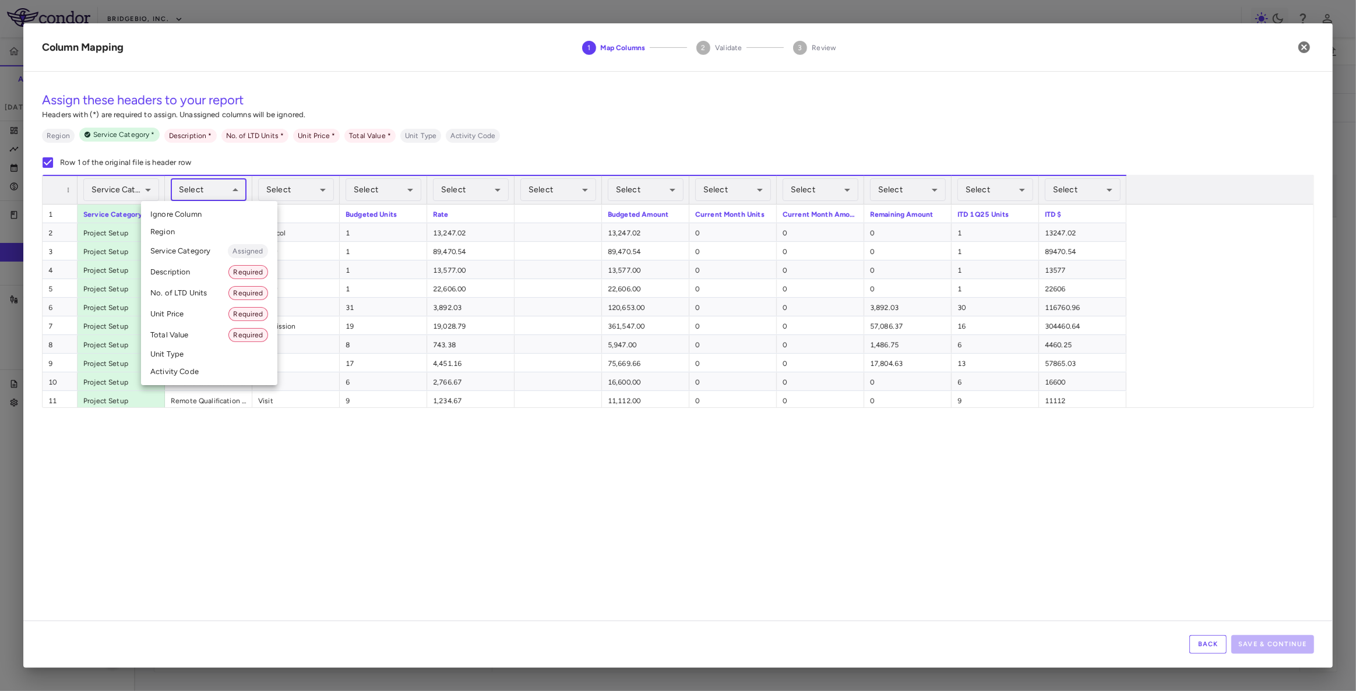
click at [200, 273] on li "Description Required" at bounding box center [209, 272] width 136 height 21
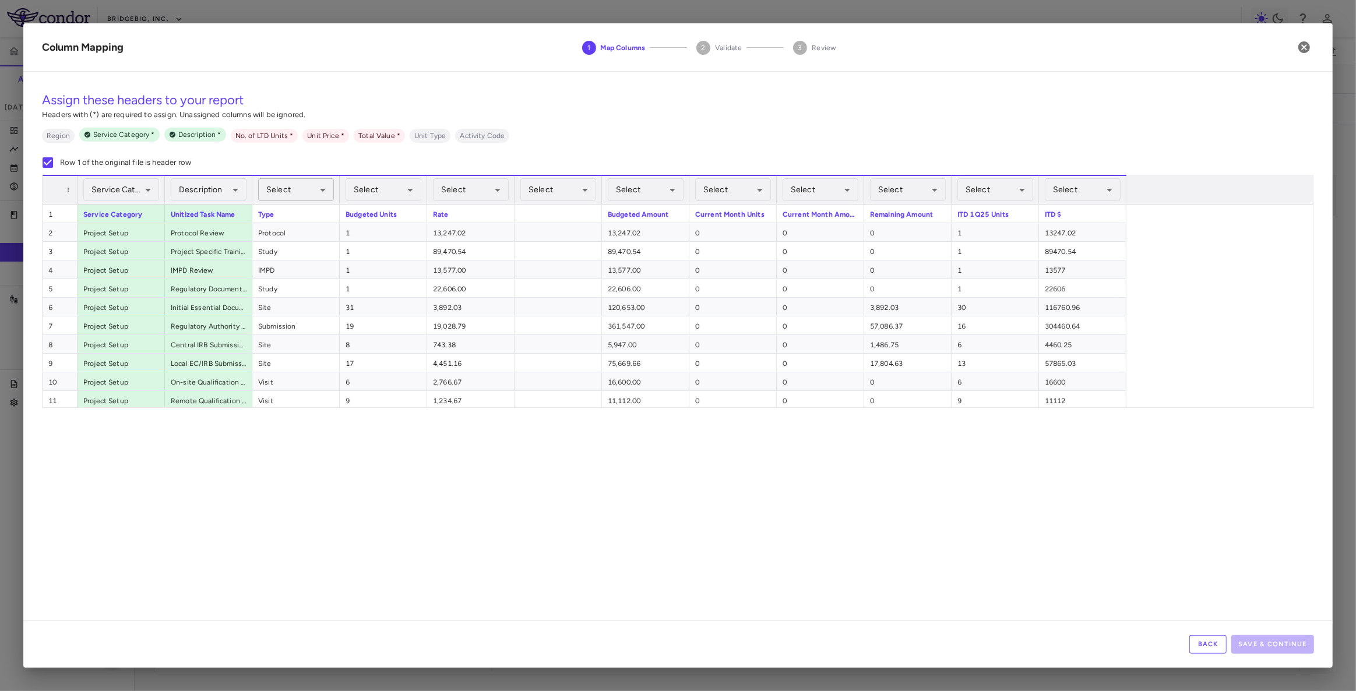
click at [292, 190] on body "Skip to sidebar Skip to main content BridgeBio, Inc. CLTX-305-302 Accruals Fore…" at bounding box center [678, 345] width 1356 height 691
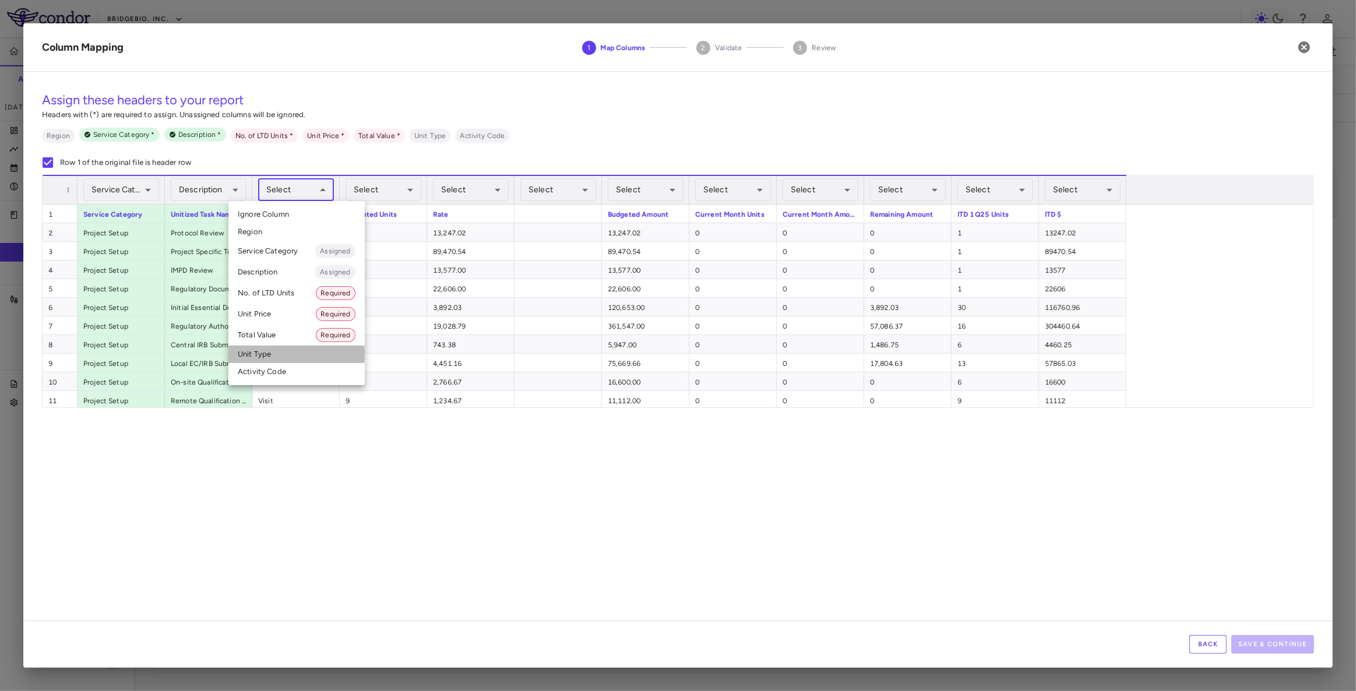
click at [269, 354] on li "Unit Type" at bounding box center [296, 354] width 136 height 17
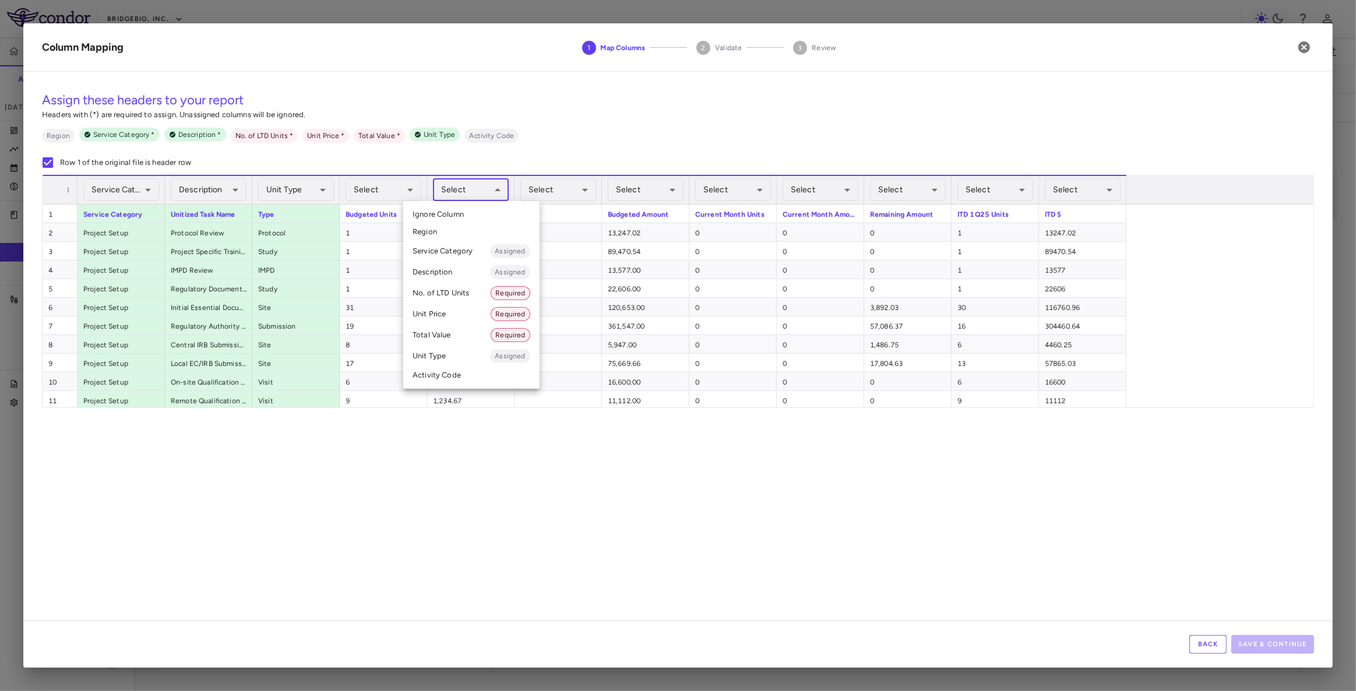
click at [462, 190] on body "Skip to sidebar Skip to main content BridgeBio, Inc. CLTX-305-302 Accruals Fore…" at bounding box center [678, 345] width 1356 height 691
click at [452, 315] on li "Unit Price Required" at bounding box center [471, 314] width 136 height 21
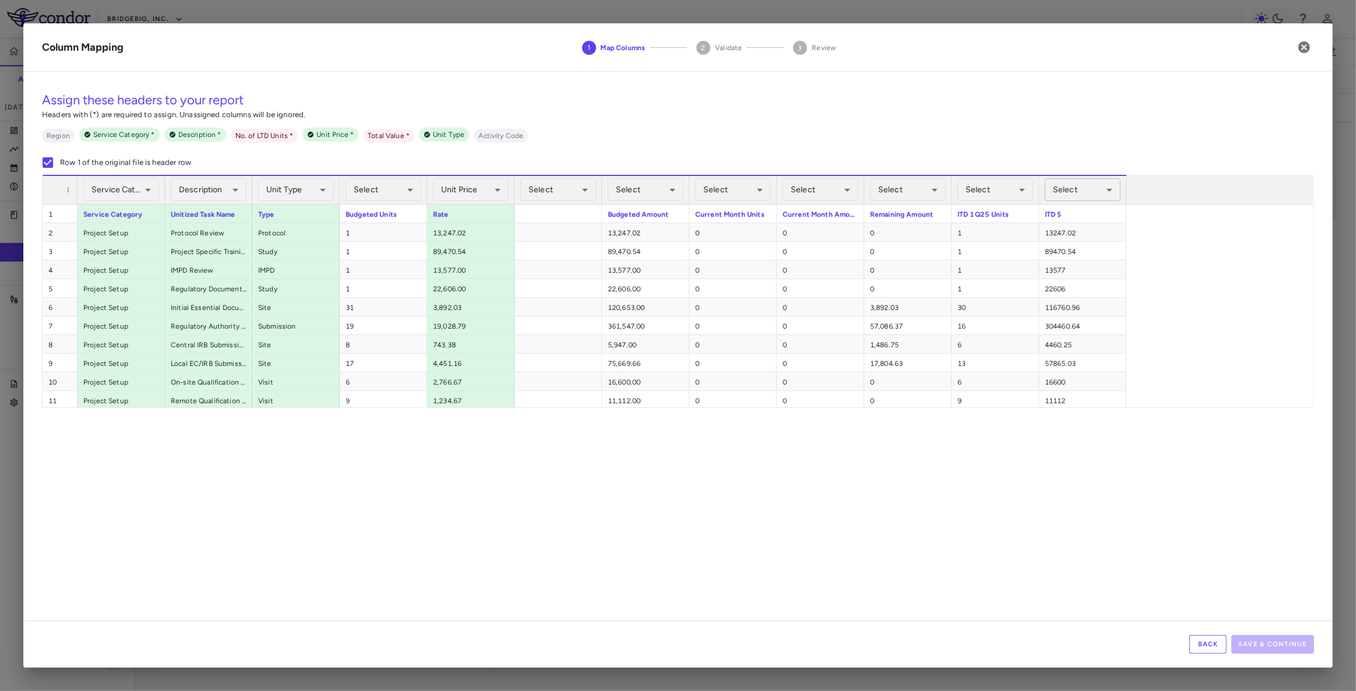
click at [1067, 195] on body "Skip to sidebar Skip to main content BridgeBio, Inc. CLTX-305-302 Accruals Fore…" at bounding box center [678, 345] width 1356 height 691
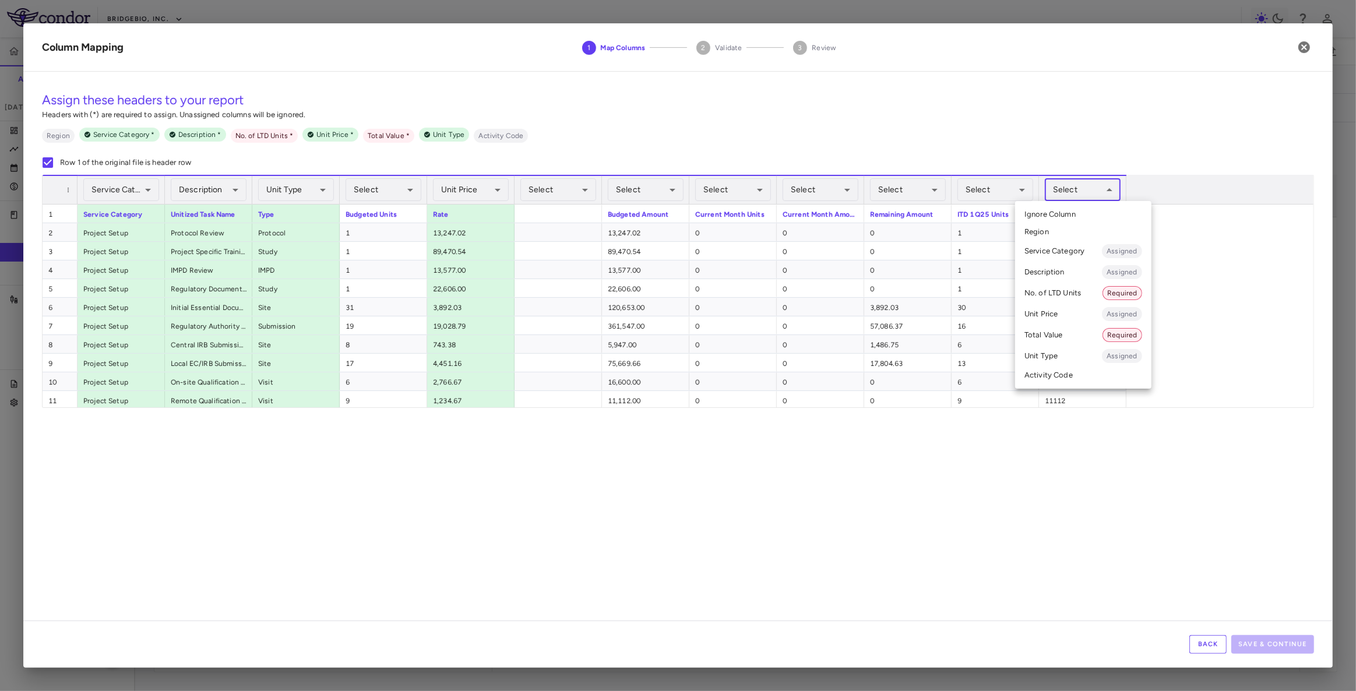
click at [1053, 332] on li "Total Value Required" at bounding box center [1083, 335] width 136 height 21
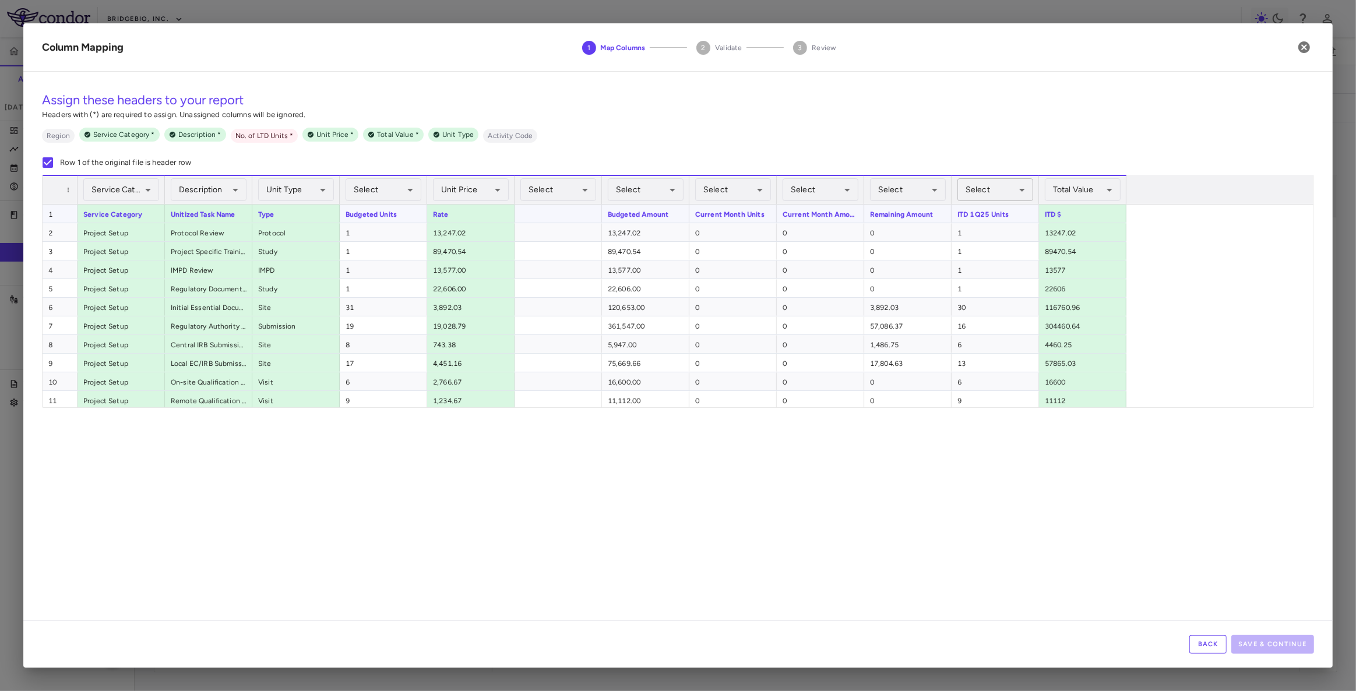
click at [1014, 195] on body "Skip to sidebar Skip to main content BridgeBio, Inc. CLTX-305-302 Accruals Fore…" at bounding box center [678, 345] width 1356 height 691
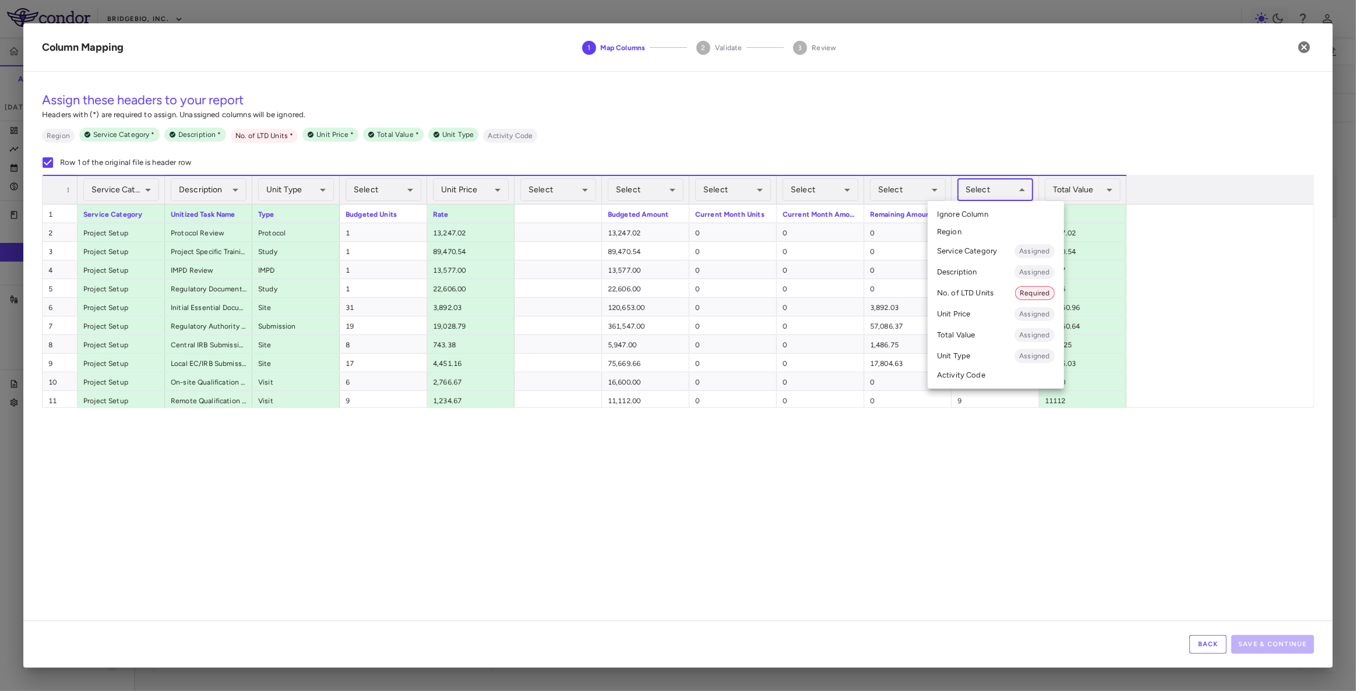
click at [978, 294] on li "No. of LTD Units Required" at bounding box center [996, 293] width 136 height 21
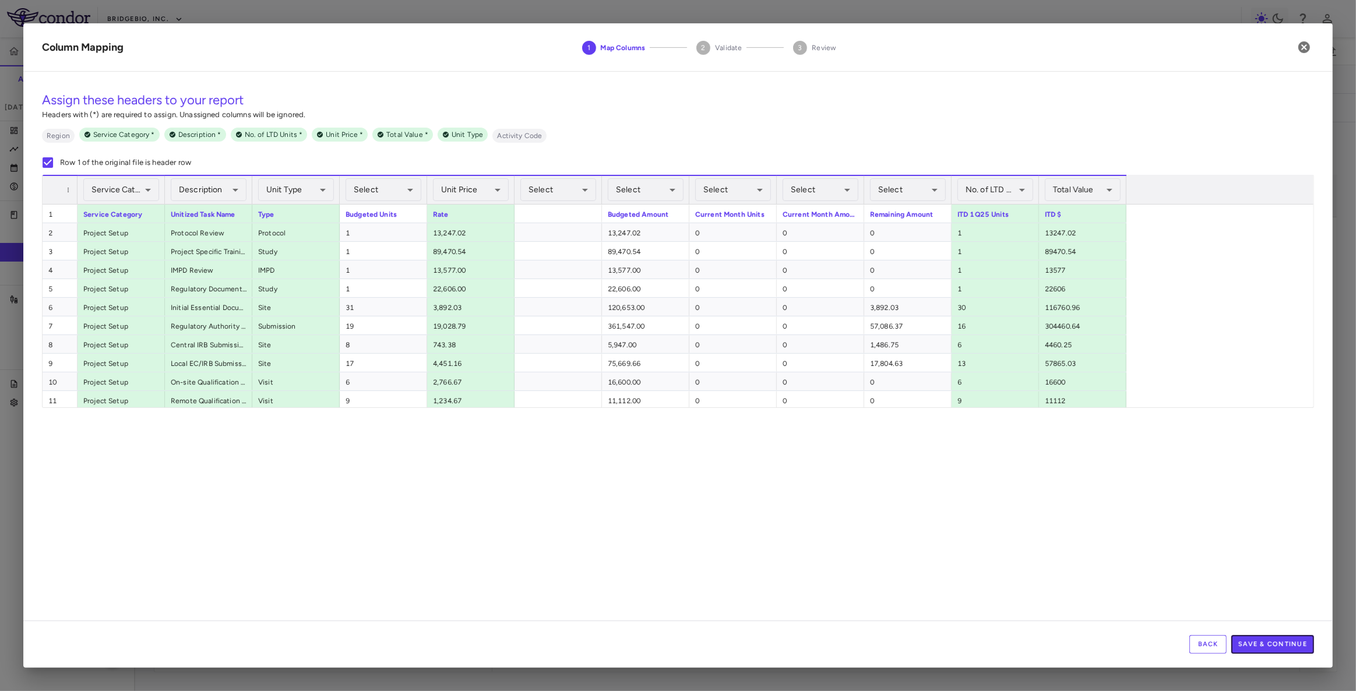
click at [1260, 644] on button "Save & Continue" at bounding box center [1272, 644] width 83 height 19
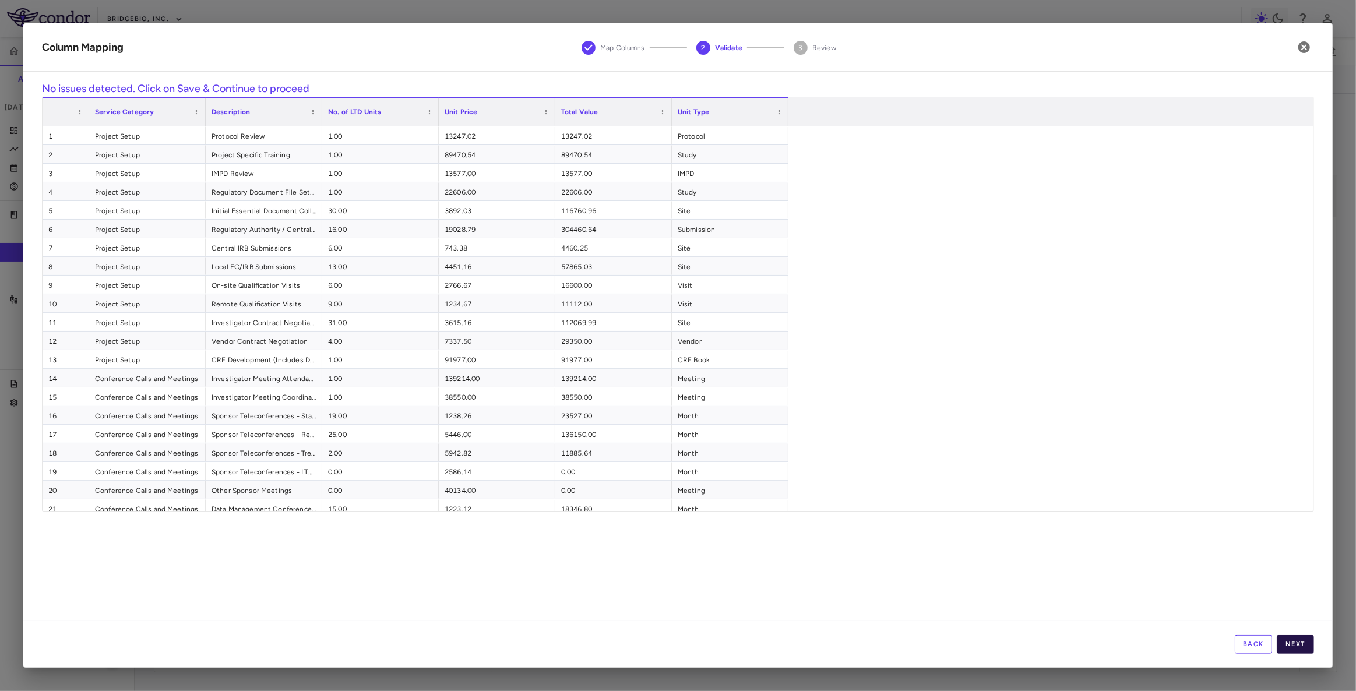
click at [1306, 647] on button "Next" at bounding box center [1295, 644] width 37 height 19
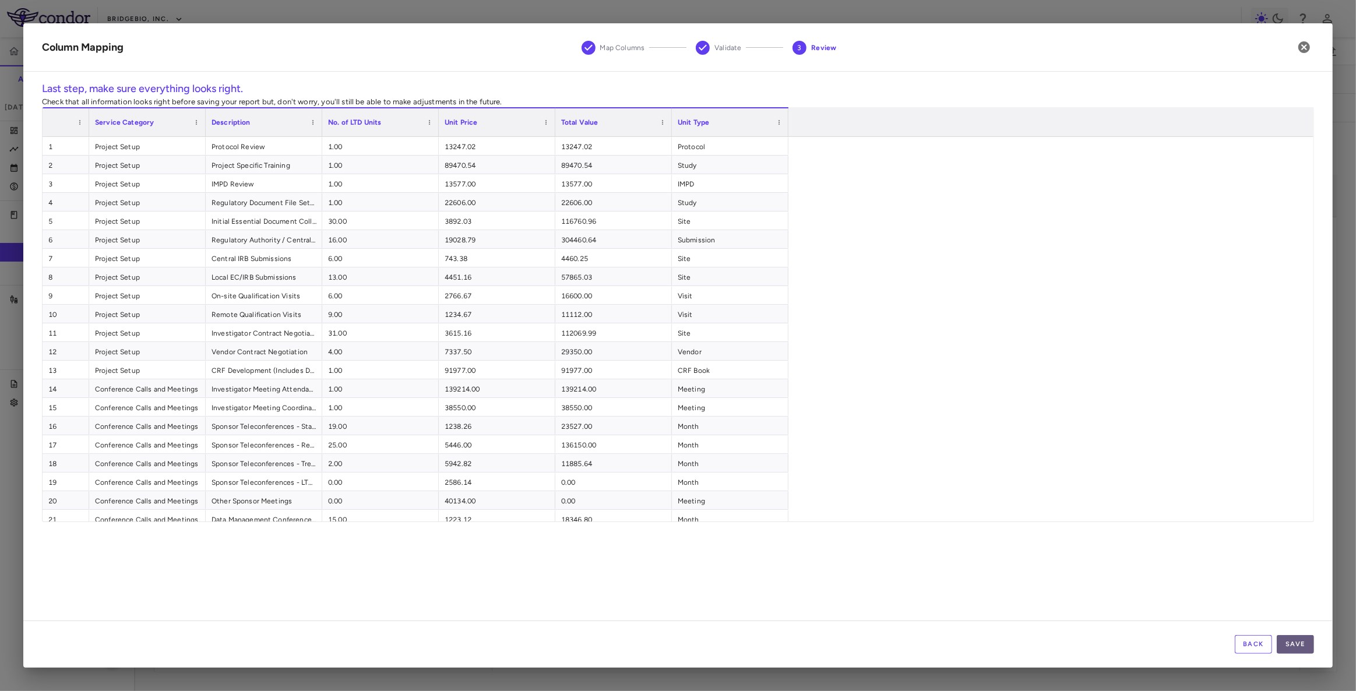
click at [1302, 646] on button "Save" at bounding box center [1295, 644] width 37 height 19
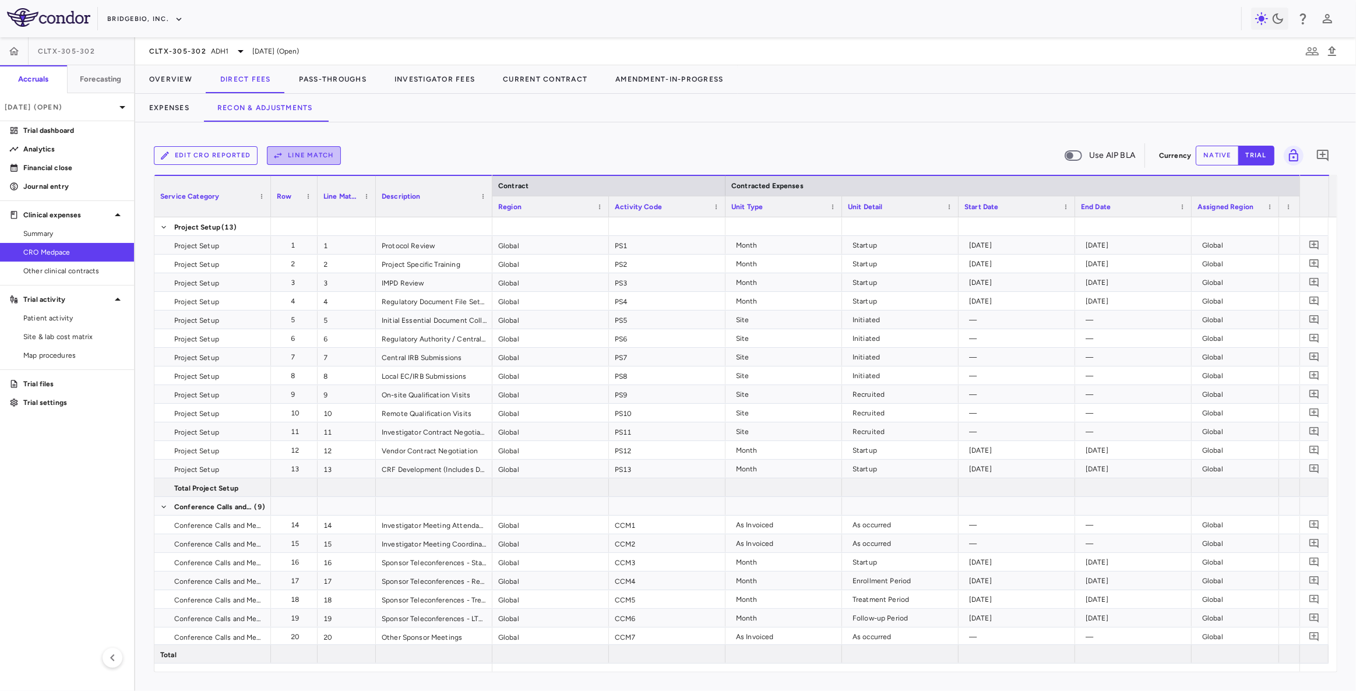
click at [316, 158] on button "Line Match" at bounding box center [304, 155] width 74 height 19
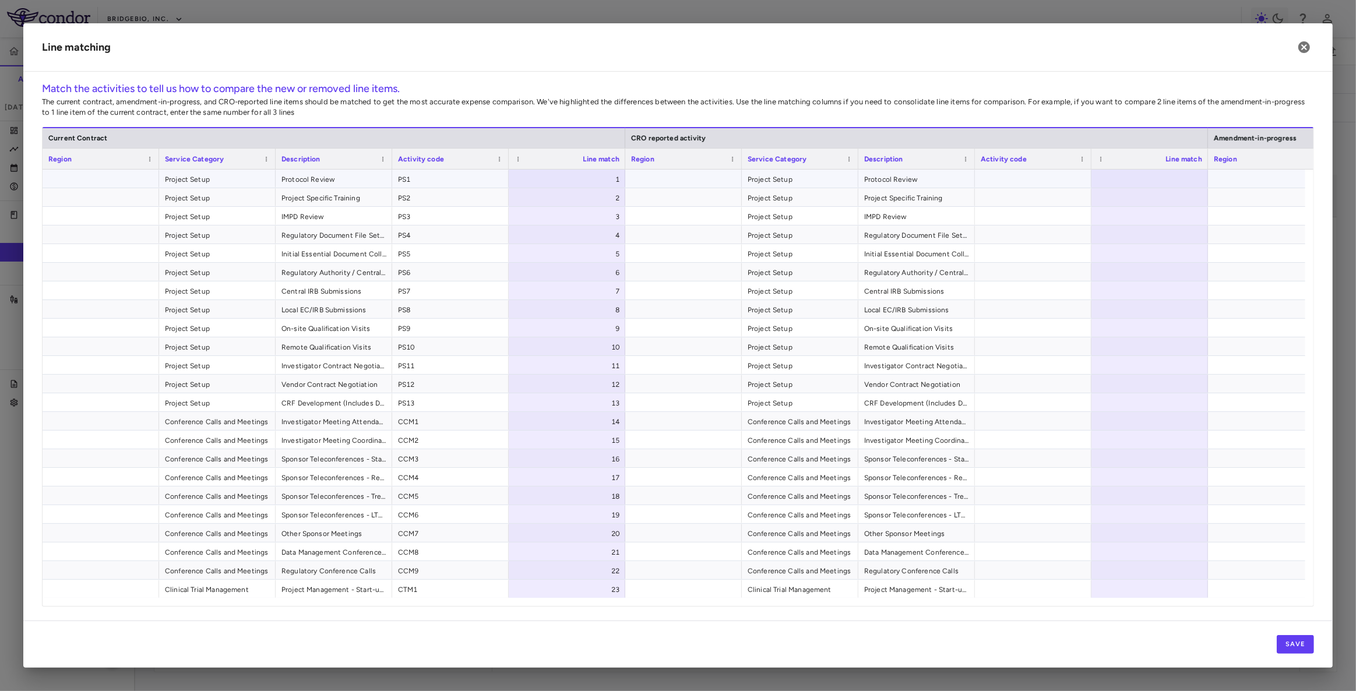
click at [1140, 181] on div at bounding box center [1149, 179] width 117 height 18
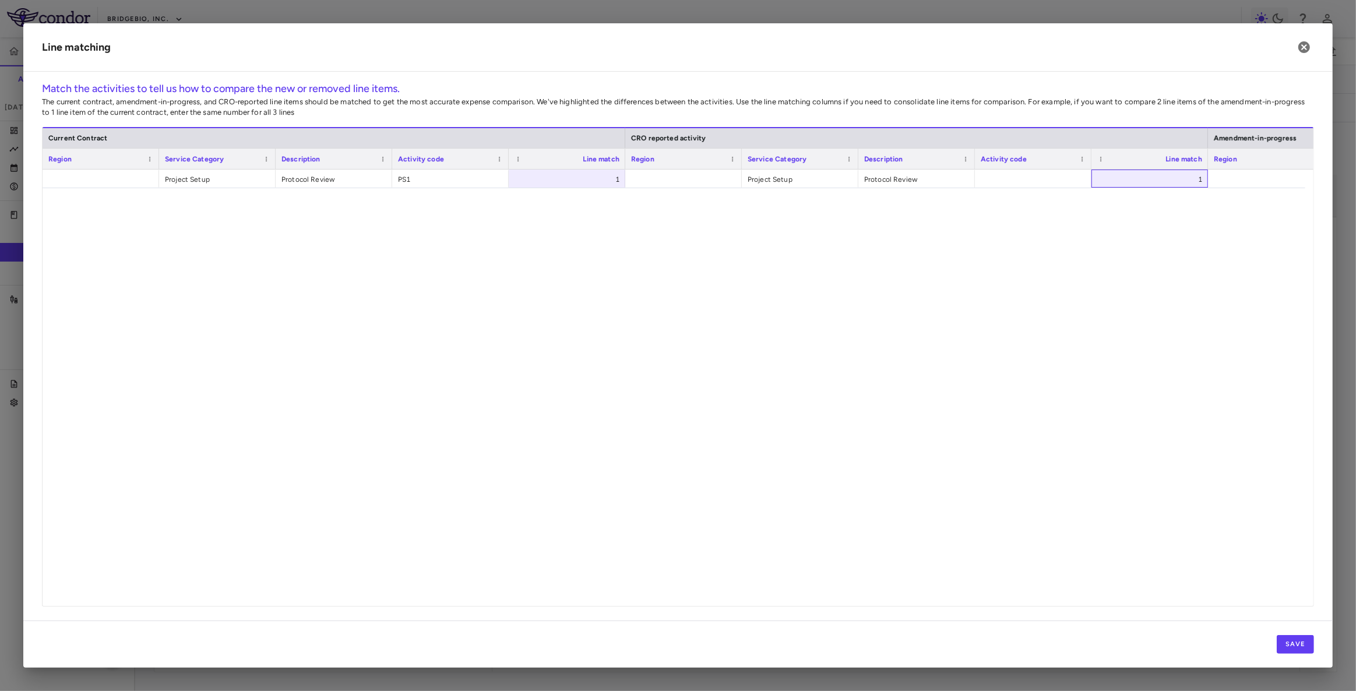
scroll to position [951, 0]
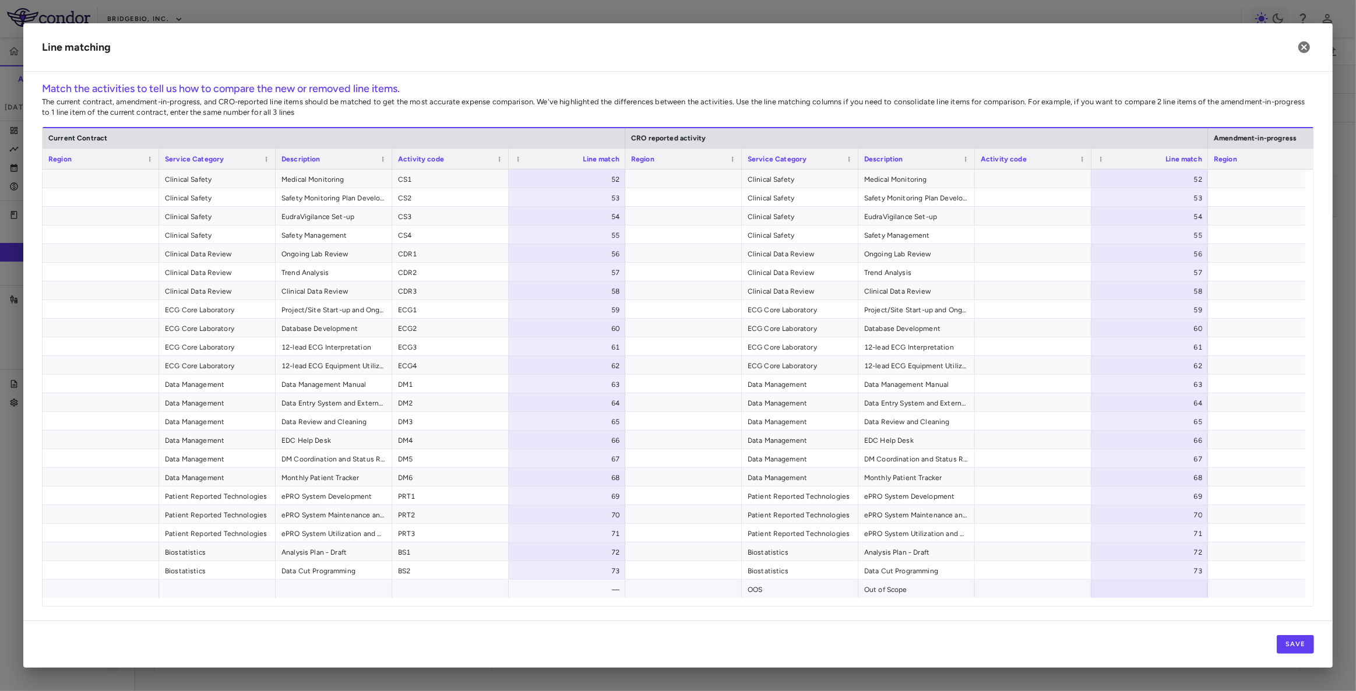
click at [1159, 593] on div at bounding box center [1149, 589] width 117 height 18
type input "**"
click at [1243, 587] on div at bounding box center [1266, 589] width 117 height 18
click at [1297, 648] on button "Save" at bounding box center [1295, 644] width 37 height 19
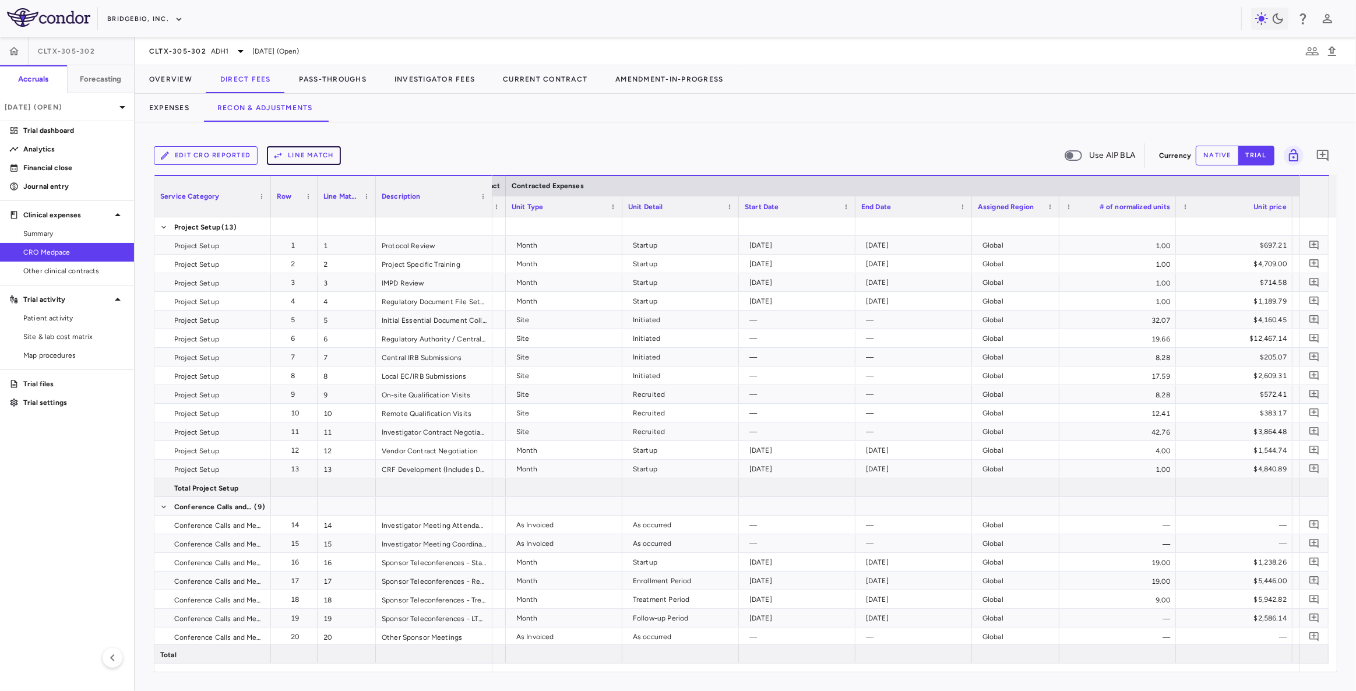
scroll to position [0, 310]
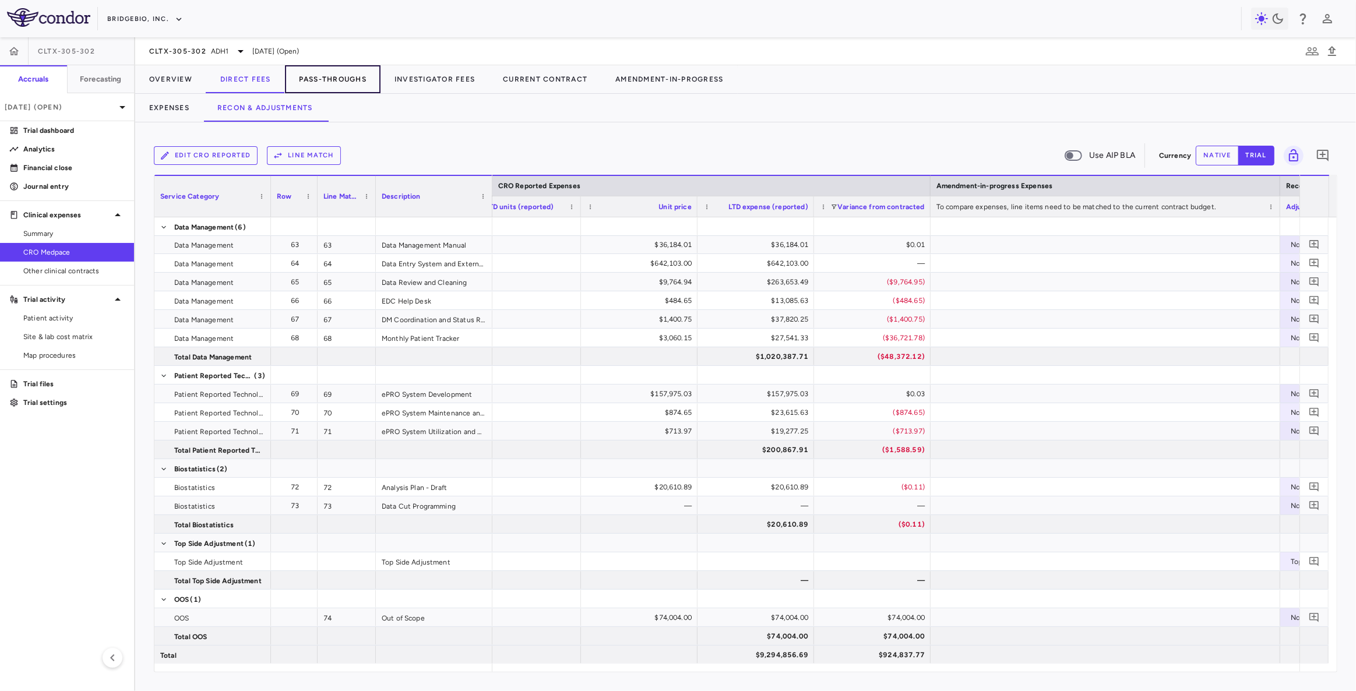
click at [338, 76] on button "Pass-Throughs" at bounding box center [333, 79] width 96 height 28
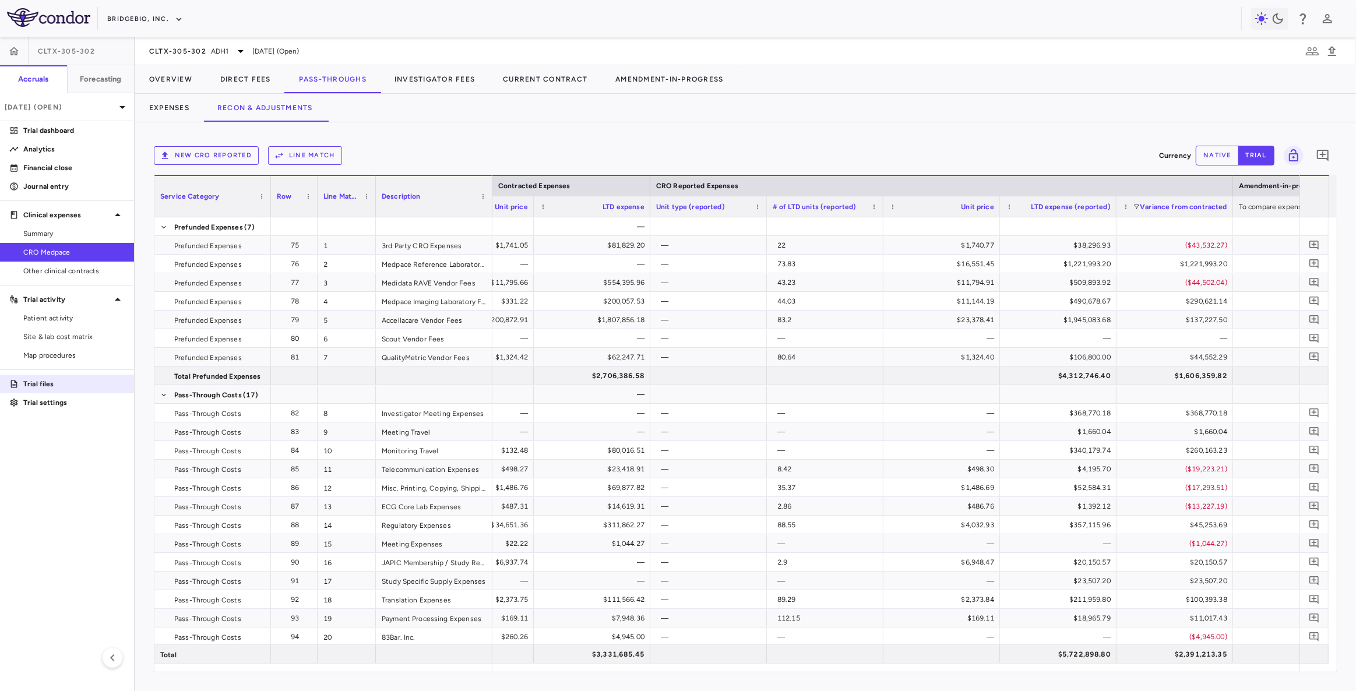
click at [54, 386] on p "Trial files" at bounding box center [73, 384] width 101 height 10
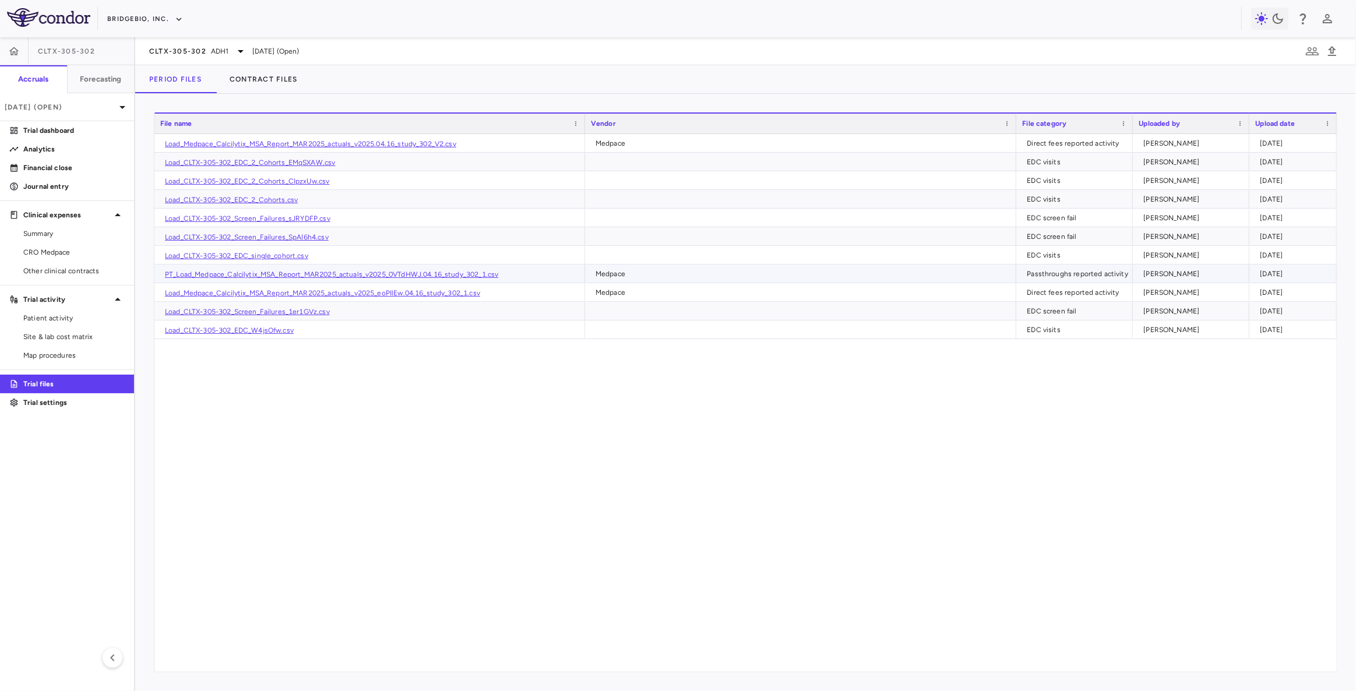
click at [429, 272] on link "PT_Load_Medpace_Calcilytix_MSA_Report_MAR2025_actuals_v2025_0VTdHWJ.04.16_study…" at bounding box center [331, 274] width 333 height 8
drag, startPoint x: 62, startPoint y: 258, endPoint x: 266, endPoint y: 107, distance: 253.7
click at [62, 258] on link "CRO Medpace" at bounding box center [67, 252] width 134 height 17
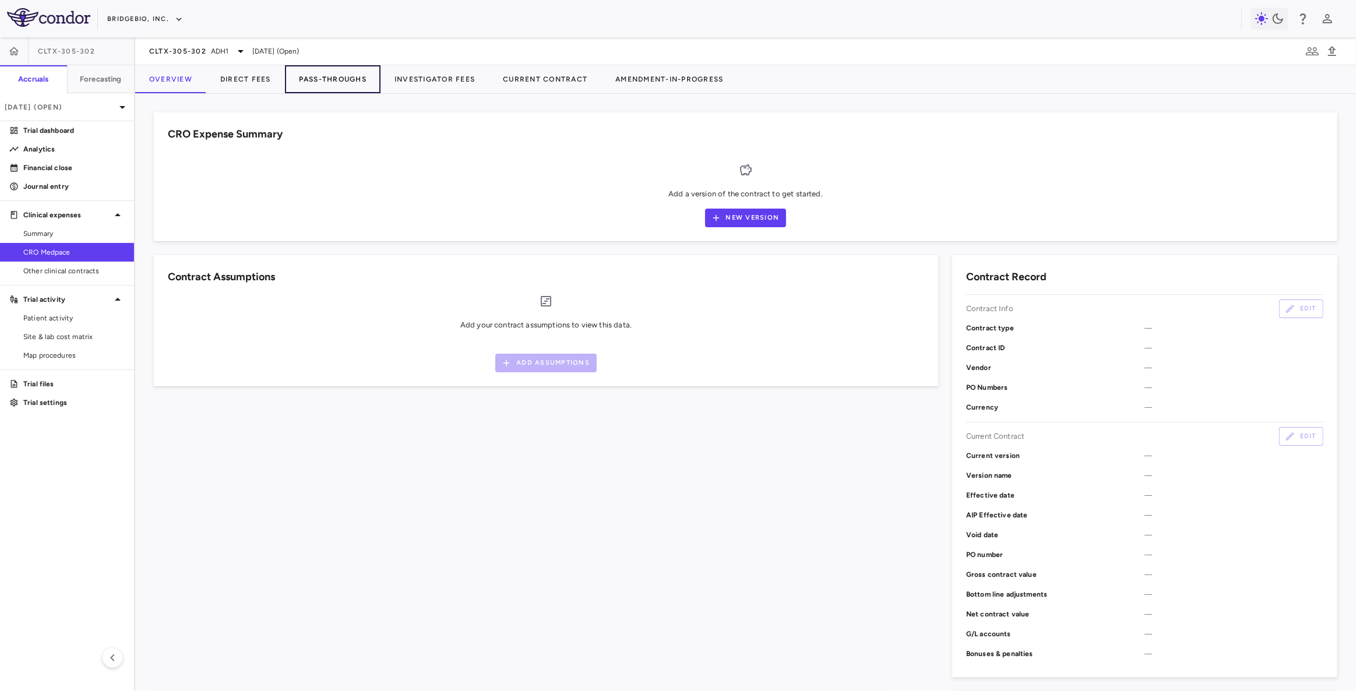
click at [333, 79] on button "Pass-Throughs" at bounding box center [333, 79] width 96 height 28
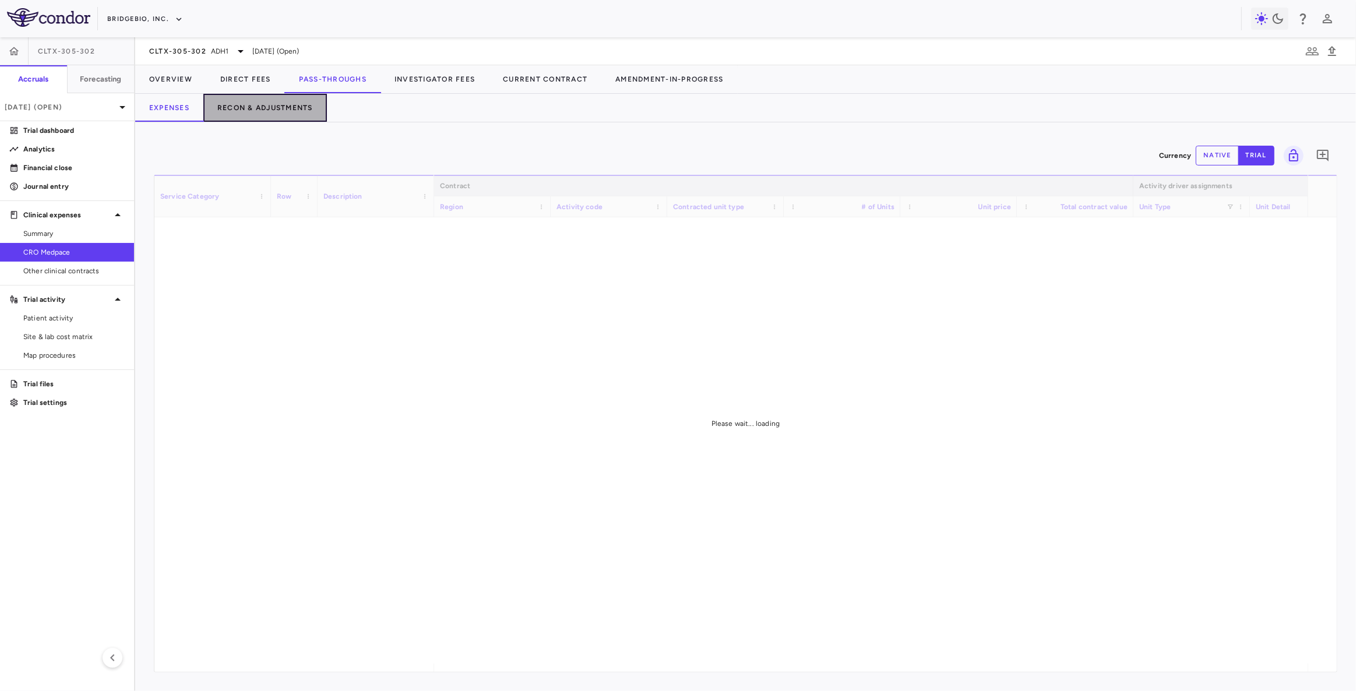
click at [273, 111] on button "Recon & Adjustments" at bounding box center [265, 108] width 124 height 28
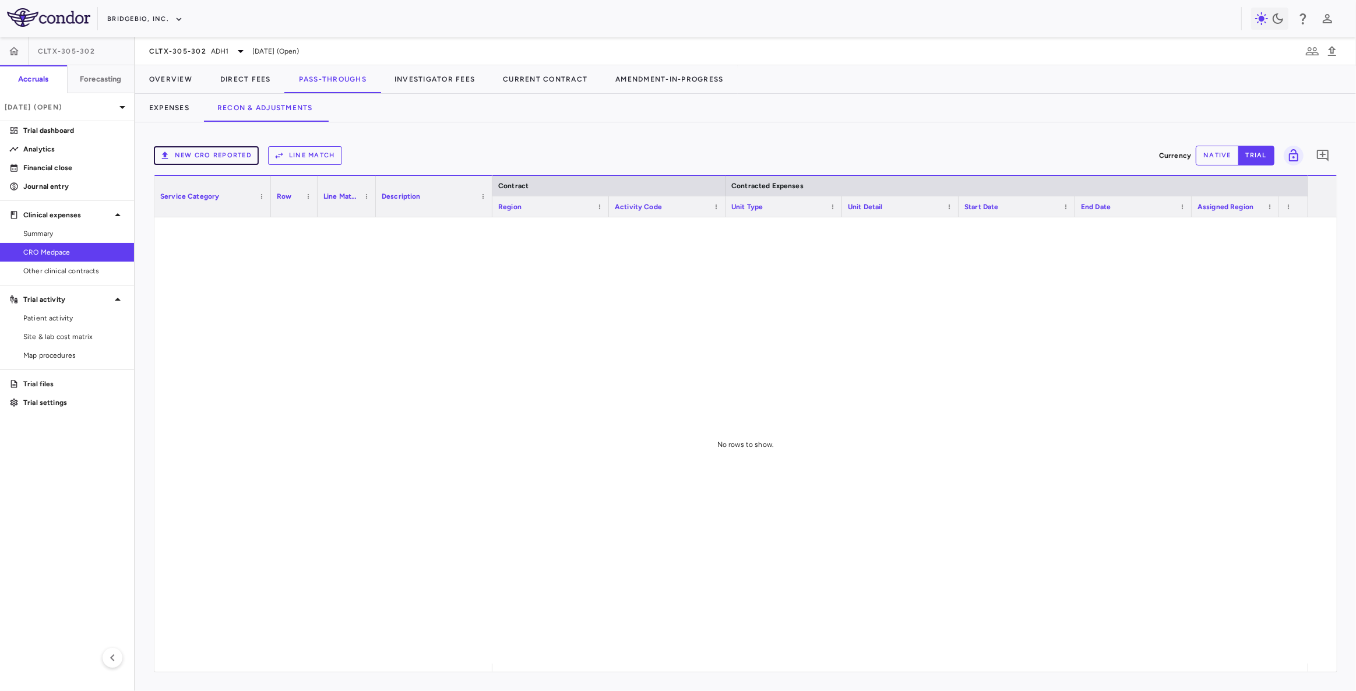
click at [227, 157] on button "New CRO reported" at bounding box center [206, 155] width 105 height 19
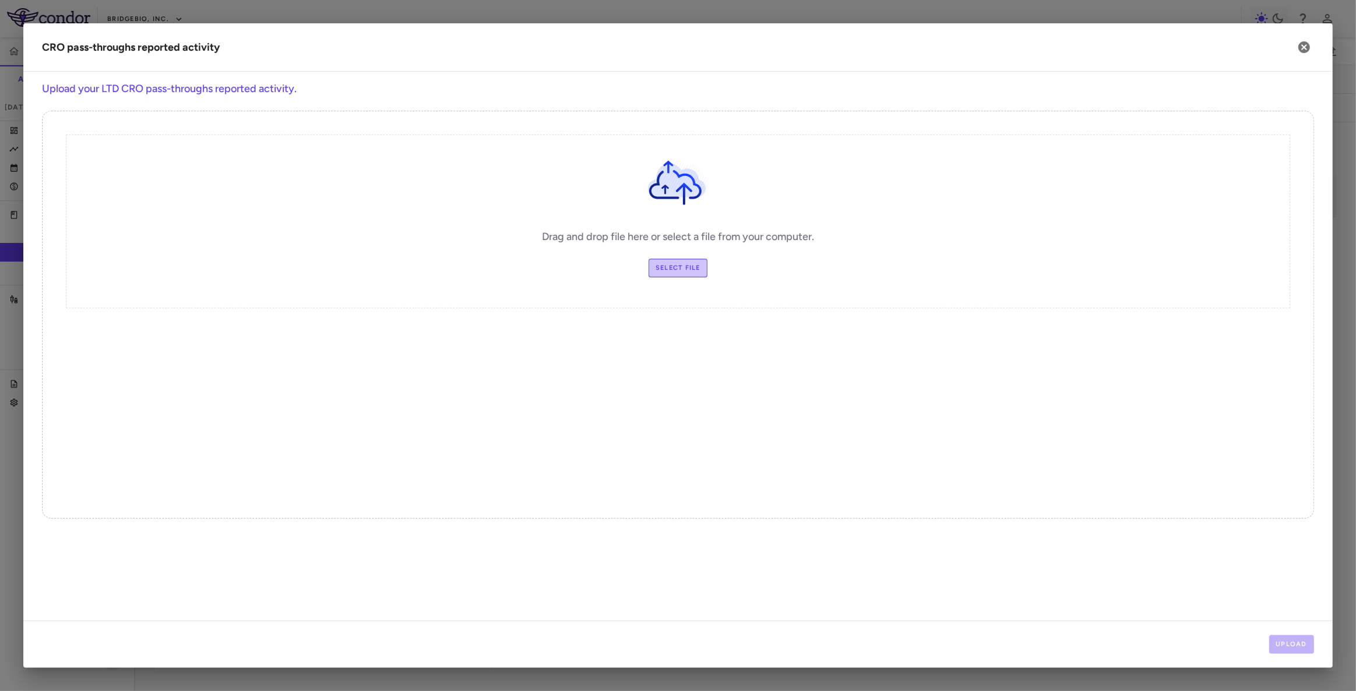
click at [683, 272] on label "Select file" at bounding box center [677, 268] width 59 height 19
click at [0, 0] on input "Select file" at bounding box center [0, 0] width 0 height 0
click at [1302, 47] on icon "button" at bounding box center [1304, 47] width 12 height 12
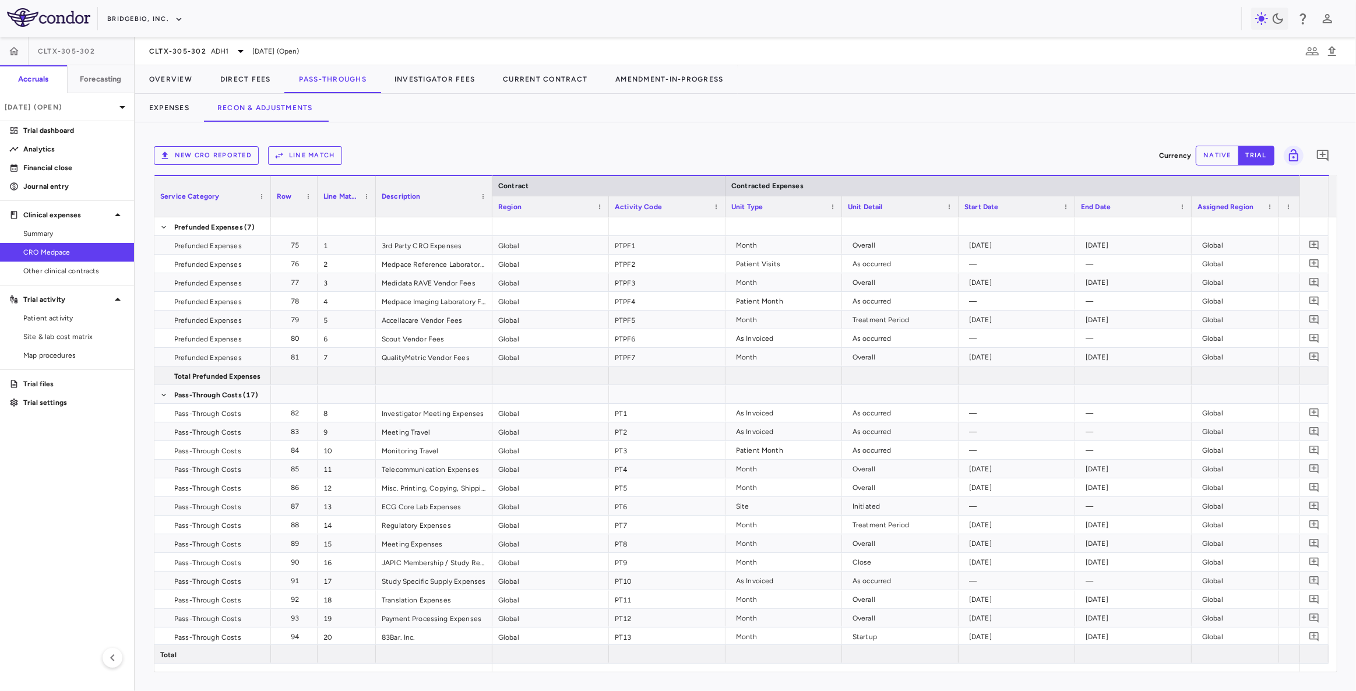
click at [301, 150] on button "Line Match" at bounding box center [305, 155] width 74 height 19
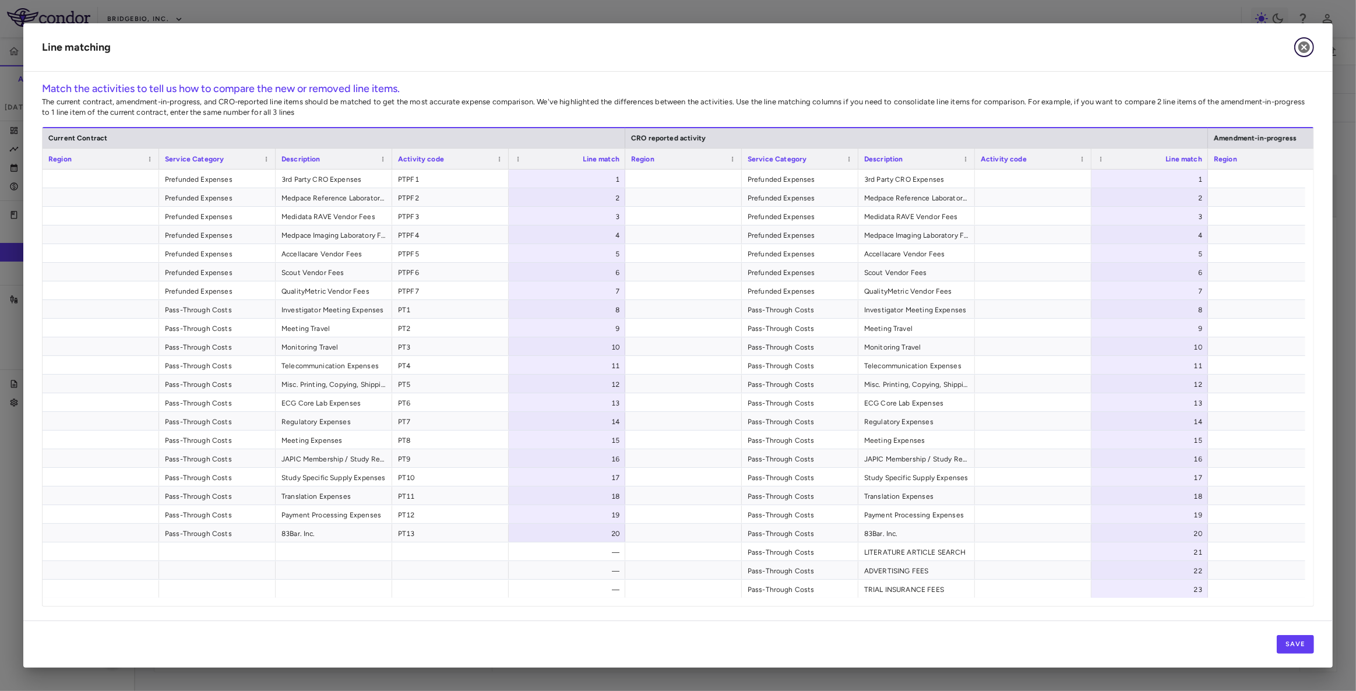
click at [1303, 47] on icon "button" at bounding box center [1304, 47] width 14 height 14
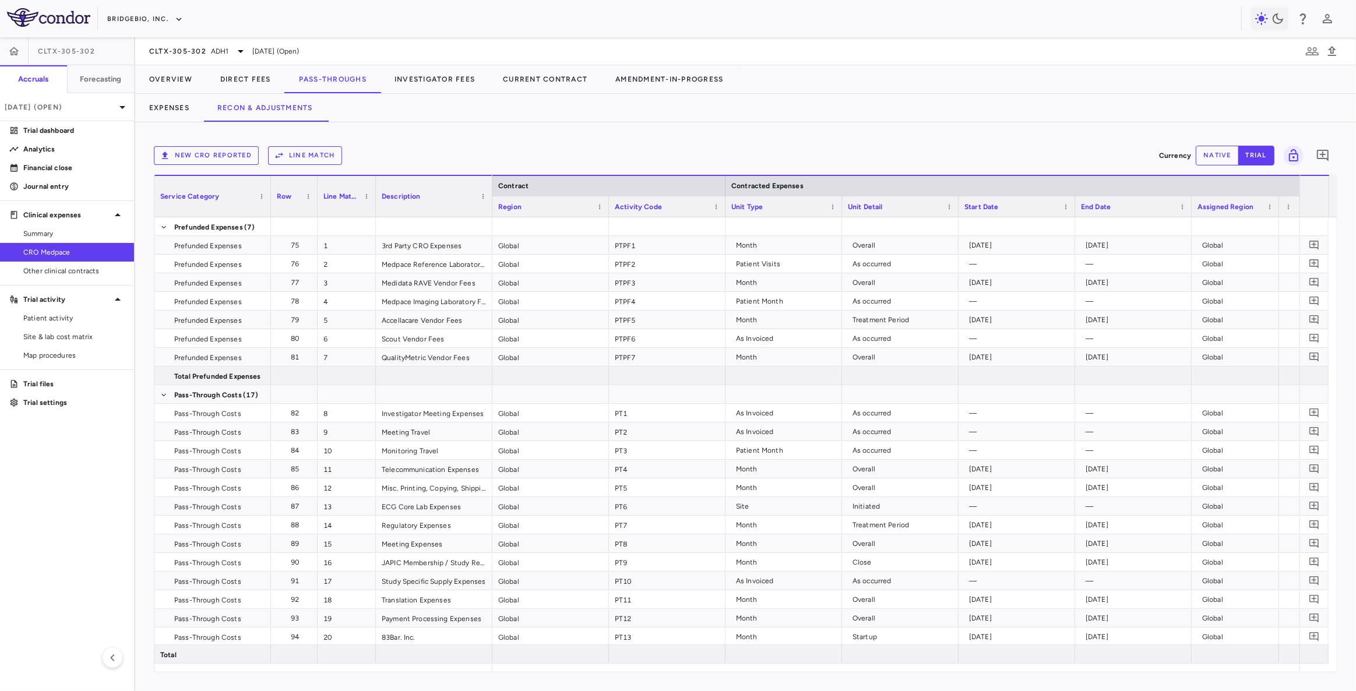
click at [242, 156] on button "New CRO reported" at bounding box center [206, 155] width 105 height 19
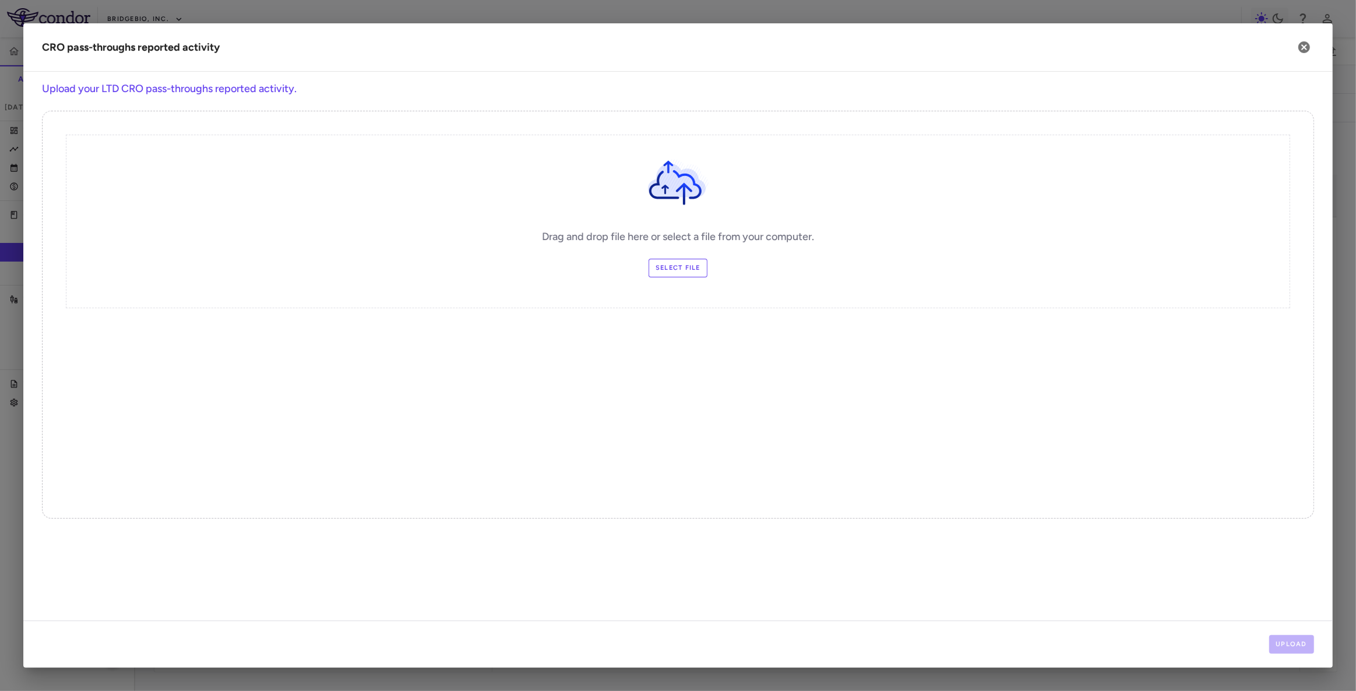
click at [686, 270] on label "Select file" at bounding box center [677, 268] width 59 height 19
click at [0, 0] on input "Select file" at bounding box center [0, 0] width 0 height 0
click at [1292, 644] on button "Upload" at bounding box center [1291, 644] width 45 height 19
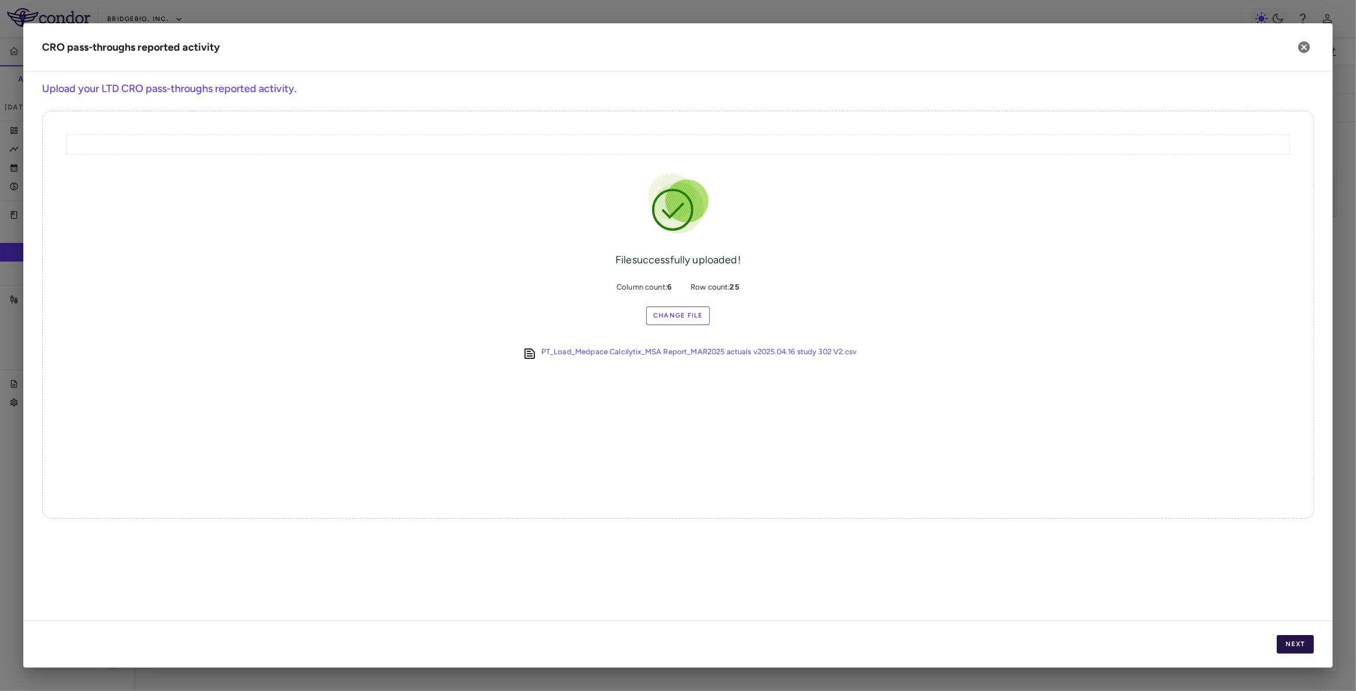
click at [1291, 643] on button "Next" at bounding box center [1295, 644] width 37 height 19
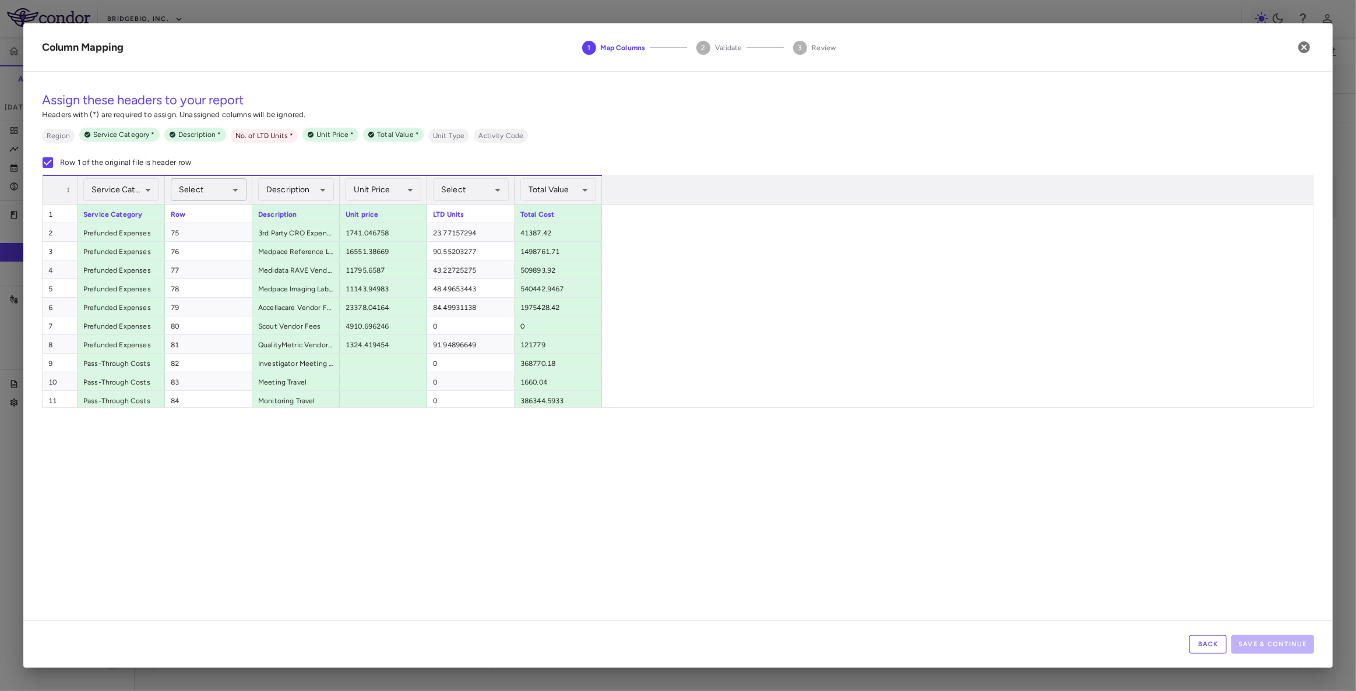
click at [206, 186] on body "Skip to sidebar Skip to main content BridgeBio, Inc. CLTX-305-302 Accruals Fore…" at bounding box center [678, 345] width 1356 height 691
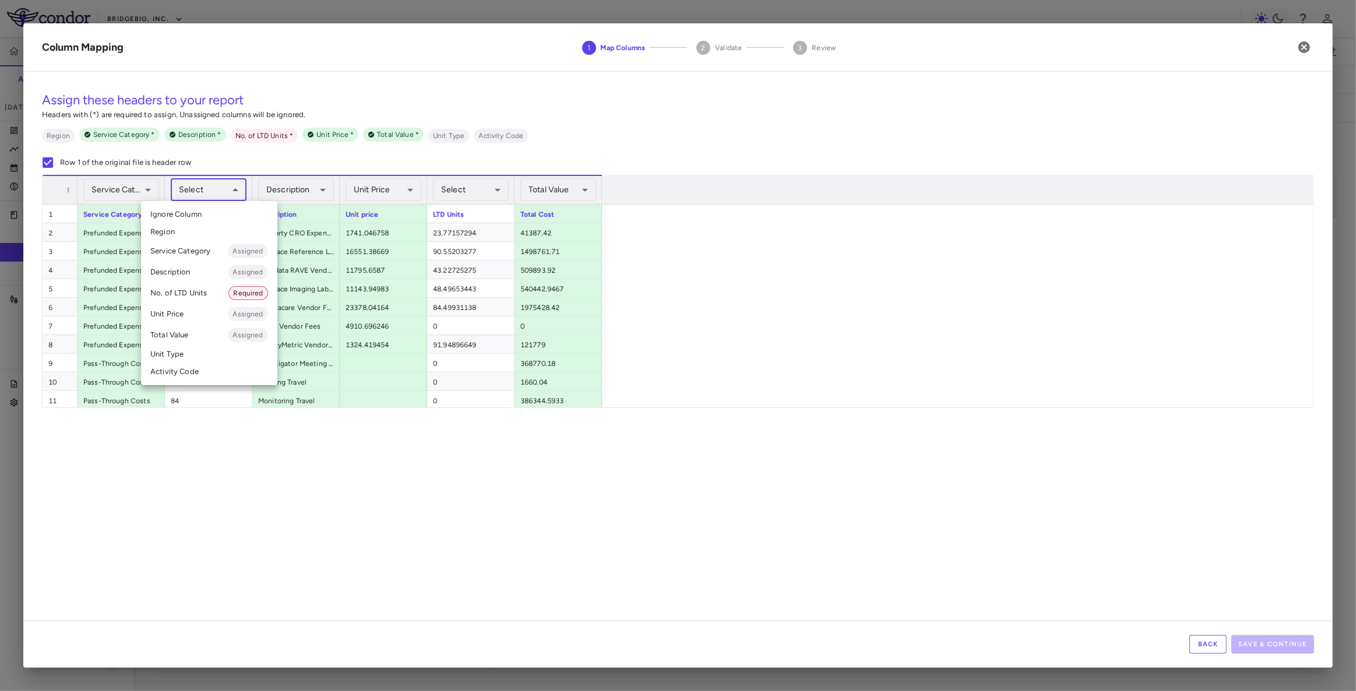
click at [351, 163] on div at bounding box center [678, 345] width 1356 height 691
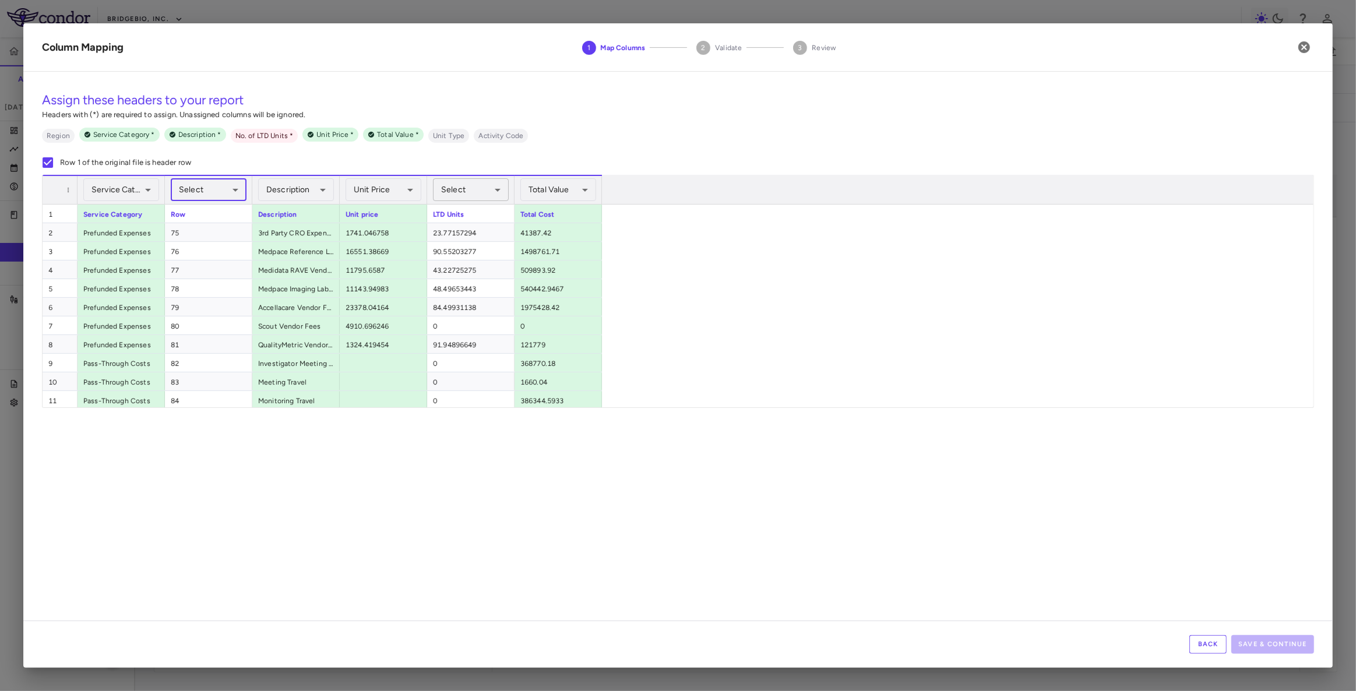
click at [495, 189] on body "Skip to sidebar Skip to main content BridgeBio, Inc. CLTX-305-302 Accruals Fore…" at bounding box center [678, 345] width 1356 height 691
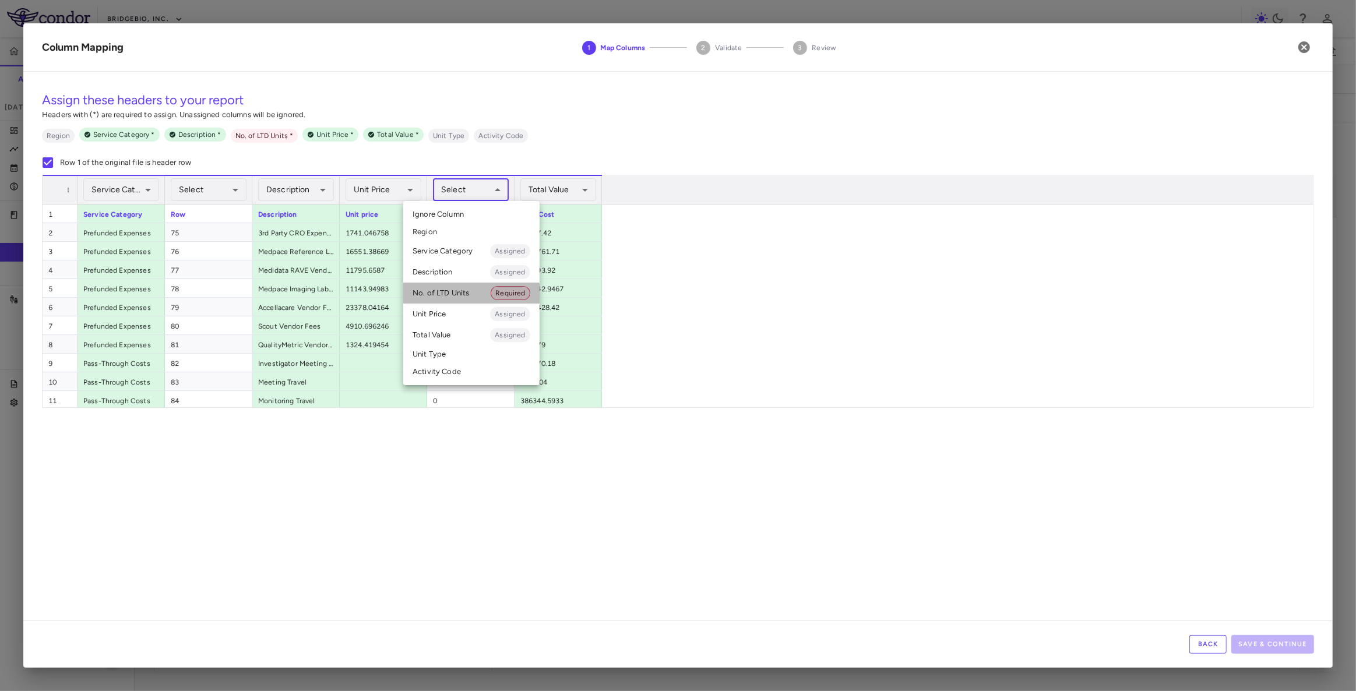
click at [466, 294] on li "No. of LTD Units Required" at bounding box center [471, 293] width 136 height 21
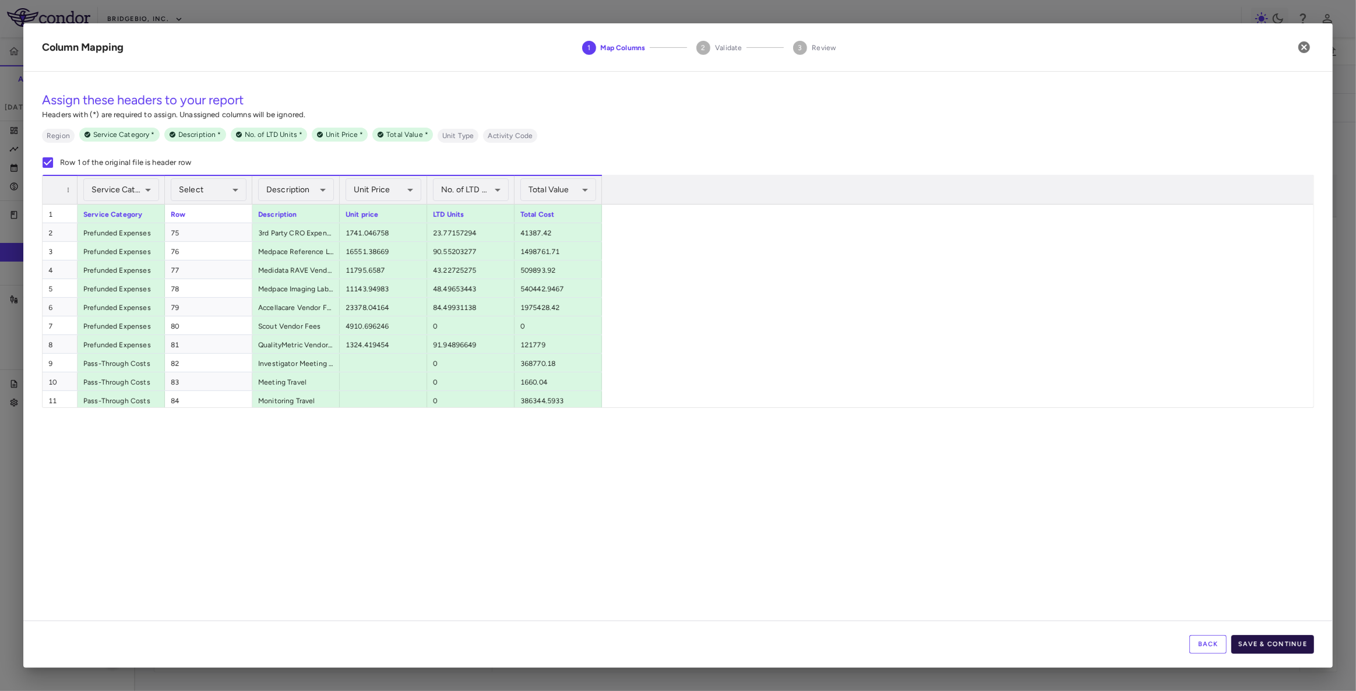
click at [1263, 641] on button "Save & Continue" at bounding box center [1272, 644] width 83 height 19
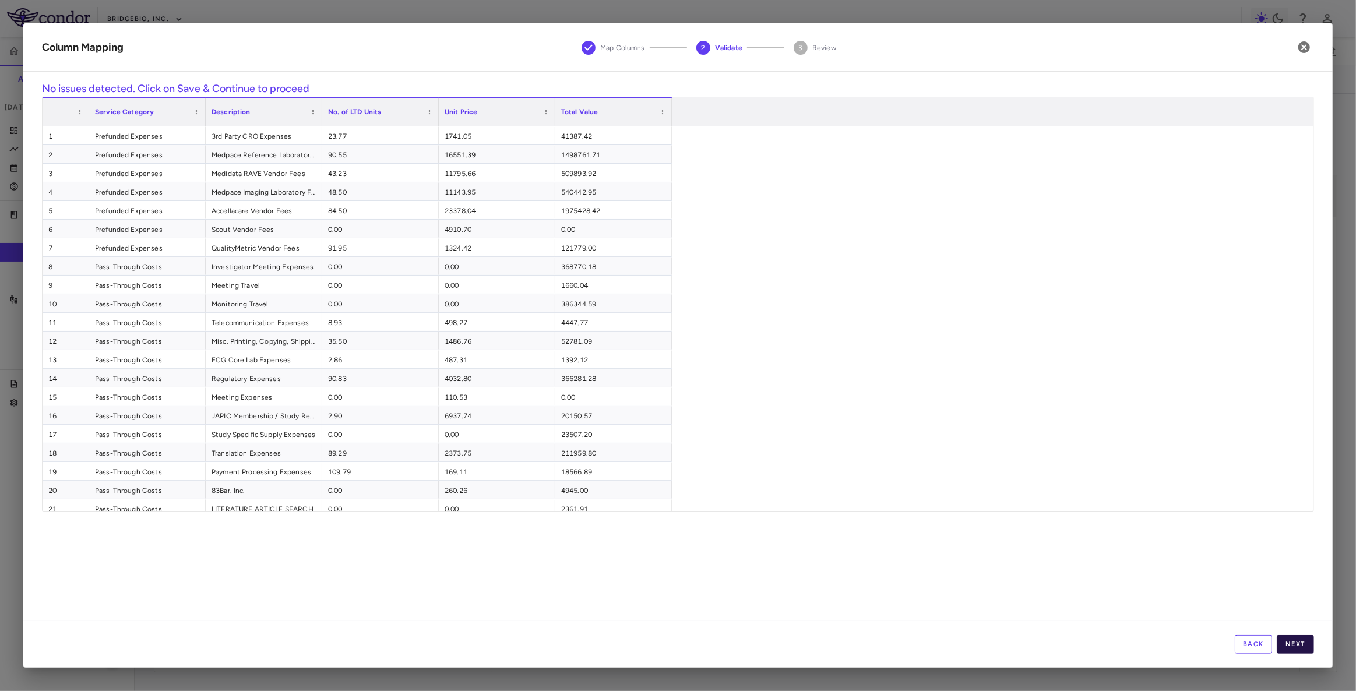
click at [1298, 643] on button "Next" at bounding box center [1295, 644] width 37 height 19
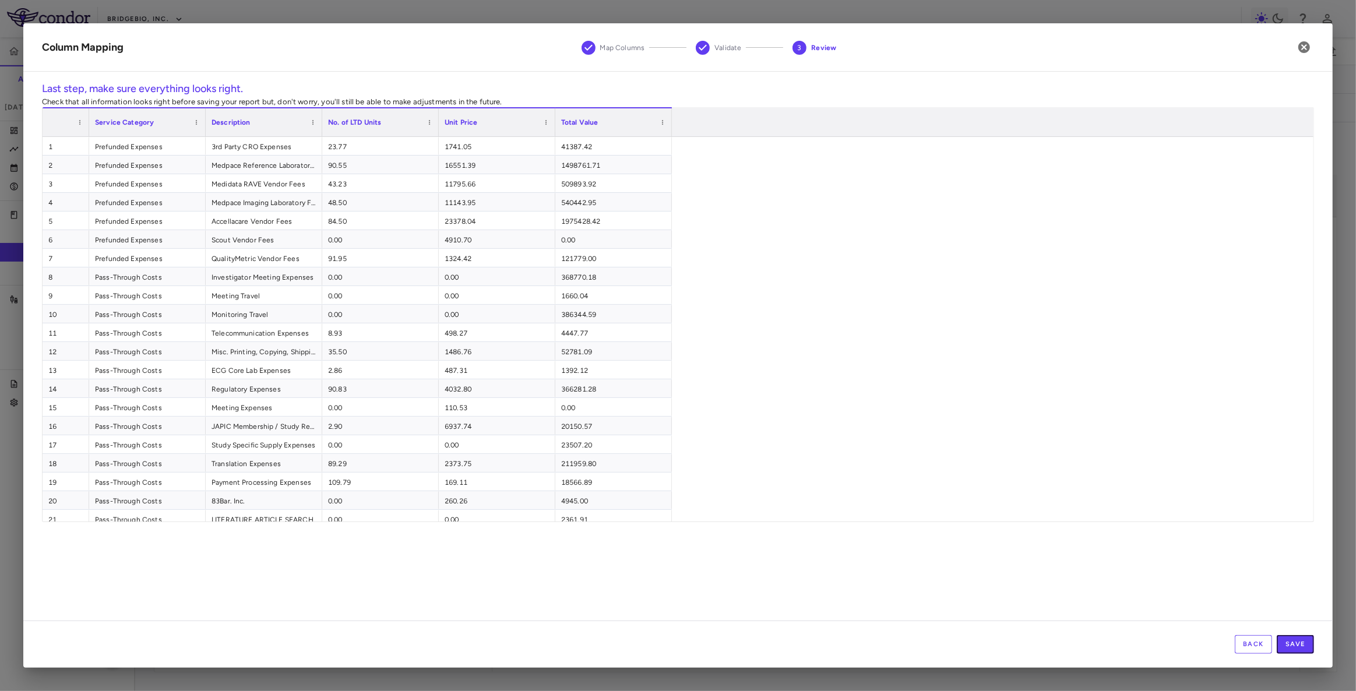
click at [1298, 643] on button "Save" at bounding box center [1295, 644] width 37 height 19
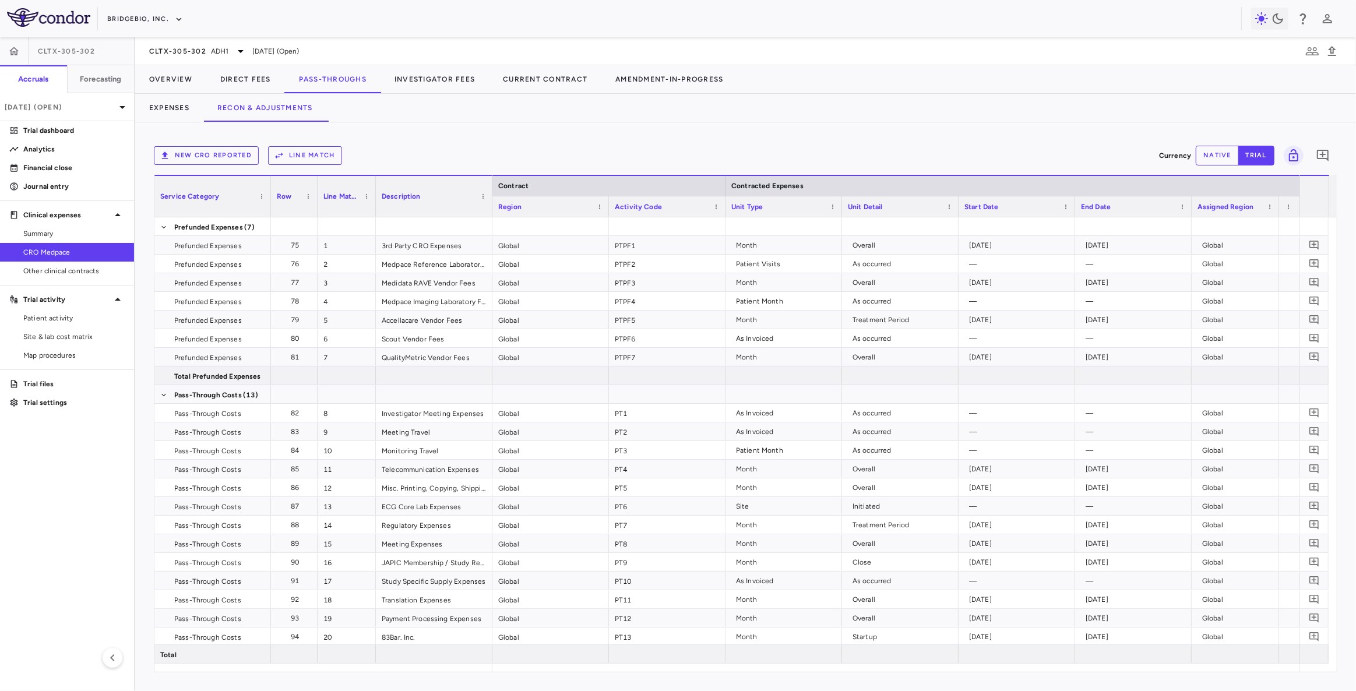
click at [313, 154] on button "Line Match" at bounding box center [305, 155] width 74 height 19
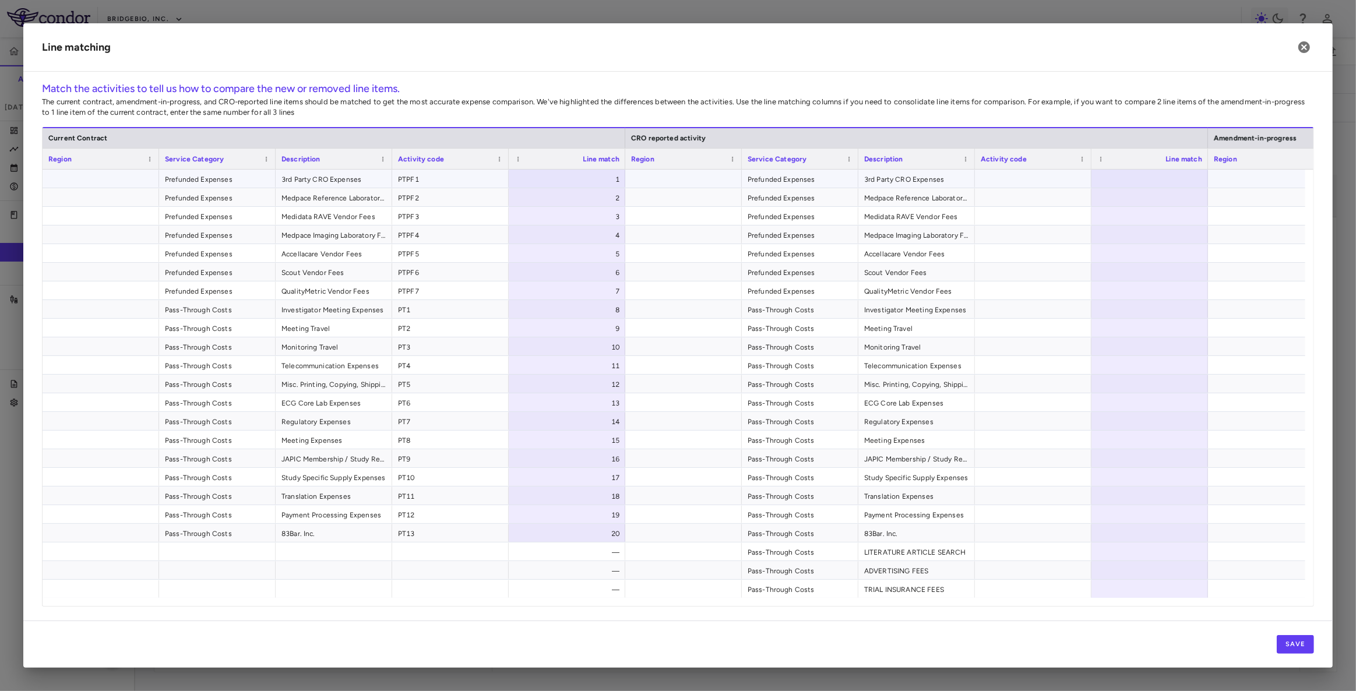
click at [1037, 181] on div at bounding box center [1033, 179] width 117 height 18
type input "*"
click at [1141, 199] on div at bounding box center [1149, 197] width 117 height 18
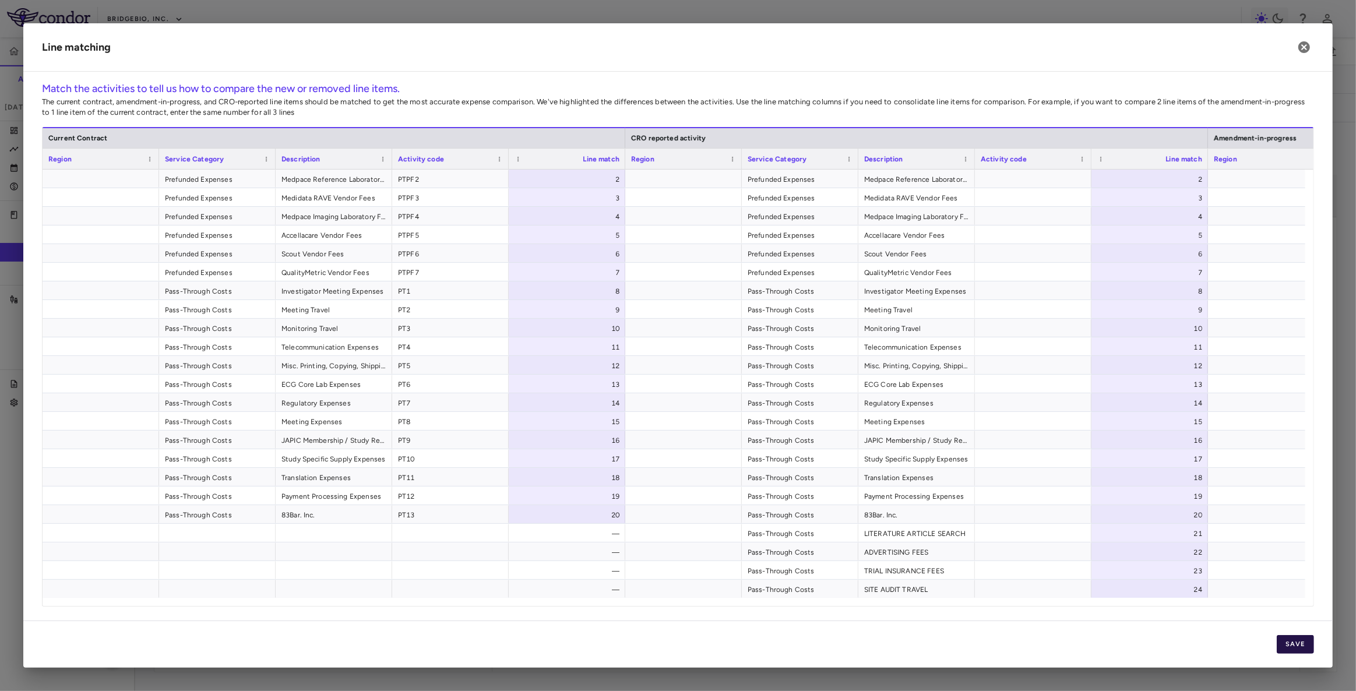
click at [1293, 645] on button "Save" at bounding box center [1295, 644] width 37 height 19
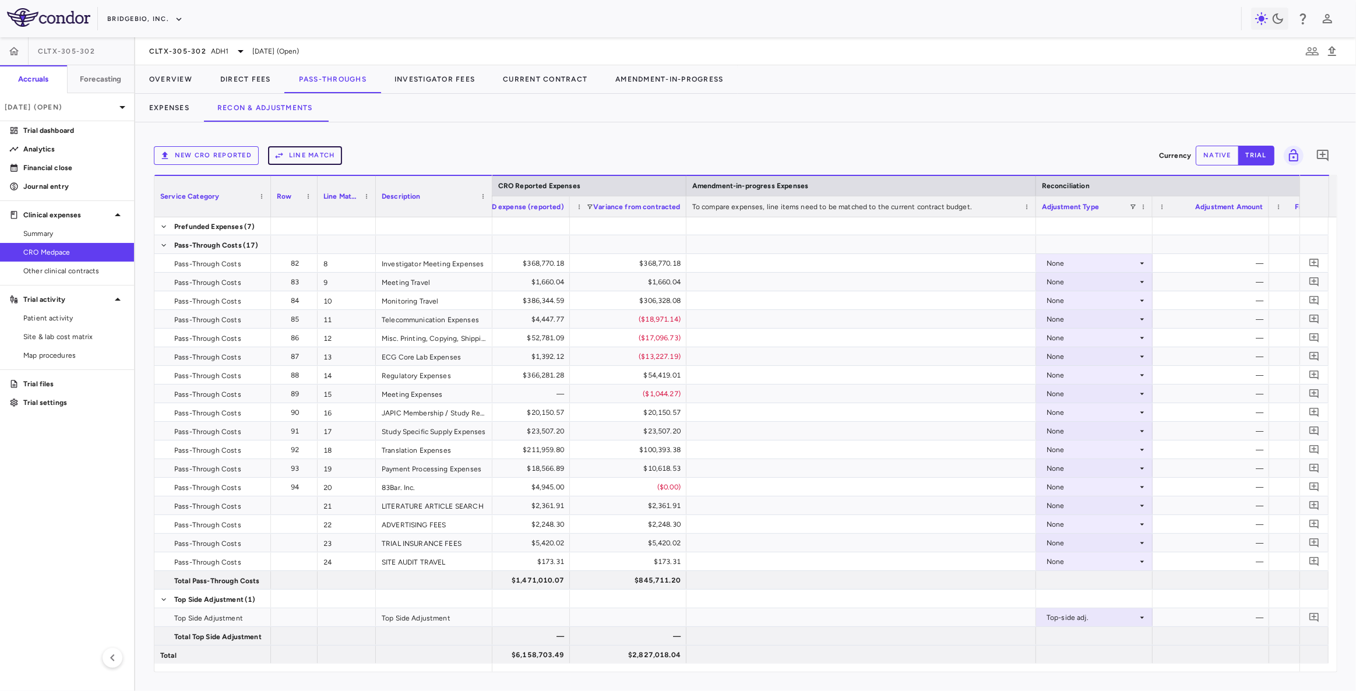
scroll to position [0, 1440]
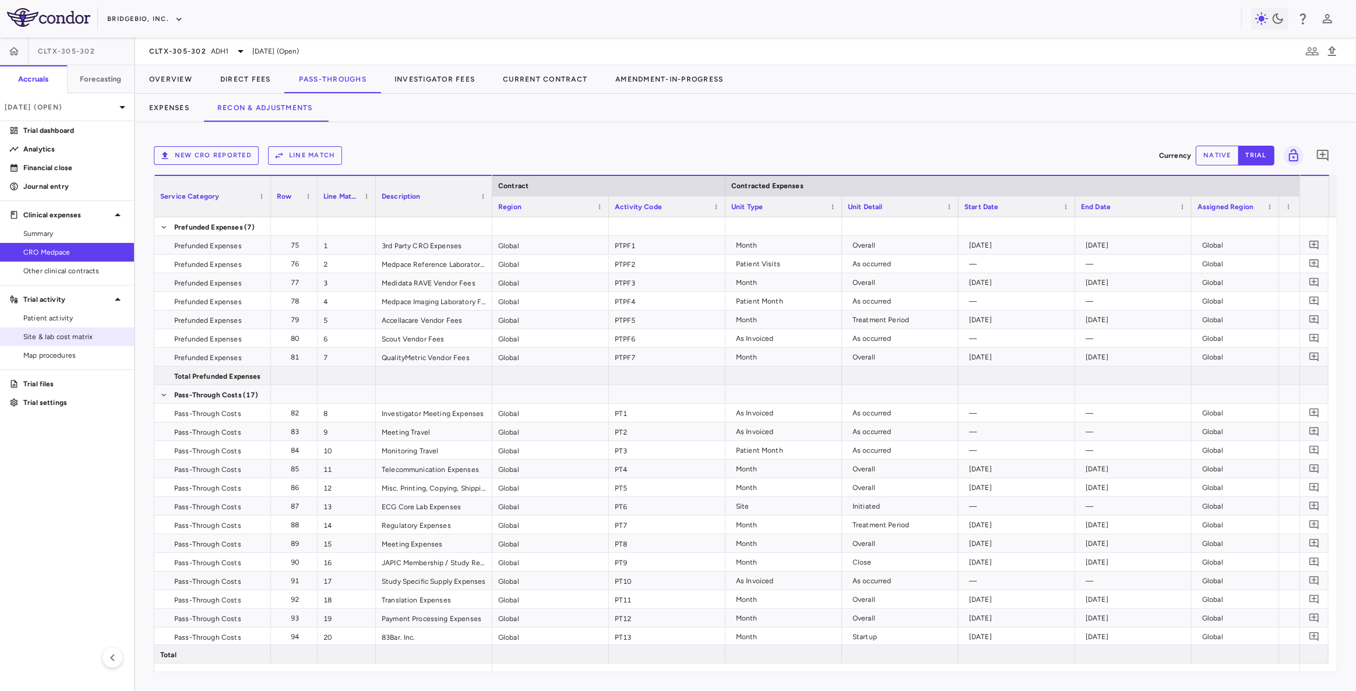
click at [77, 336] on span "Site & lab cost matrix" at bounding box center [73, 337] width 101 height 10
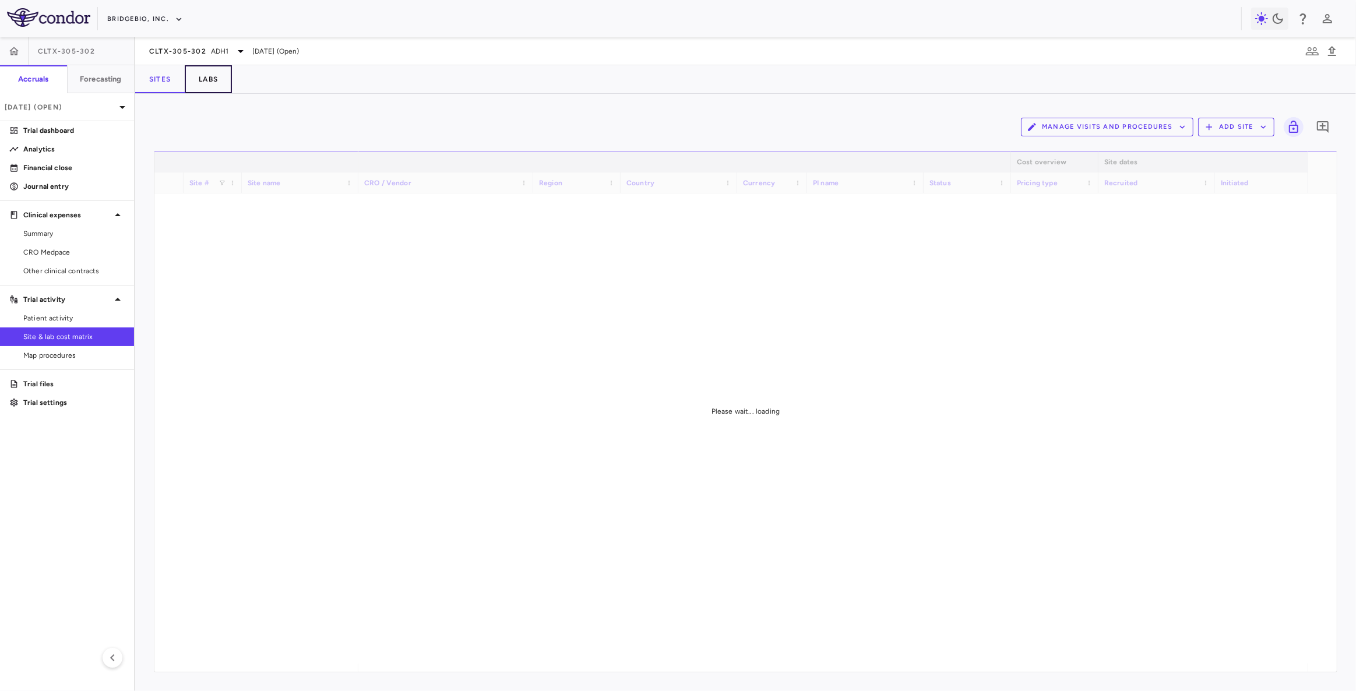
click at [207, 76] on button "Labs" at bounding box center [208, 79] width 47 height 28
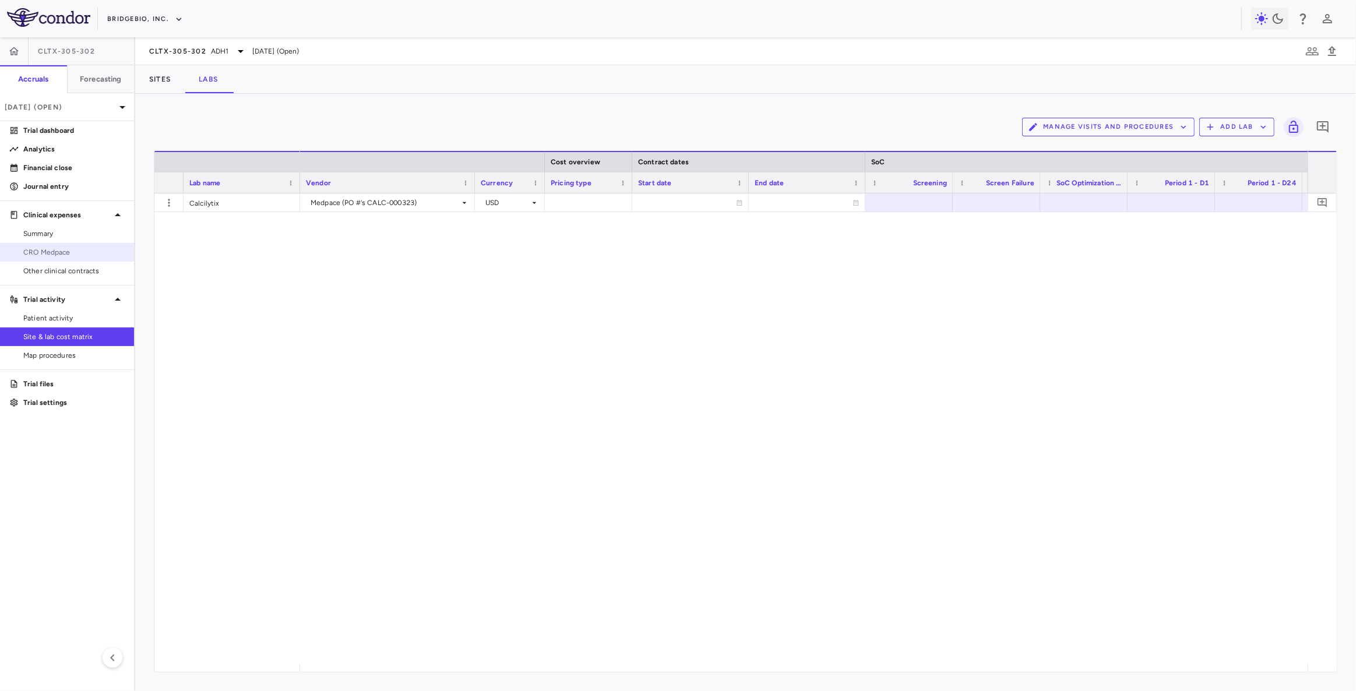
click at [57, 251] on span "CRO Medpace" at bounding box center [73, 252] width 101 height 10
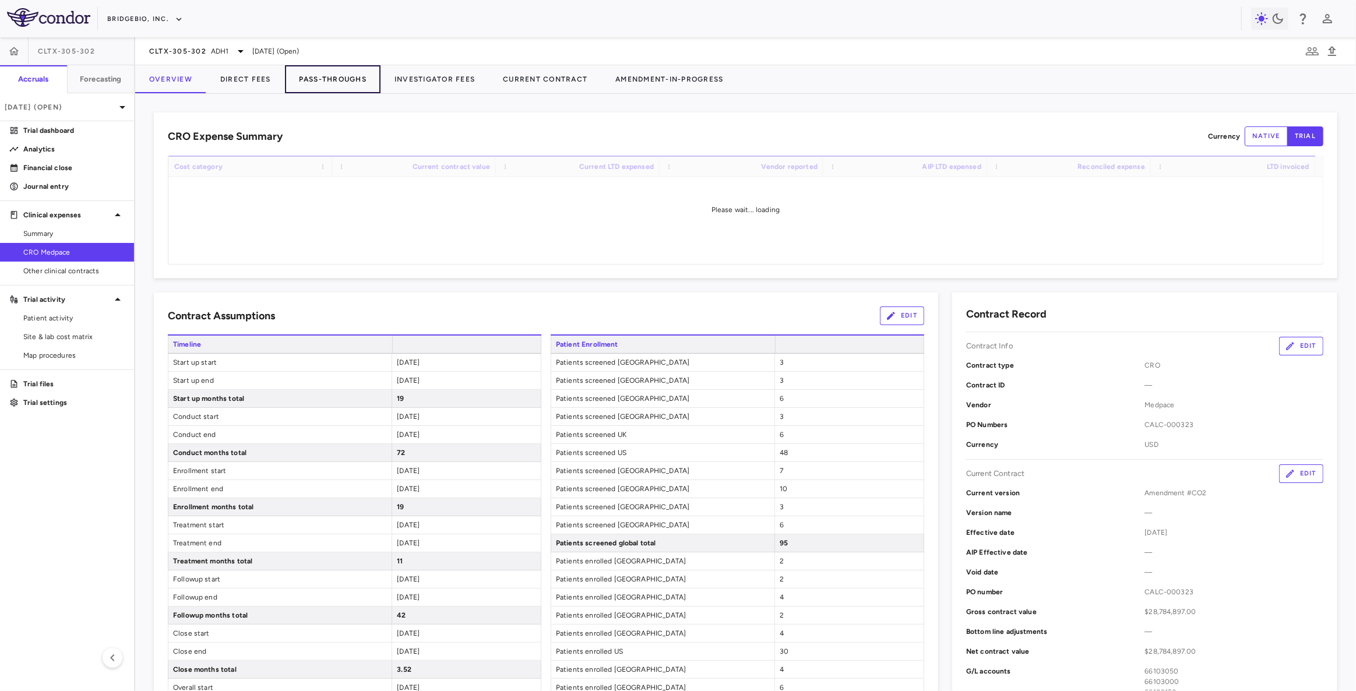
click at [338, 75] on button "Pass-Throughs" at bounding box center [333, 79] width 96 height 28
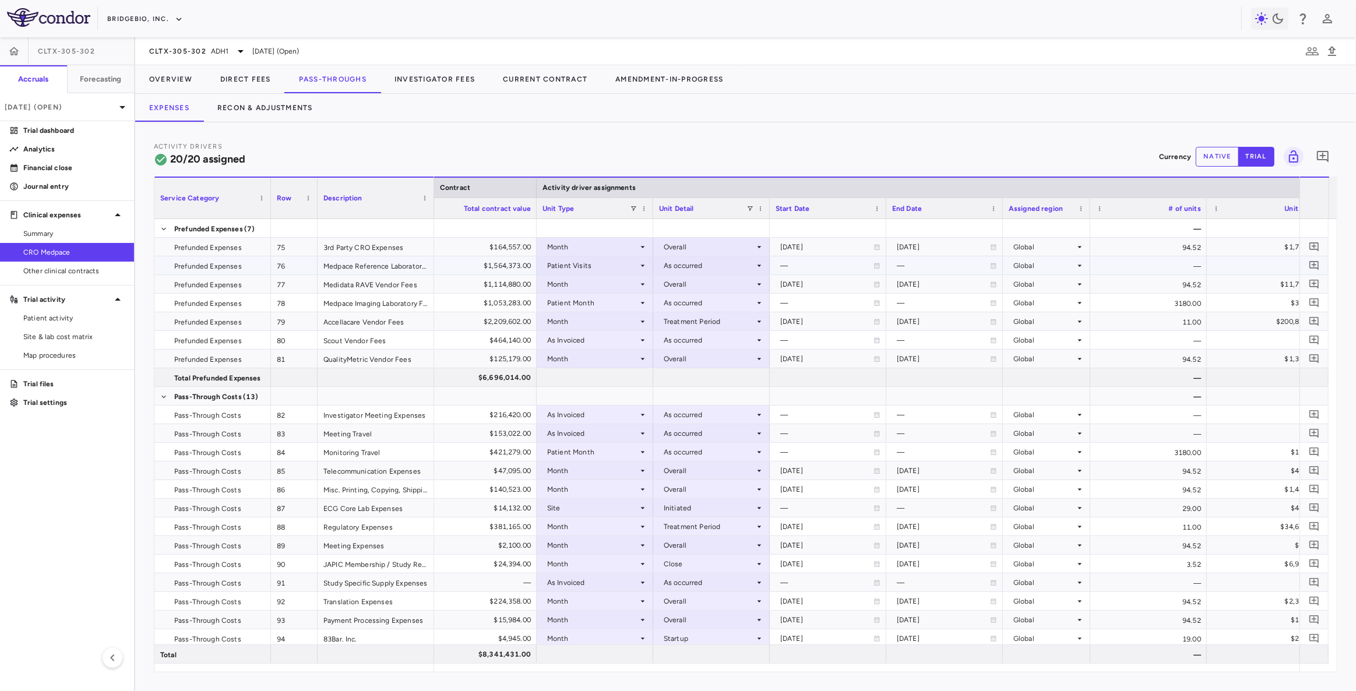
click at [618, 265] on div "Patient Visits" at bounding box center [592, 265] width 91 height 19
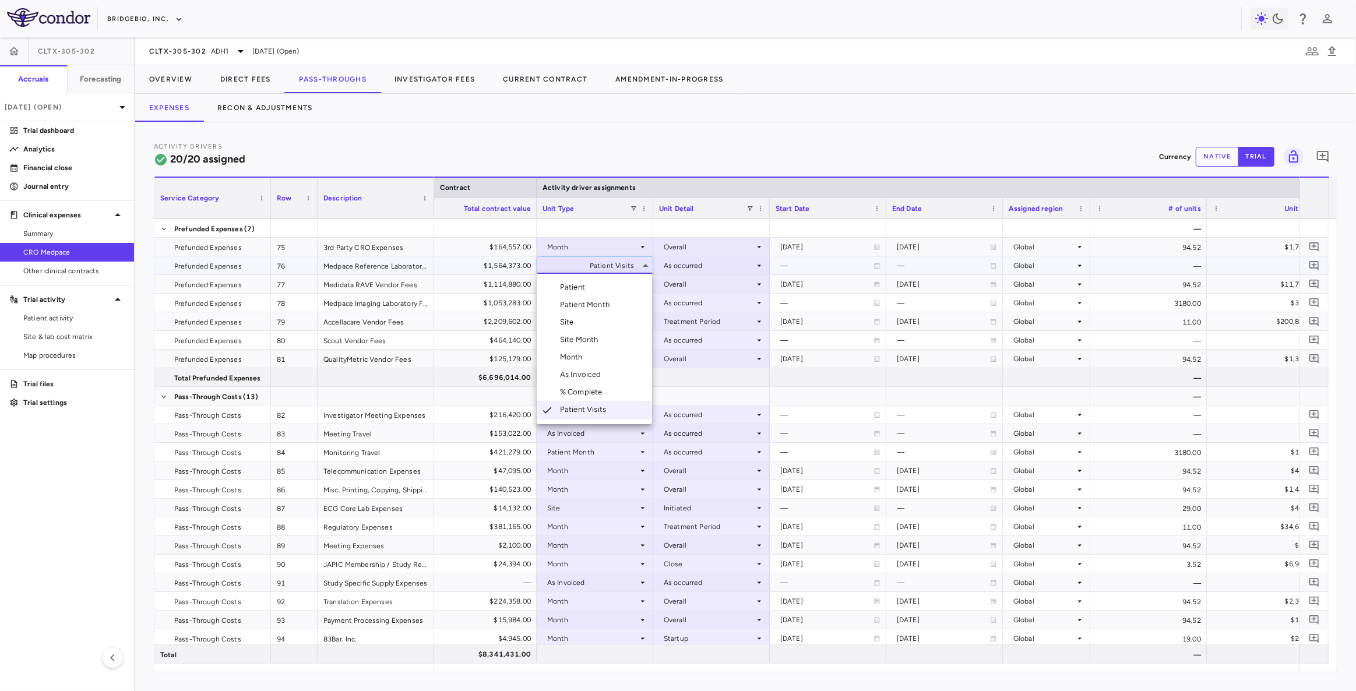
click at [607, 302] on div "Patient Month" at bounding box center [587, 304] width 54 height 10
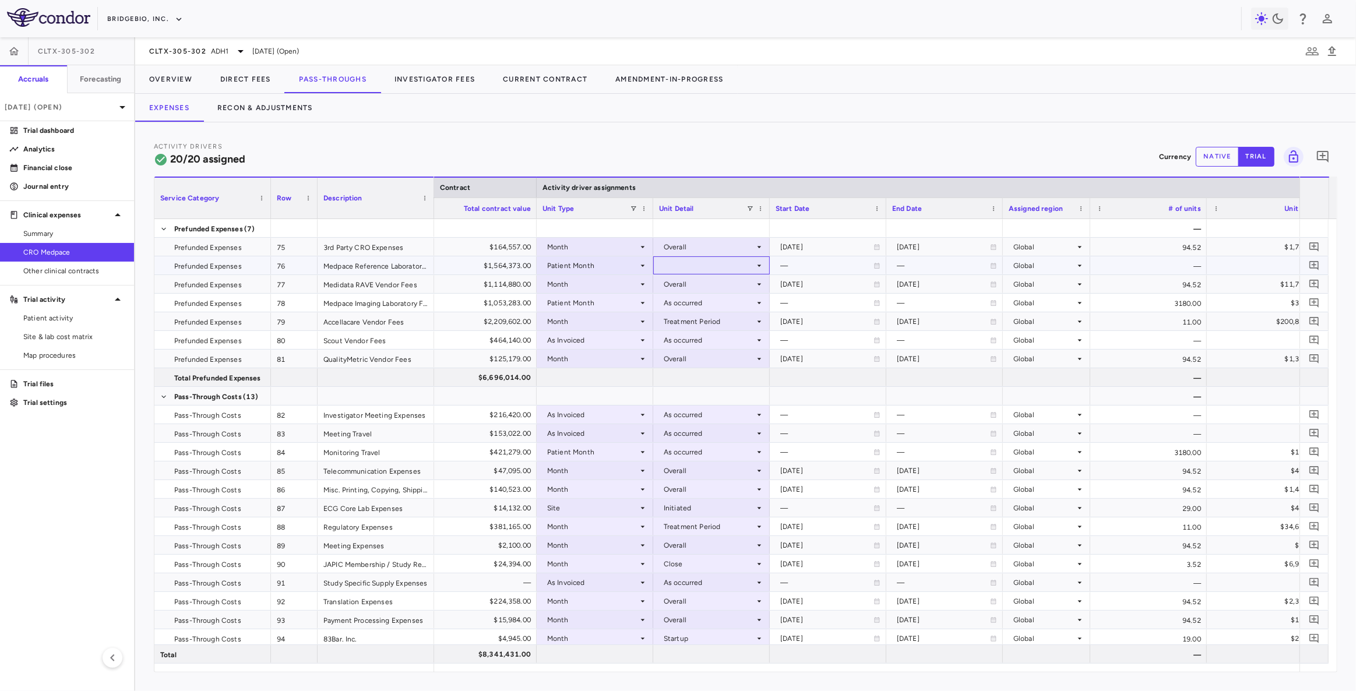
click at [693, 262] on div at bounding box center [711, 265] width 105 height 17
click at [709, 287] on div "As occurred" at bounding box center [699, 287] width 47 height 10
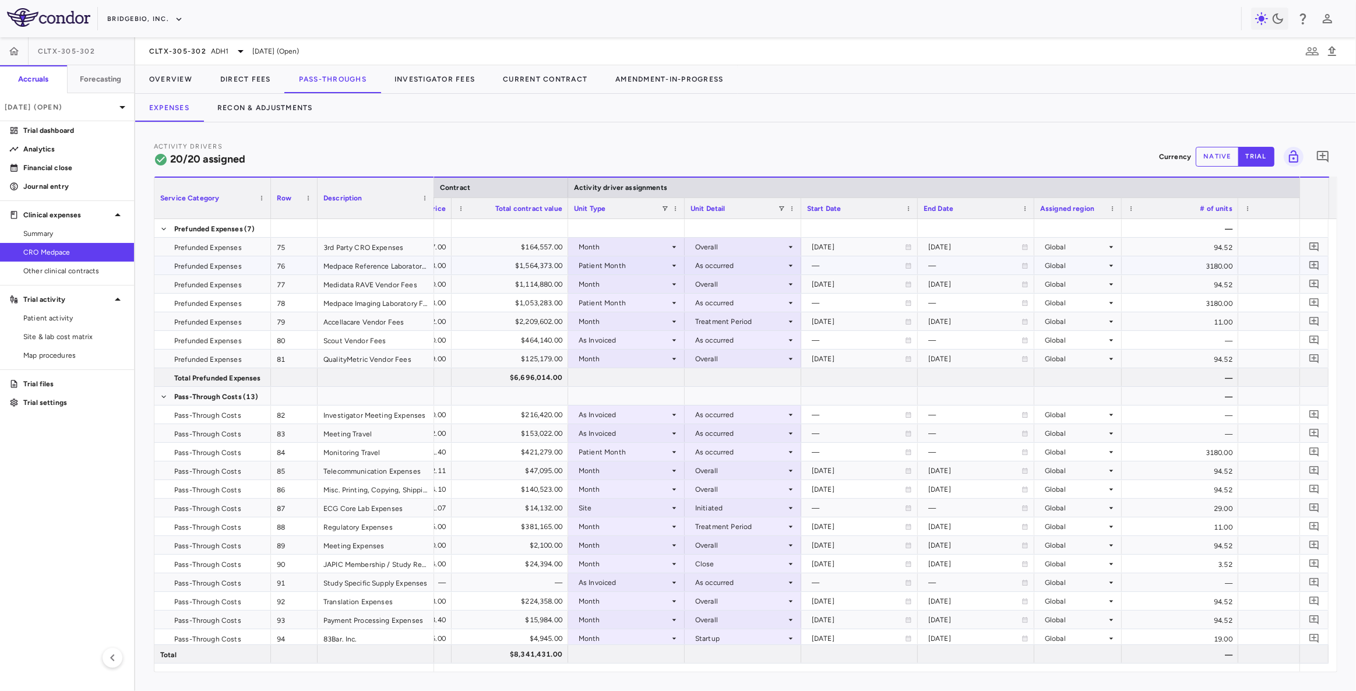
click at [613, 266] on div "Patient Month" at bounding box center [624, 265] width 91 height 19
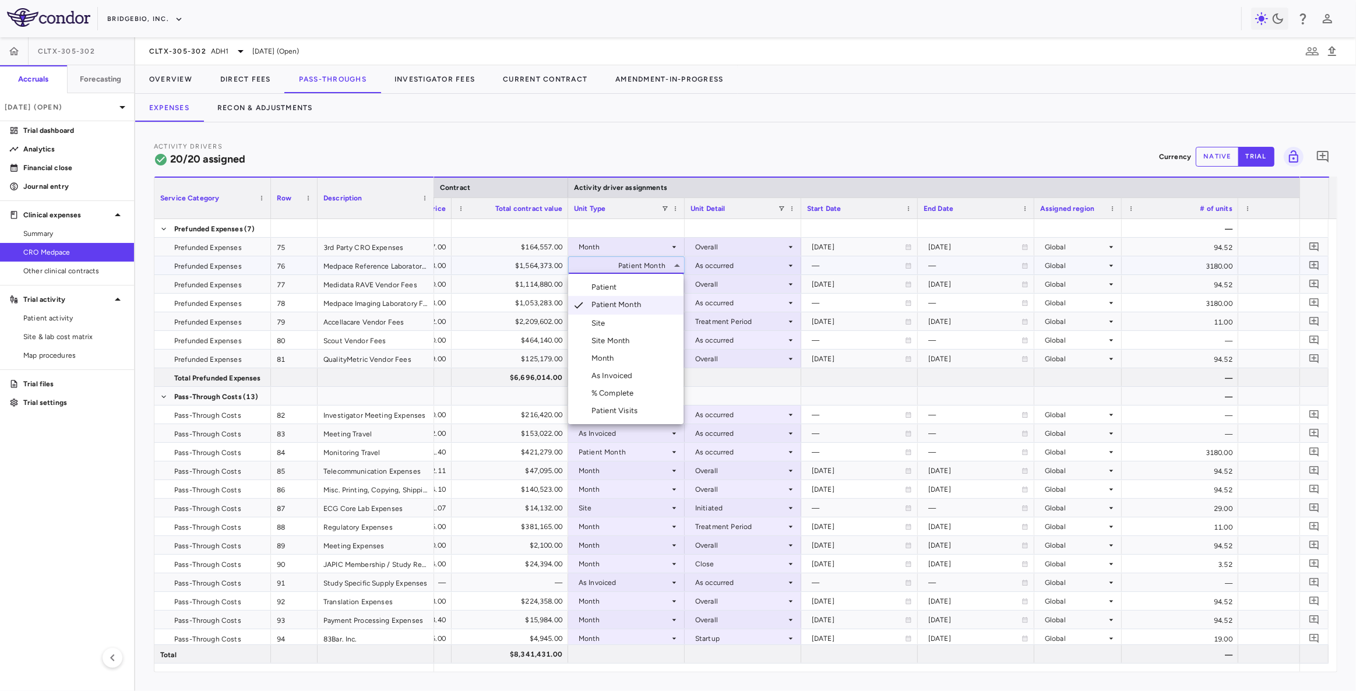
click at [629, 407] on div "Patient Visits" at bounding box center [616, 411] width 51 height 10
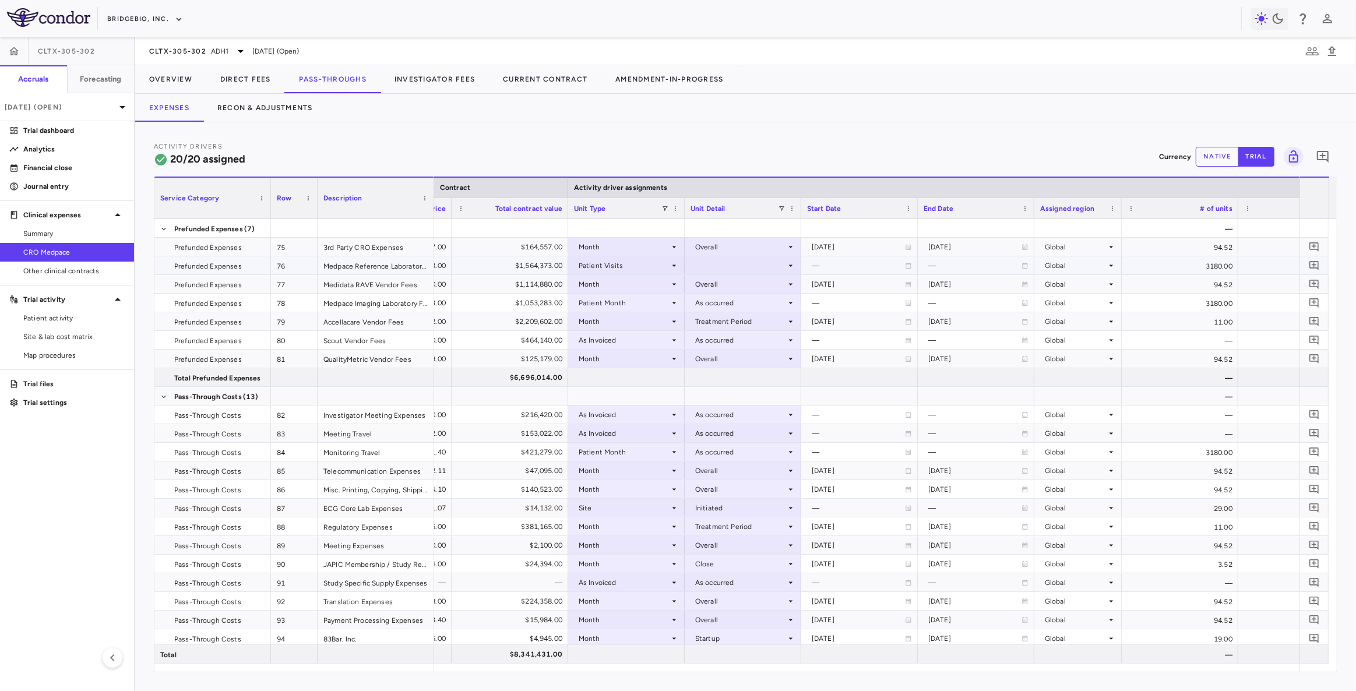
click at [707, 265] on div at bounding box center [742, 265] width 105 height 17
click at [718, 285] on div "As occurred" at bounding box center [731, 287] width 47 height 10
click at [509, 318] on div "$2,209,602.00" at bounding box center [512, 321] width 100 height 19
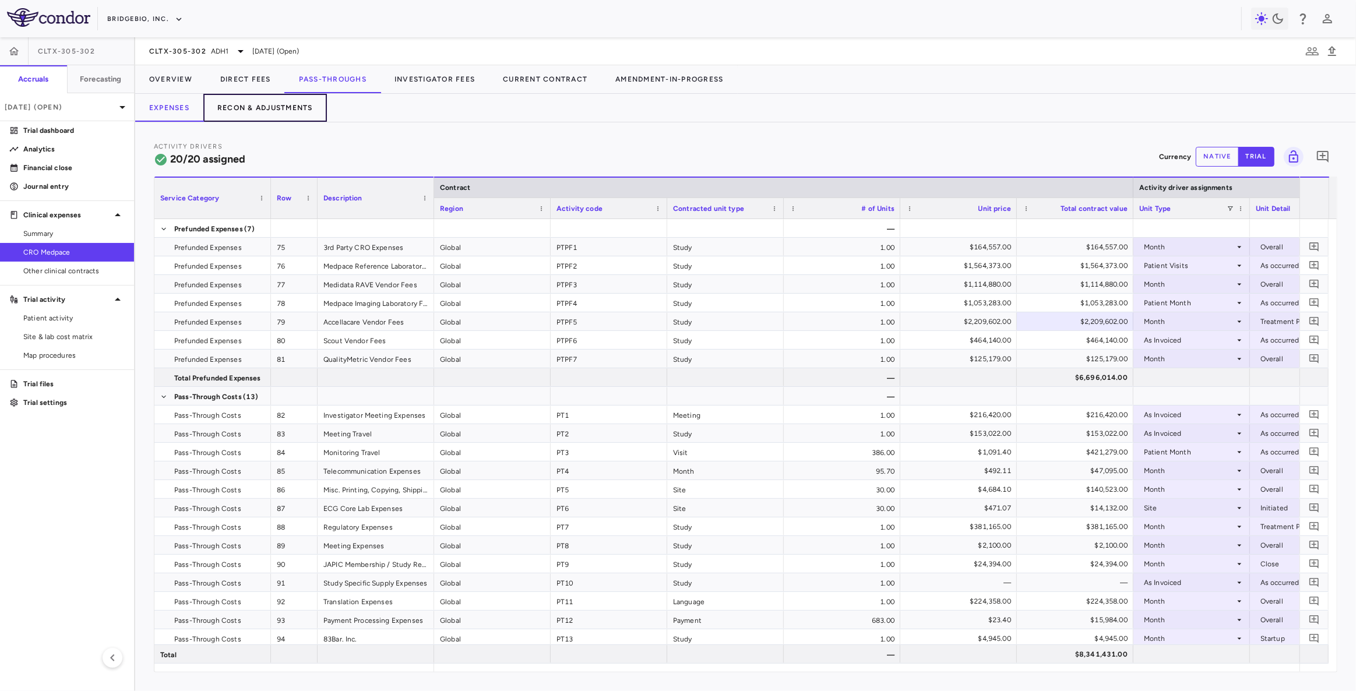
click at [272, 104] on button "Recon & Adjustments" at bounding box center [265, 108] width 124 height 28
